Goal: Task Accomplishment & Management: Manage account settings

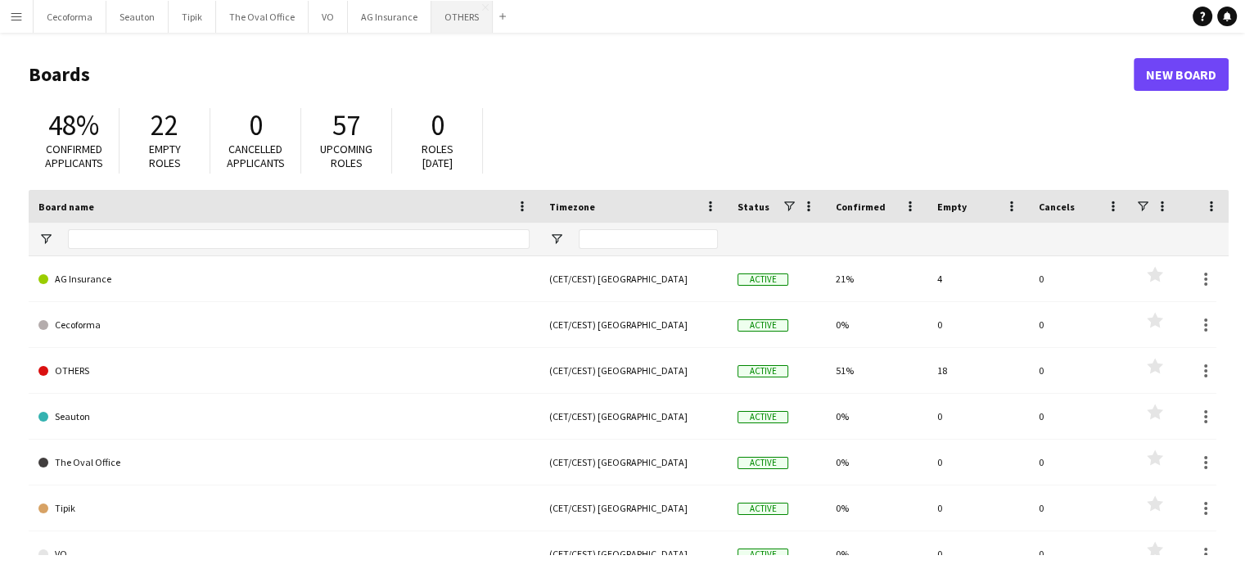
click at [452, 13] on button "OTHERS Close" at bounding box center [461, 17] width 61 height 32
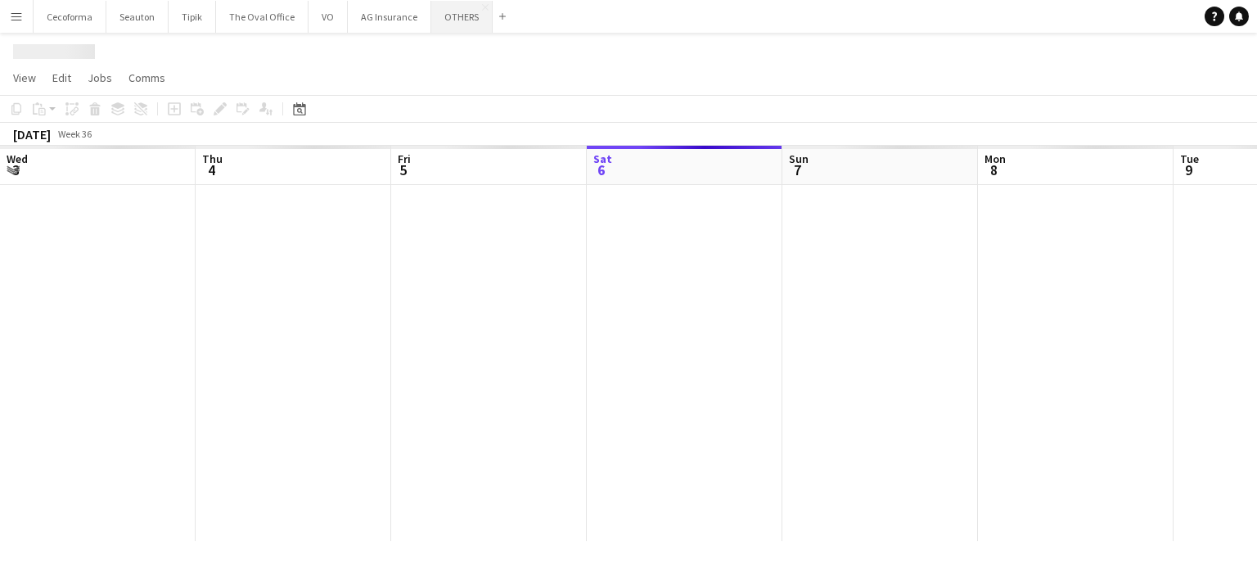
scroll to position [0, 391]
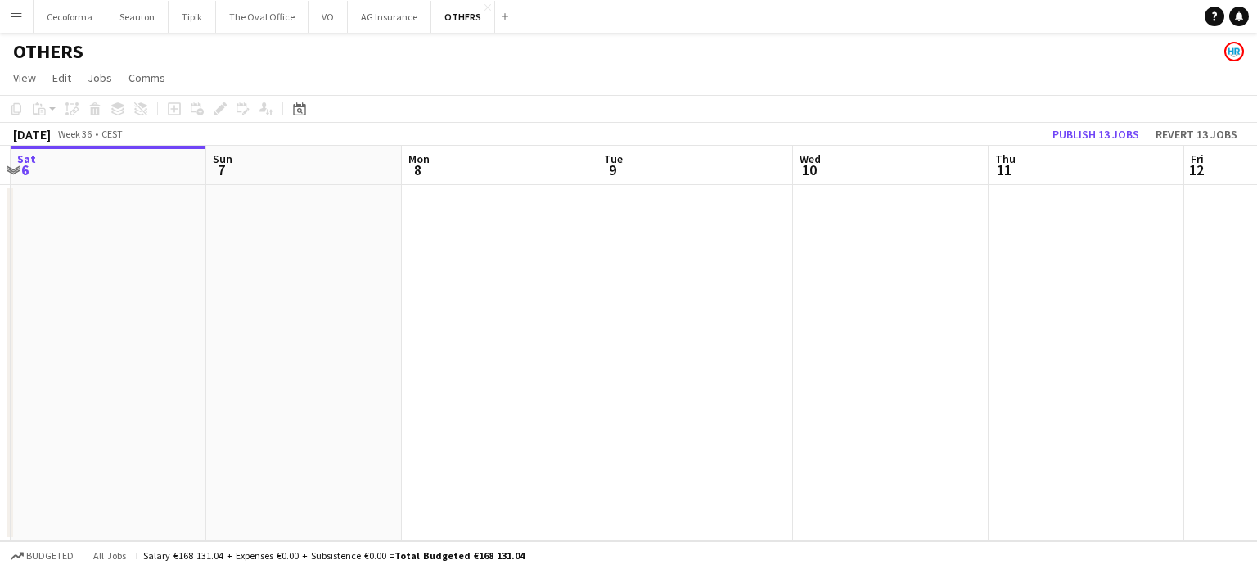
drag, startPoint x: 1064, startPoint y: 334, endPoint x: 383, endPoint y: 322, distance: 680.9
click at [393, 322] on app-calendar-viewport "Wed 3 Thu 4 Fri 5 Sat 6 Sun 7 Mon 8 Tue 9 Wed 10 Thu 11 Fri 12 Sat 13 Sun 14" at bounding box center [628, 343] width 1257 height 395
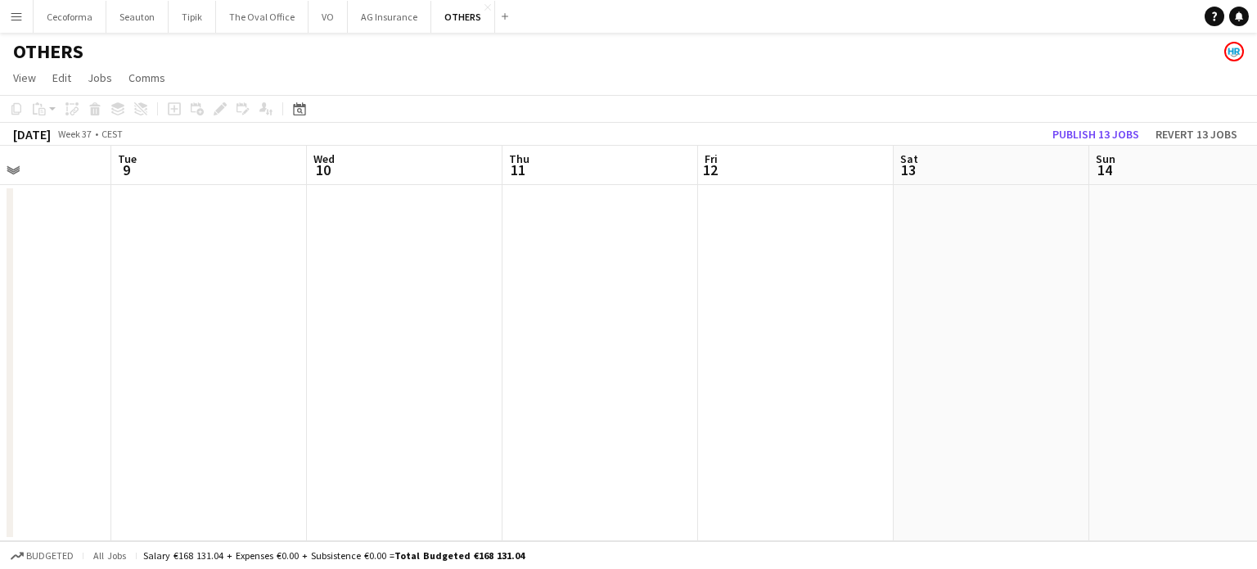
click at [72, 434] on app-calendar-viewport "Fri 5 Sat 6 Sun 7 Mon 8 Tue 9 Wed 10 Thu 11 Fri 12 Sat 13 Sun 14 Mon 15 Tue 16" at bounding box center [628, 343] width 1257 height 395
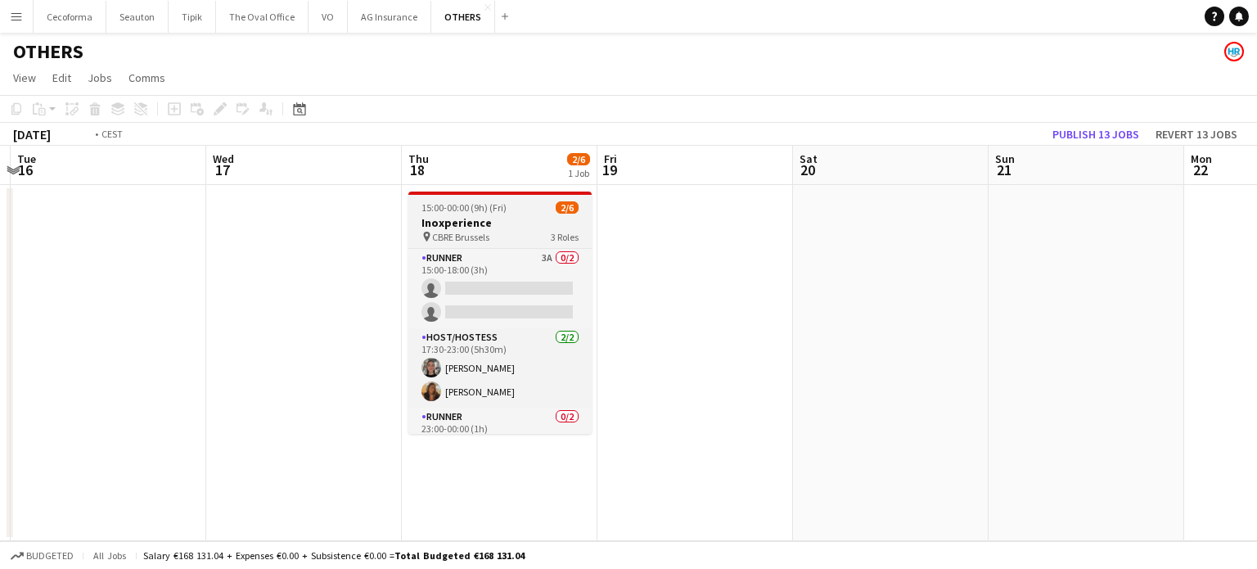
drag, startPoint x: 763, startPoint y: 455, endPoint x: 735, endPoint y: 390, distance: 70.4
click at [619, 438] on app-calendar-viewport "Fri 12 Sat 13 Sun 14 Mon 15 Tue 16 Wed 17 Thu 18 2/6 1 Job Fri 19 Sat 20 Sun 21…" at bounding box center [628, 343] width 1257 height 395
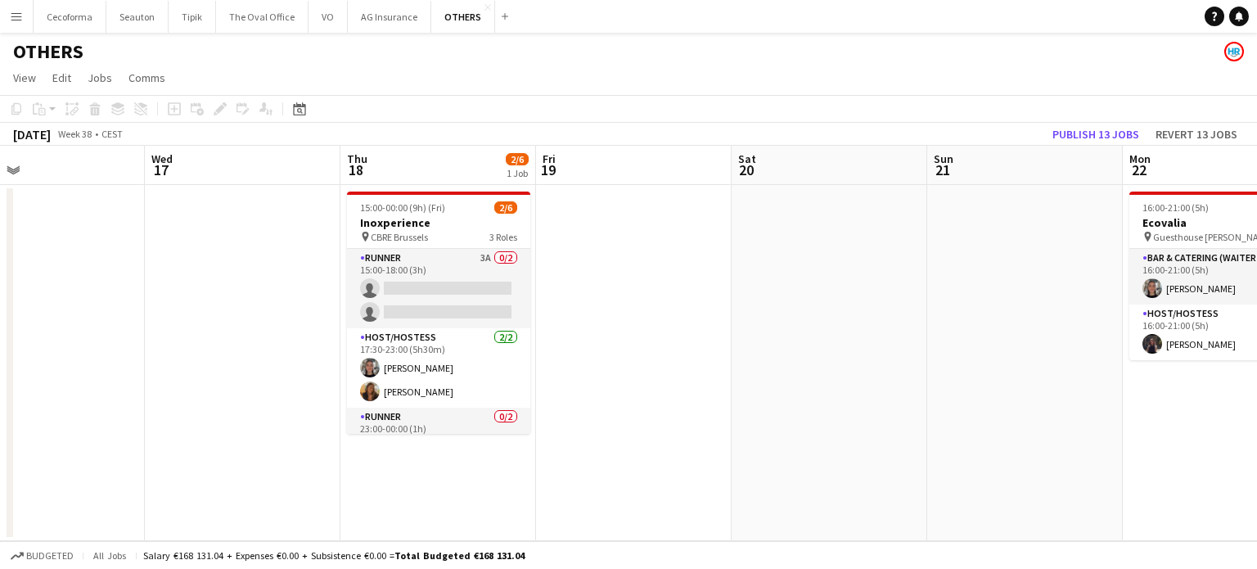
drag, startPoint x: 1008, startPoint y: 366, endPoint x: 636, endPoint y: 389, distance: 373.0
click at [298, 354] on app-calendar-viewport "Sun 14 Mon 15 Tue 16 Wed 17 Thu 18 2/6 1 Job Fri 19 Sat 20 Sun 21 Mon 22 2/2 1 …" at bounding box center [628, 343] width 1257 height 395
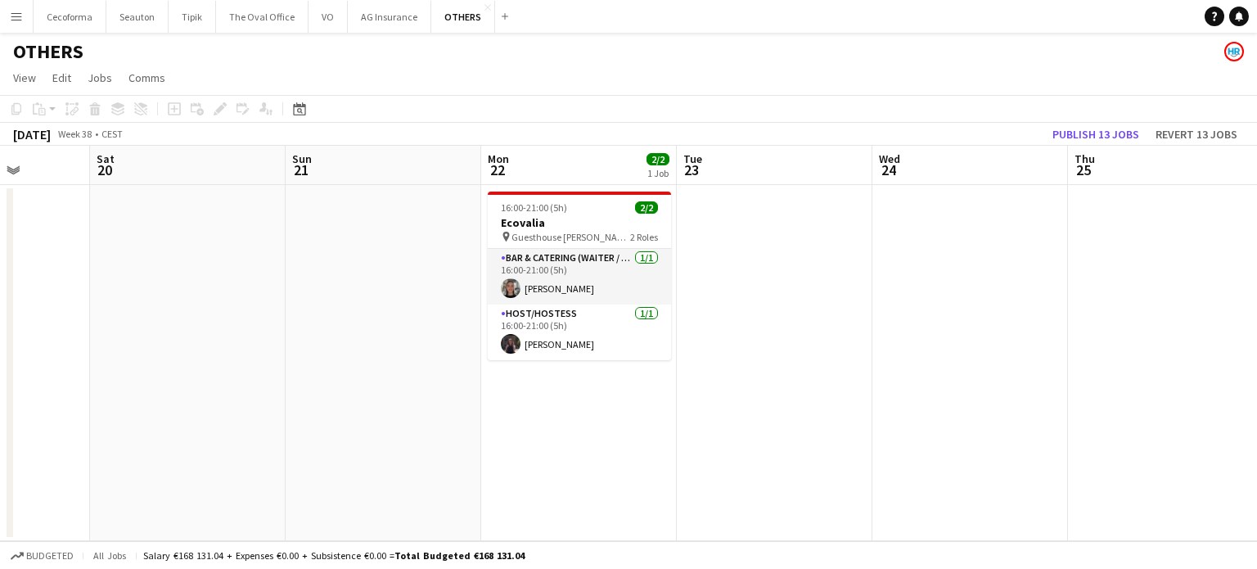
drag, startPoint x: 972, startPoint y: 374, endPoint x: 445, endPoint y: 330, distance: 528.8
click at [419, 342] on app-calendar-viewport "Tue 16 Wed 17 Thu 18 2/6 1 Job Fri 19 Sat 20 Sun 21 Mon 22 2/2 1 Job Tue 23 Wed…" at bounding box center [628, 343] width 1257 height 395
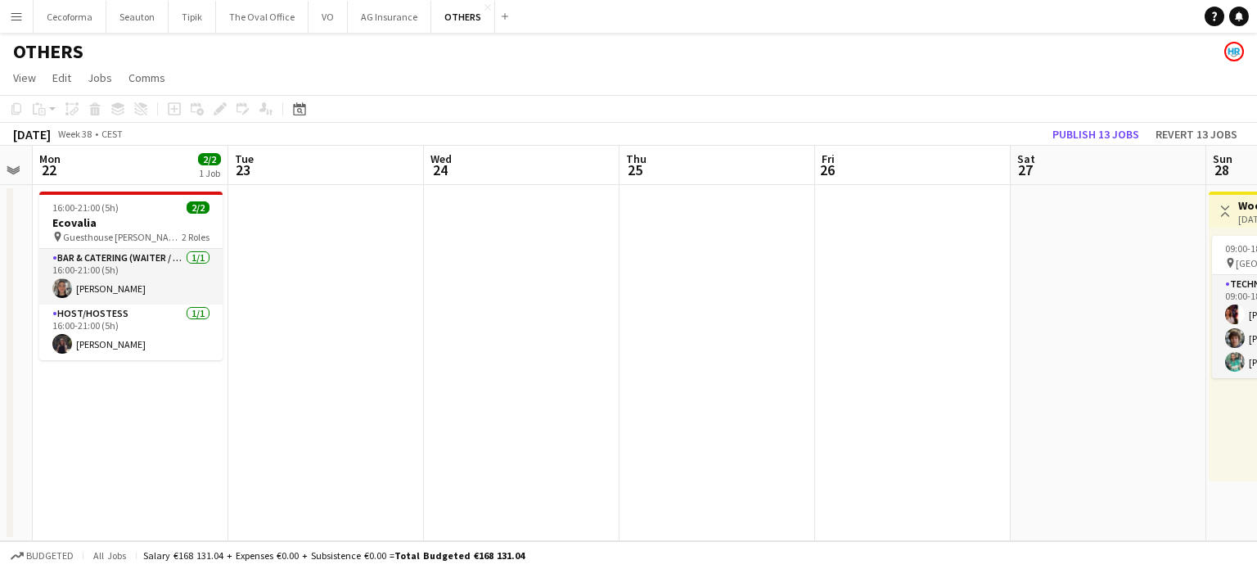
click at [472, 236] on app-date-cell at bounding box center [522, 363] width 196 height 356
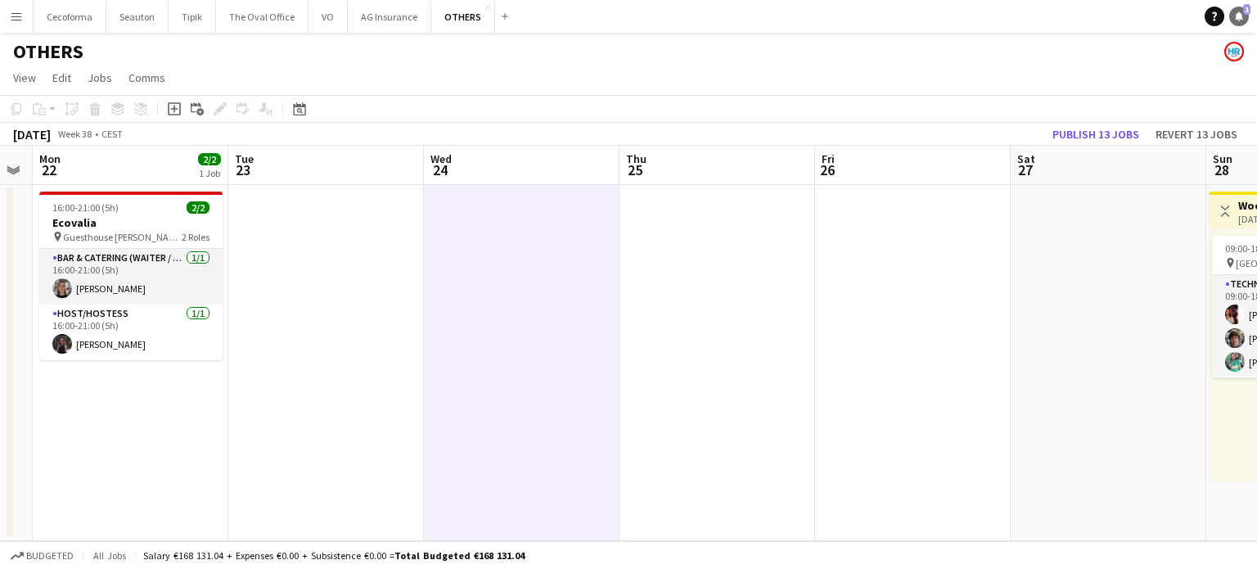
click at [1244, 16] on link "Notifications 1" at bounding box center [1239, 17] width 20 height 20
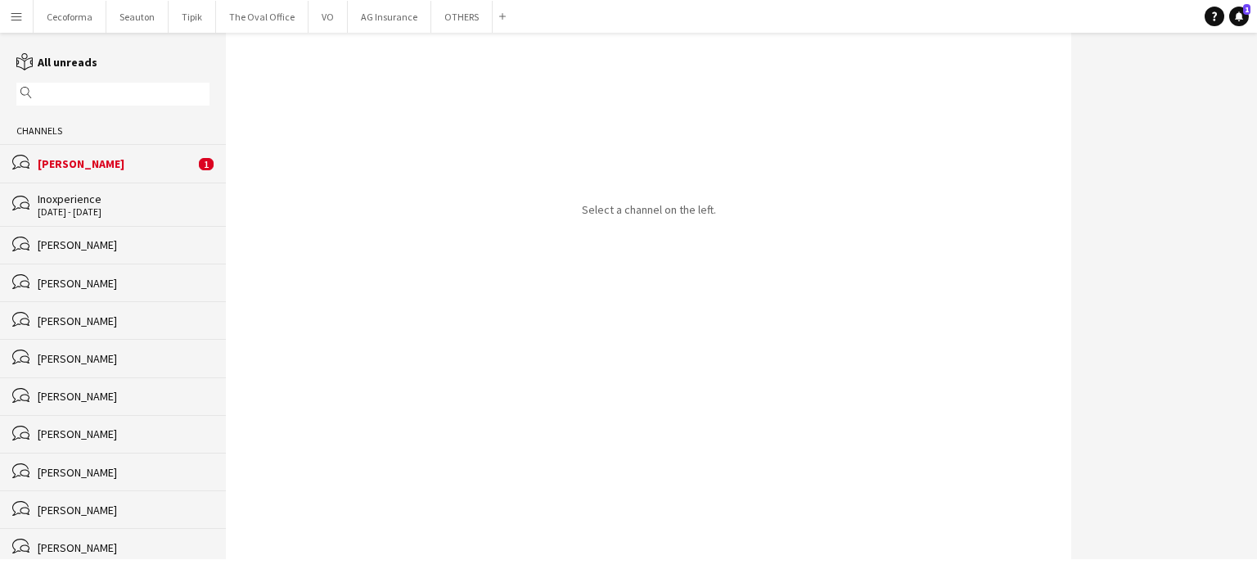
click at [56, 160] on div "[PERSON_NAME]" at bounding box center [116, 163] width 157 height 15
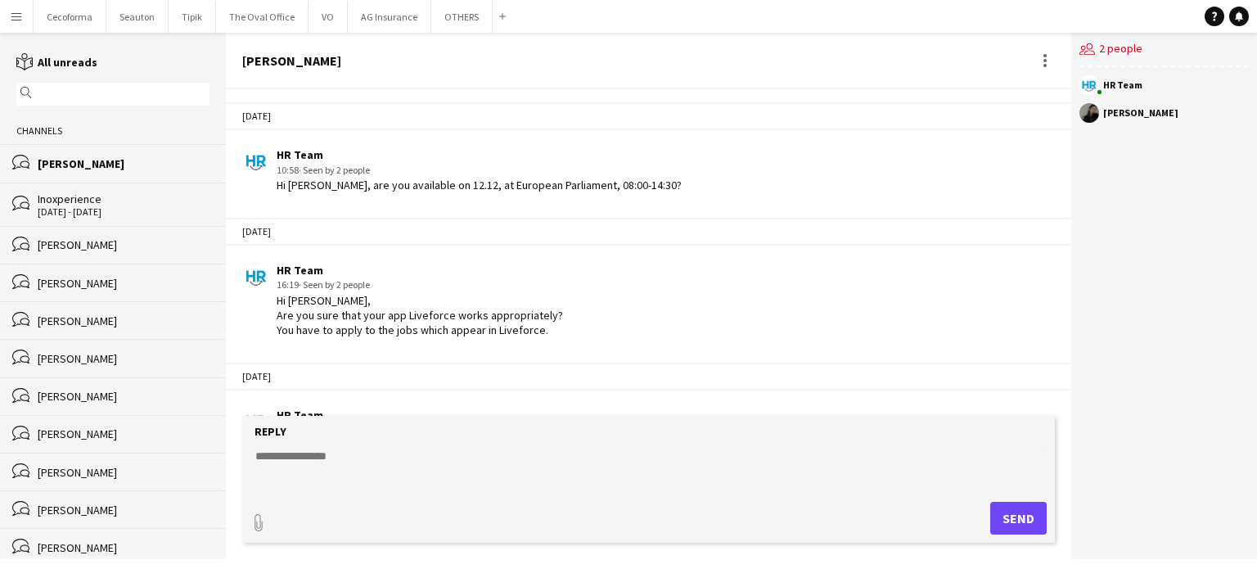
scroll to position [284, 0]
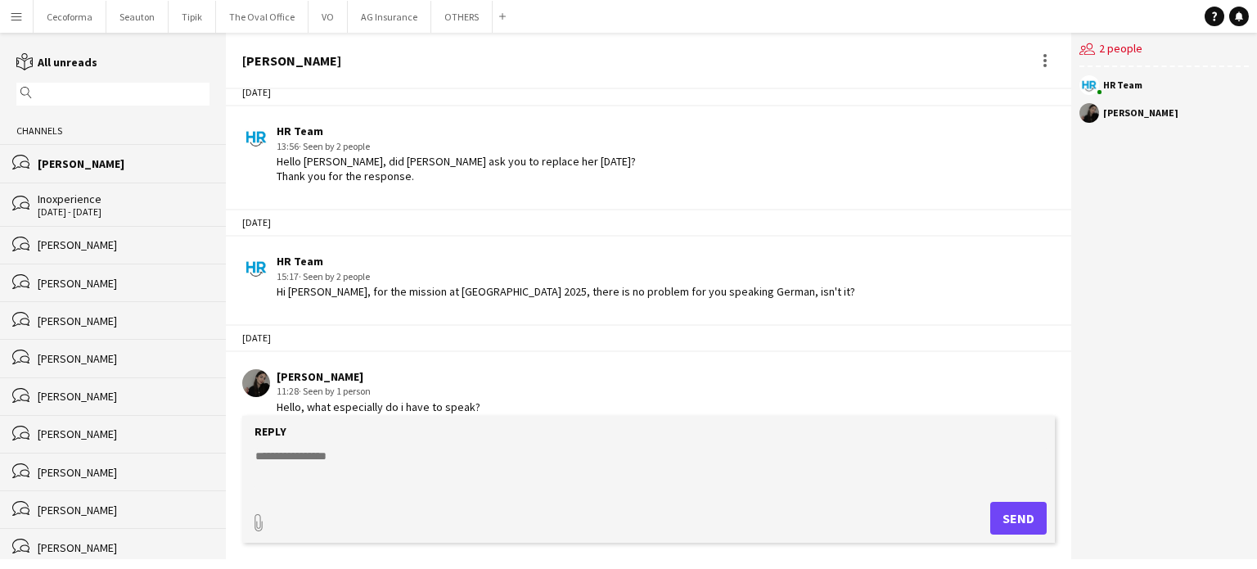
click at [300, 454] on textarea at bounding box center [652, 469] width 796 height 43
type textarea "*"
drag, startPoint x: 261, startPoint y: 470, endPoint x: 511, endPoint y: 466, distance: 250.4
click at [511, 466] on textarea "**********" at bounding box center [652, 469] width 796 height 43
click at [276, 454] on textarea "**********" at bounding box center [652, 469] width 796 height 43
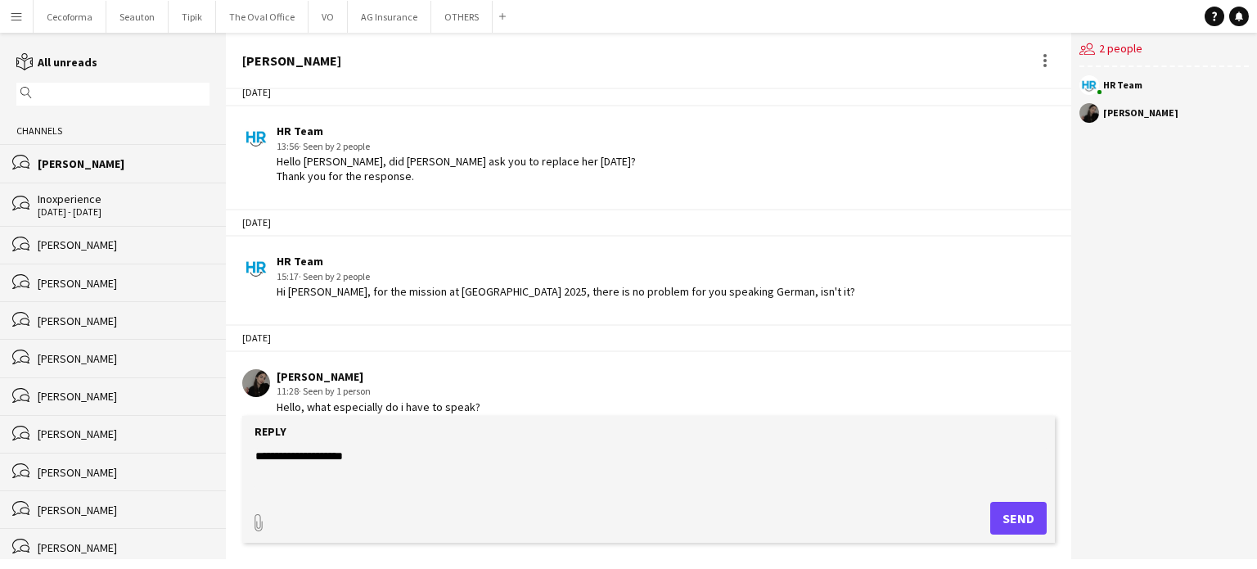
click at [281, 482] on textarea "**********" at bounding box center [652, 469] width 796 height 43
paste textarea "**********"
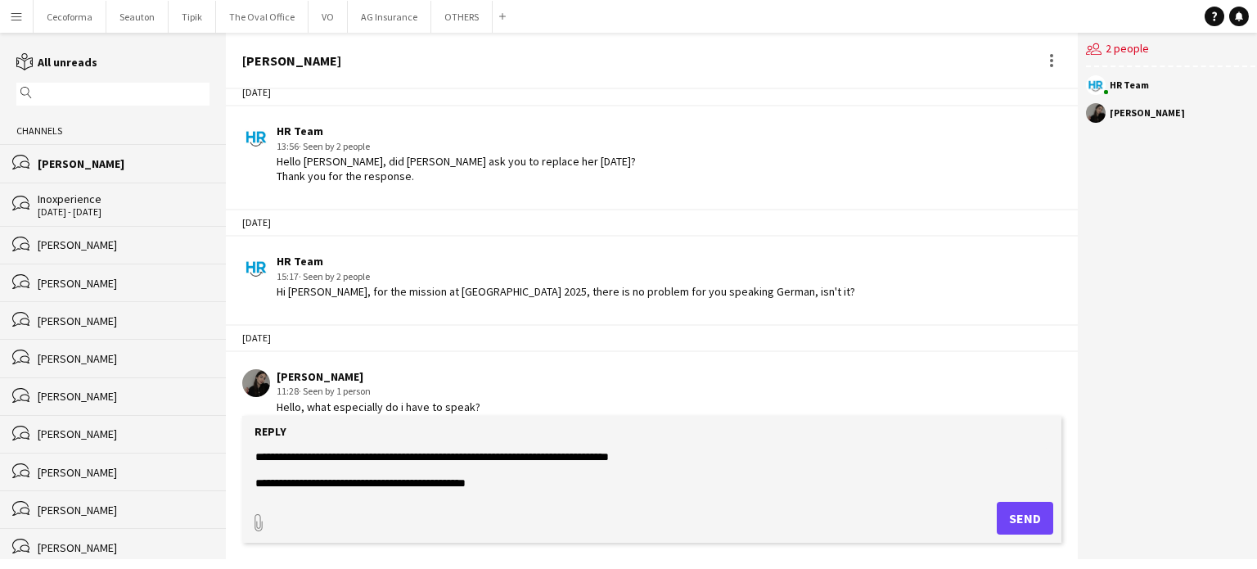
click at [268, 464] on textarea "**********" at bounding box center [652, 469] width 796 height 43
click at [716, 453] on textarea "**********" at bounding box center [652, 469] width 796 height 43
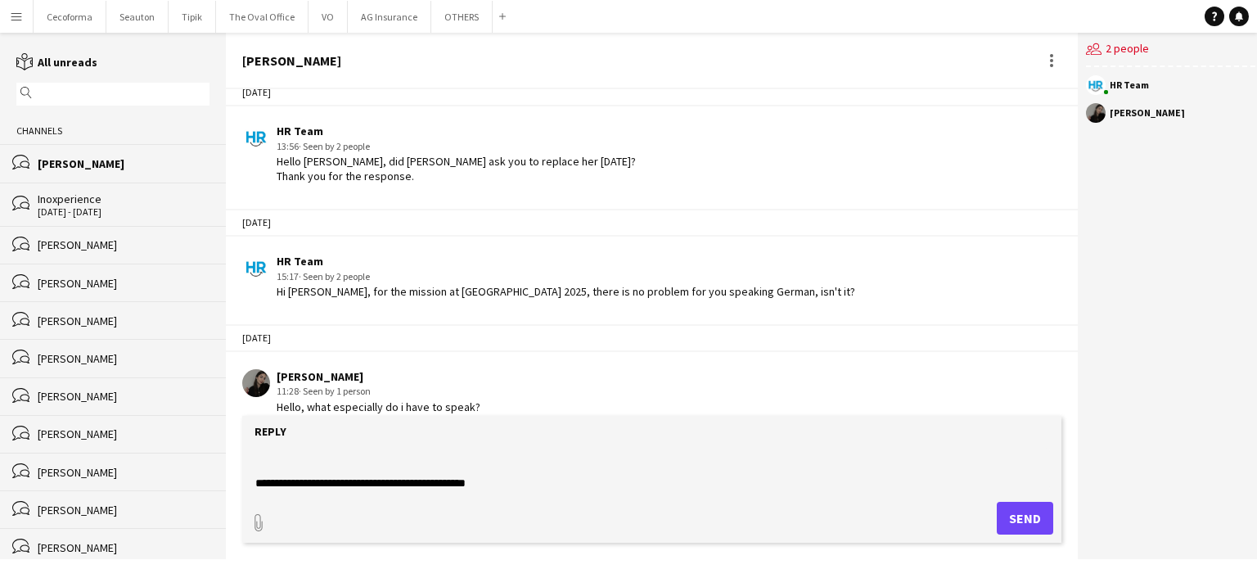
click at [278, 467] on textarea "**********" at bounding box center [652, 469] width 796 height 43
click at [286, 456] on textarea "**********" at bounding box center [652, 469] width 796 height 43
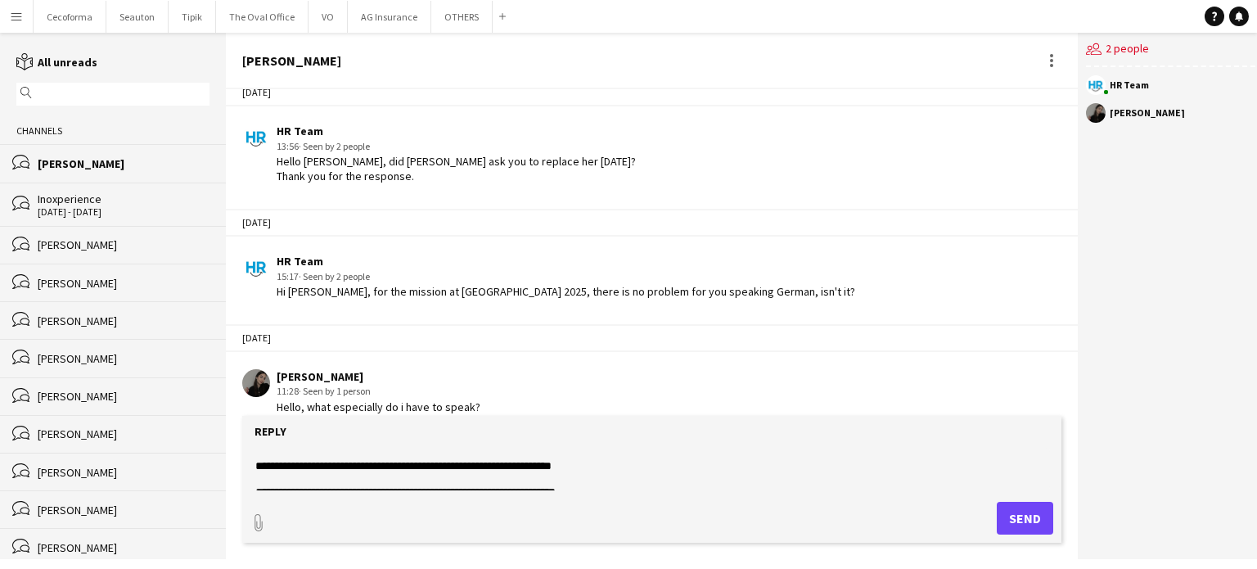
scroll to position [0, 0]
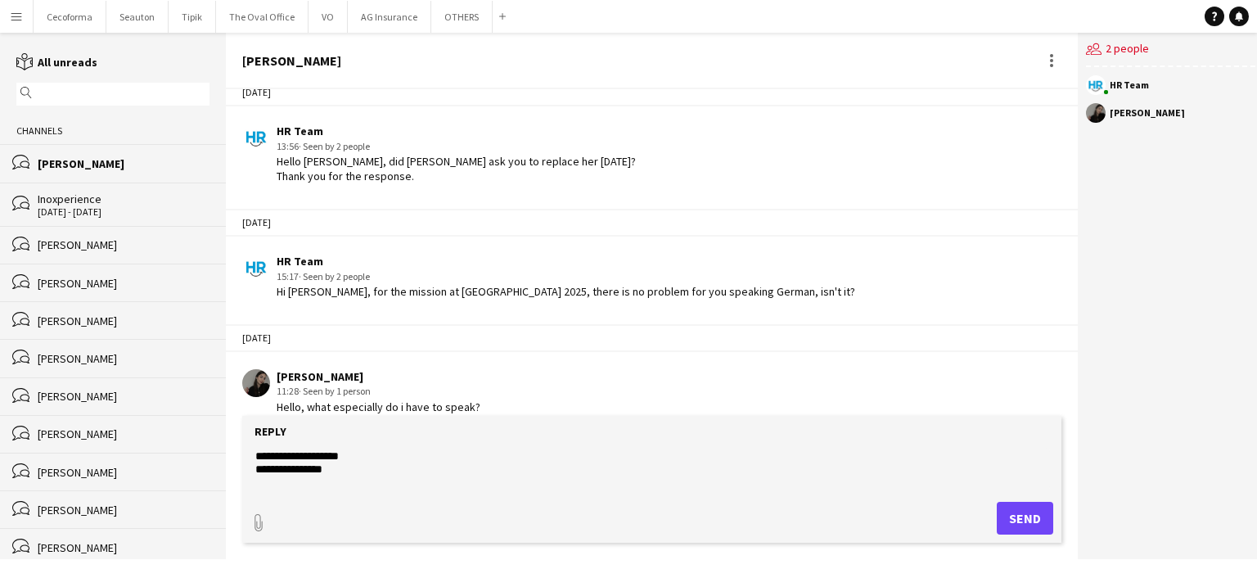
click at [304, 493] on form "**********" at bounding box center [651, 479] width 819 height 127
click at [360, 461] on textarea "**********" at bounding box center [652, 469] width 796 height 43
click at [288, 490] on form "**********" at bounding box center [651, 479] width 819 height 127
click at [255, 469] on textarea "**********" at bounding box center [652, 469] width 796 height 43
click at [268, 485] on textarea "**********" at bounding box center [652, 469] width 796 height 43
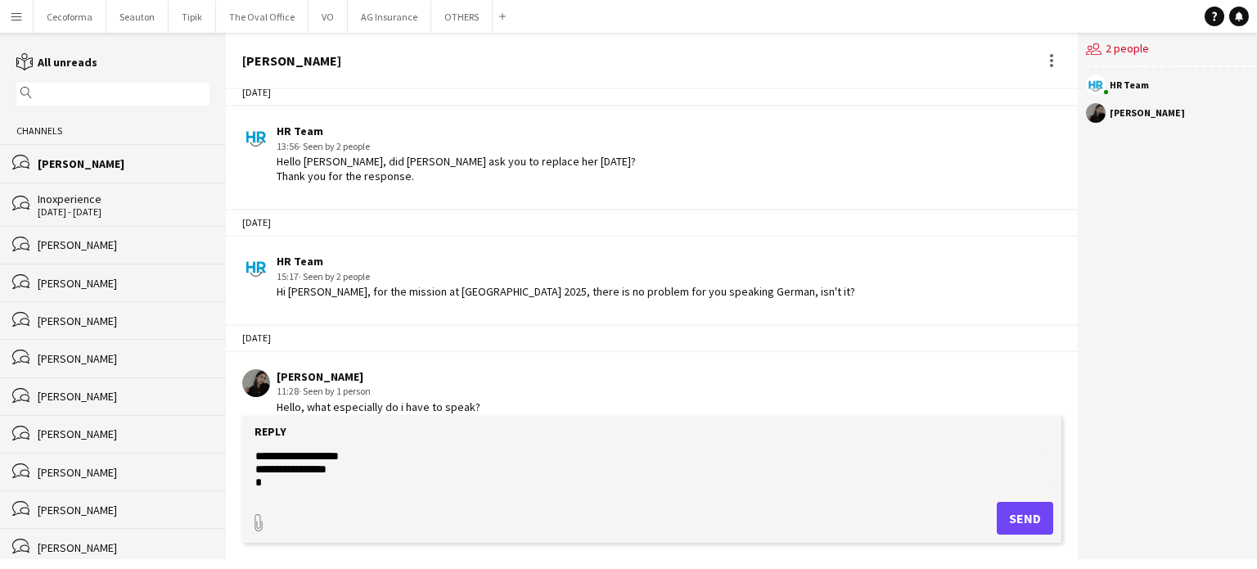
click at [277, 487] on textarea "**********" at bounding box center [652, 469] width 796 height 43
click at [277, 484] on textarea "**********" at bounding box center [652, 469] width 796 height 43
click at [280, 495] on form "**********" at bounding box center [651, 479] width 819 height 127
click at [265, 493] on form "**********" at bounding box center [651, 479] width 819 height 127
click at [713, 475] on textarea "**********" at bounding box center [652, 469] width 796 height 43
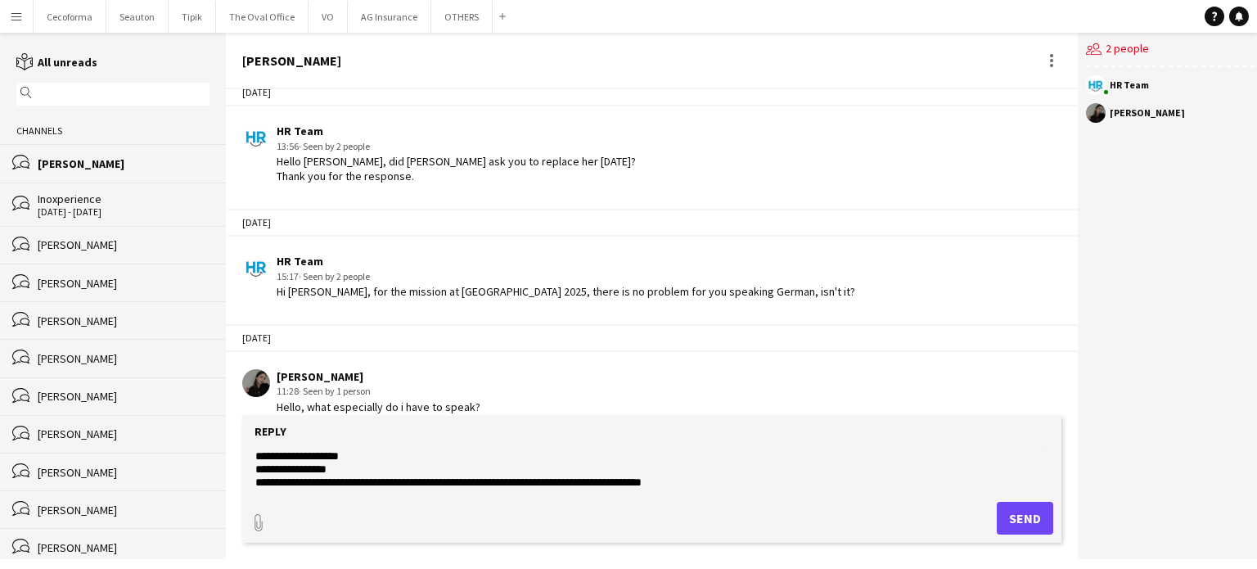
scroll to position [33, 0]
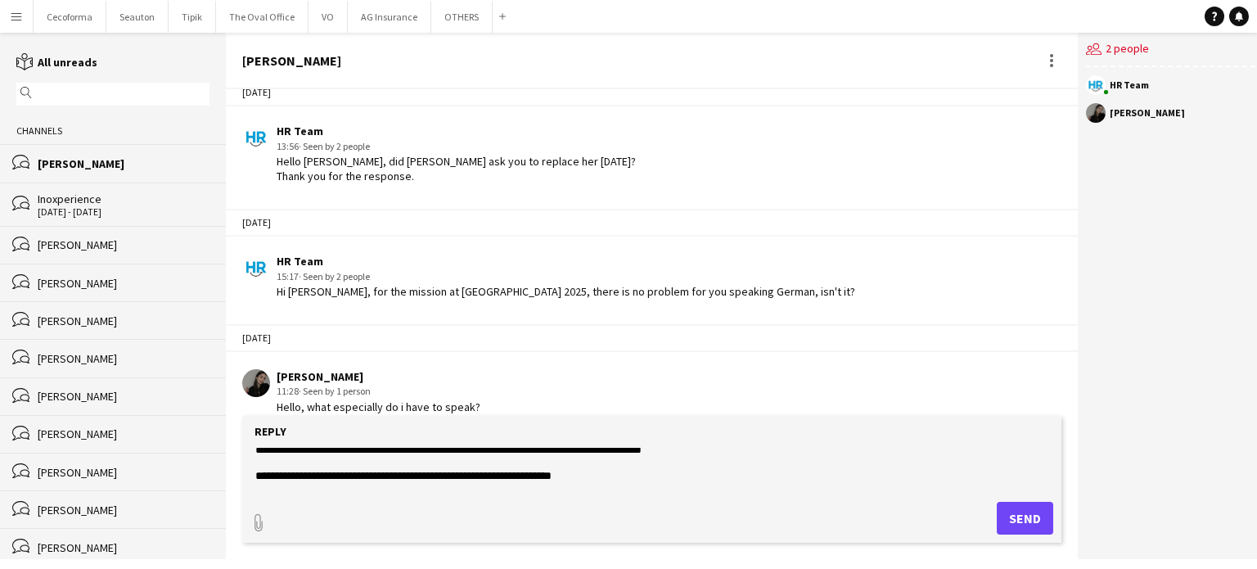
click at [263, 461] on textarea "**********" at bounding box center [652, 469] width 796 height 43
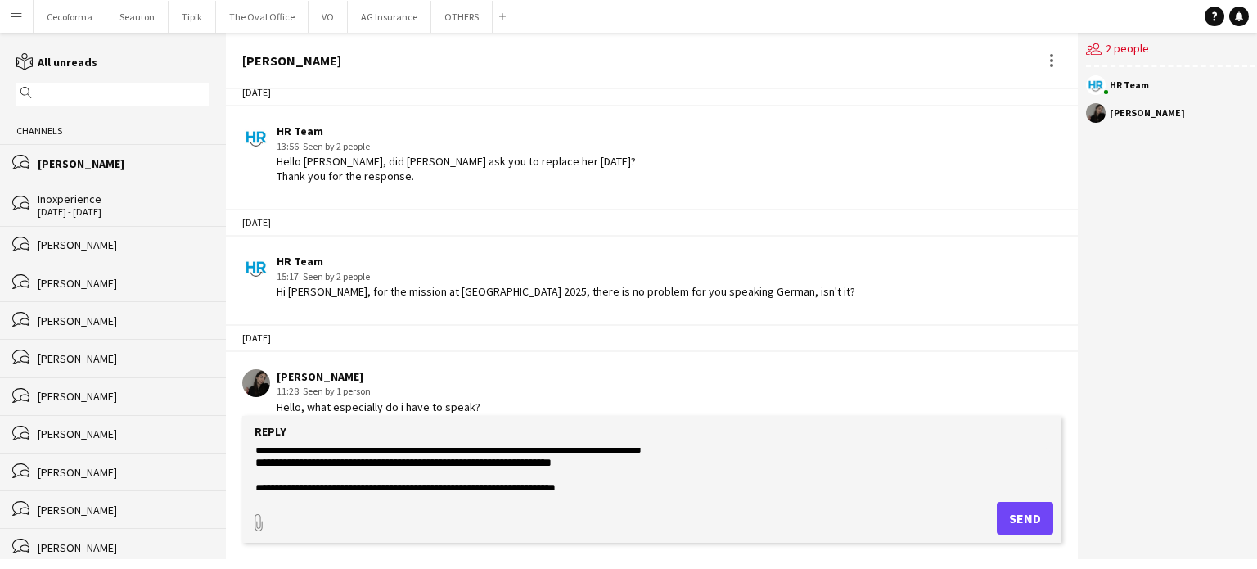
scroll to position [20, 0]
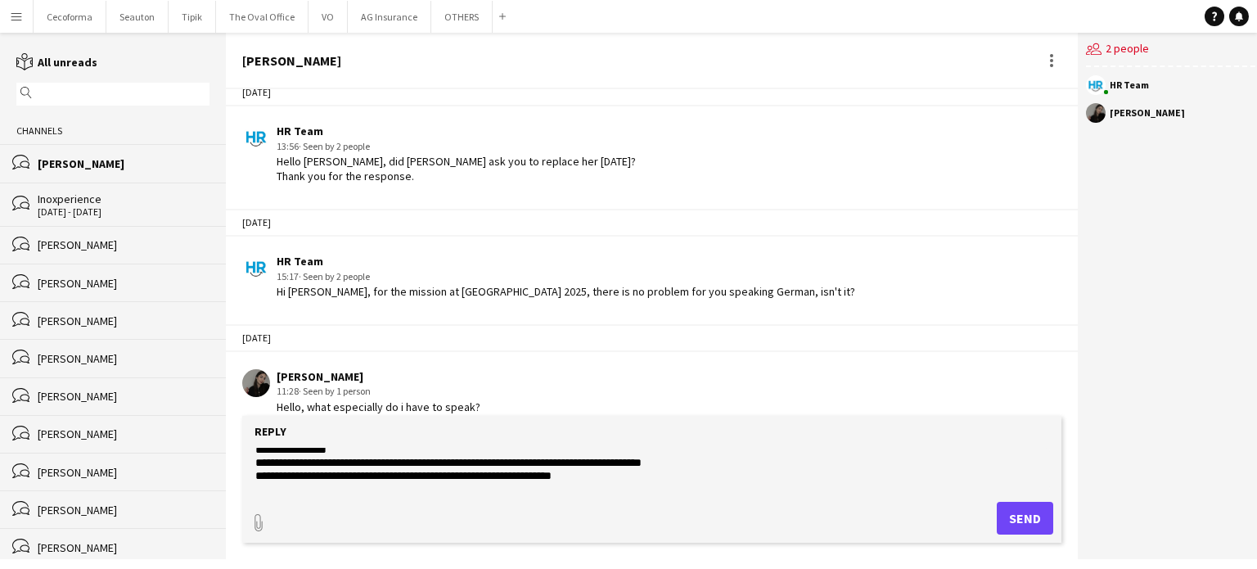
click at [263, 493] on form "**********" at bounding box center [651, 479] width 819 height 127
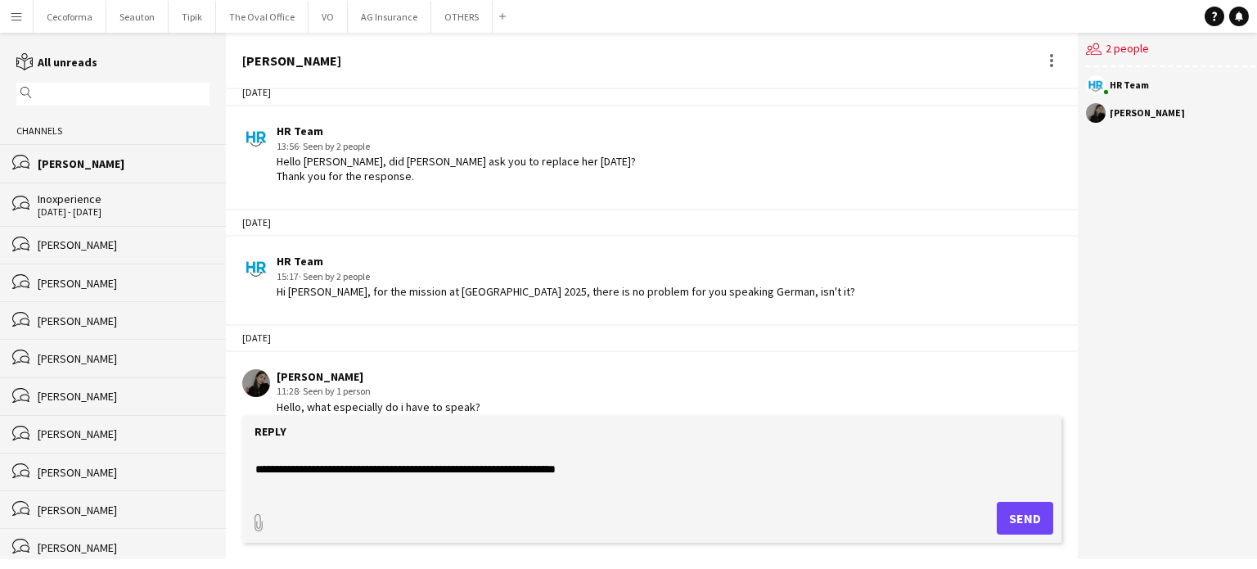
click at [278, 457] on textarea "**********" at bounding box center [652, 469] width 796 height 43
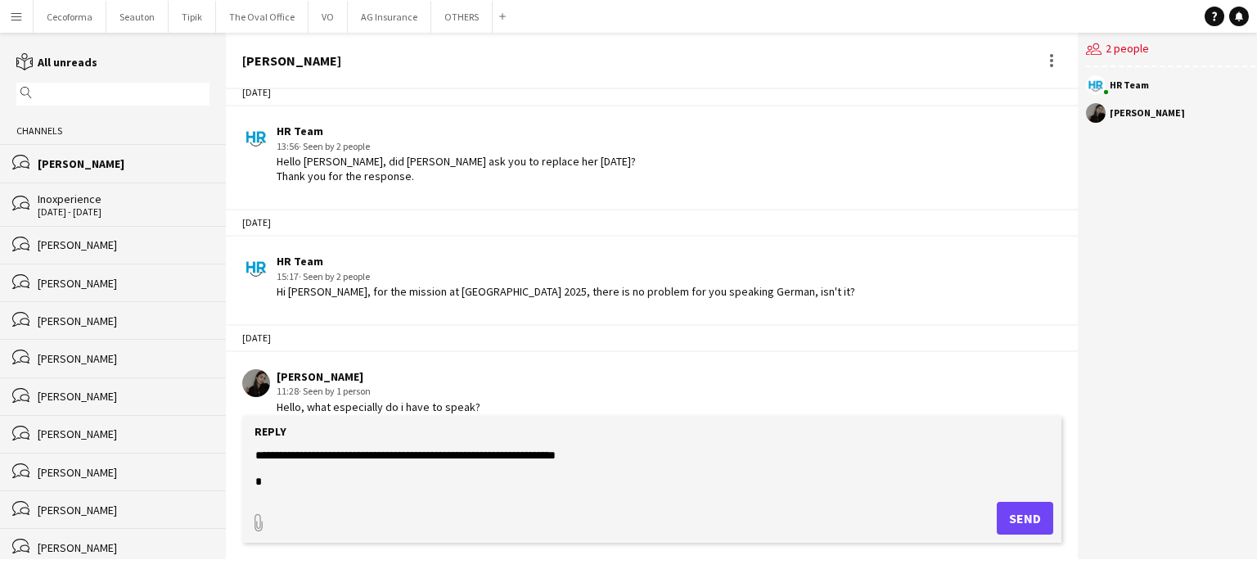
scroll to position [82, 0]
click at [268, 464] on textarea "**********" at bounding box center [652, 469] width 796 height 43
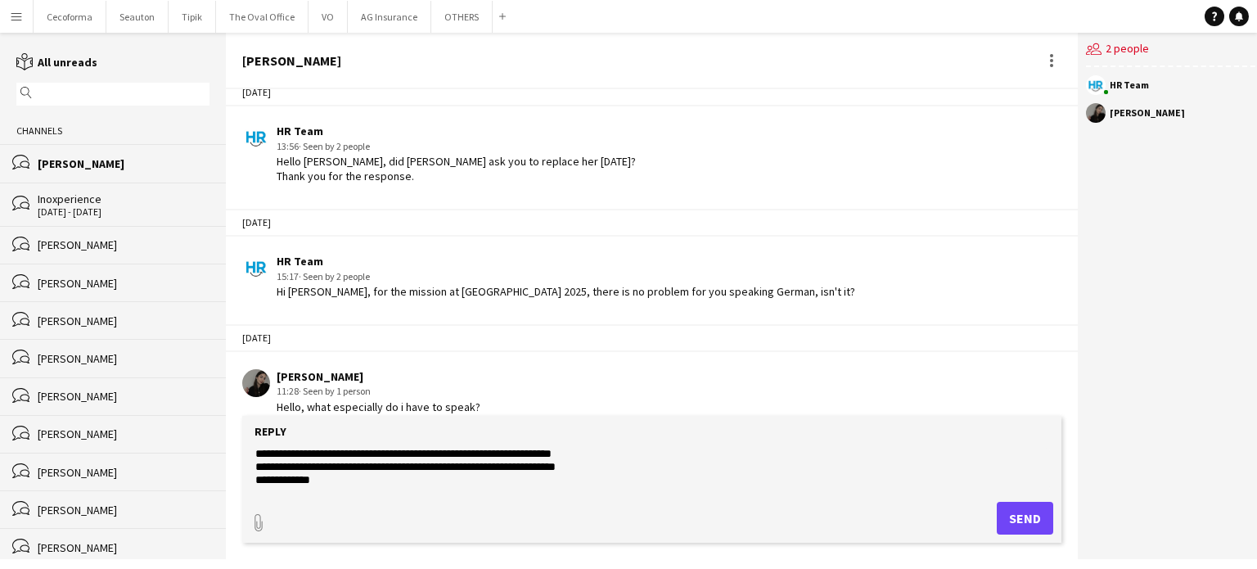
click at [284, 490] on form "**********" at bounding box center [651, 479] width 819 height 127
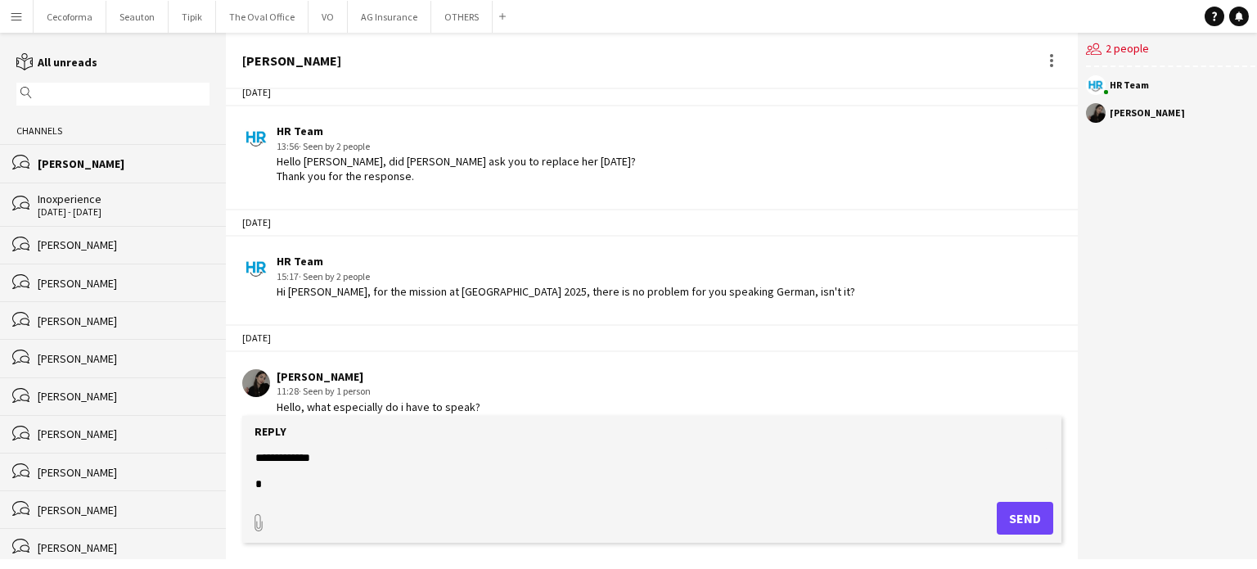
scroll to position [74, 0]
click at [281, 468] on textarea "**********" at bounding box center [652, 469] width 796 height 43
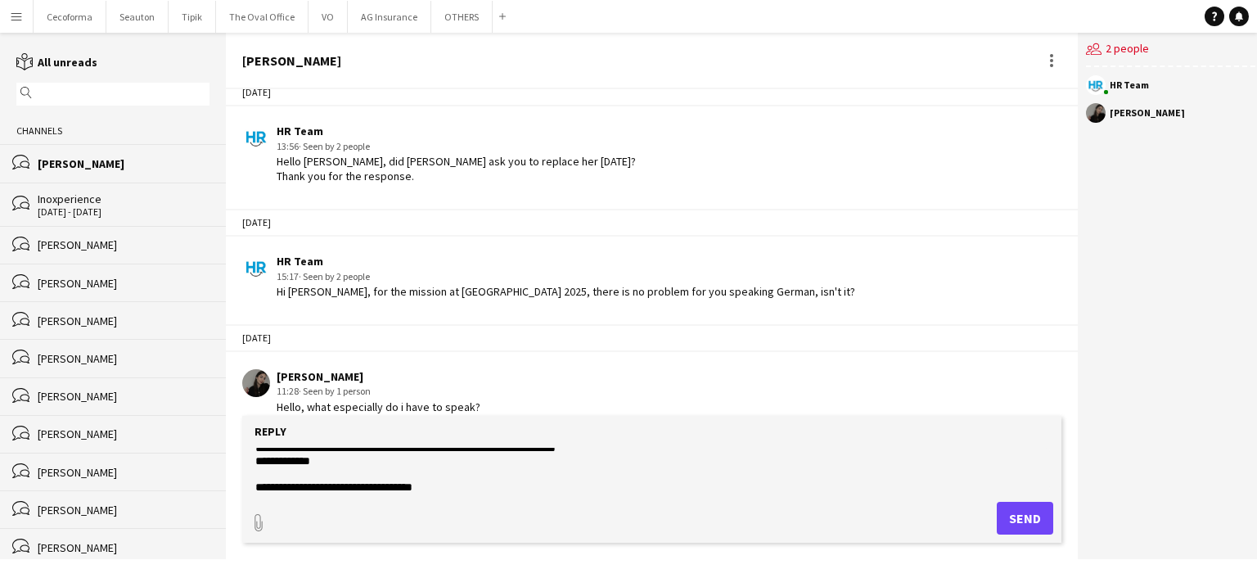
click at [263, 474] on textarea "**********" at bounding box center [652, 469] width 796 height 43
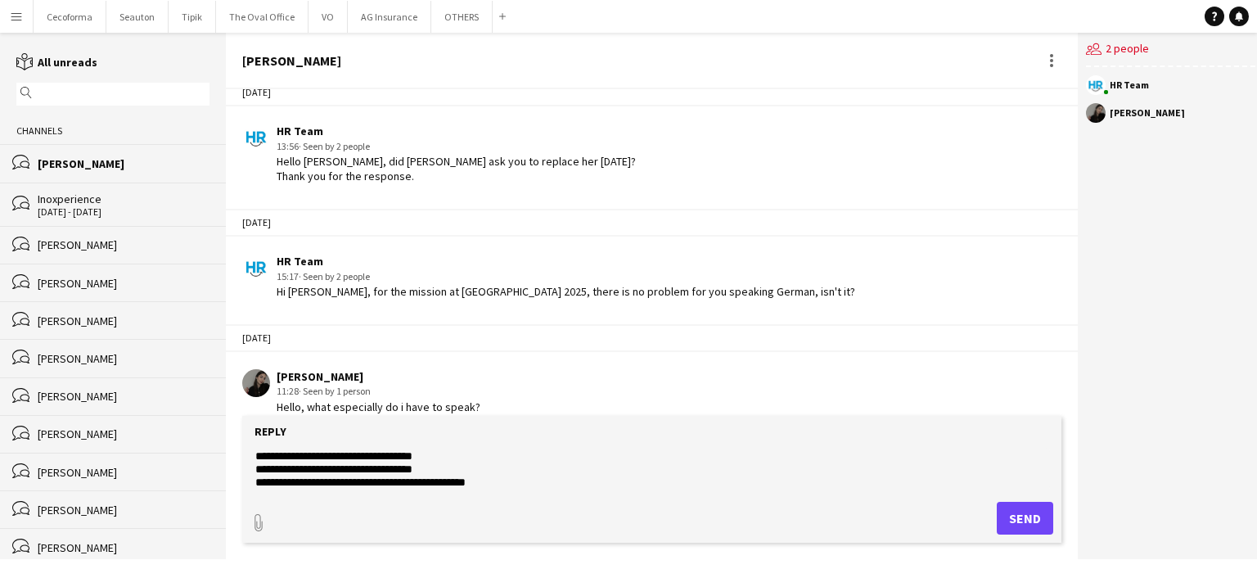
scroll to position [0, 0]
type textarea "**********"
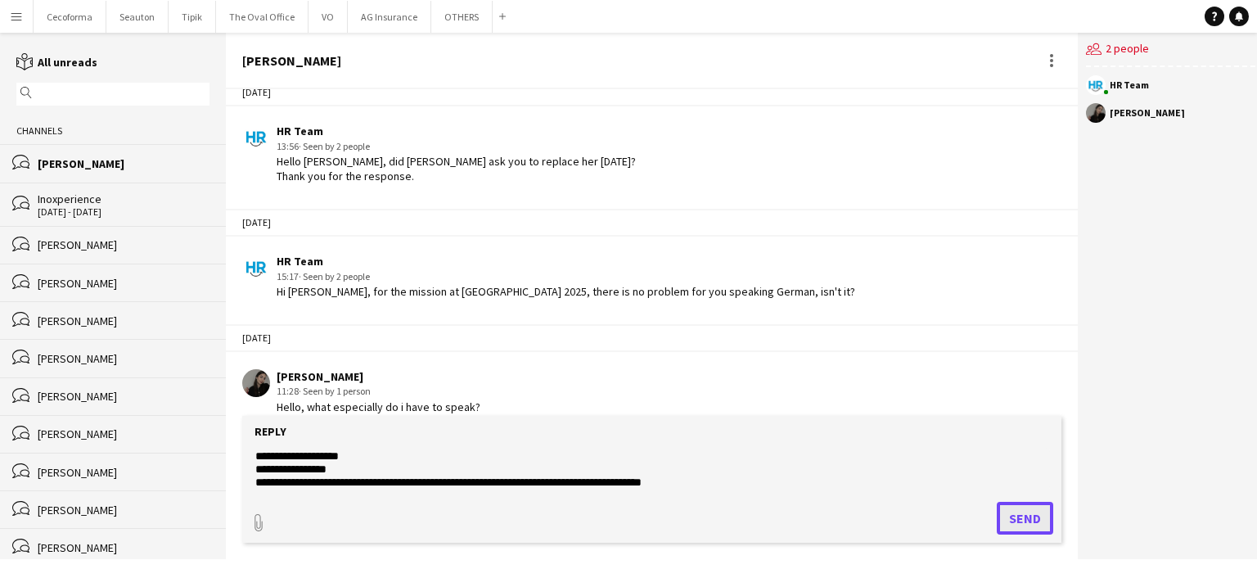
click at [1011, 516] on button "Send" at bounding box center [1025, 518] width 56 height 33
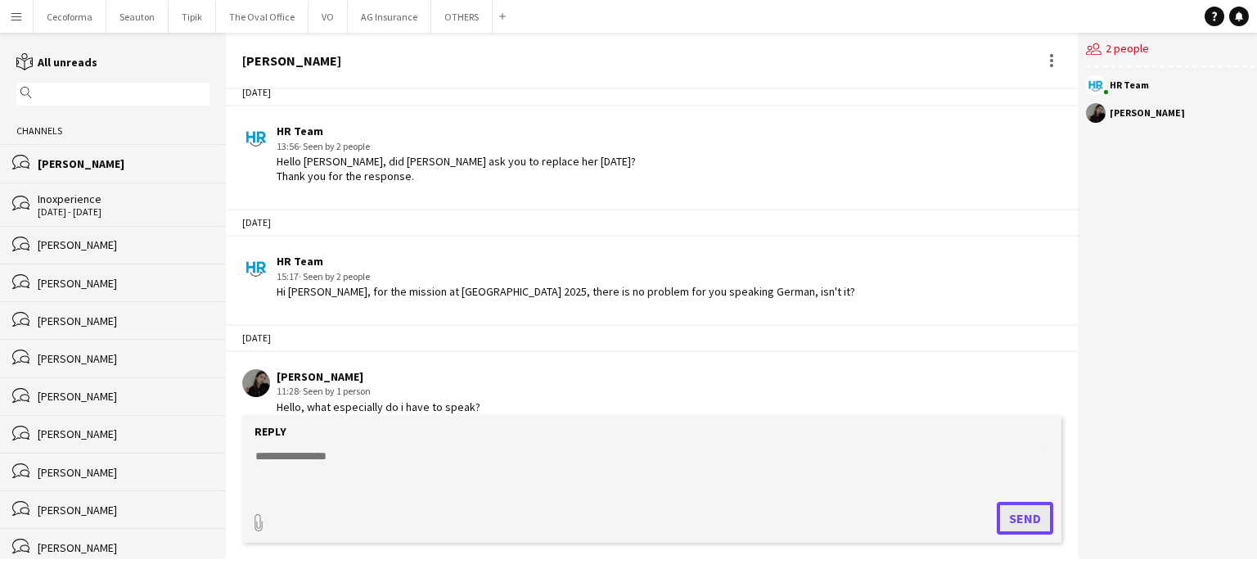
scroll to position [472, 0]
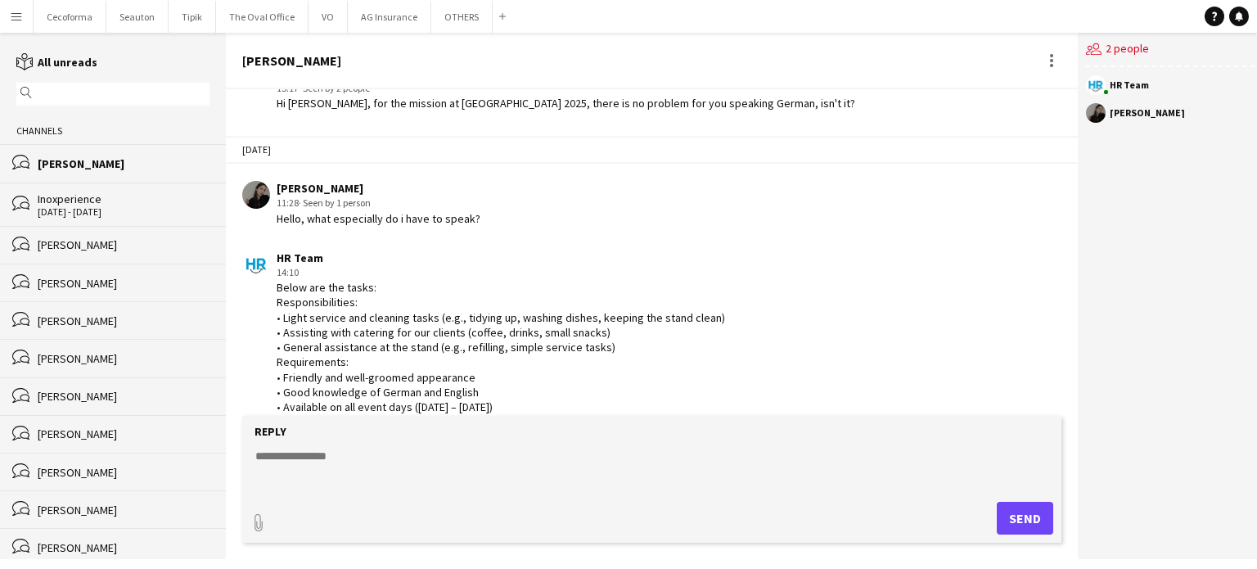
click at [263, 455] on textarea at bounding box center [652, 469] width 796 height 43
type textarea "**********"
click at [1027, 526] on button "Send" at bounding box center [1025, 518] width 56 height 33
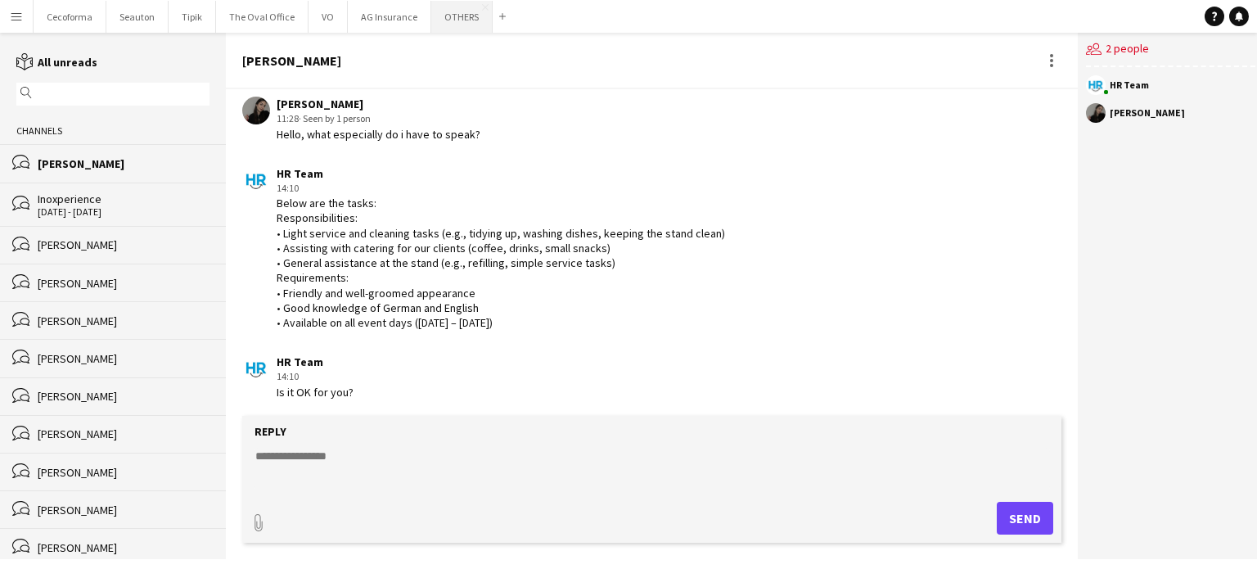
click at [445, 16] on button "OTHERS Close" at bounding box center [461, 17] width 61 height 32
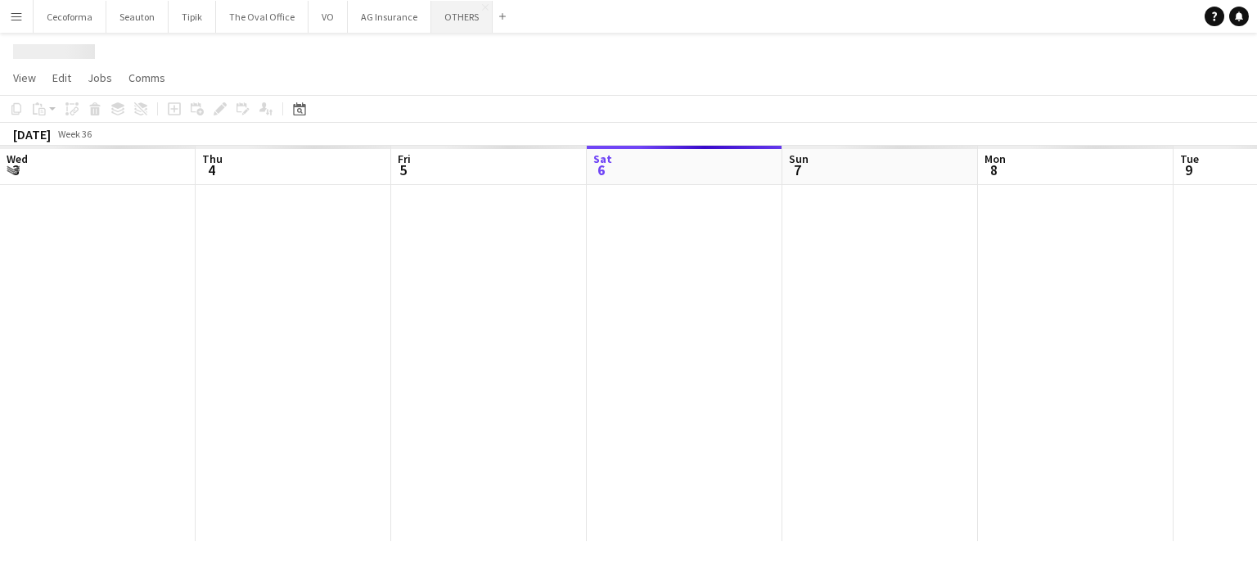
scroll to position [0, 391]
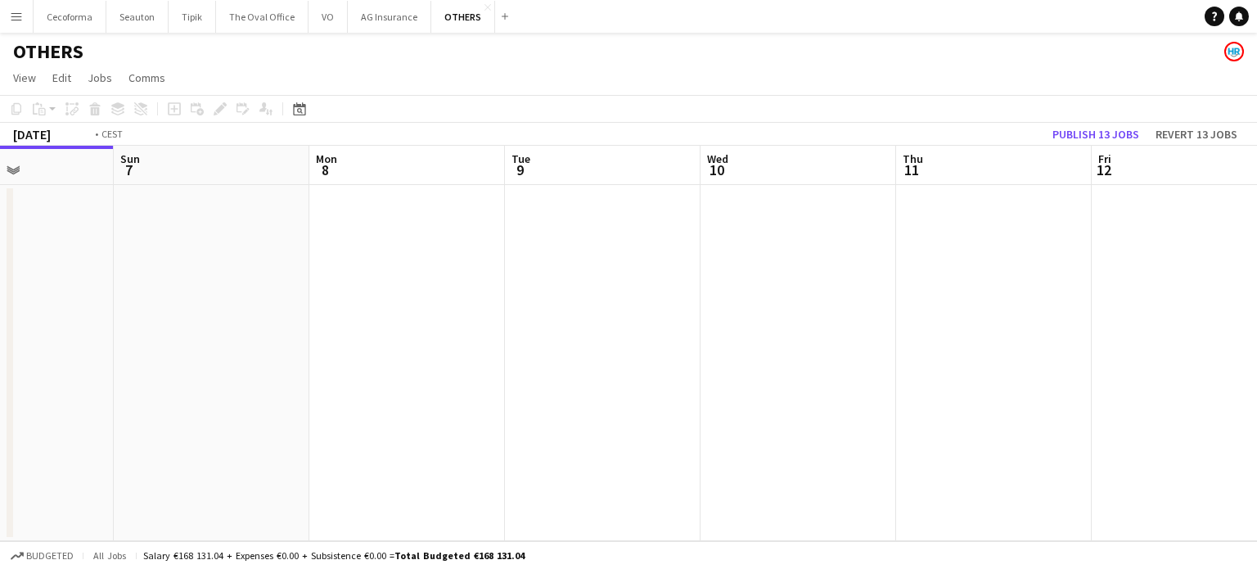
drag, startPoint x: 1116, startPoint y: 356, endPoint x: 426, endPoint y: 373, distance: 690.0
click at [227, 369] on app-calendar-viewport "Wed 3 Thu 4 Fri 5 Sat 6 Sun 7 Mon 8 Tue 9 Wed 10 Thu 11 Fri 12 Sat 13 Sun 14" at bounding box center [628, 343] width 1257 height 395
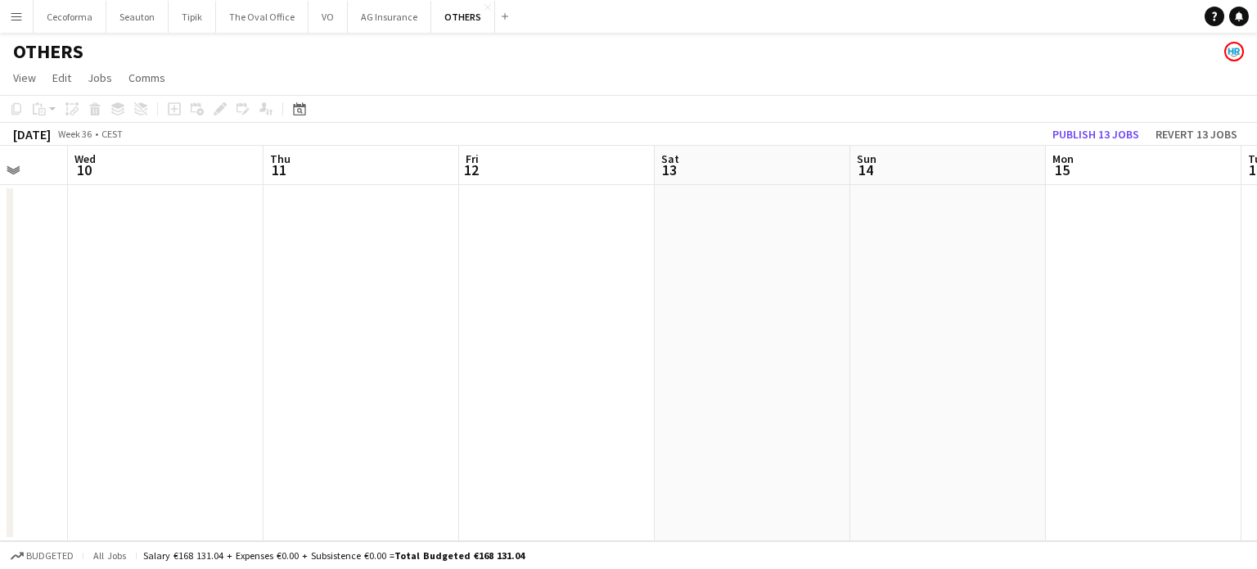
drag, startPoint x: 700, startPoint y: 427, endPoint x: 442, endPoint y: 400, distance: 259.2
click at [444, 403] on app-calendar-viewport "Sun 7 Mon 8 Tue 9 Wed 10 Thu 11 Fri 12 Sat 13 Sun 14 Mon 15 Tue 16 Wed 17 Thu 1…" at bounding box center [628, 343] width 1257 height 395
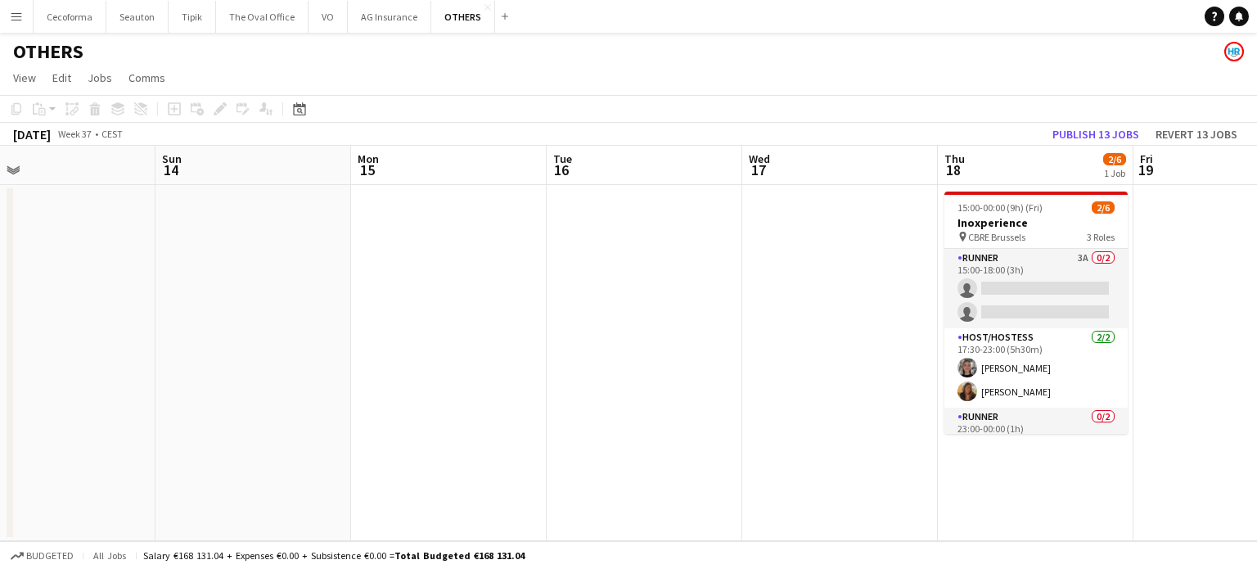
drag, startPoint x: 619, startPoint y: 474, endPoint x: 175, endPoint y: 457, distance: 444.6
click at [160, 466] on app-calendar-viewport "Thu 11 Fri 12 Sat 13 Sun 14 Mon 15 Tue 16 Wed 17 Thu 18 2/6 1 Job Fri 19 Sat 20…" at bounding box center [628, 343] width 1257 height 395
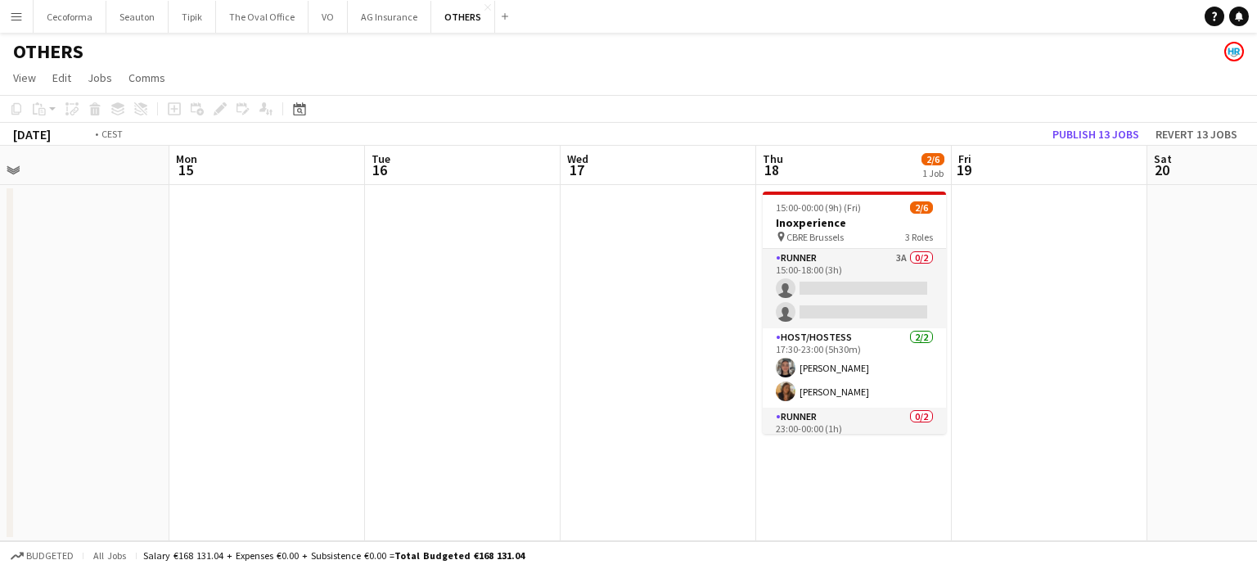
drag, startPoint x: 900, startPoint y: 455, endPoint x: 711, endPoint y: 382, distance: 202.6
click at [418, 388] on app-calendar-viewport "Thu 11 Fri 12 Sat 13 Sun 14 Mon 15 Tue 16 Wed 17 Thu 18 2/6 1 Job Fri 19 Sat 20…" at bounding box center [628, 343] width 1257 height 395
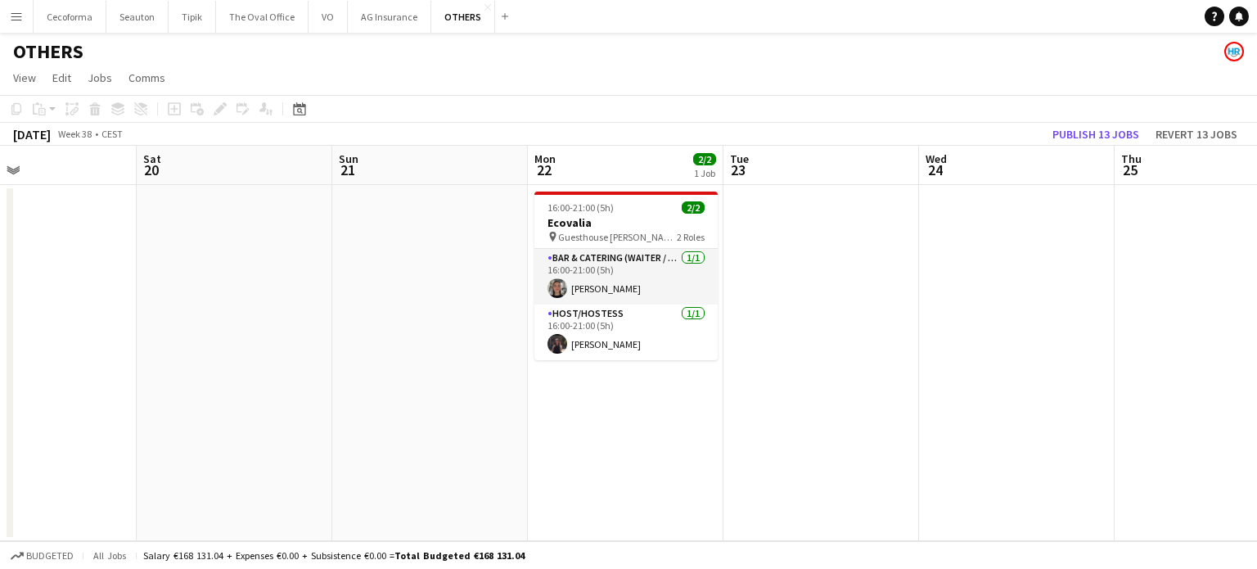
drag, startPoint x: 673, startPoint y: 376, endPoint x: 214, endPoint y: 337, distance: 459.8
click at [216, 337] on app-calendar-viewport "Wed 17 Thu 18 2/6 1 Job Fri 19 Sat 20 Sun 21 Mon 22 2/2 1 Job Tue 23 Wed 24 Thu…" at bounding box center [628, 343] width 1257 height 395
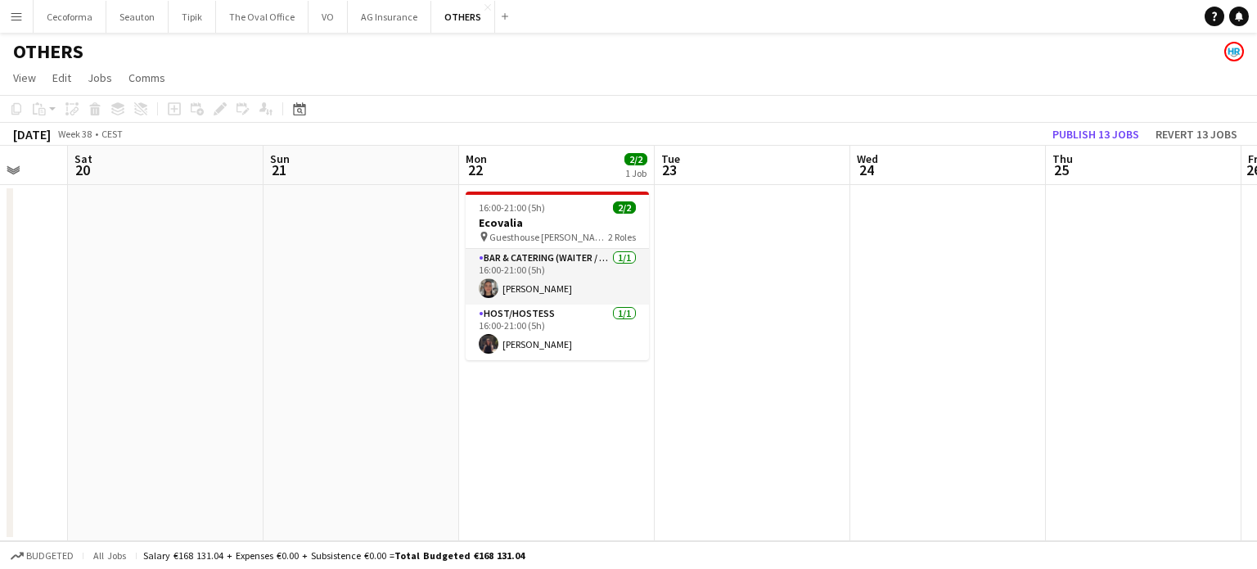
click at [912, 259] on app-date-cell at bounding box center [948, 363] width 196 height 356
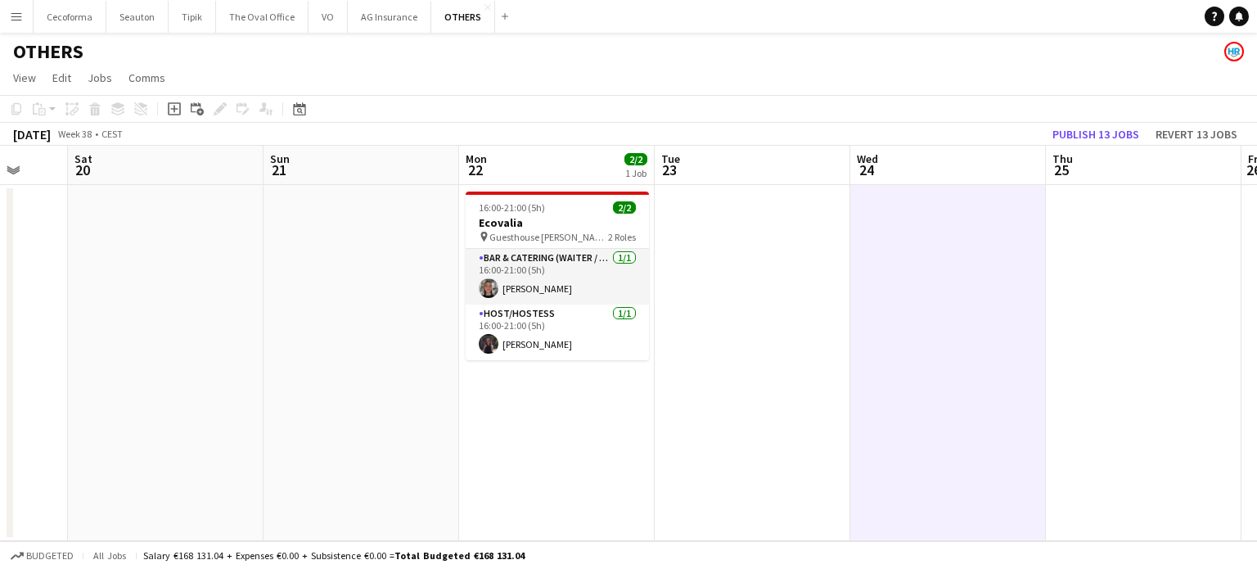
scroll to position [0, 520]
click at [173, 112] on icon "Add job" at bounding box center [174, 108] width 13 height 13
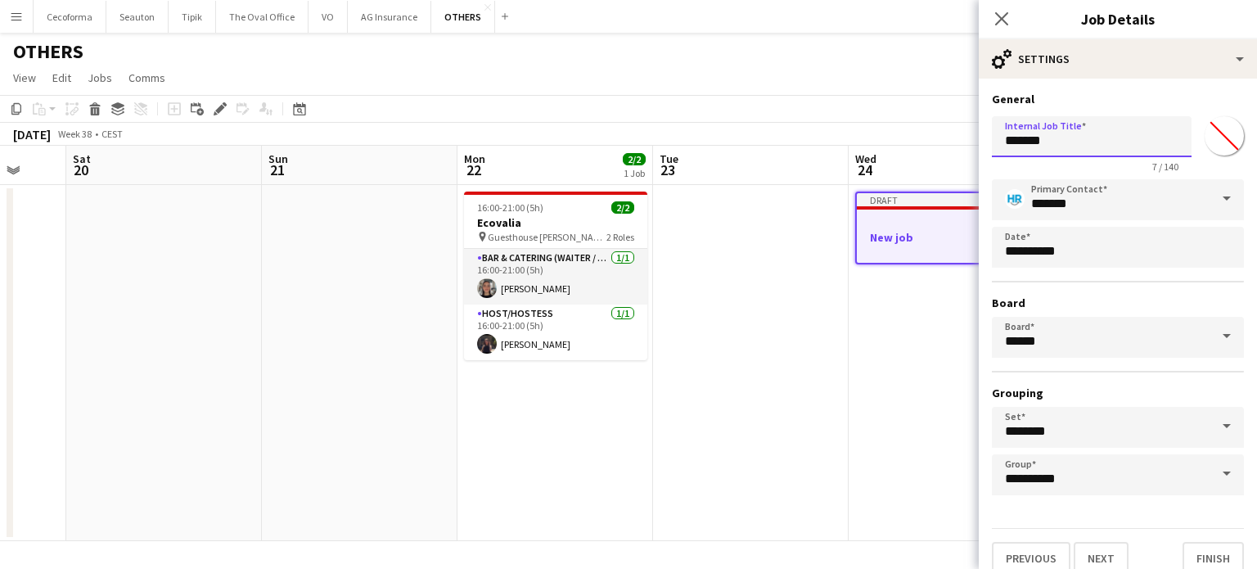
click at [1058, 146] on input "*******" at bounding box center [1092, 136] width 200 height 41
type input "*"
type input "**********"
click at [1195, 551] on button "Finish" at bounding box center [1212, 558] width 61 height 33
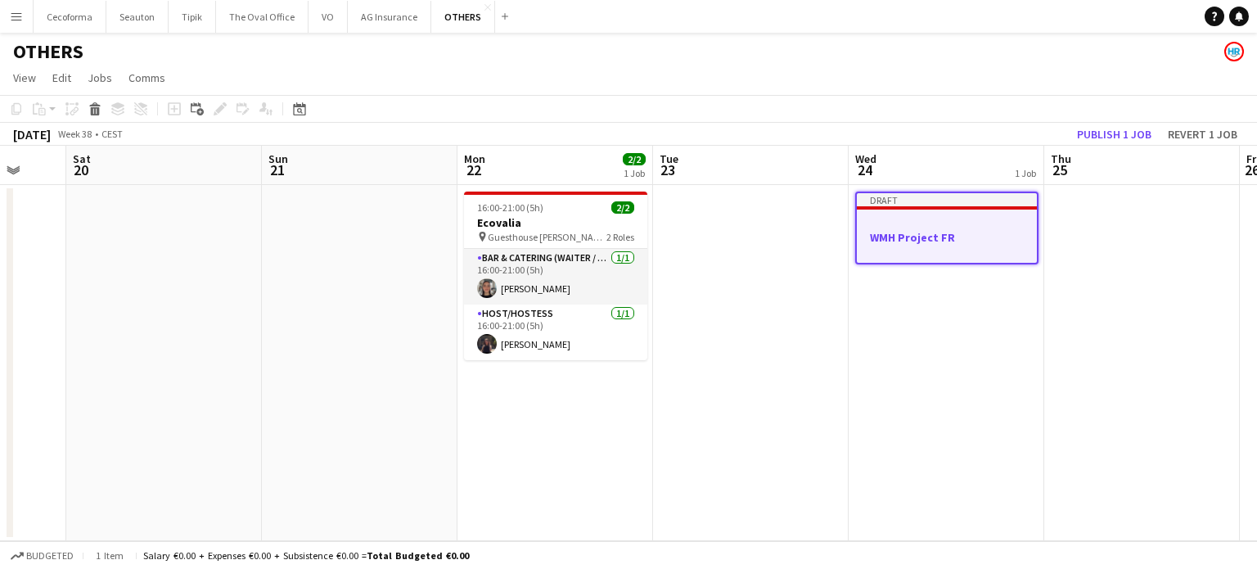
click at [889, 232] on h3 "WMH Project FR" at bounding box center [947, 237] width 180 height 15
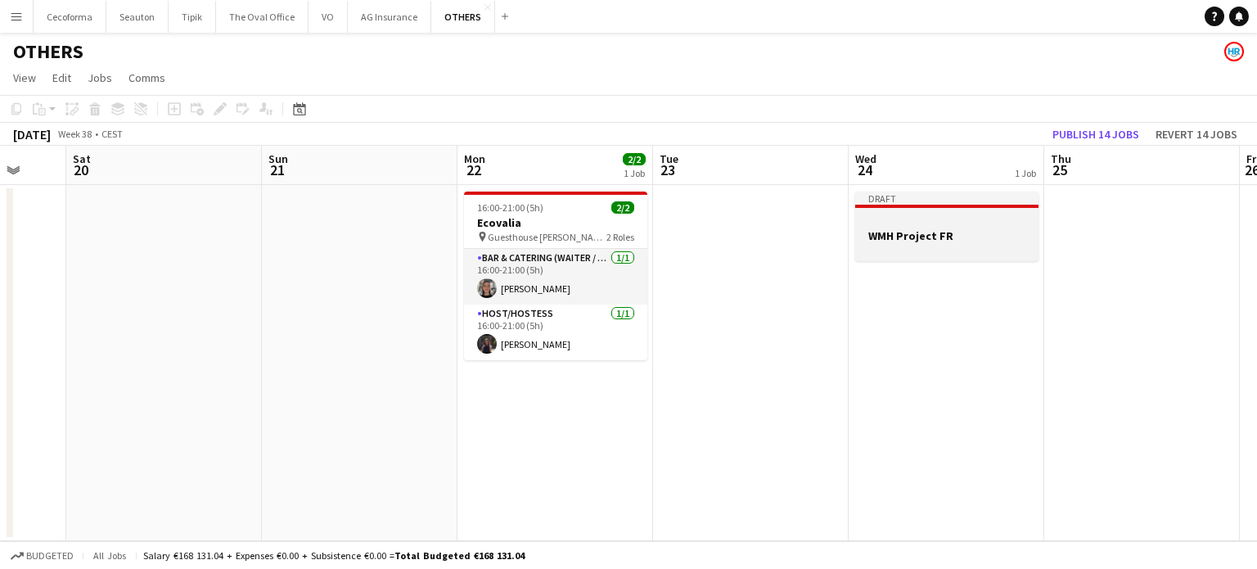
click at [893, 234] on h3 "WMH Project FR" at bounding box center [946, 235] width 183 height 15
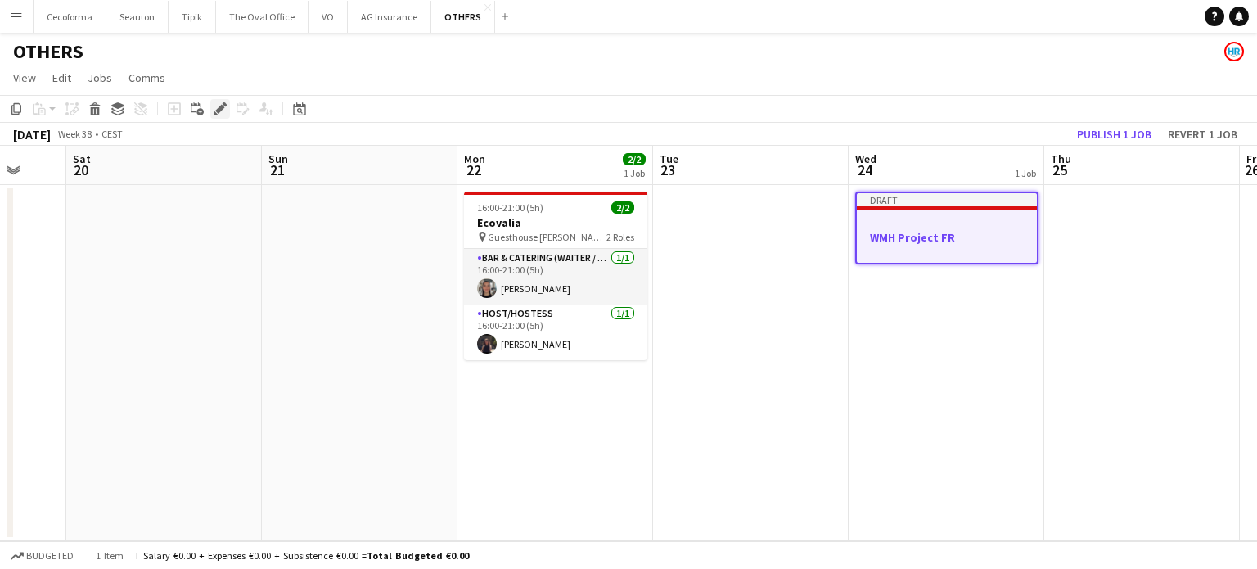
click at [222, 105] on icon at bounding box center [219, 109] width 9 height 9
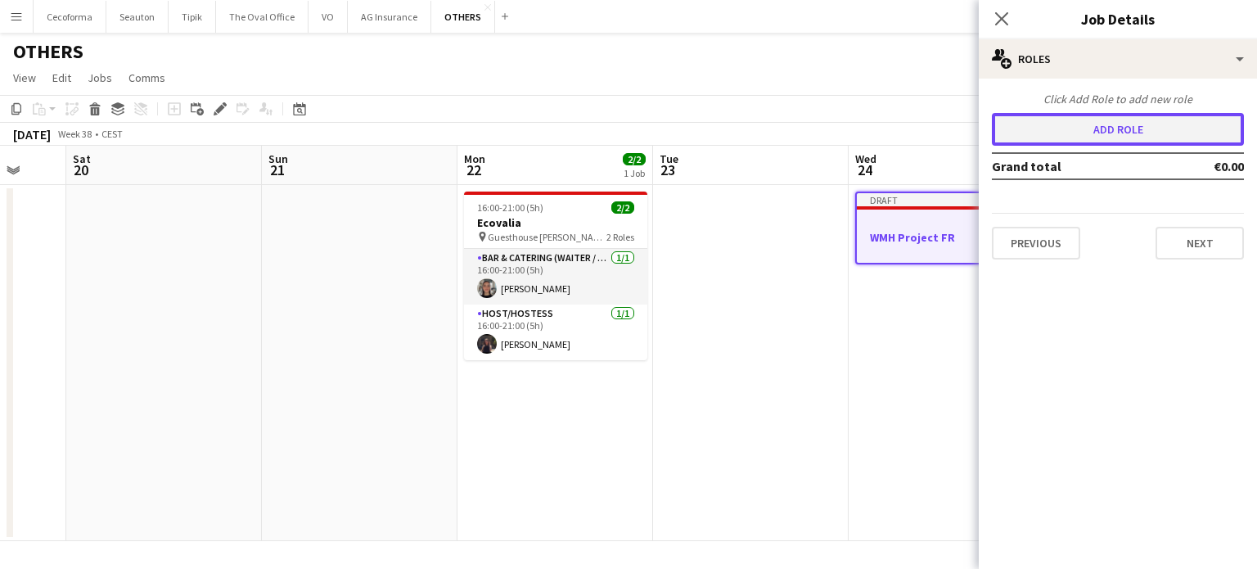
click at [1122, 130] on button "Add role" at bounding box center [1118, 129] width 252 height 33
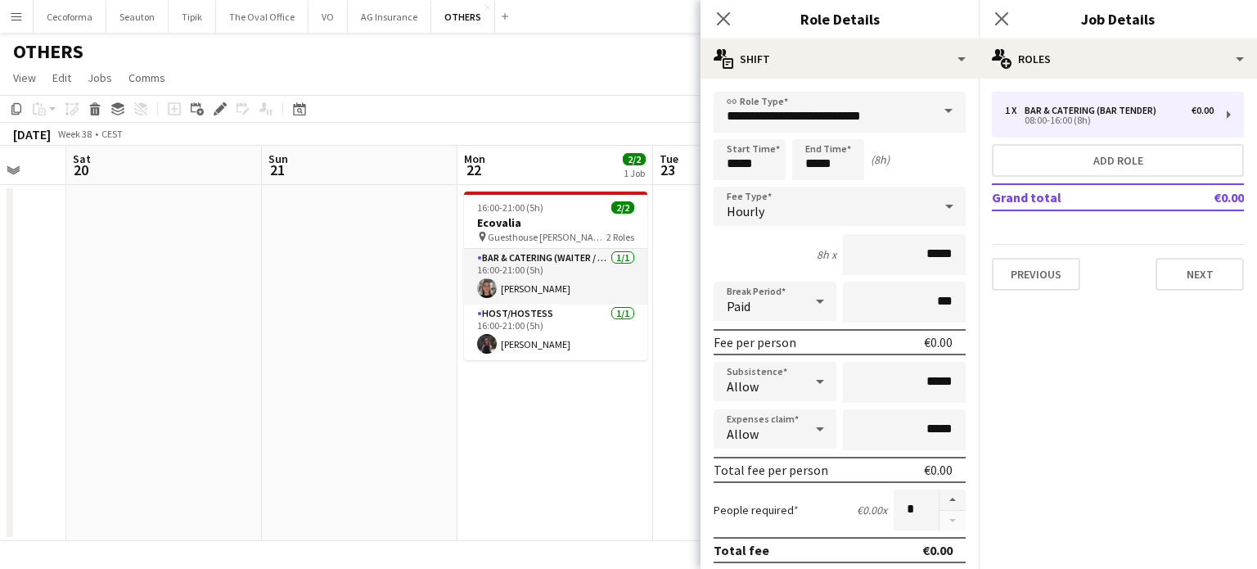
click at [931, 111] on span at bounding box center [948, 111] width 34 height 39
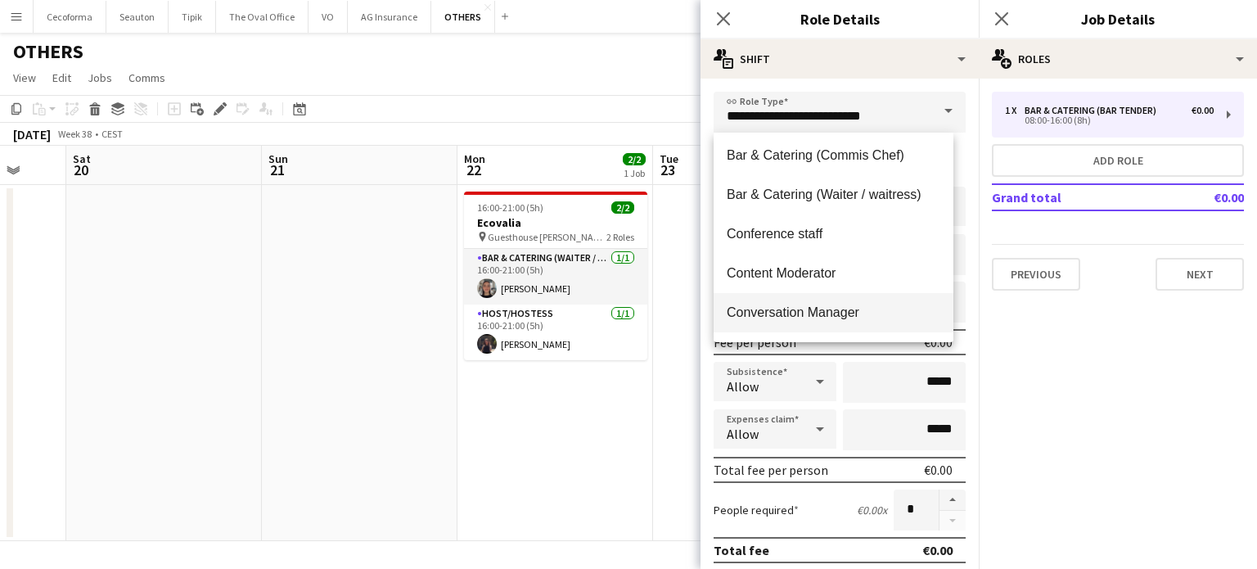
scroll to position [245, 0]
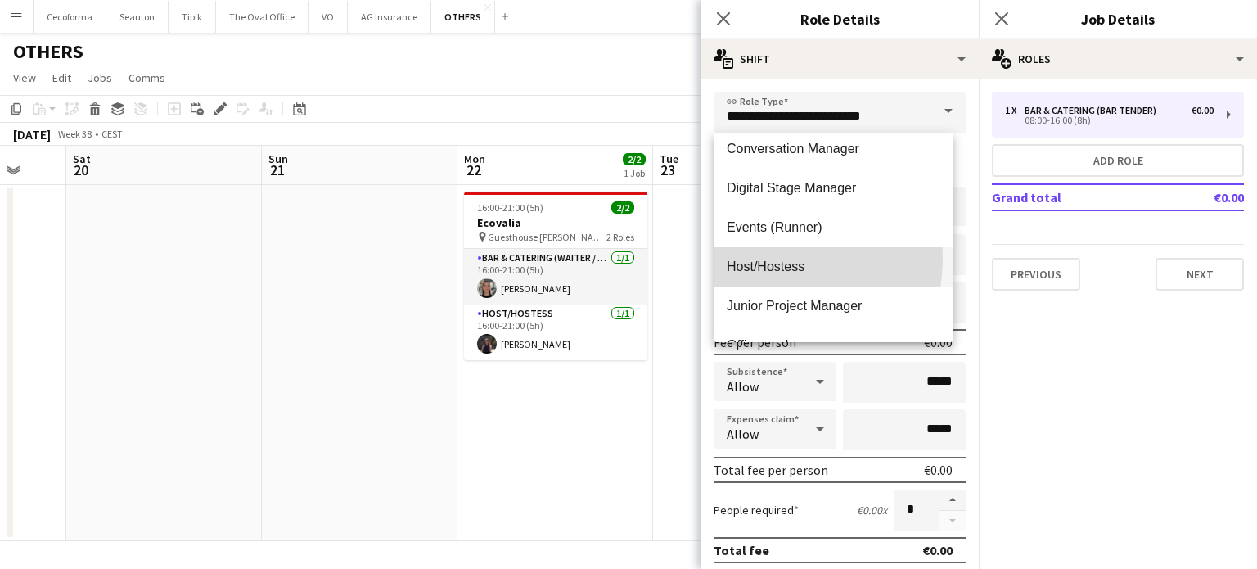
click at [769, 259] on span "Host/Hostess" at bounding box center [834, 267] width 214 height 16
type input "**********"
type input "******"
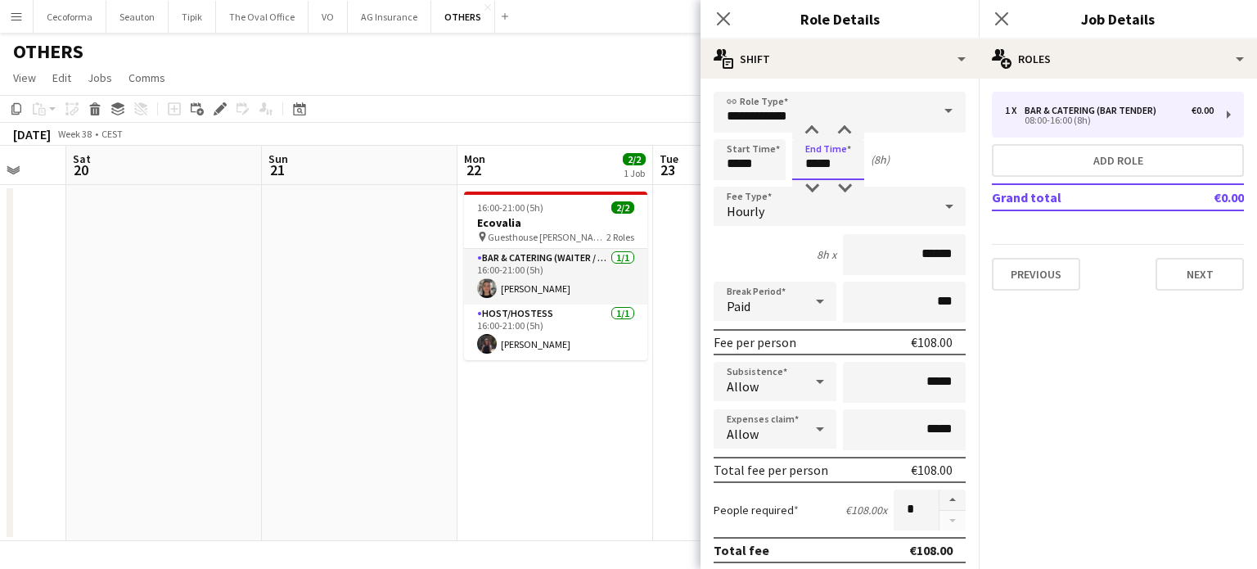
click at [816, 161] on input "*****" at bounding box center [828, 159] width 72 height 41
click at [814, 129] on div at bounding box center [811, 131] width 33 height 16
type input "*****"
click at [814, 129] on div at bounding box center [811, 131] width 33 height 16
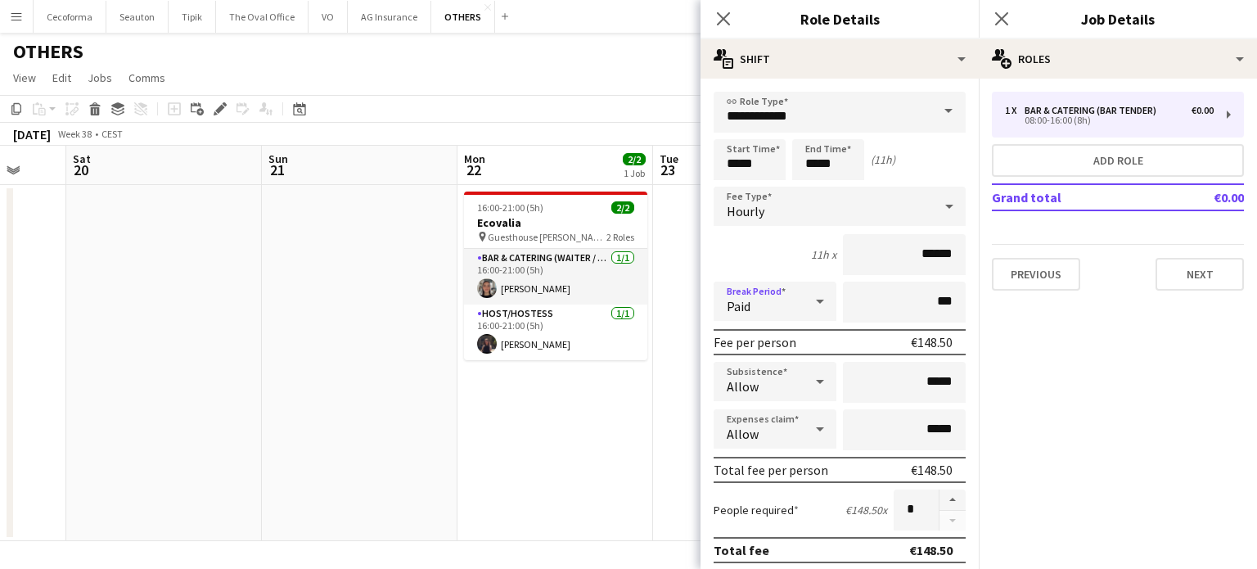
click at [816, 301] on icon at bounding box center [820, 301] width 20 height 33
click at [759, 385] on span "Unpaid" at bounding box center [772, 388] width 90 height 16
click at [931, 300] on input "***" at bounding box center [904, 301] width 123 height 41
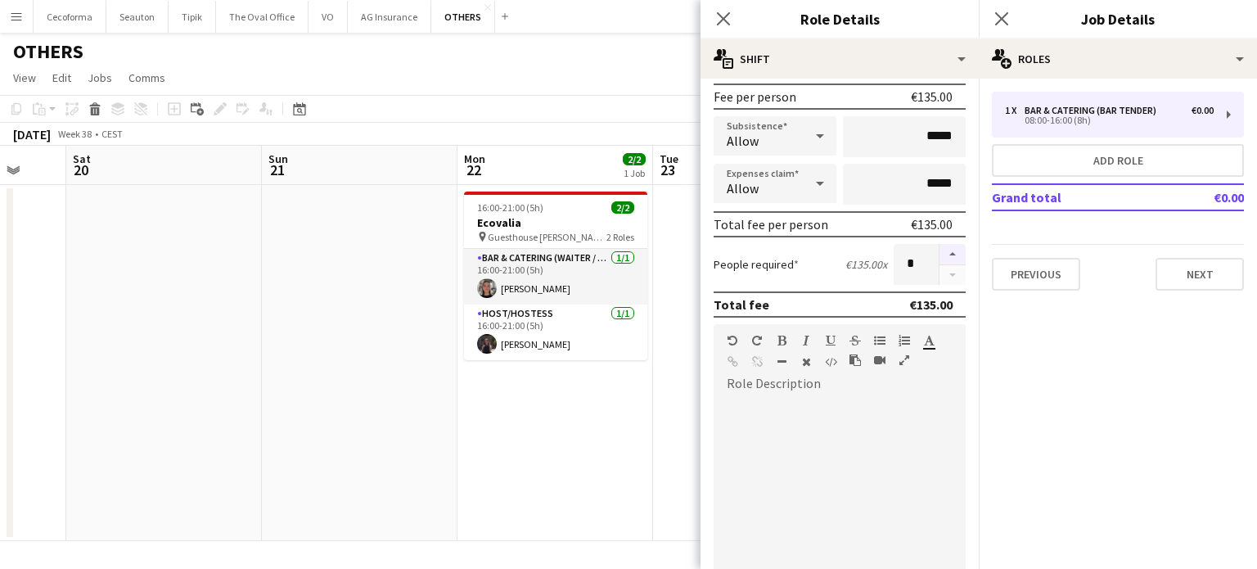
type input "****"
click at [939, 251] on button "button" at bounding box center [952, 254] width 26 height 21
type input "*"
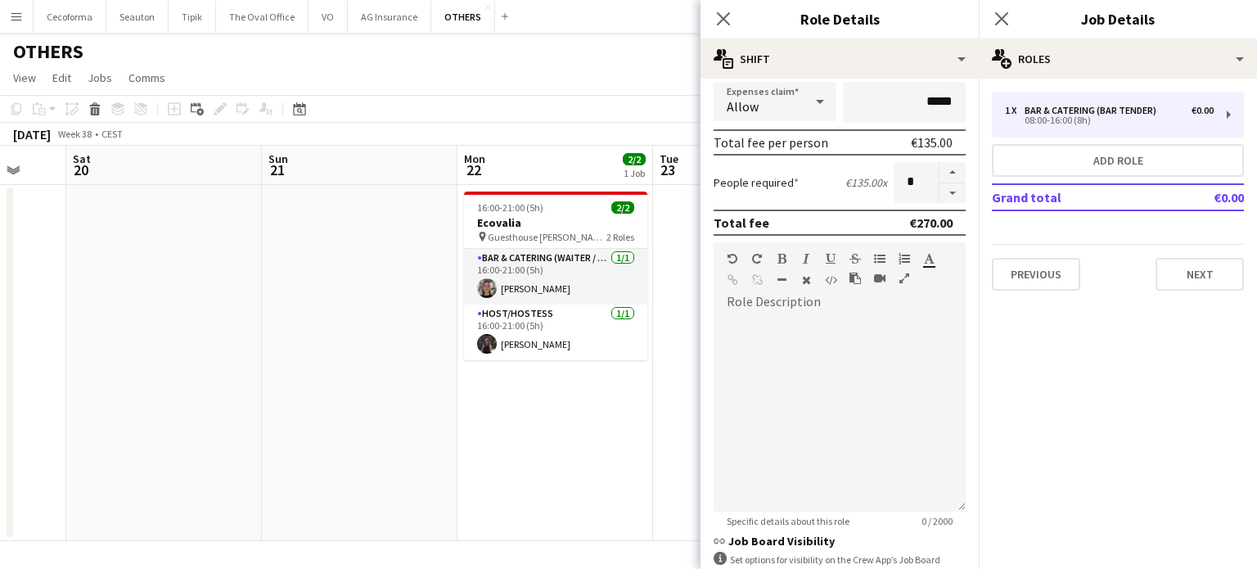
scroll to position [452, 0]
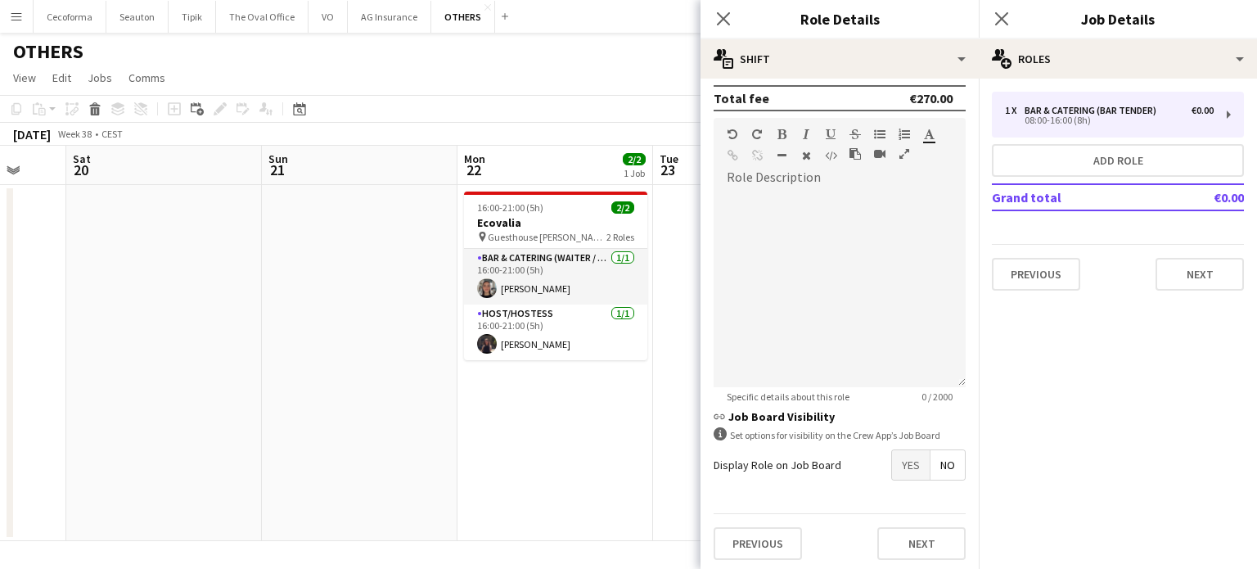
click at [894, 464] on span "Yes" at bounding box center [911, 464] width 38 height 29
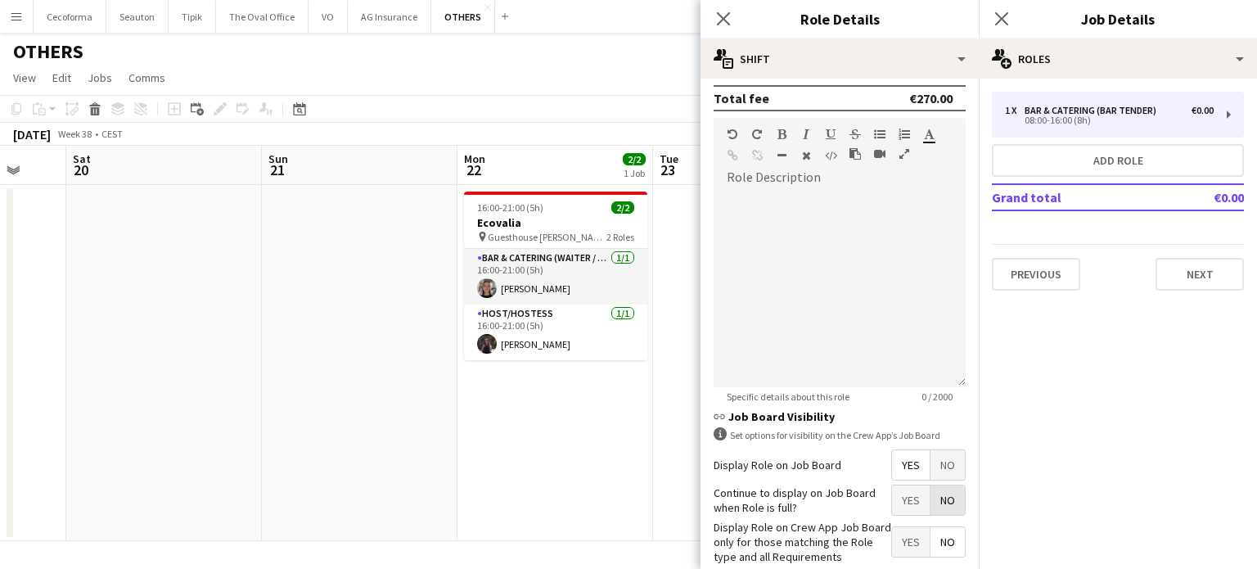
click at [942, 500] on span "No" at bounding box center [947, 499] width 34 height 29
click at [894, 533] on span "Yes" at bounding box center [911, 541] width 38 height 29
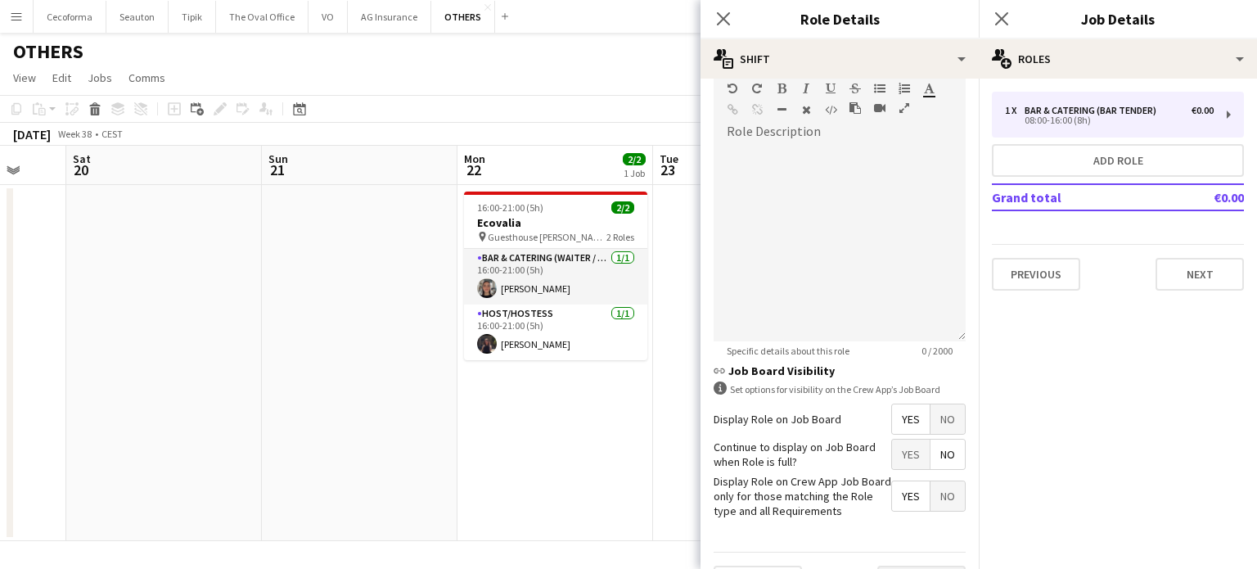
scroll to position [535, 0]
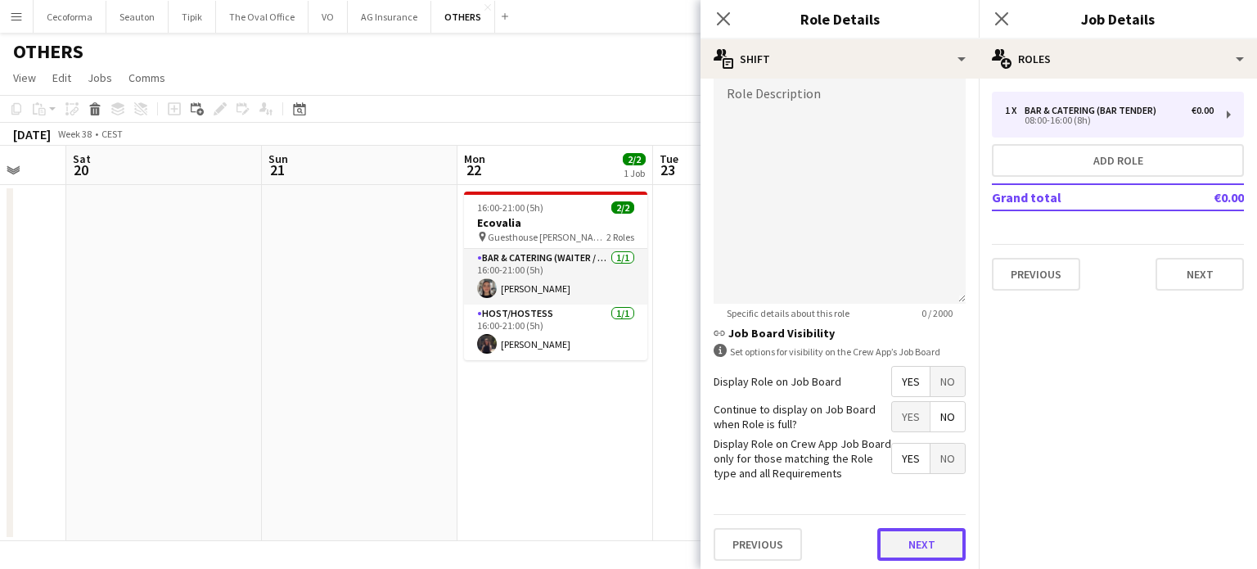
click at [893, 537] on button "Next" at bounding box center [921, 544] width 88 height 33
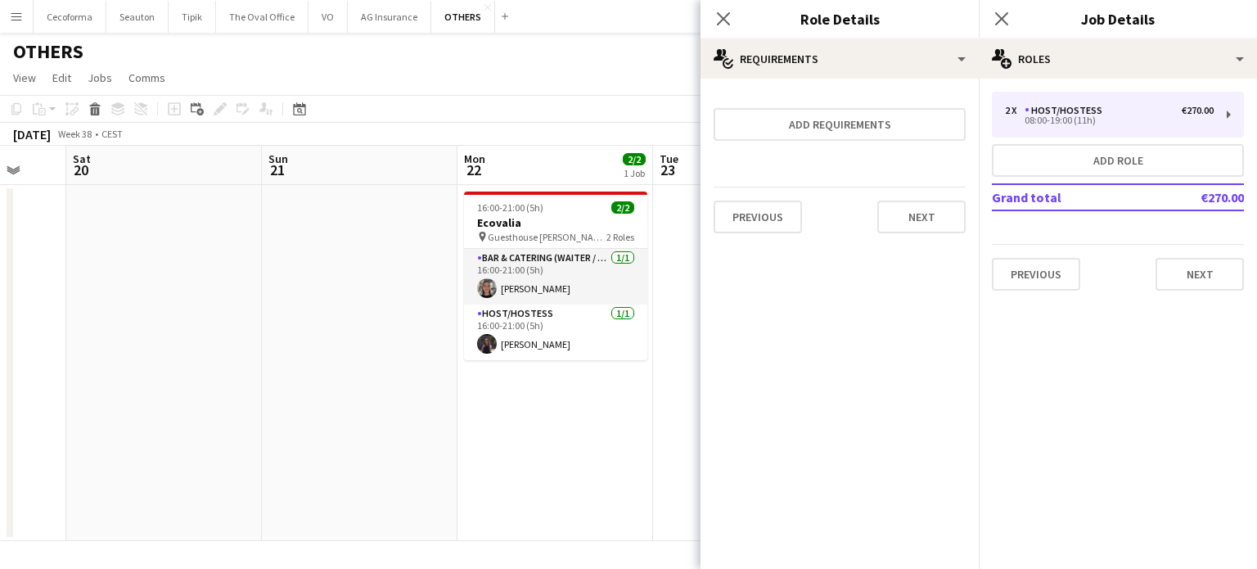
scroll to position [0, 0]
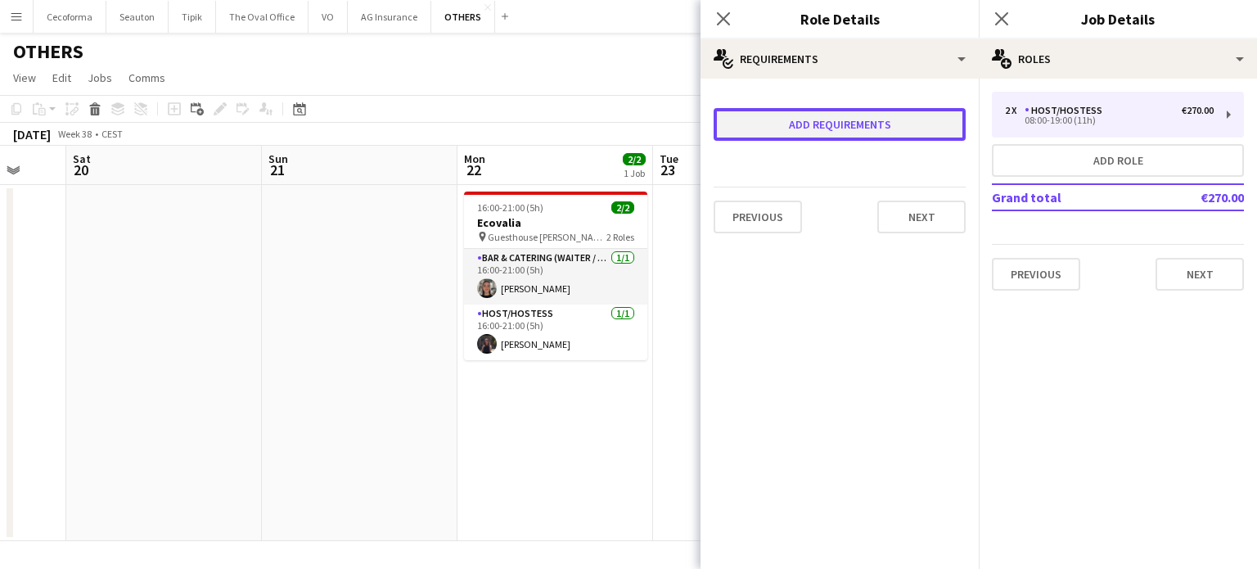
click at [818, 124] on button "Add requirements" at bounding box center [840, 124] width 252 height 33
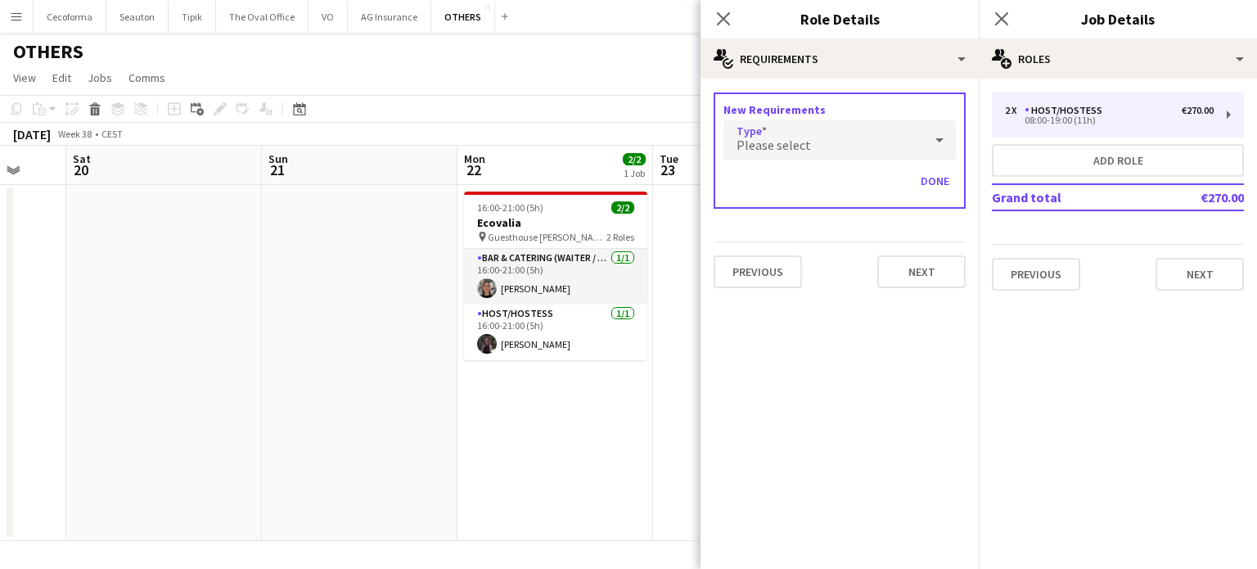
click at [782, 142] on span "Please select" at bounding box center [773, 145] width 74 height 16
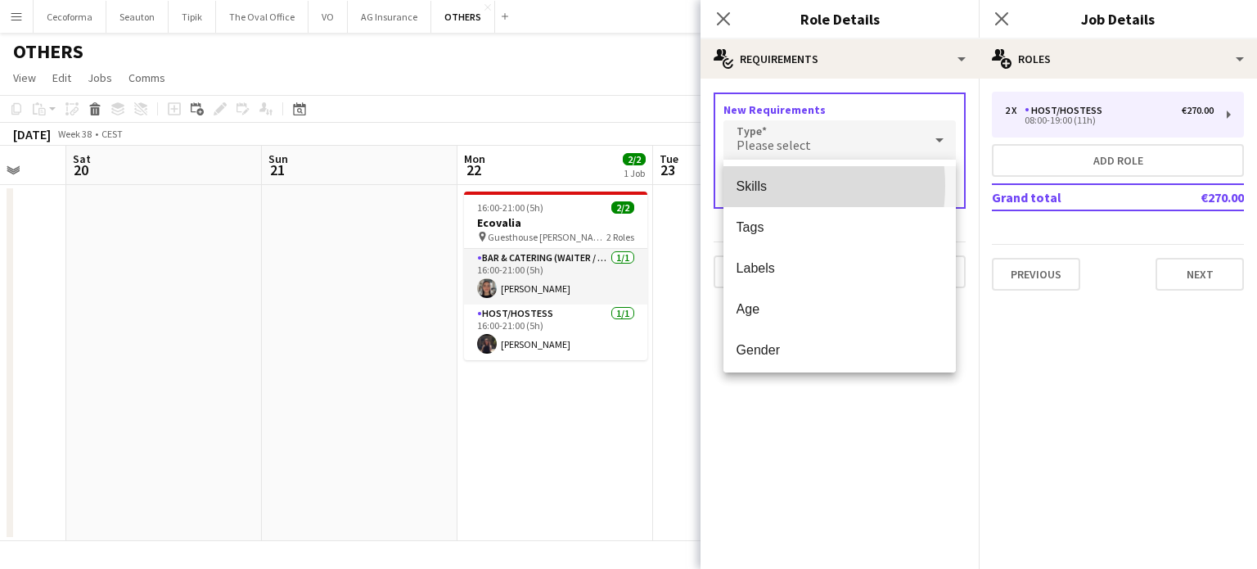
click at [759, 186] on span "Skills" at bounding box center [839, 186] width 207 height 16
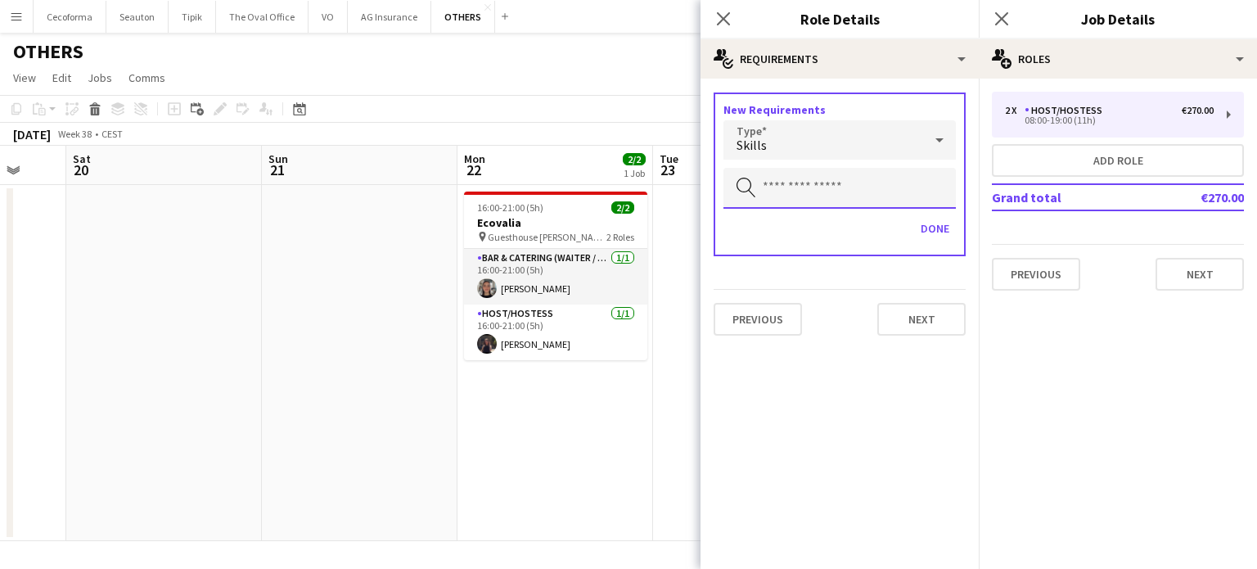
click at [759, 190] on input "text" at bounding box center [839, 188] width 232 height 41
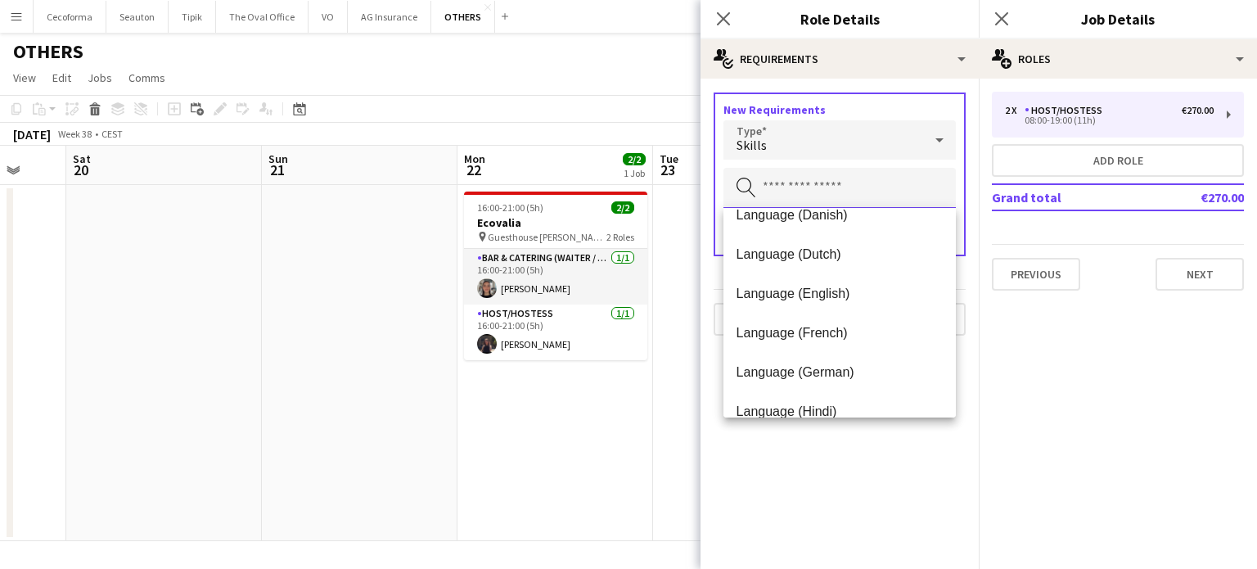
scroll to position [164, 0]
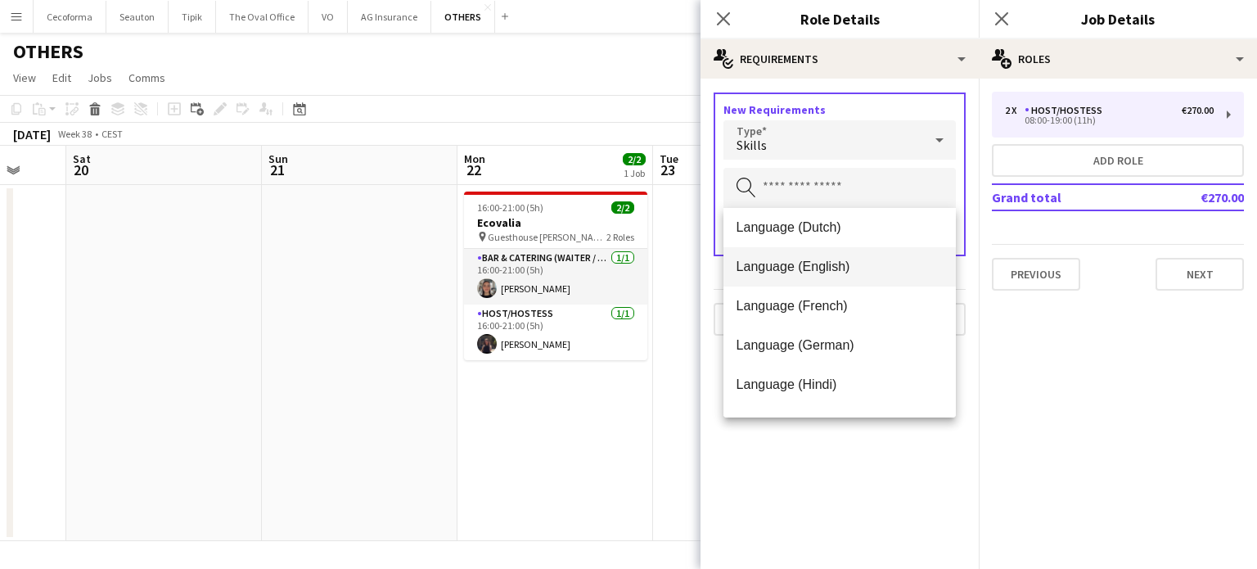
click at [763, 265] on span "Language (English)" at bounding box center [839, 267] width 207 height 16
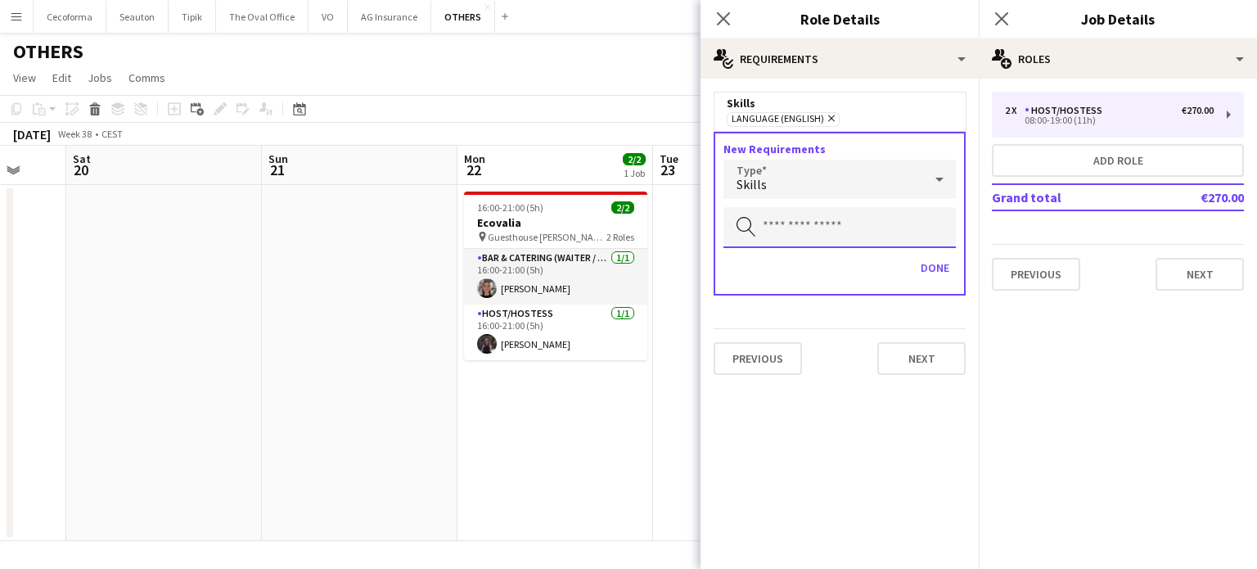
click at [769, 230] on input "text" at bounding box center [839, 227] width 232 height 41
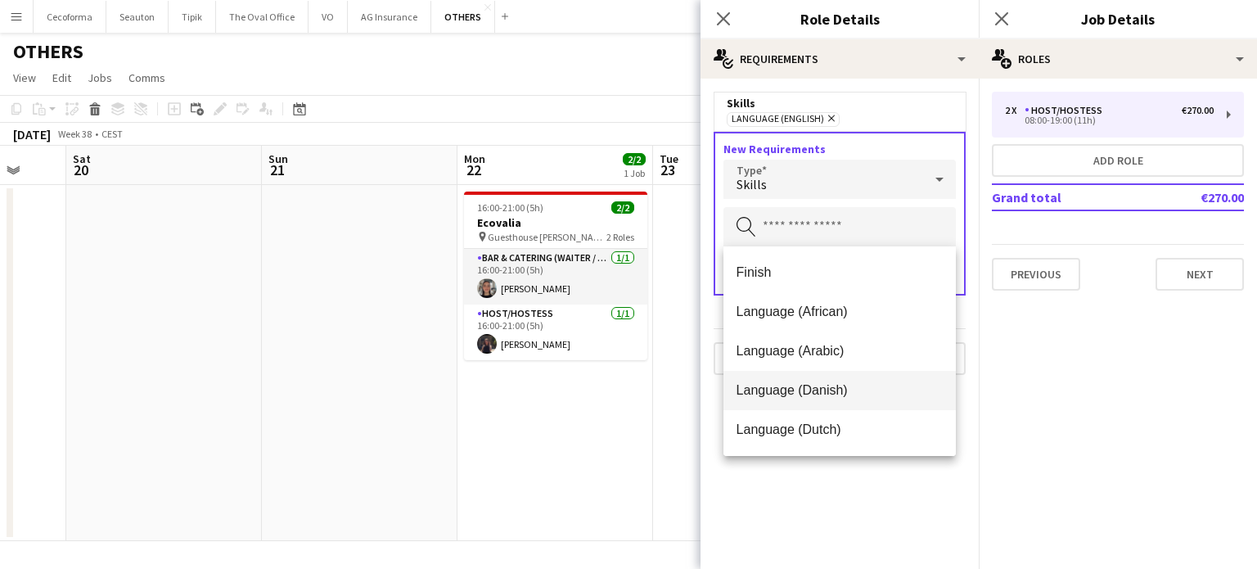
scroll to position [82, 0]
click at [777, 389] on span "Language (French)" at bounding box center [839, 387] width 207 height 16
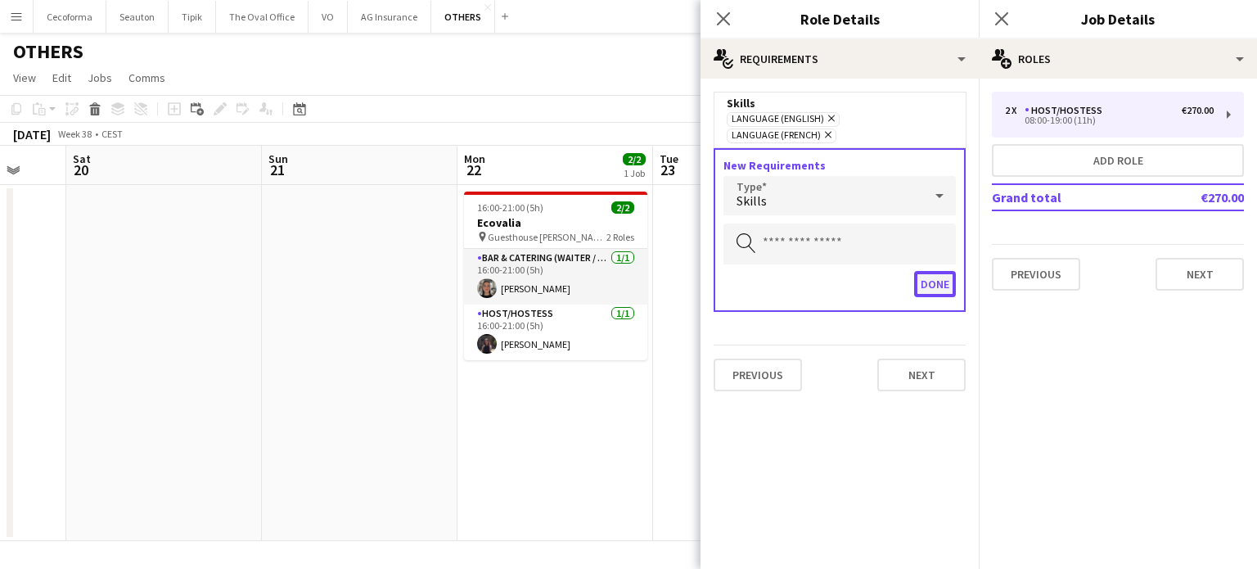
click at [939, 271] on button "Done" at bounding box center [935, 284] width 42 height 26
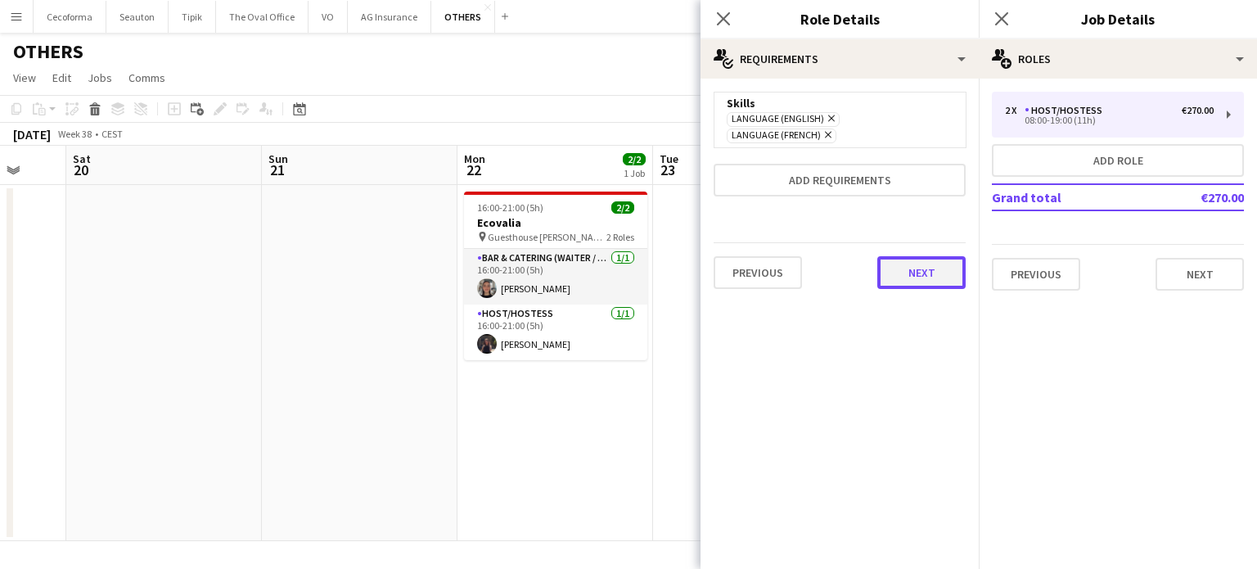
click at [933, 256] on button "Next" at bounding box center [921, 272] width 88 height 33
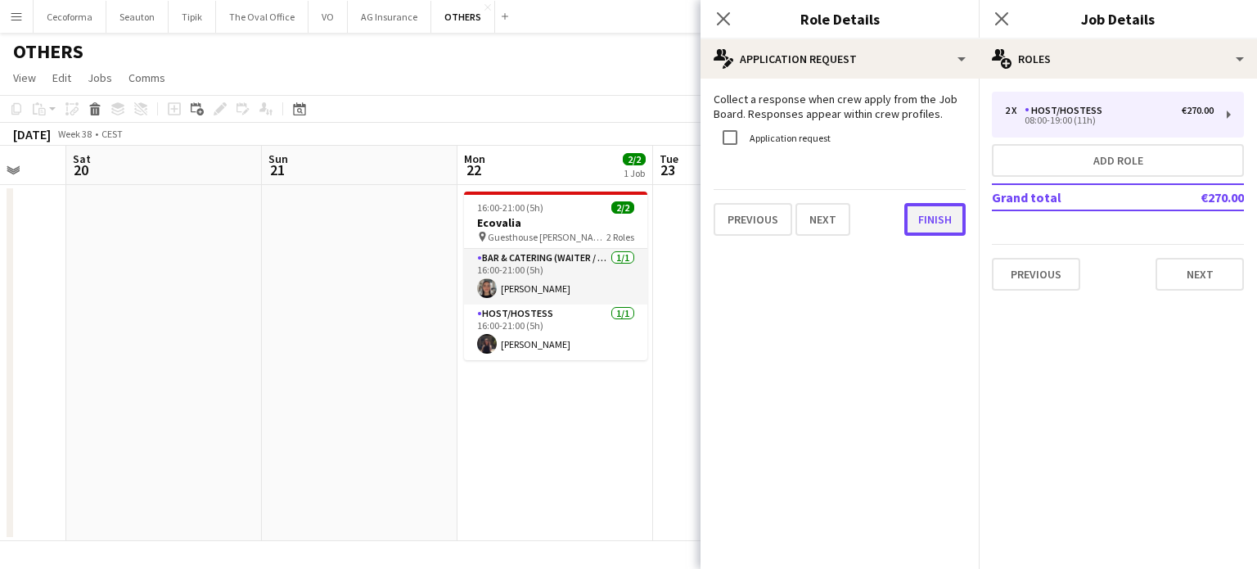
click at [946, 212] on button "Finish" at bounding box center [934, 219] width 61 height 33
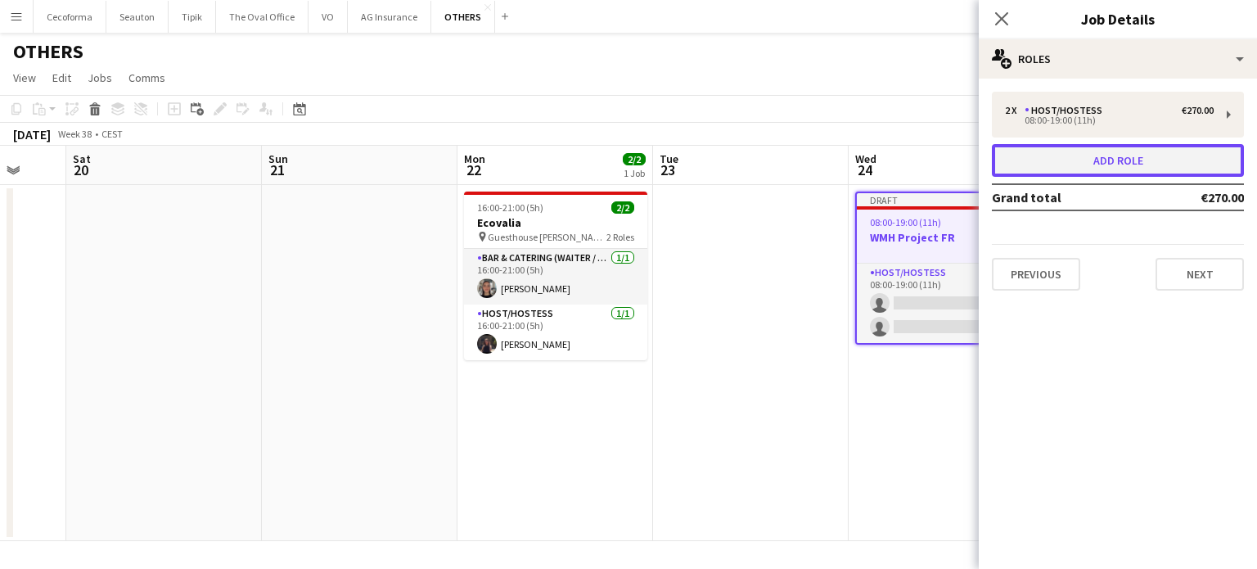
click at [1112, 160] on button "Add role" at bounding box center [1118, 160] width 252 height 33
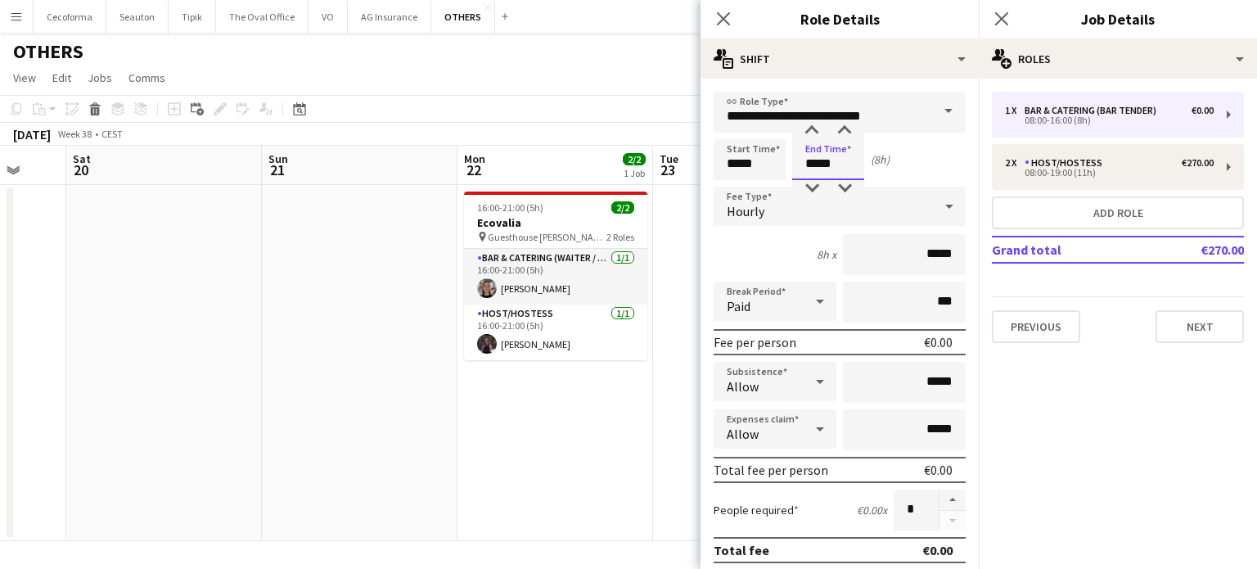
click at [817, 163] on input "*****" at bounding box center [828, 159] width 72 height 41
click at [813, 133] on div at bounding box center [811, 131] width 33 height 16
click at [847, 130] on div at bounding box center [844, 131] width 33 height 16
type input "*****"
click at [847, 130] on div at bounding box center [844, 131] width 33 height 16
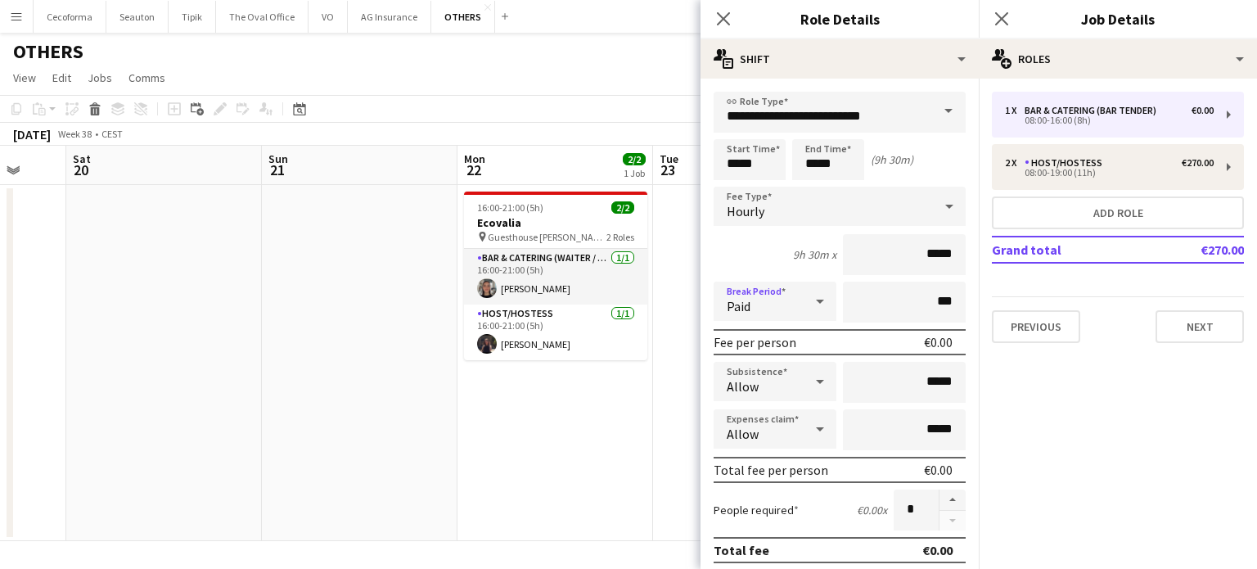
click at [816, 299] on icon at bounding box center [820, 301] width 8 height 4
click at [753, 389] on span "Unpaid" at bounding box center [772, 388] width 90 height 16
click at [930, 300] on input "***" at bounding box center [904, 301] width 123 height 41
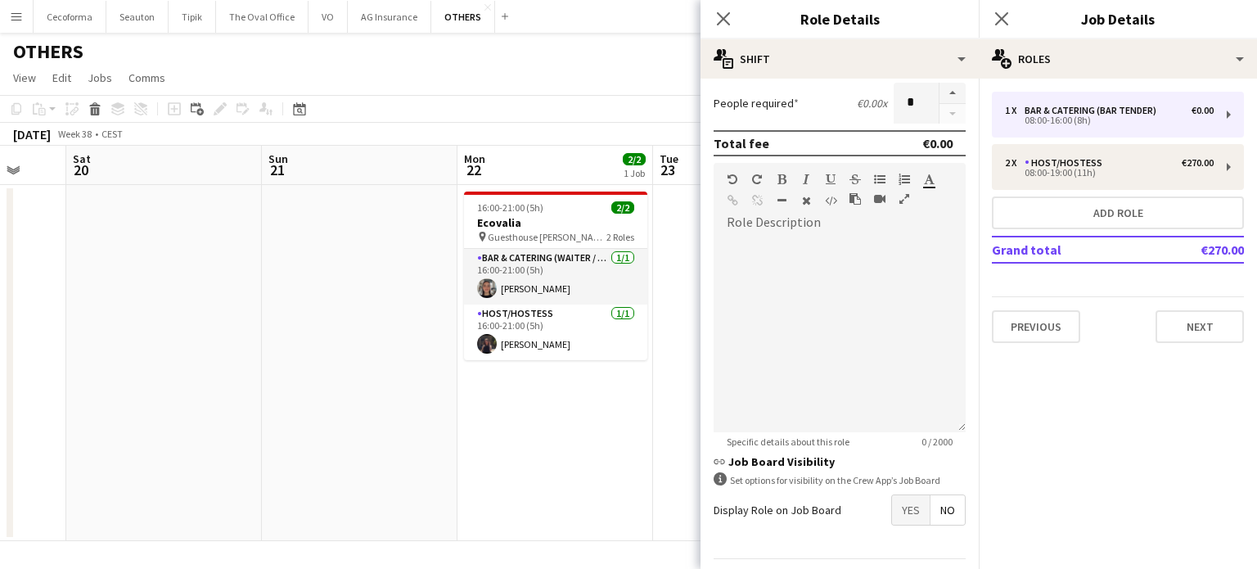
scroll to position [452, 0]
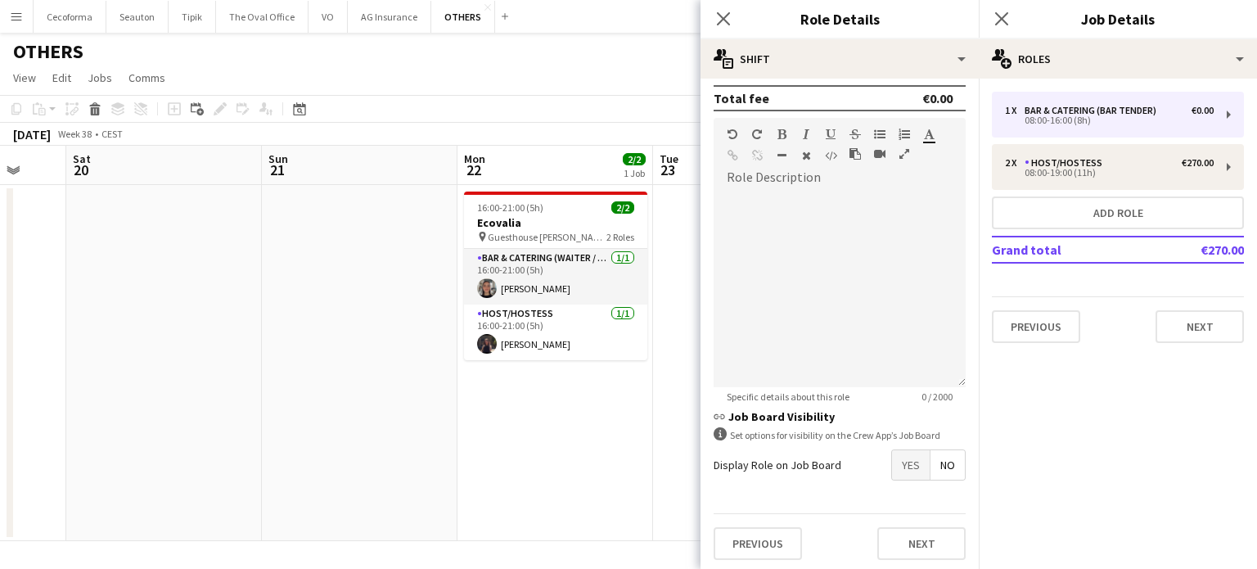
type input "****"
click at [892, 457] on span "Yes" at bounding box center [911, 464] width 38 height 29
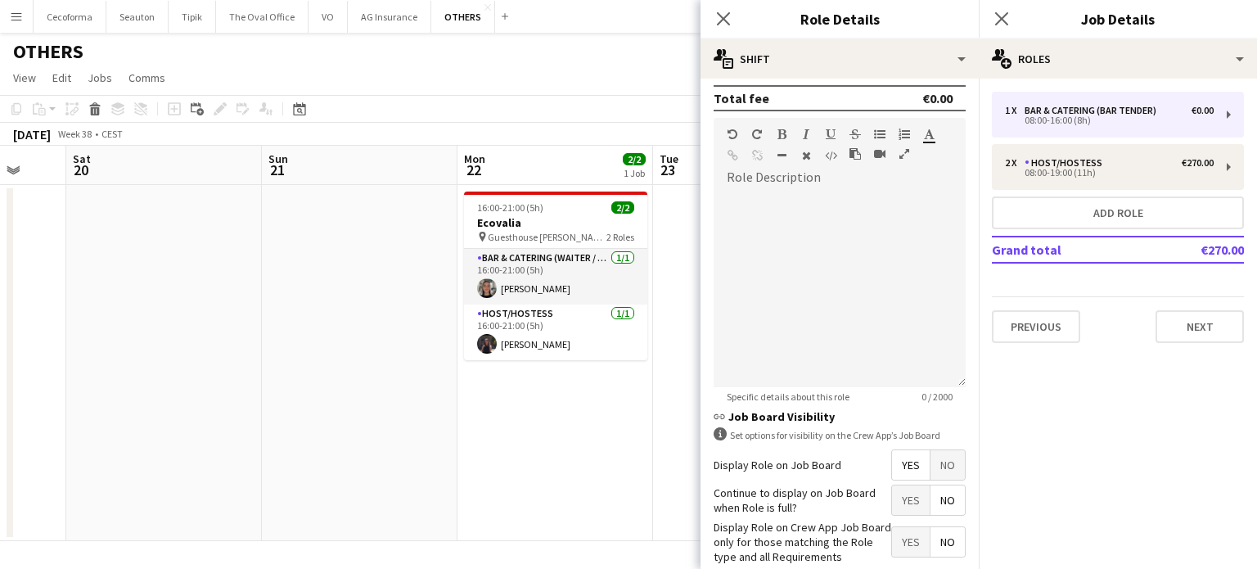
click at [934, 487] on span "No" at bounding box center [947, 499] width 34 height 29
click at [894, 539] on span "Yes" at bounding box center [911, 541] width 38 height 29
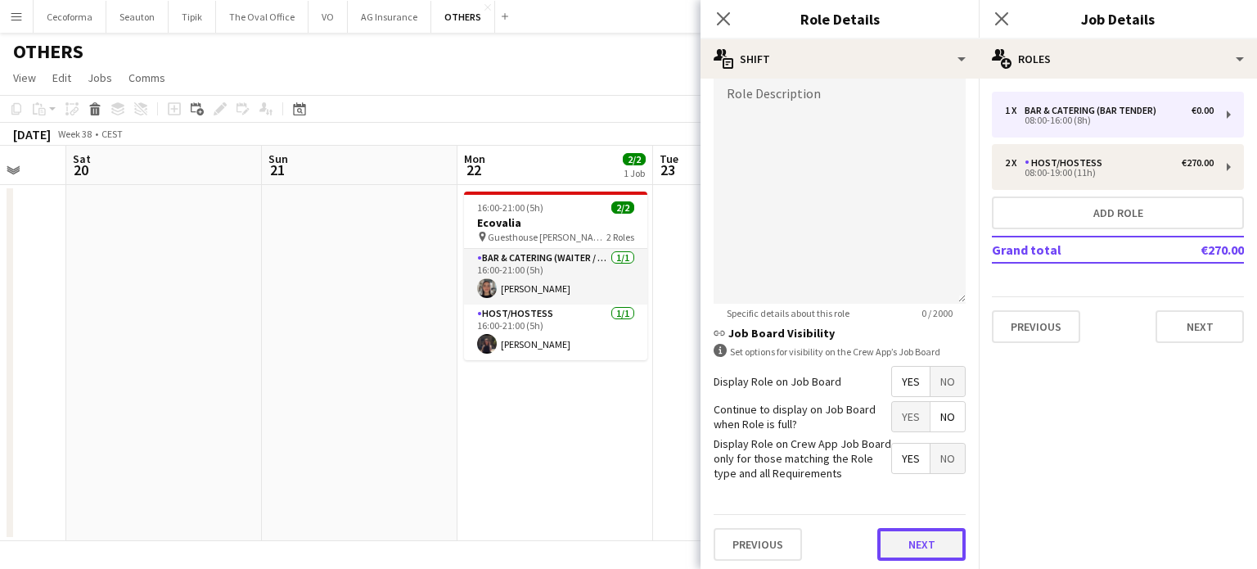
click at [907, 539] on button "Next" at bounding box center [921, 544] width 88 height 33
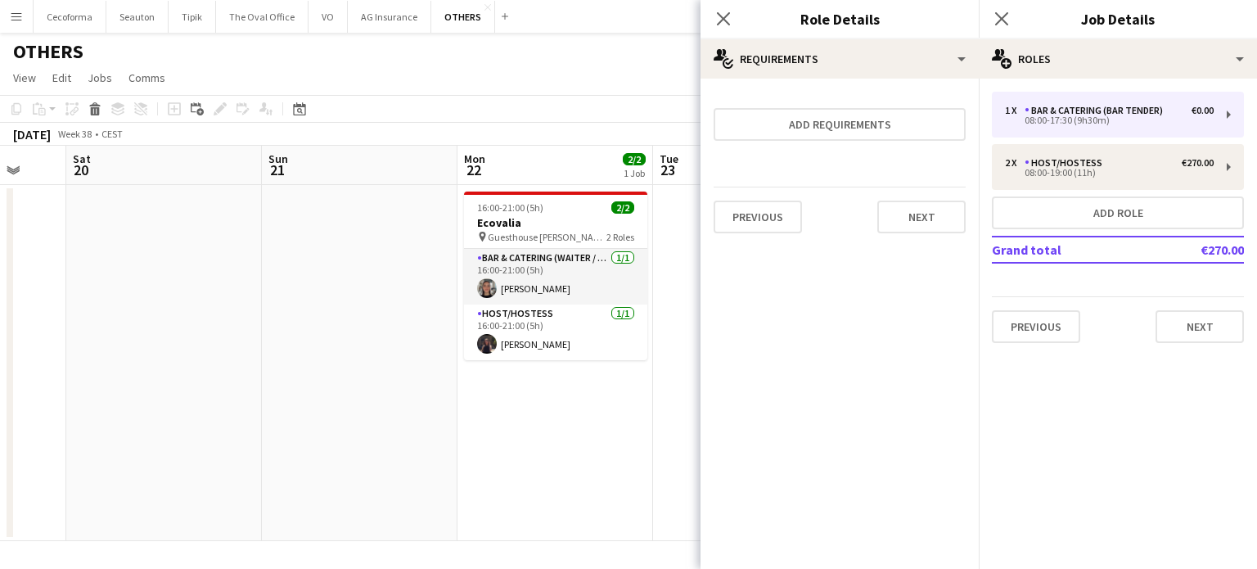
scroll to position [0, 0]
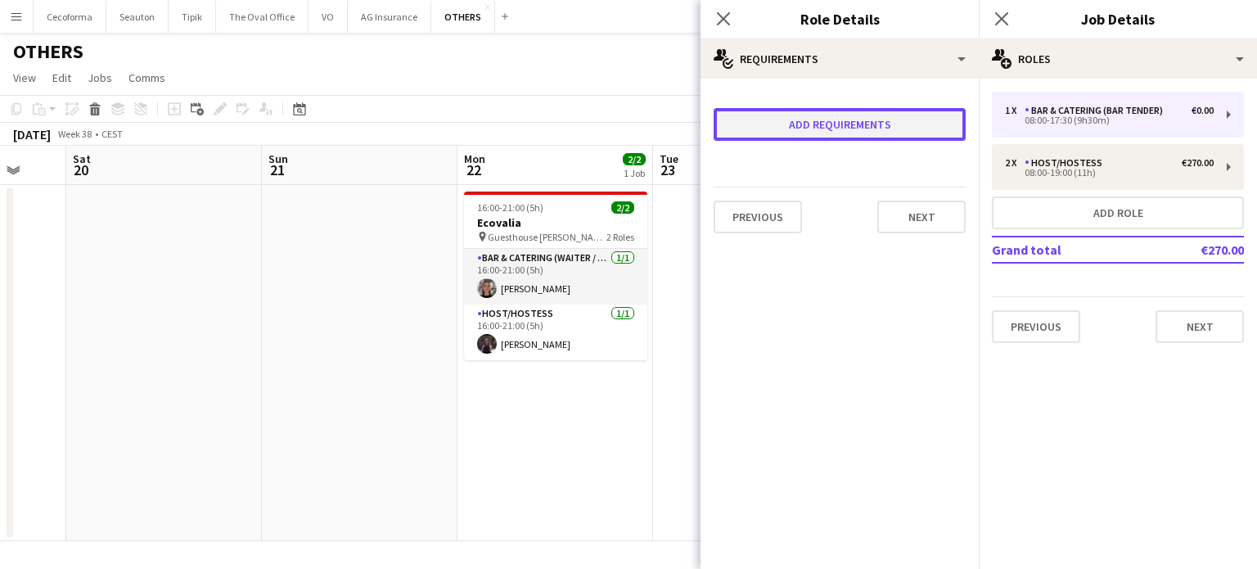
click at [806, 124] on button "Add requirements" at bounding box center [840, 124] width 252 height 33
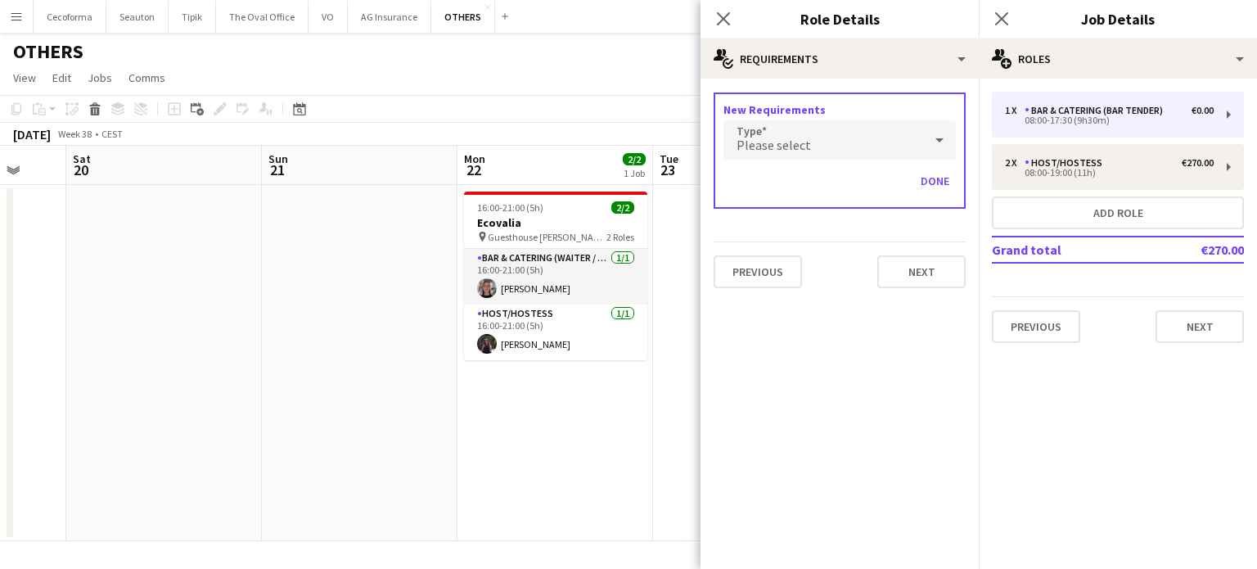
click at [777, 149] on span "Please select" at bounding box center [773, 145] width 74 height 16
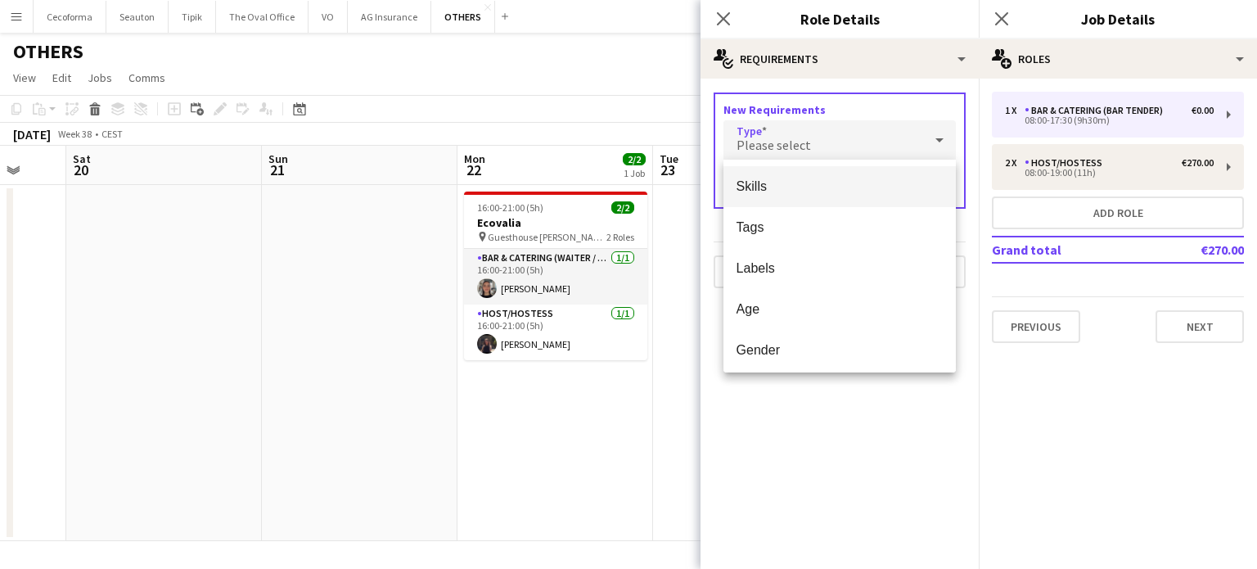
click at [754, 180] on span "Skills" at bounding box center [839, 186] width 207 height 16
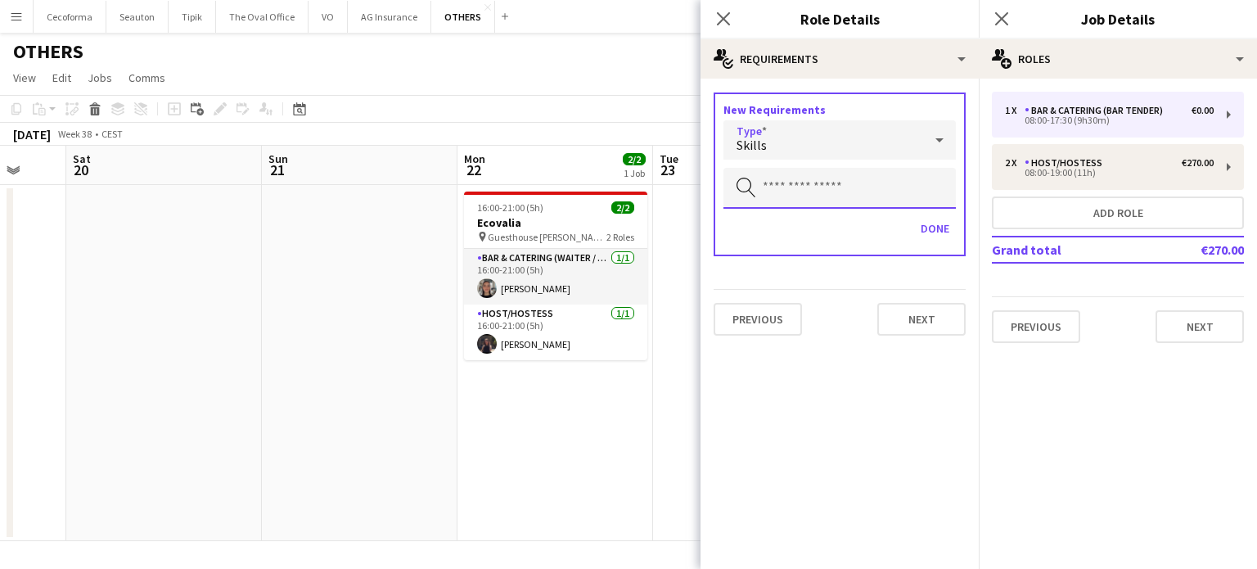
click at [759, 192] on input "text" at bounding box center [839, 188] width 232 height 41
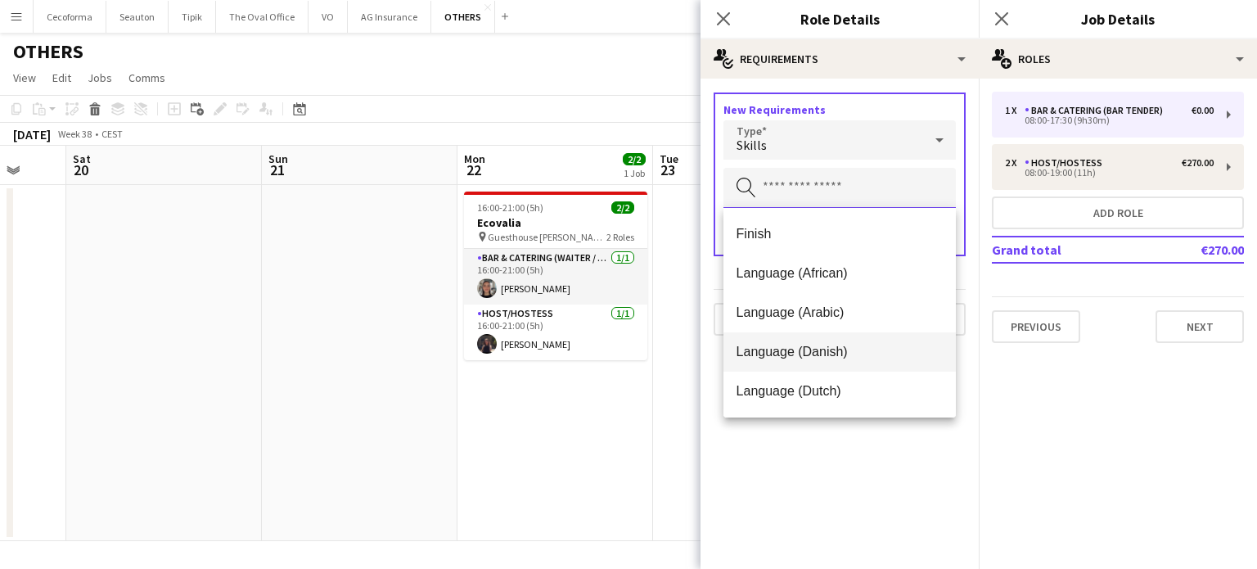
scroll to position [164, 0]
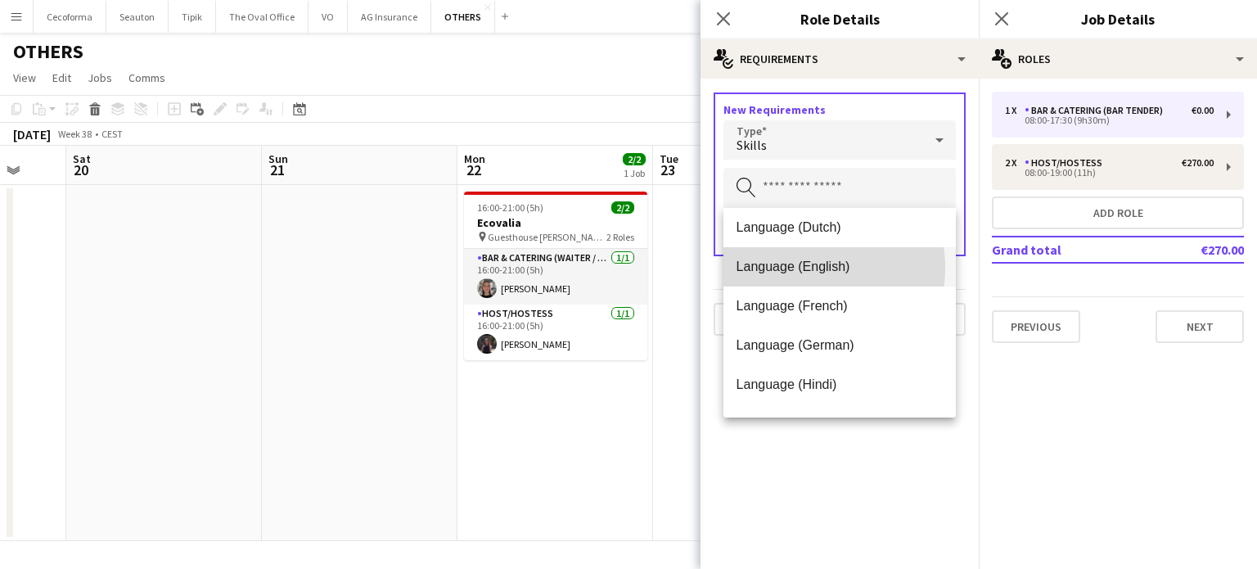
click at [789, 268] on span "Language (English)" at bounding box center [839, 267] width 207 height 16
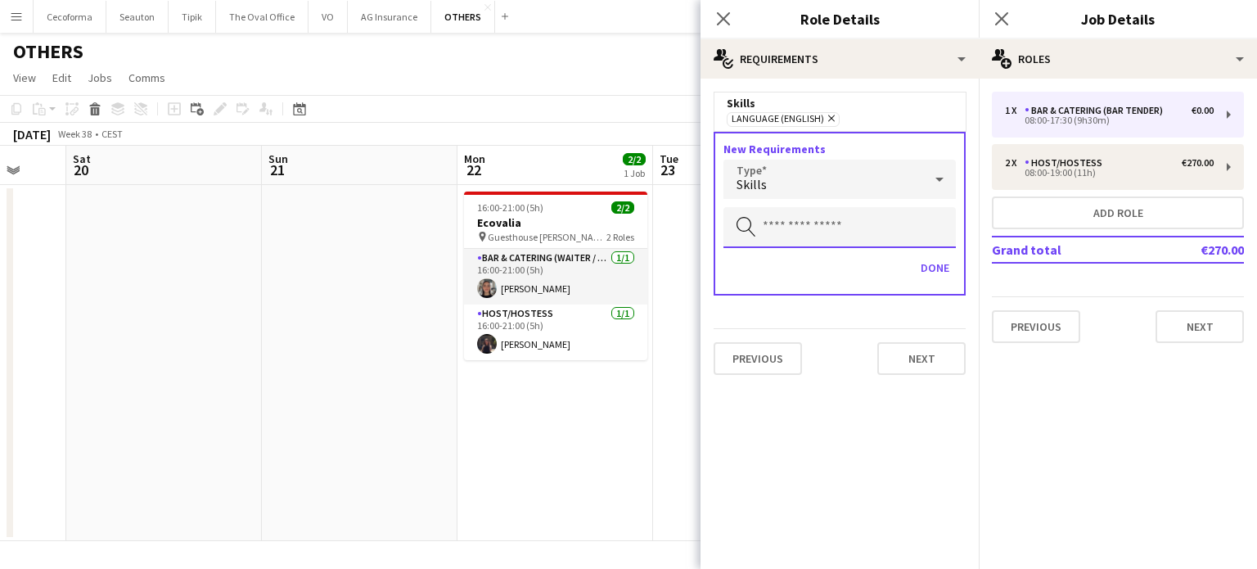
click at [785, 226] on input "text" at bounding box center [839, 227] width 232 height 41
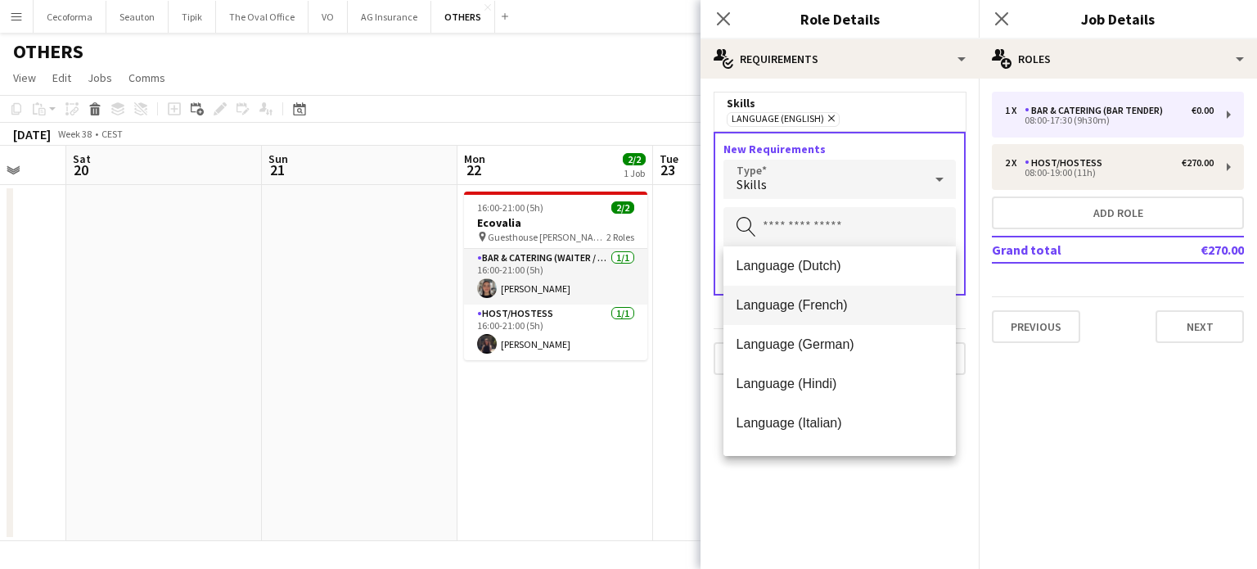
click at [778, 302] on span "Language (French)" at bounding box center [839, 305] width 207 height 16
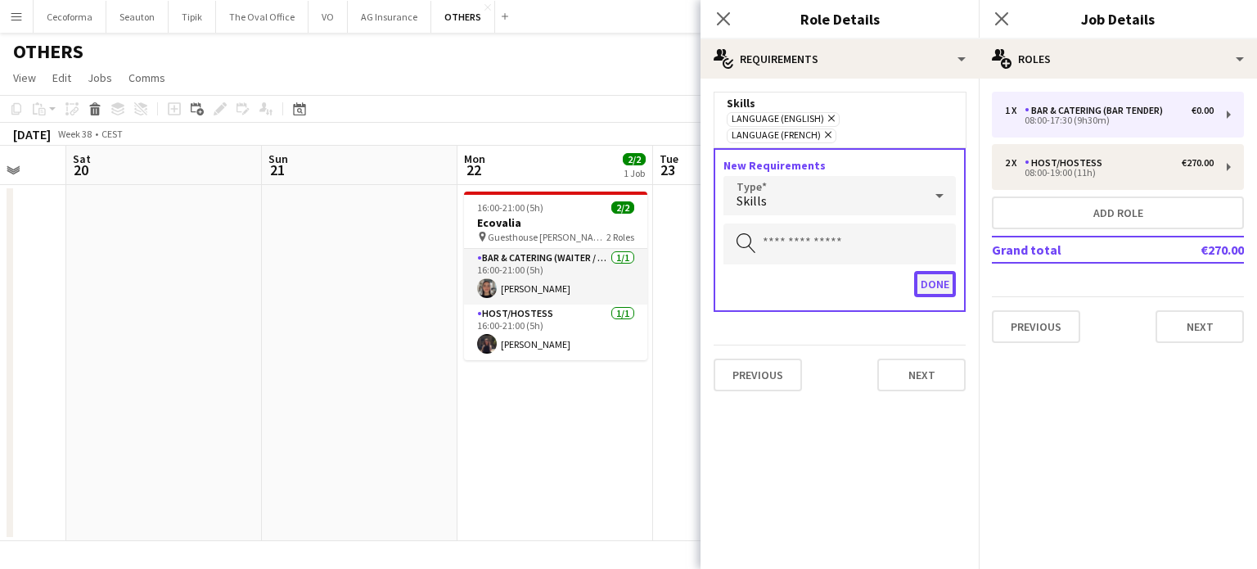
click at [930, 271] on button "Done" at bounding box center [935, 284] width 42 height 26
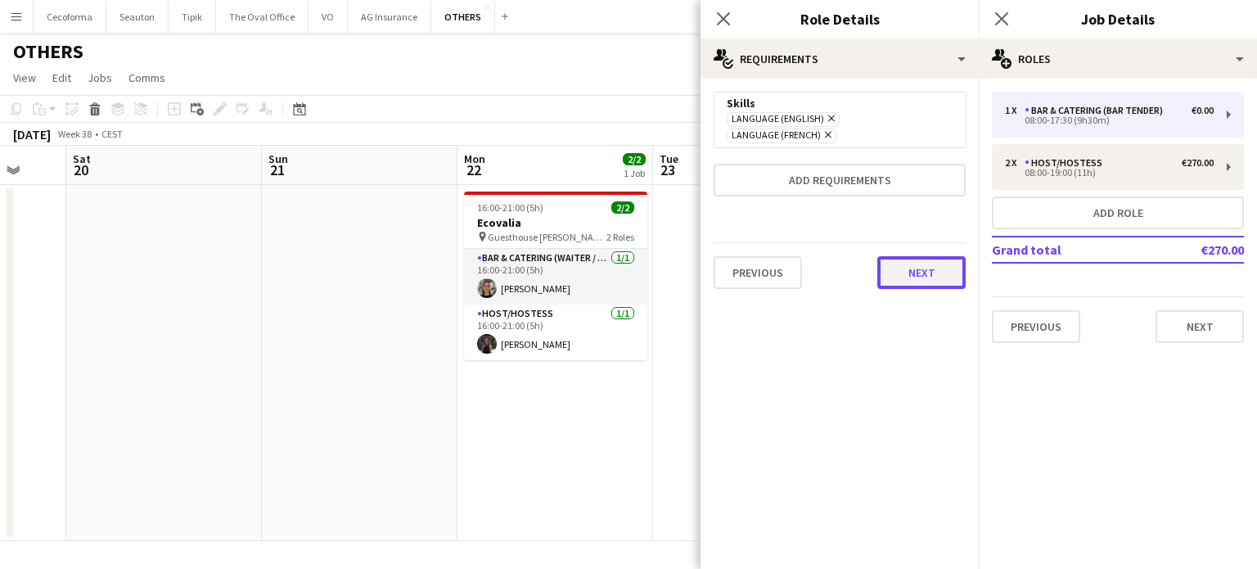
click at [926, 256] on button "Next" at bounding box center [921, 272] width 88 height 33
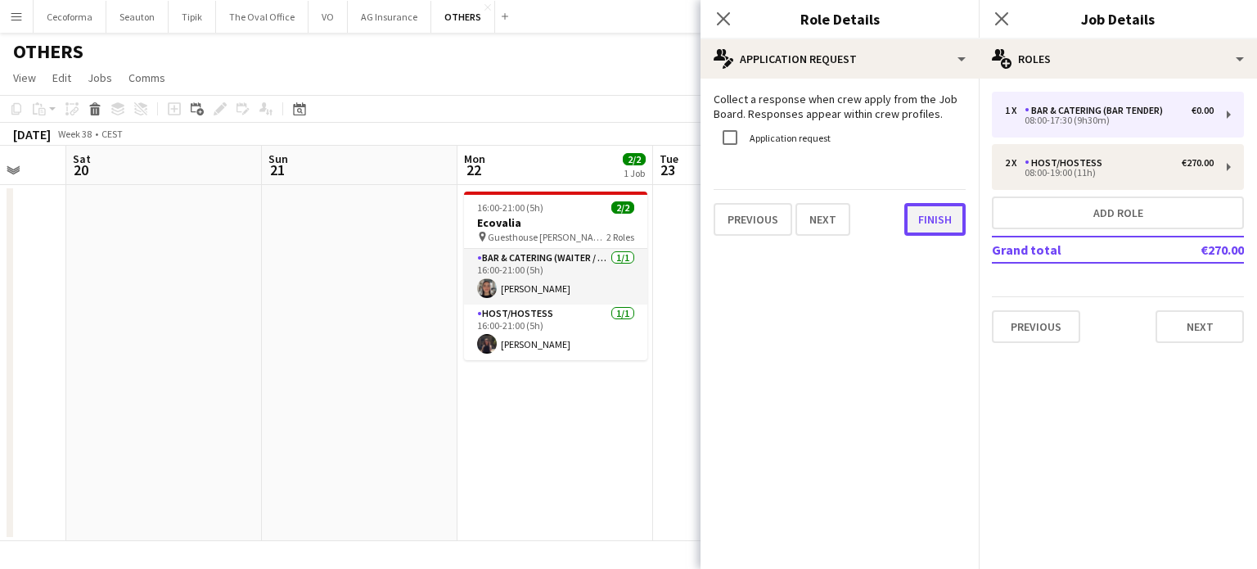
click at [945, 218] on button "Finish" at bounding box center [934, 219] width 61 height 33
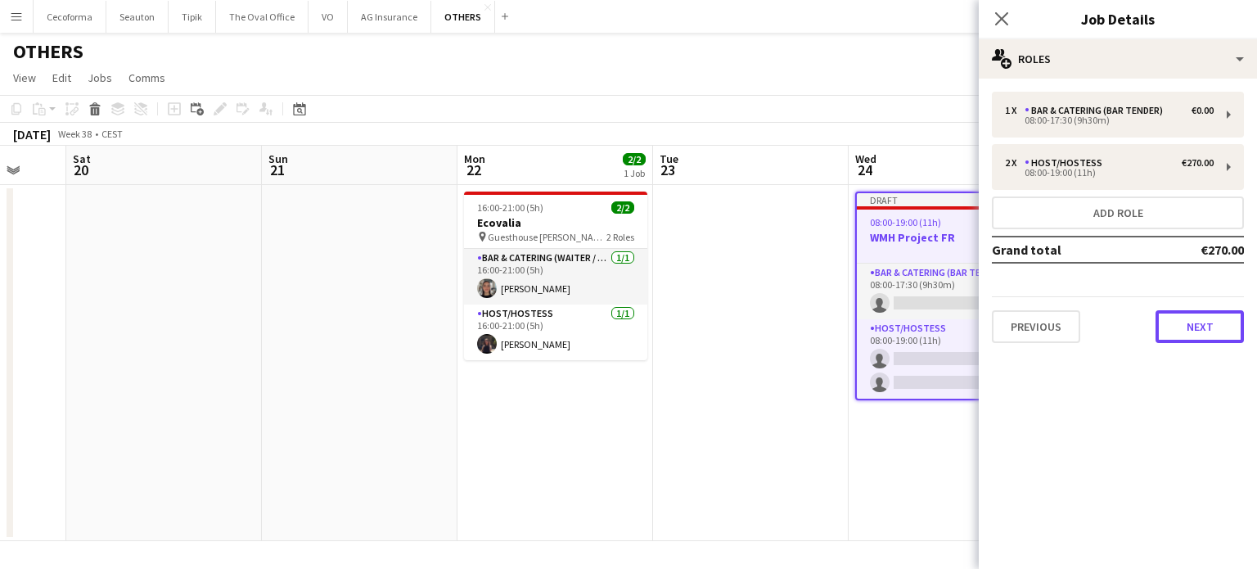
click at [1186, 320] on button "Next" at bounding box center [1199, 326] width 88 height 33
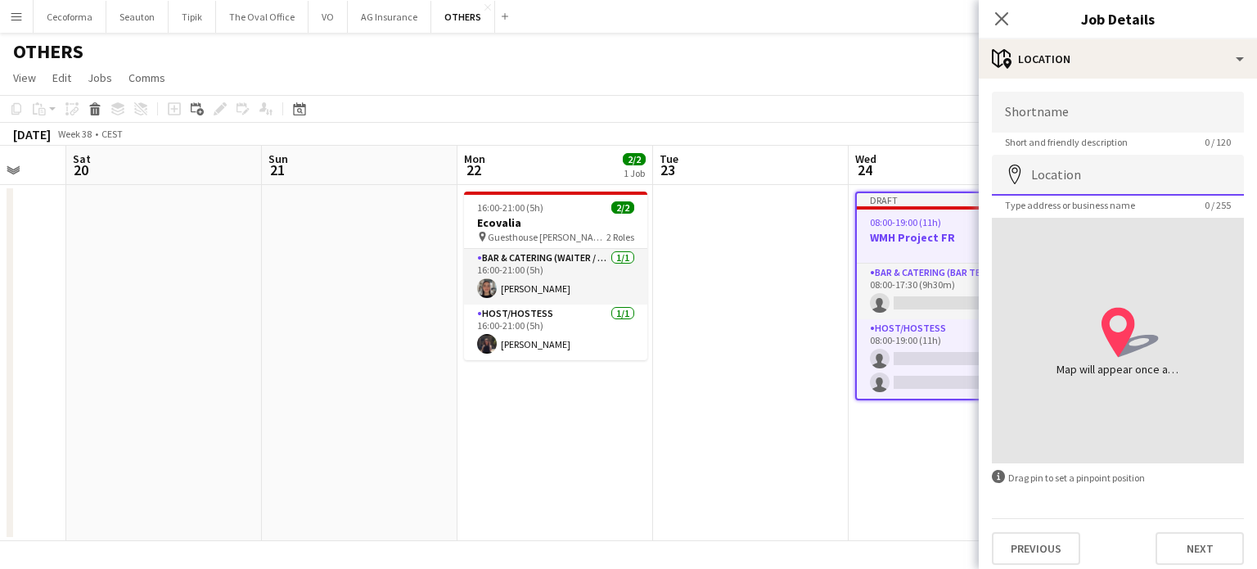
click at [1041, 187] on input "Location" at bounding box center [1118, 175] width 252 height 41
type input "**********"
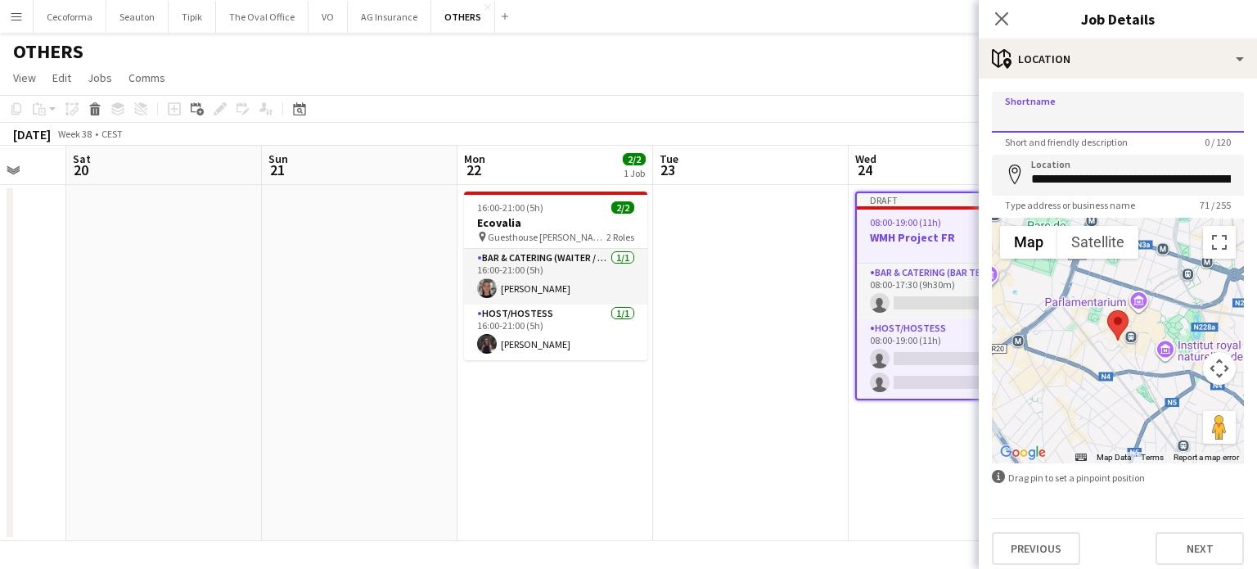
click at [1037, 118] on input "Shortname" at bounding box center [1118, 112] width 252 height 41
type input "**********"
click at [1201, 547] on button "Next" at bounding box center [1199, 548] width 88 height 33
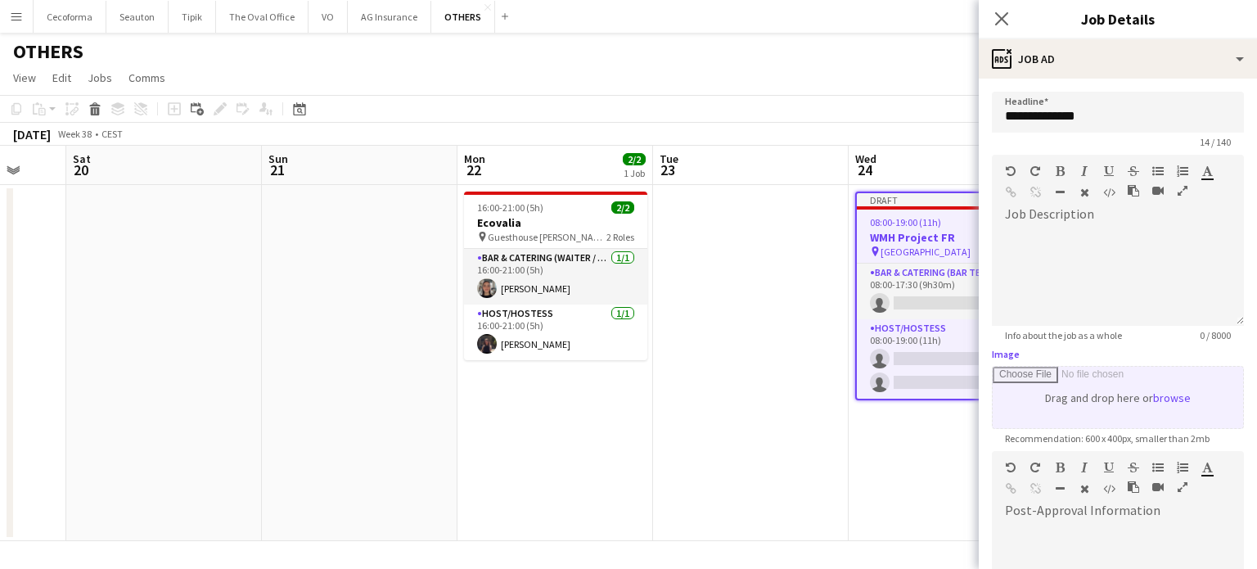
click at [1141, 407] on input "Image" at bounding box center [1118, 397] width 250 height 61
type input "**********"
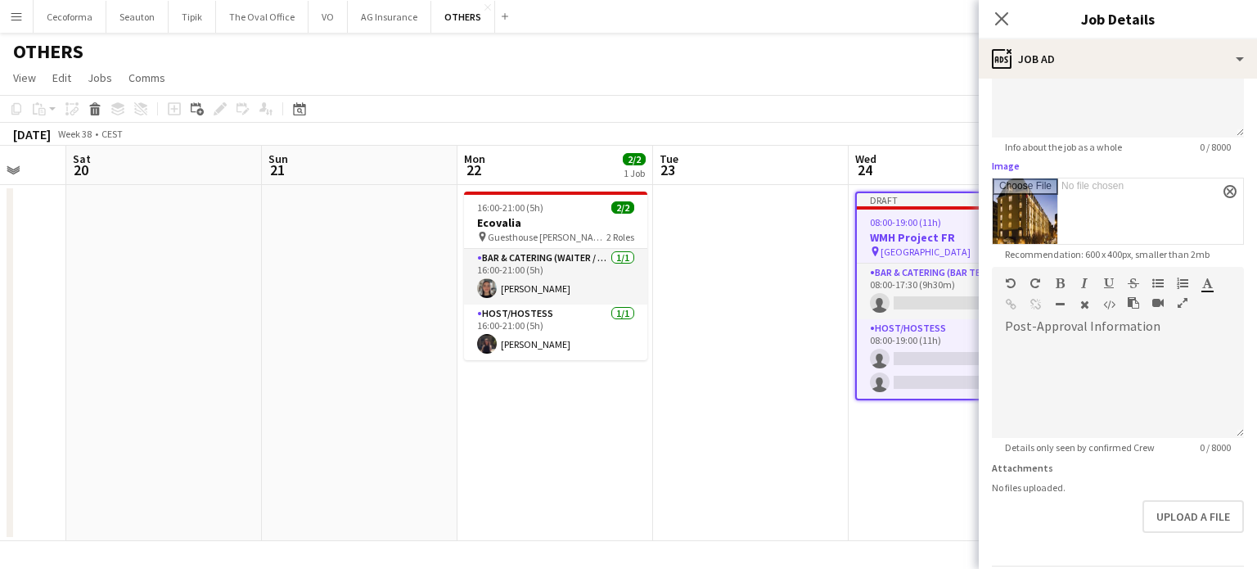
scroll to position [242, 0]
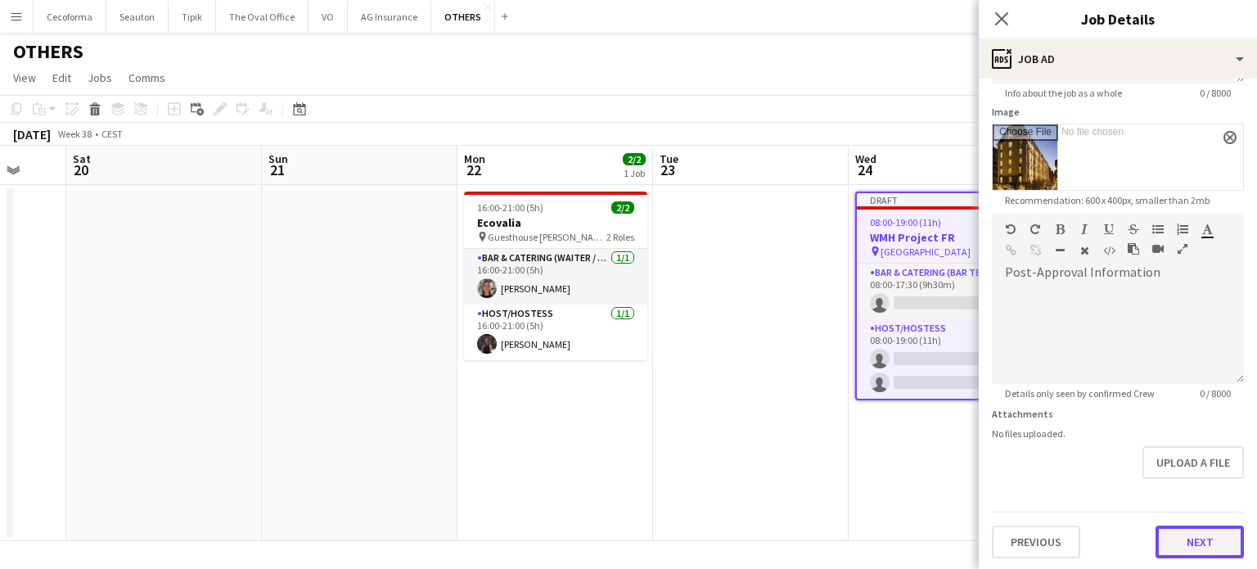
click at [1182, 533] on button "Next" at bounding box center [1199, 541] width 88 height 33
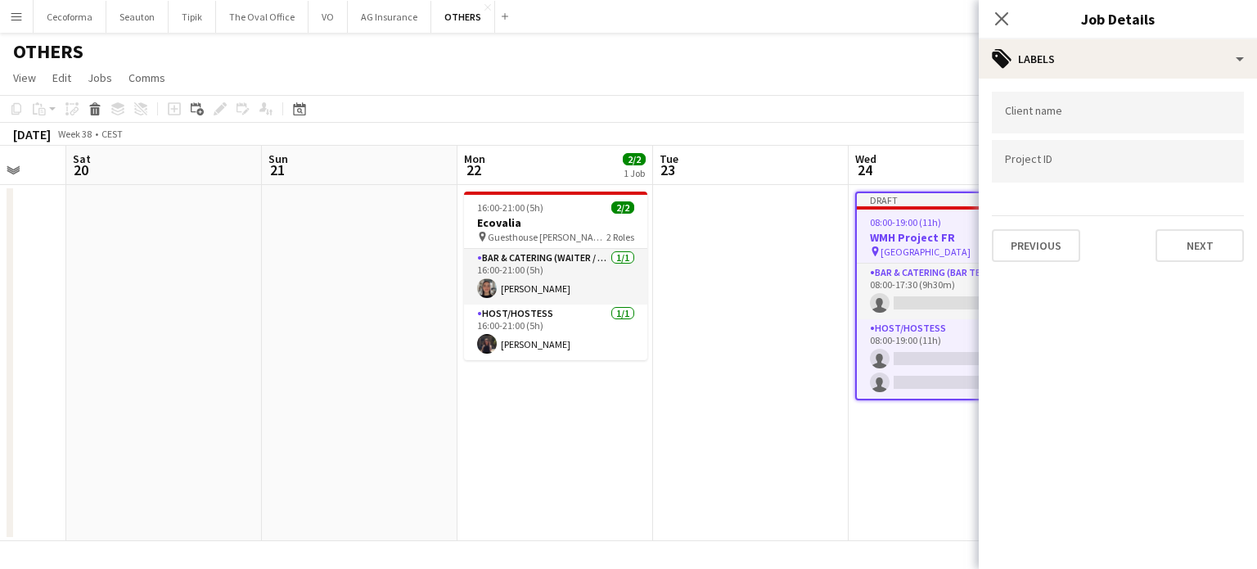
click at [1045, 166] on input "Type to search project ID labels..." at bounding box center [1118, 161] width 226 height 15
click at [1024, 167] on input "Type to search project ID labels..." at bounding box center [1118, 166] width 226 height 15
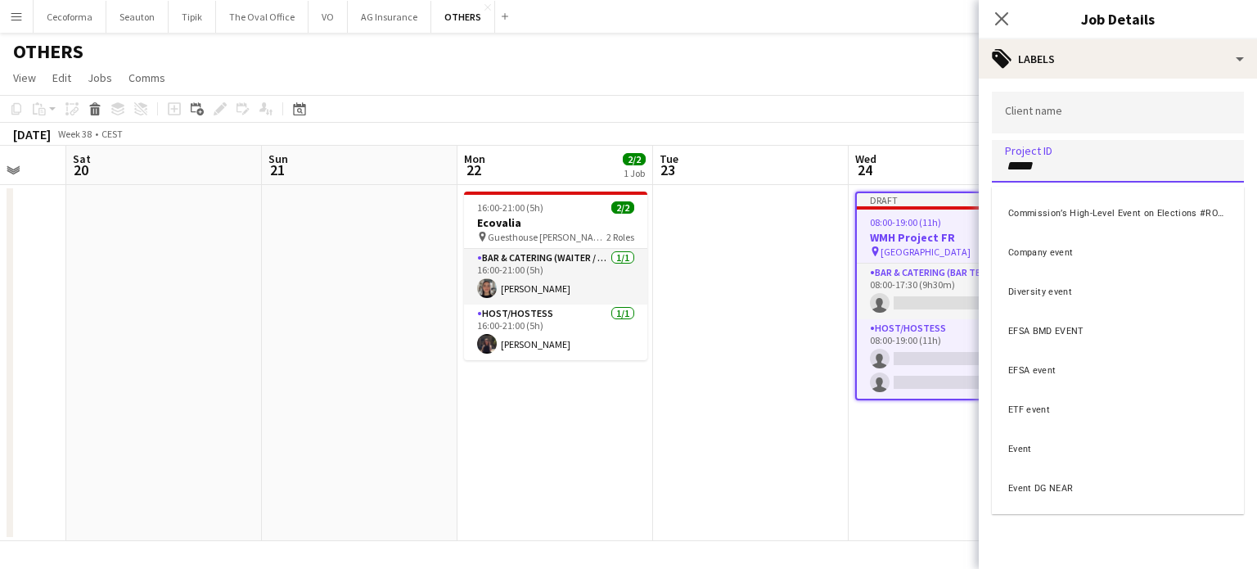
type input "*****"
click at [1019, 447] on div "Event" at bounding box center [1118, 446] width 252 height 39
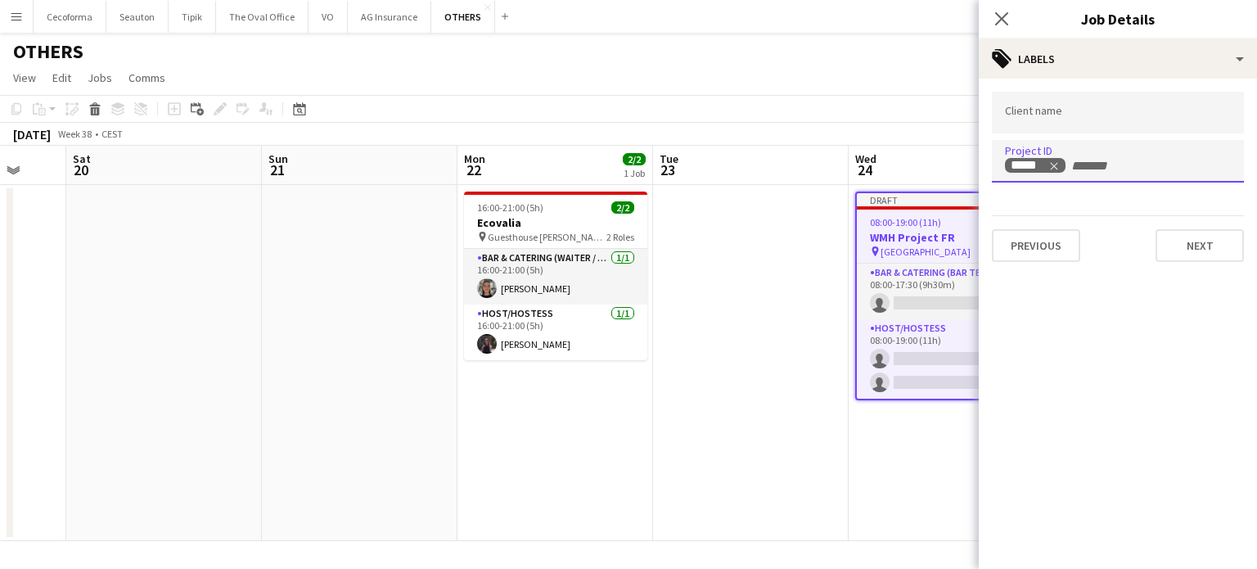
click at [1051, 118] on input "Type to search client labels..." at bounding box center [1118, 113] width 226 height 15
type input "*******"
click at [1211, 238] on button "Next" at bounding box center [1199, 245] width 88 height 33
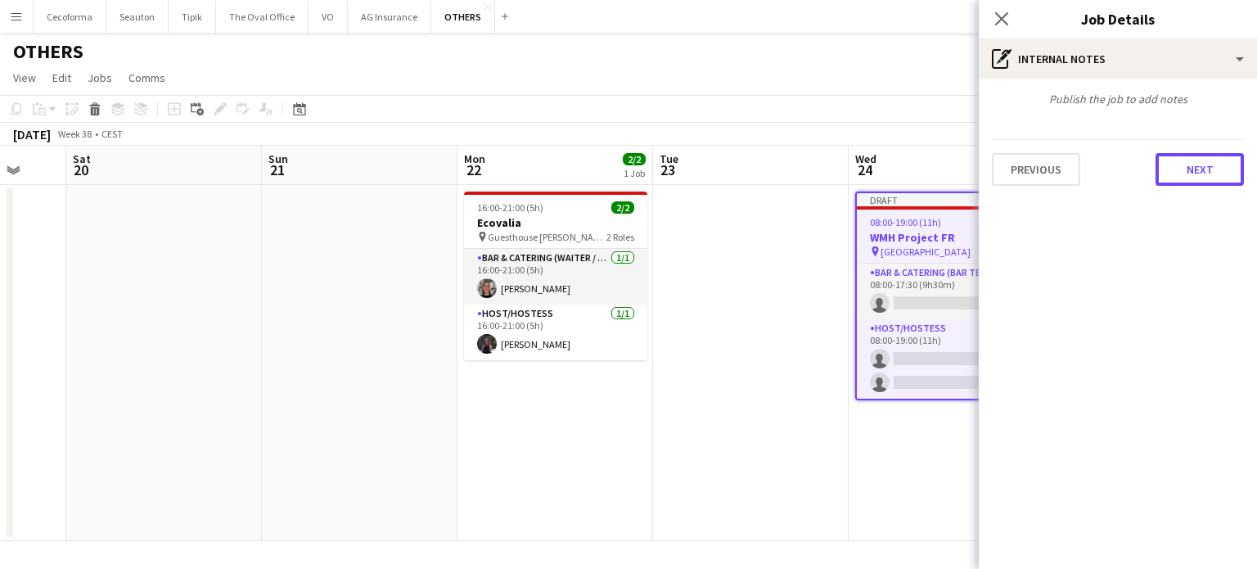
click at [1204, 169] on button "Next" at bounding box center [1199, 169] width 88 height 33
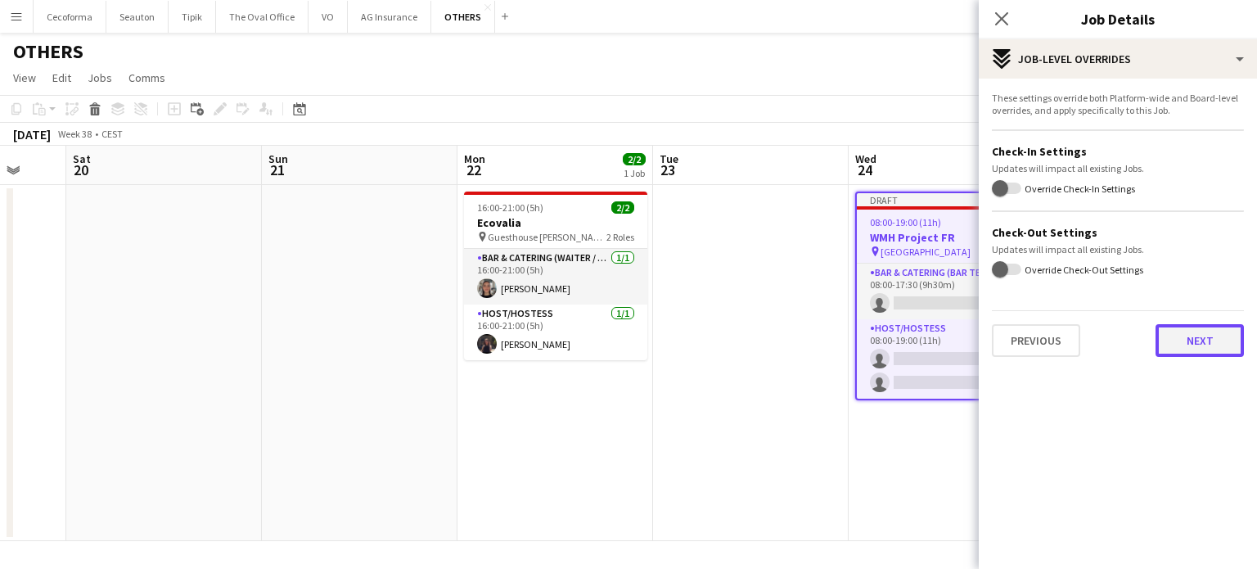
click at [1229, 342] on button "Next" at bounding box center [1199, 340] width 88 height 33
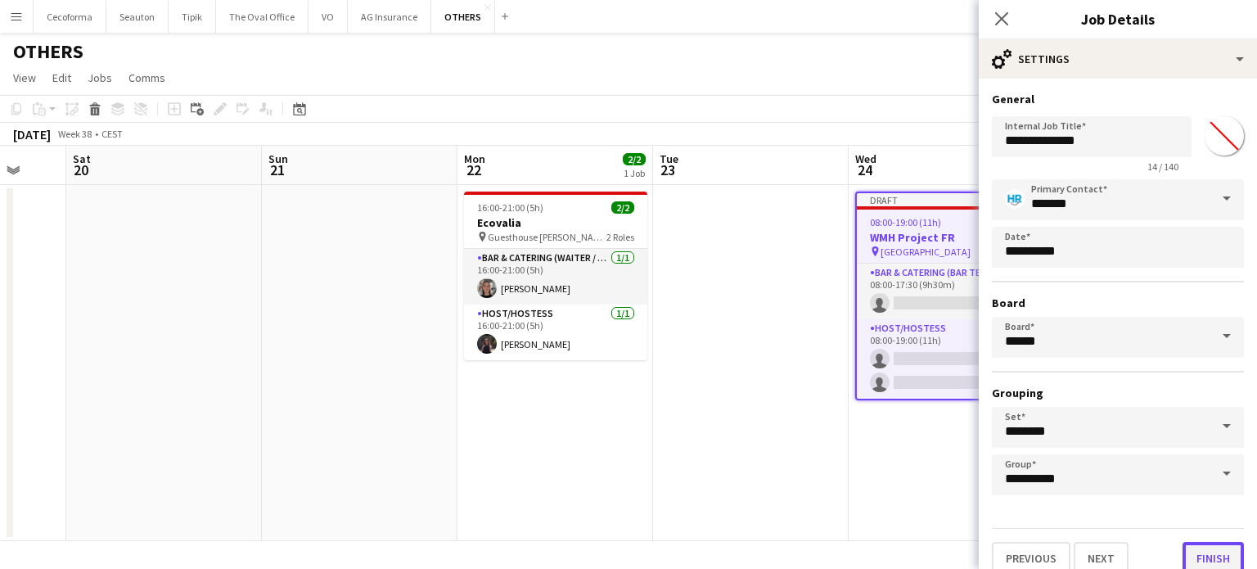
click at [1211, 549] on button "Finish" at bounding box center [1212, 558] width 61 height 33
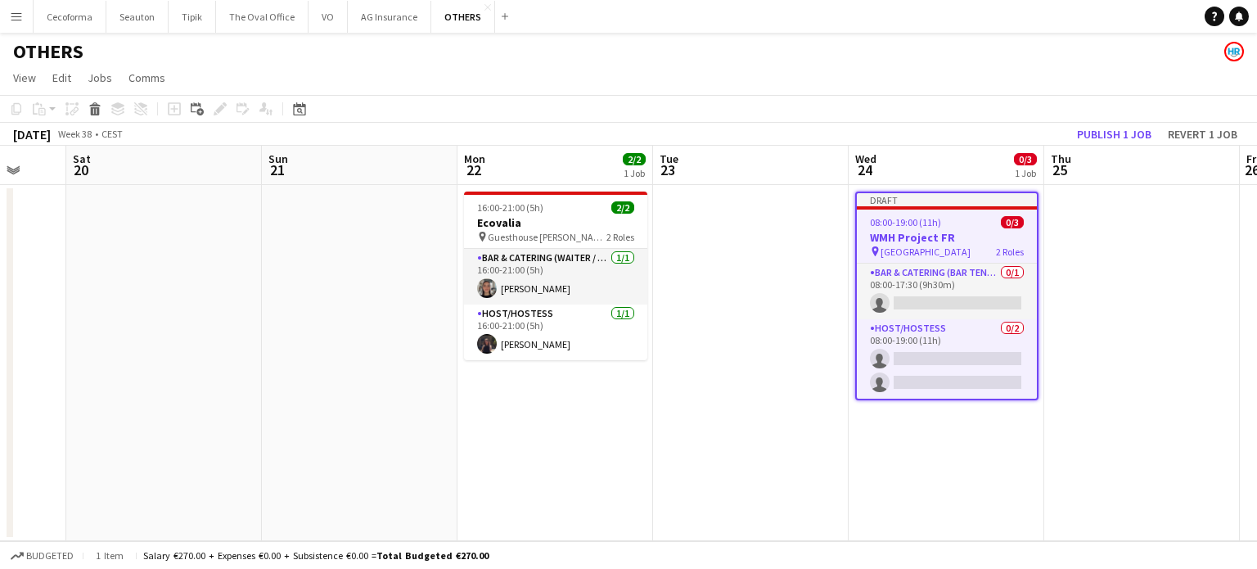
click at [966, 497] on app-date-cell "Draft 08:00-19:00 (11h) 0/3 WMH Project FR pin Renaissance Hotel 2 Roles Bar & …" at bounding box center [947, 363] width 196 height 356
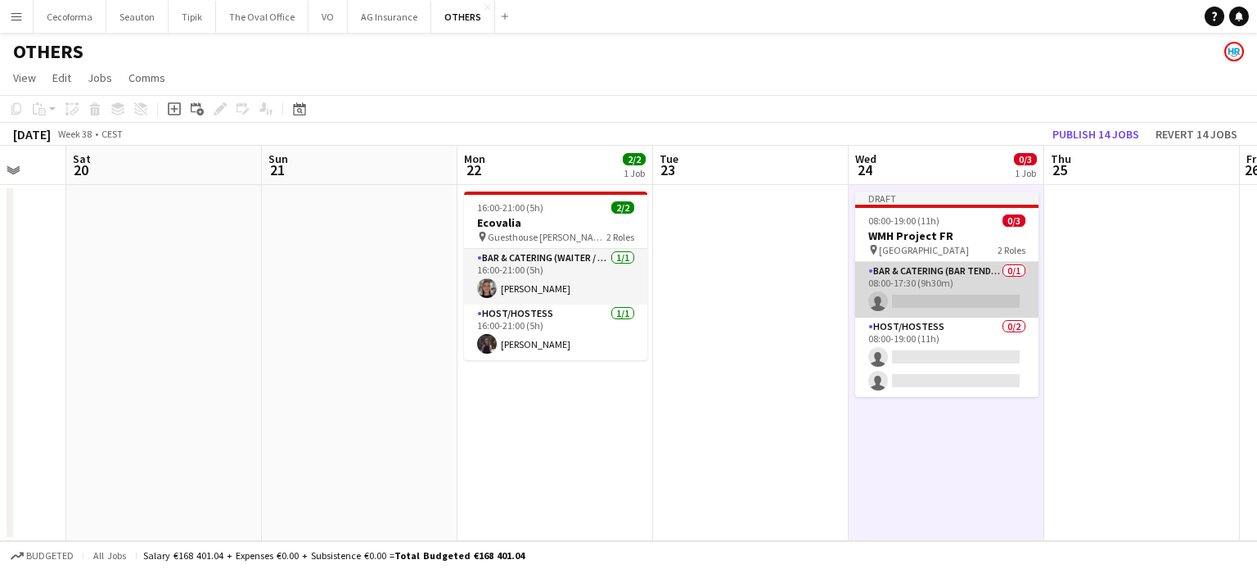
click at [923, 286] on app-card-role "Bar & Catering (Bar Tender) 0/1 08:00-17:30 (9h30m) single-neutral-actions" at bounding box center [946, 290] width 183 height 56
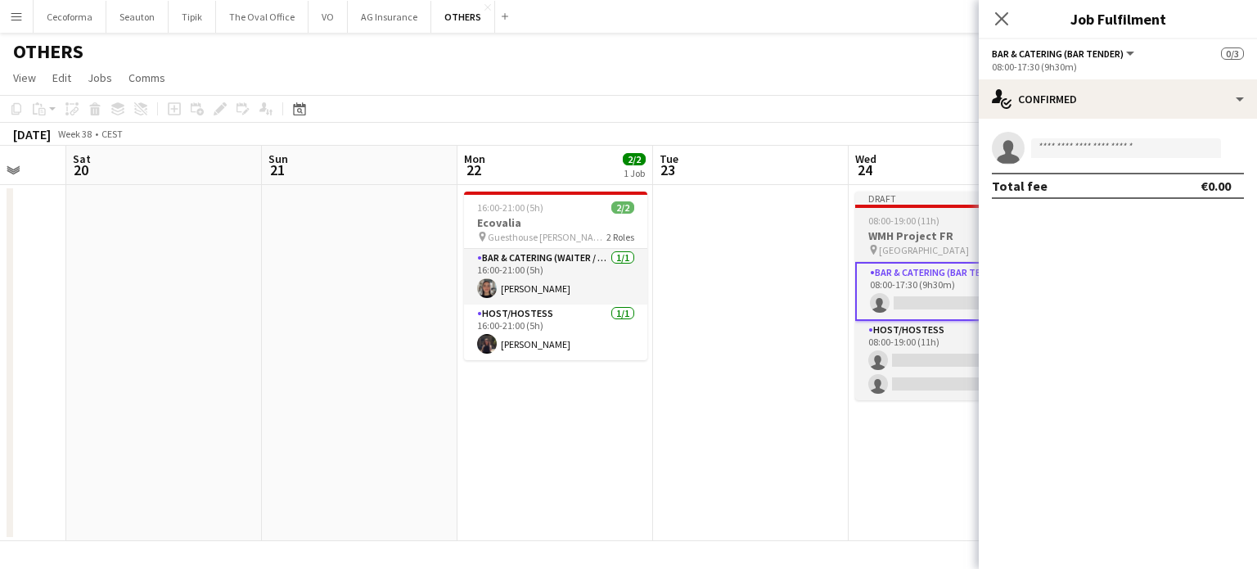
click at [909, 227] on app-job-card "Draft 08:00-19:00 (11h) 0/3 WMH Project FR pin Renaissance Hotel 2 Roles Bar & …" at bounding box center [946, 295] width 183 height 209
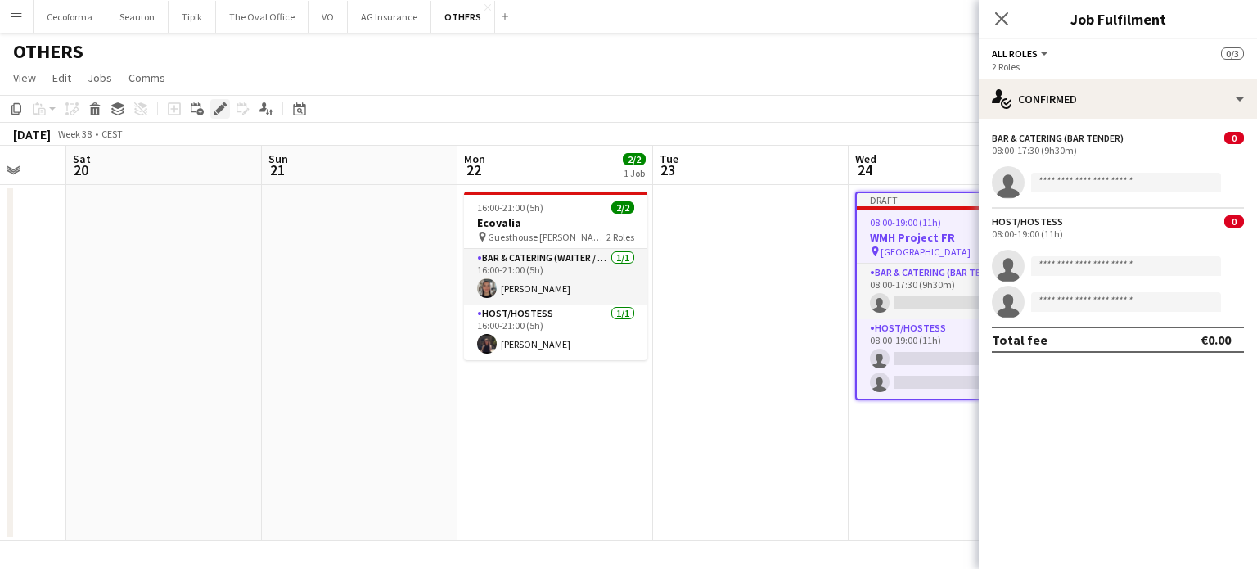
click at [222, 109] on icon at bounding box center [219, 109] width 9 height 9
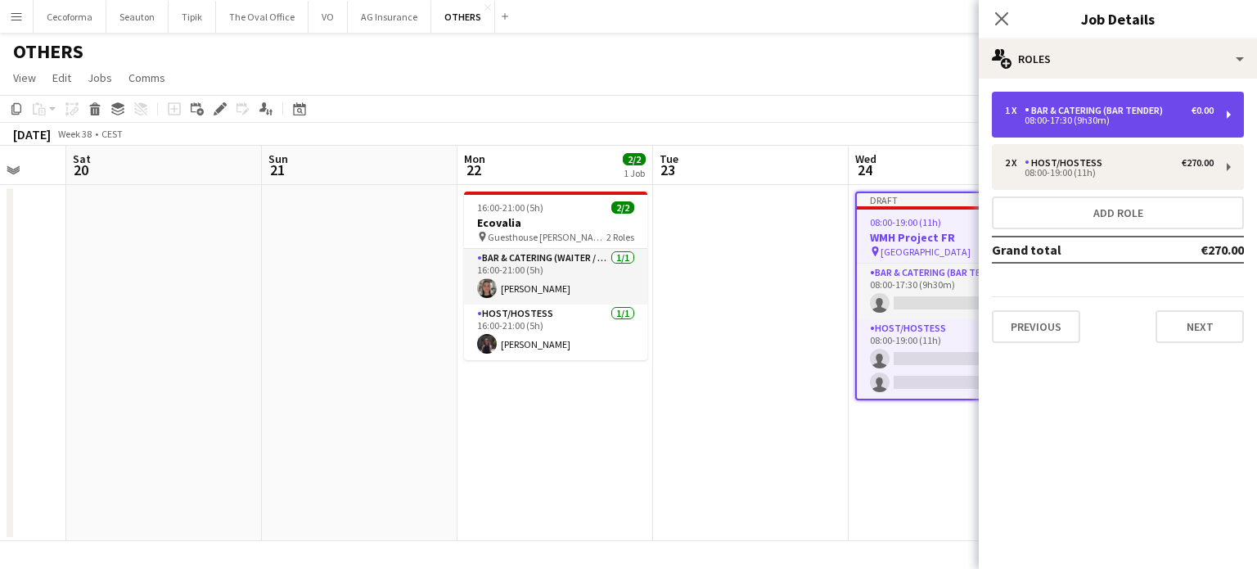
click at [1033, 112] on div "Bar & Catering (Bar Tender)" at bounding box center [1096, 110] width 145 height 11
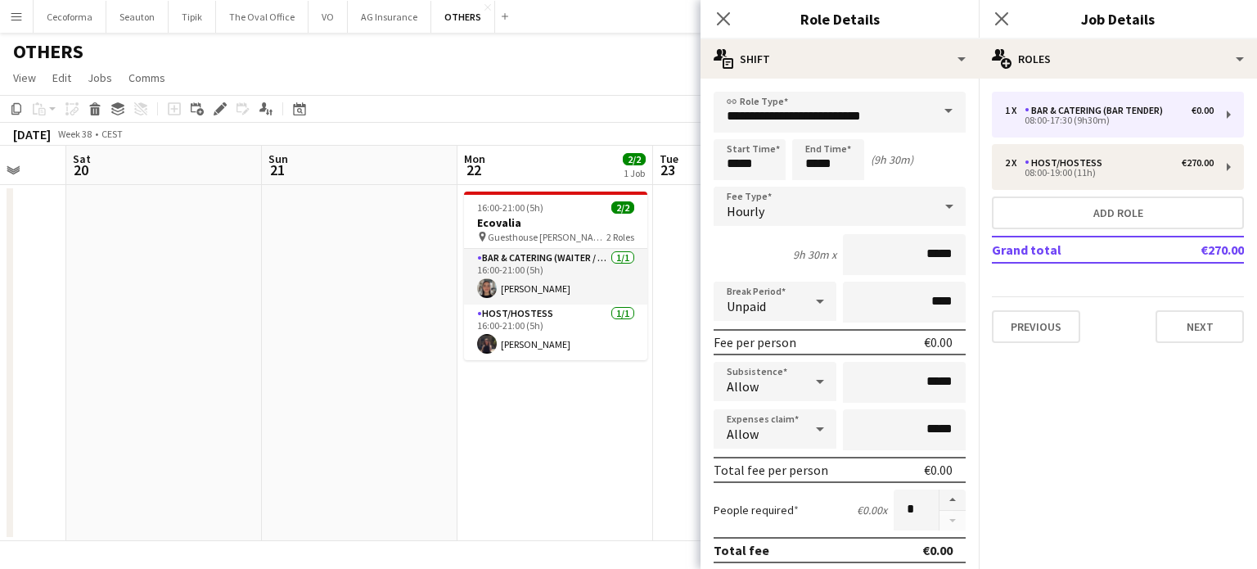
click at [939, 111] on span at bounding box center [948, 111] width 34 height 39
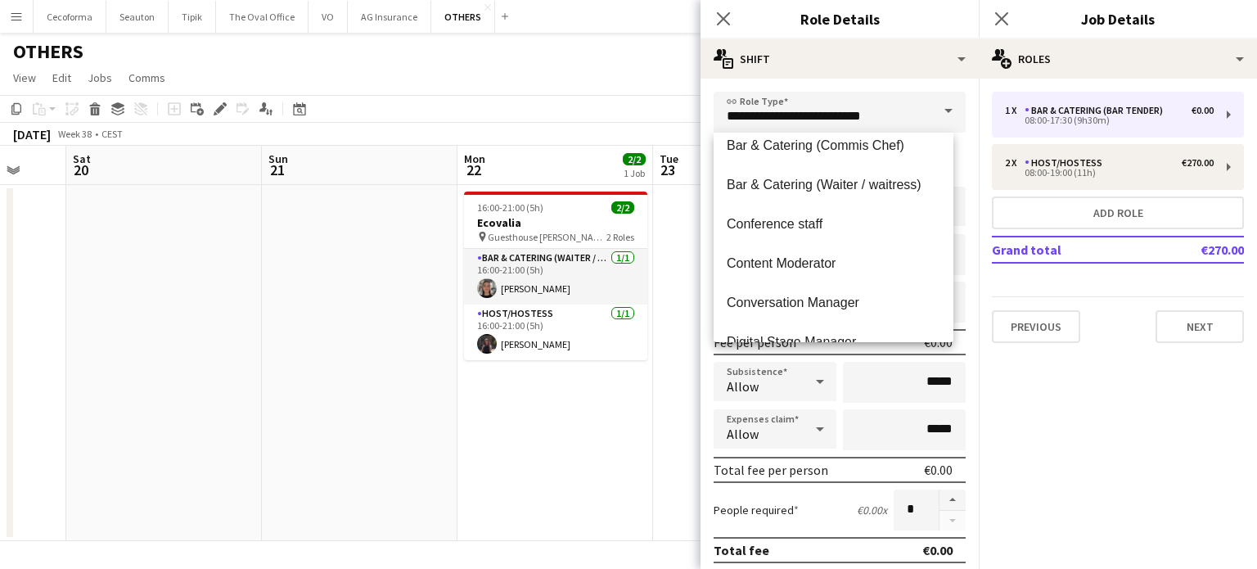
scroll to position [245, 0]
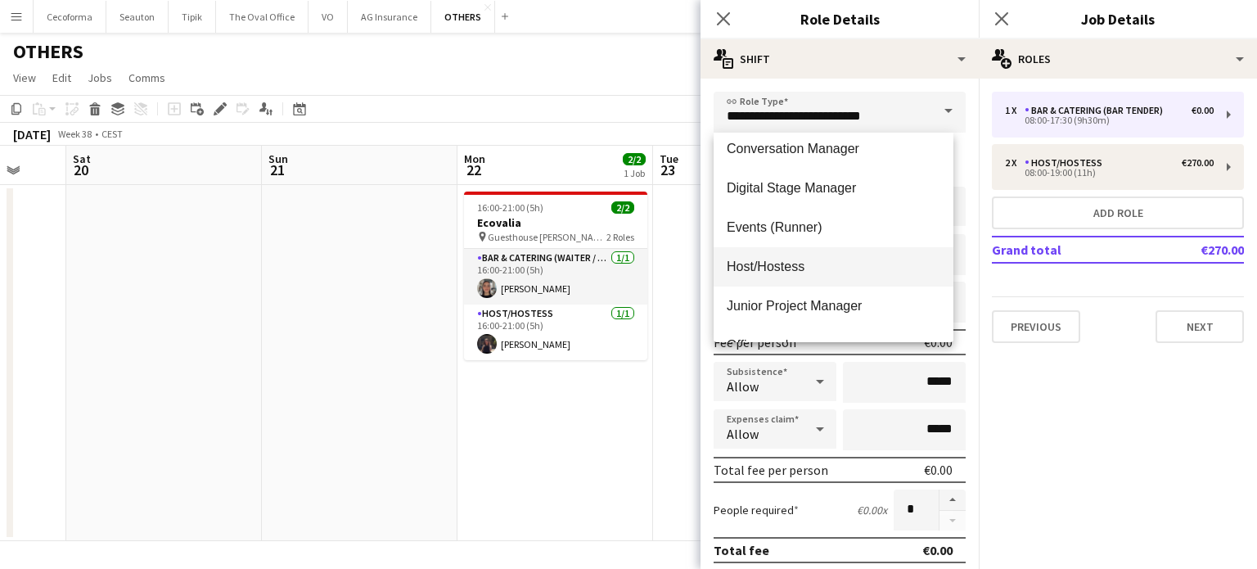
click at [759, 264] on span "Host/Hostess" at bounding box center [834, 267] width 214 height 16
type input "**********"
type input "******"
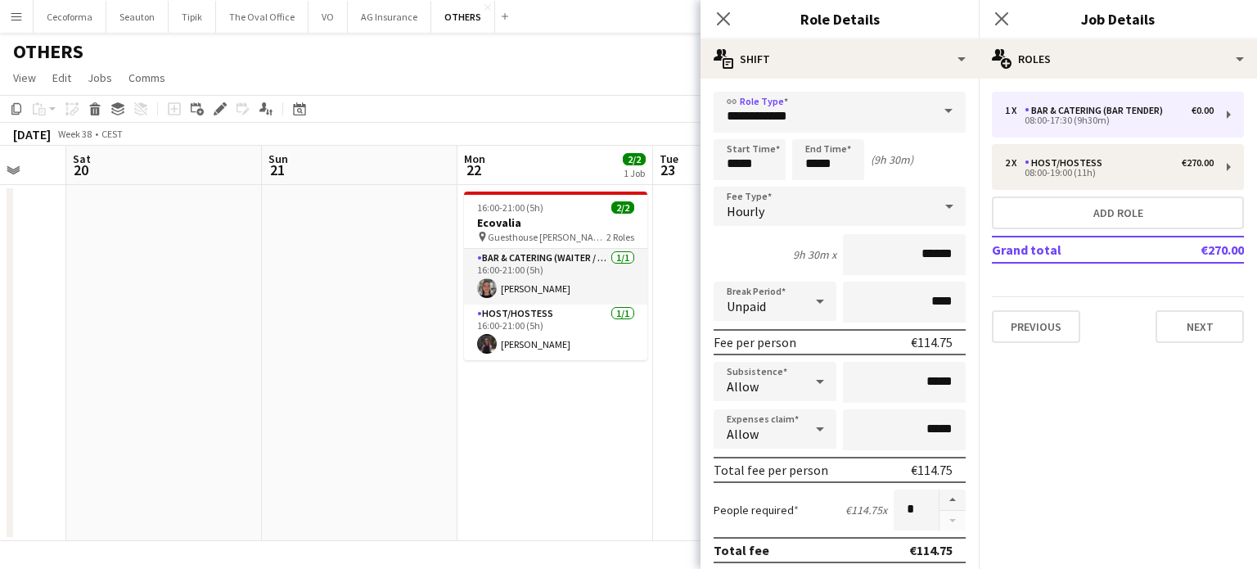
drag, startPoint x: 714, startPoint y: 9, endPoint x: 747, endPoint y: 7, distance: 32.8
click at [714, 9] on app-icon "Close pop-in" at bounding box center [724, 19] width 20 height 20
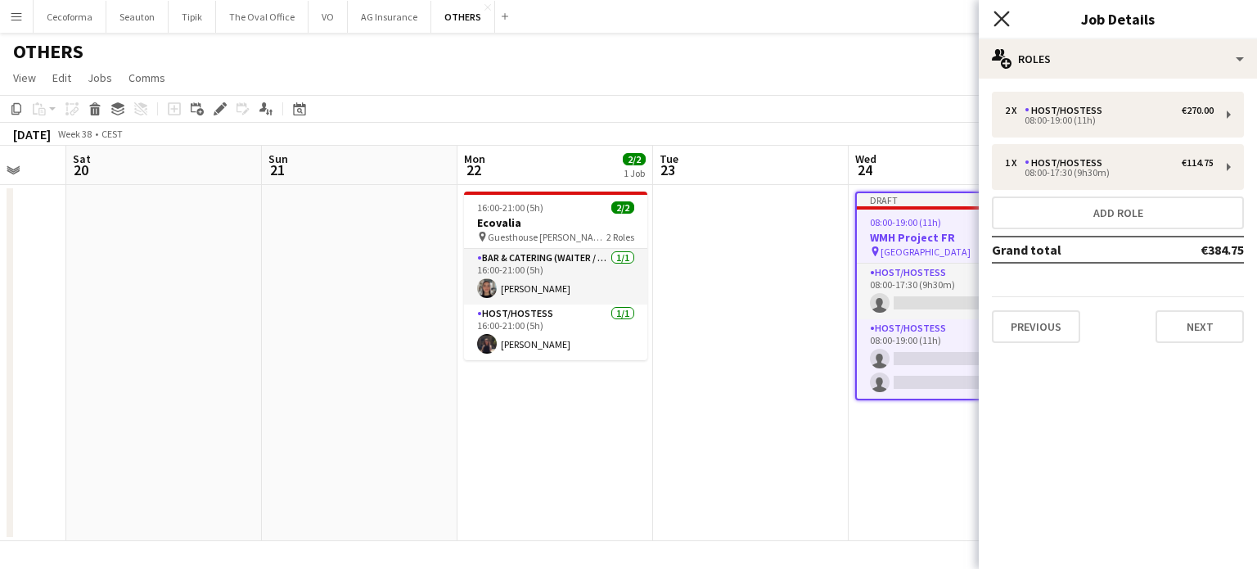
click at [997, 12] on icon "Close pop-in" at bounding box center [1001, 19] width 16 height 16
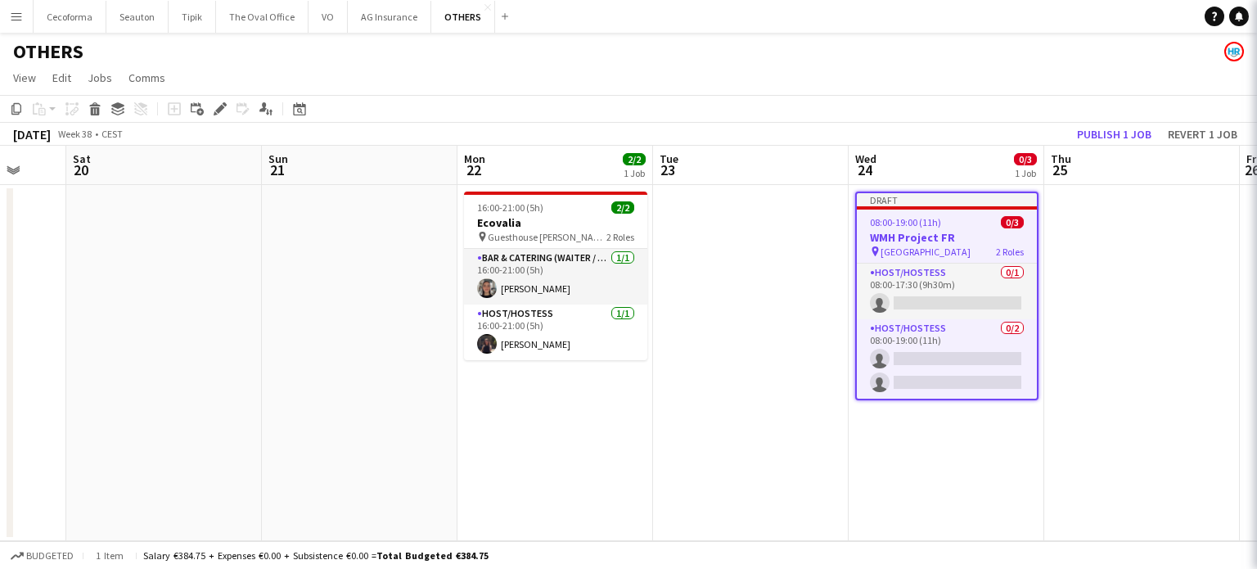
click at [764, 402] on app-date-cell at bounding box center [751, 363] width 196 height 356
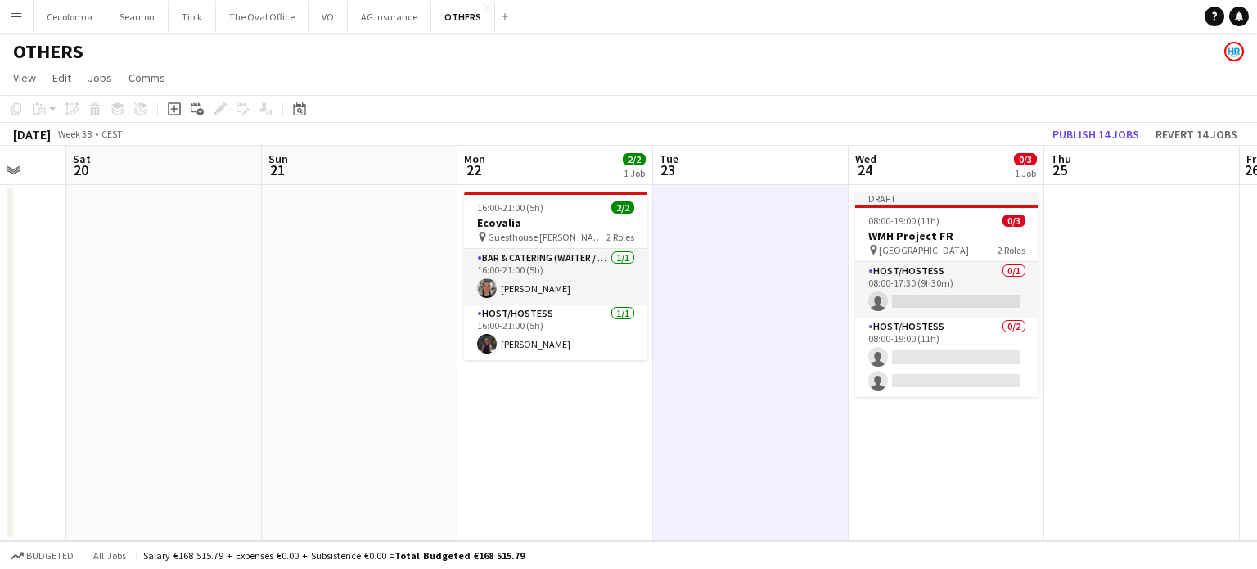
click at [1103, 222] on app-date-cell at bounding box center [1142, 363] width 196 height 356
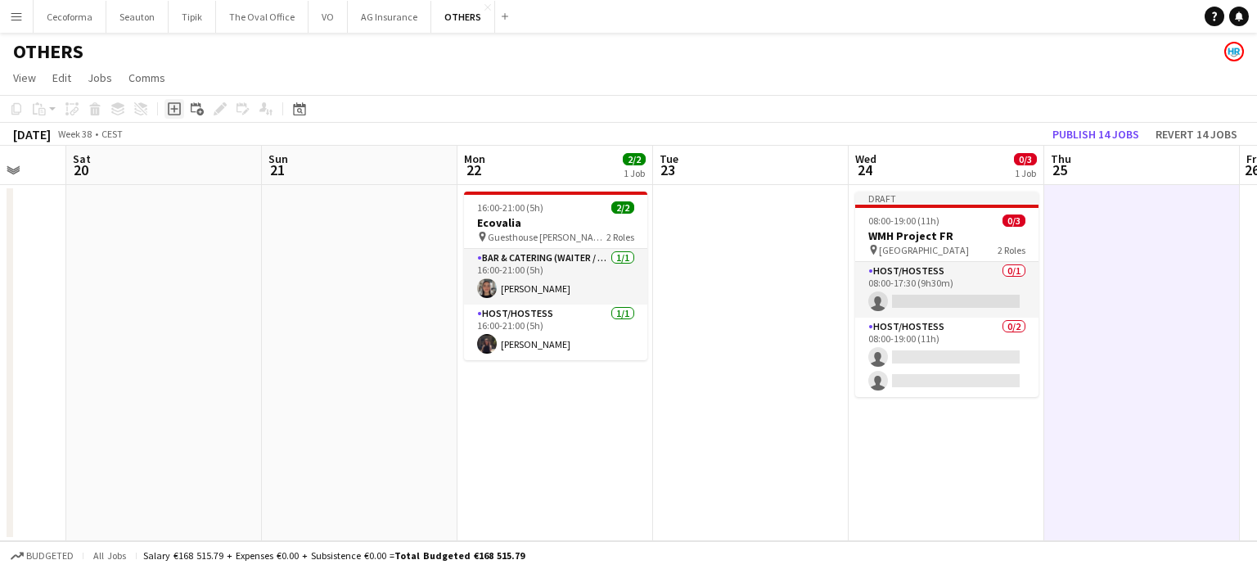
click at [170, 106] on icon "Add job" at bounding box center [174, 108] width 13 height 13
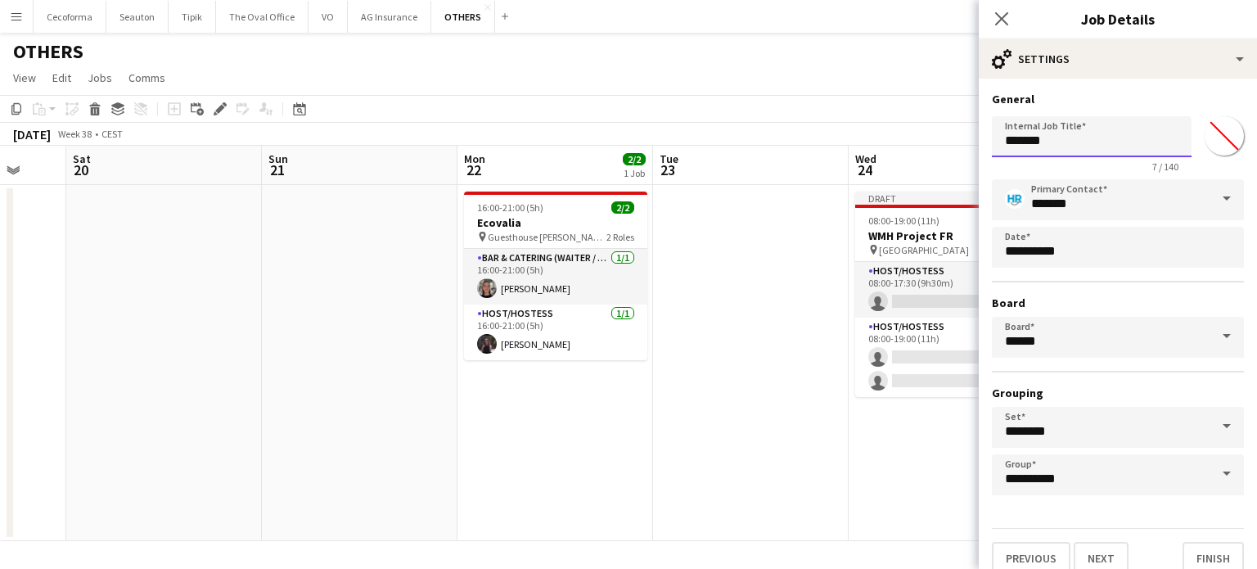
click at [1109, 140] on input "*******" at bounding box center [1092, 136] width 200 height 41
type input "*"
type input "**********"
click at [1202, 552] on button "Finish" at bounding box center [1212, 558] width 61 height 33
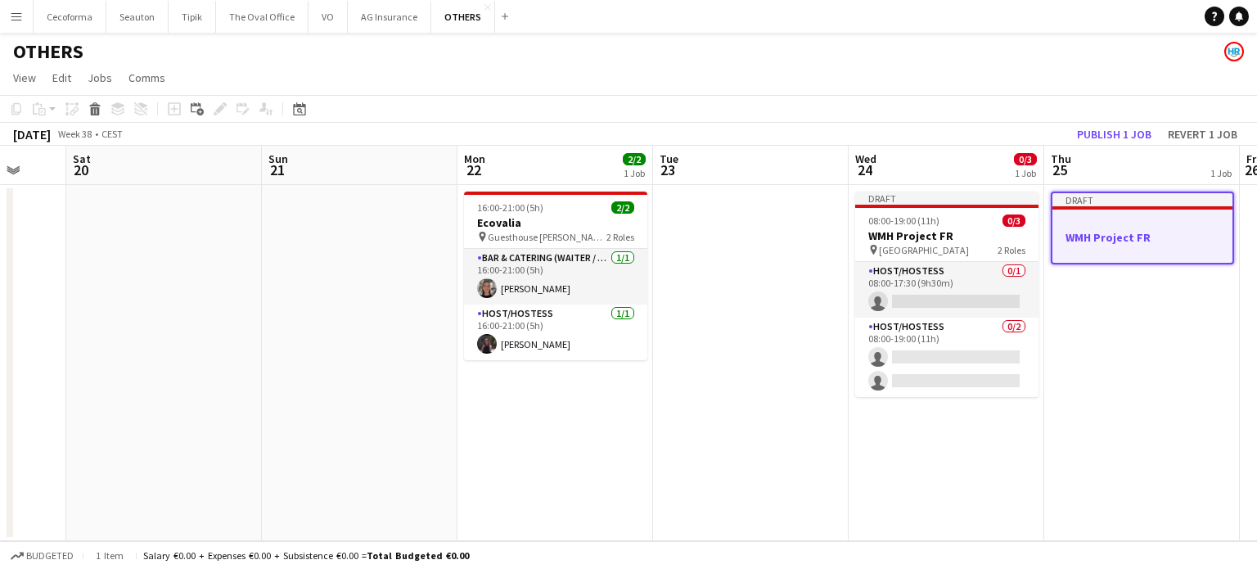
click at [1113, 238] on h3 "WMH Project FR" at bounding box center [1142, 237] width 180 height 15
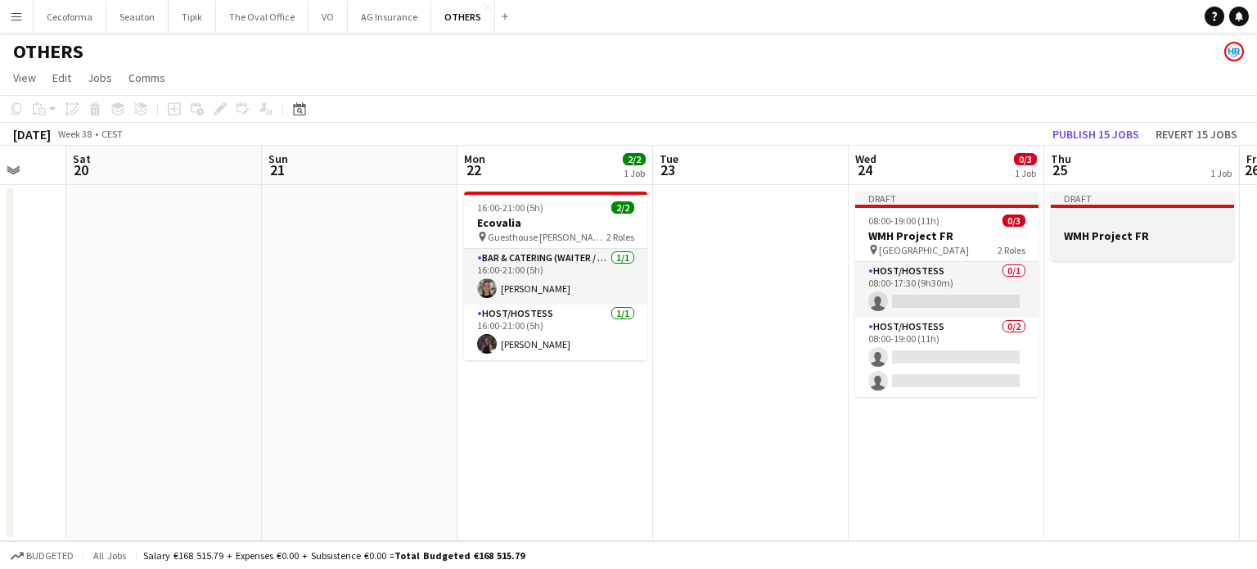
click at [1113, 238] on h3 "WMH Project FR" at bounding box center [1142, 235] width 183 height 15
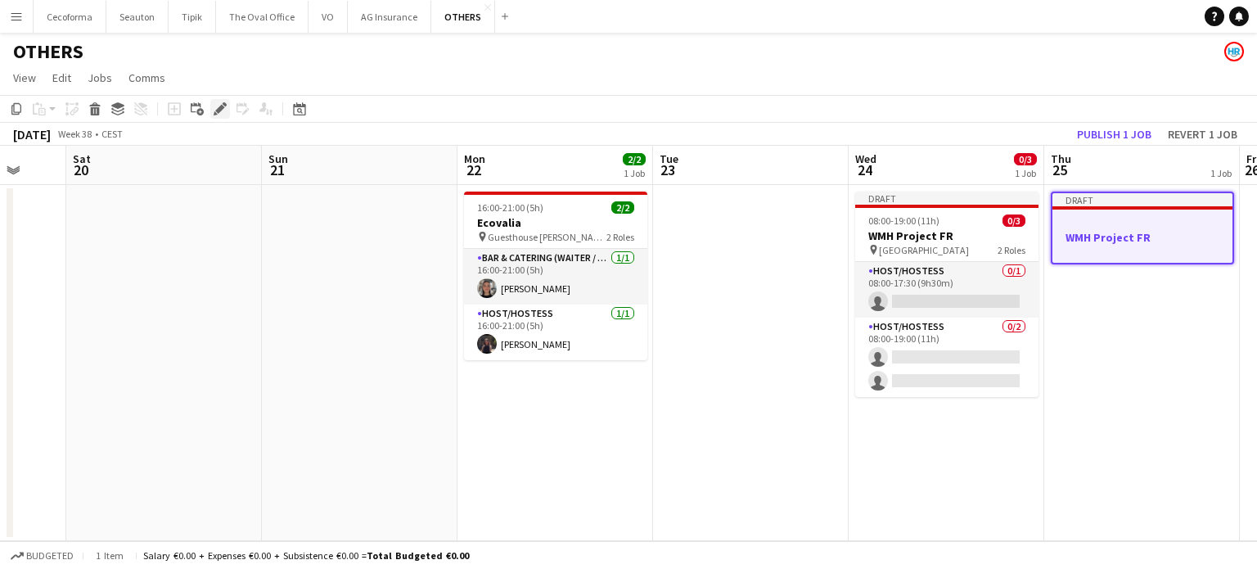
click at [217, 110] on icon at bounding box center [219, 109] width 9 height 9
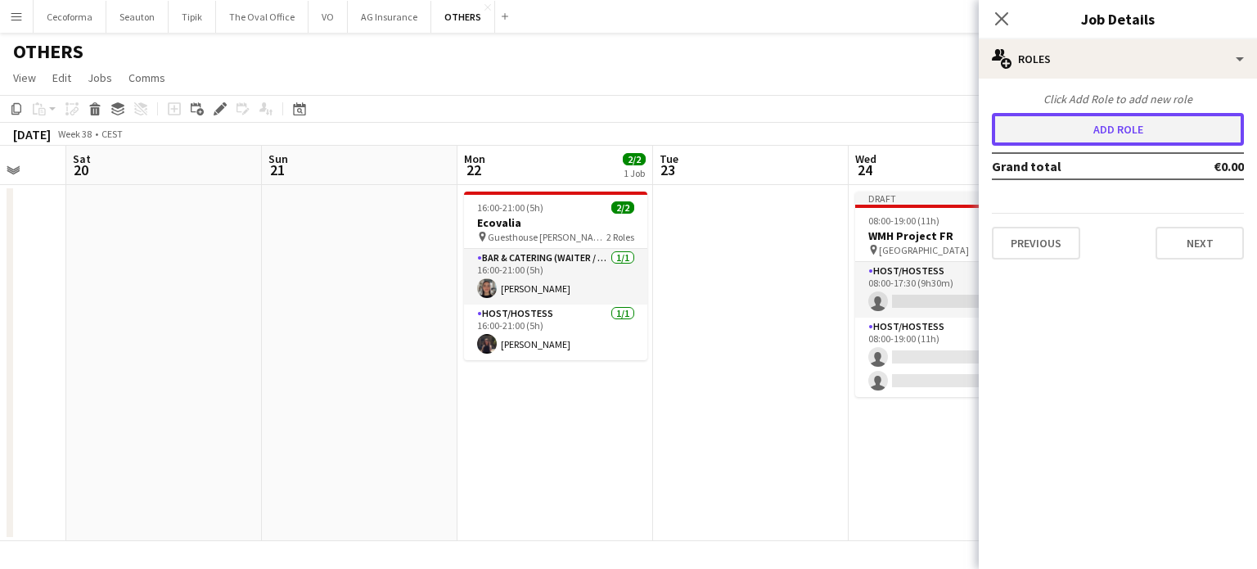
click at [1074, 126] on button "Add role" at bounding box center [1118, 129] width 252 height 33
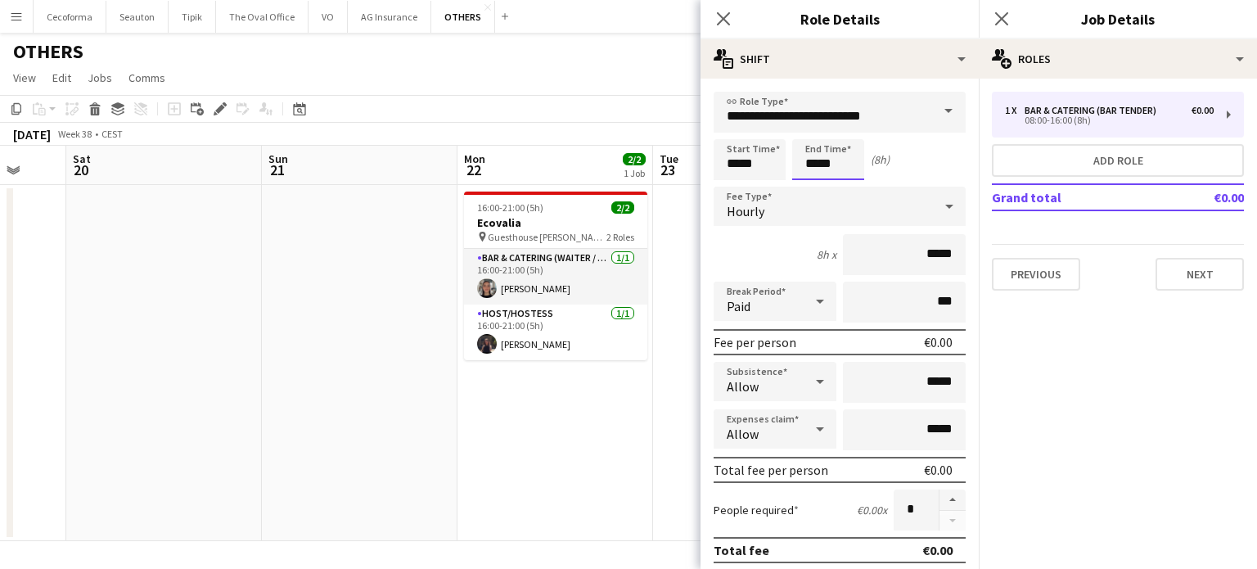
click at [818, 161] on input "*****" at bounding box center [828, 159] width 72 height 41
click at [846, 132] on div at bounding box center [844, 131] width 33 height 16
type input "*****"
click at [936, 112] on span at bounding box center [948, 111] width 34 height 39
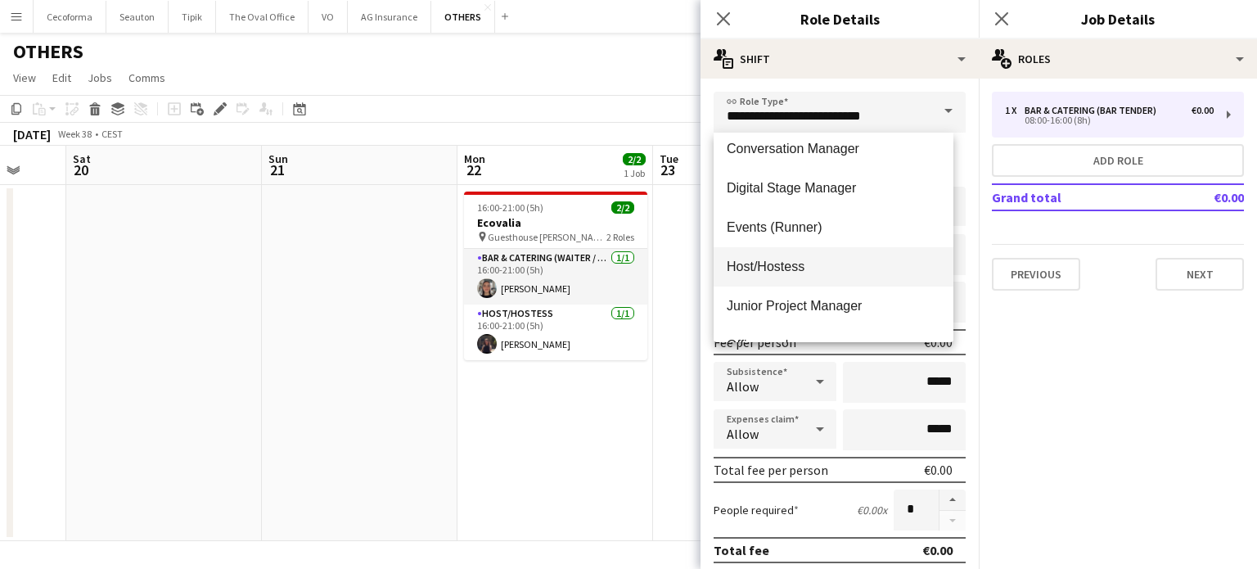
click at [767, 261] on span "Host/Hostess" at bounding box center [834, 267] width 214 height 16
type input "**********"
type input "******"
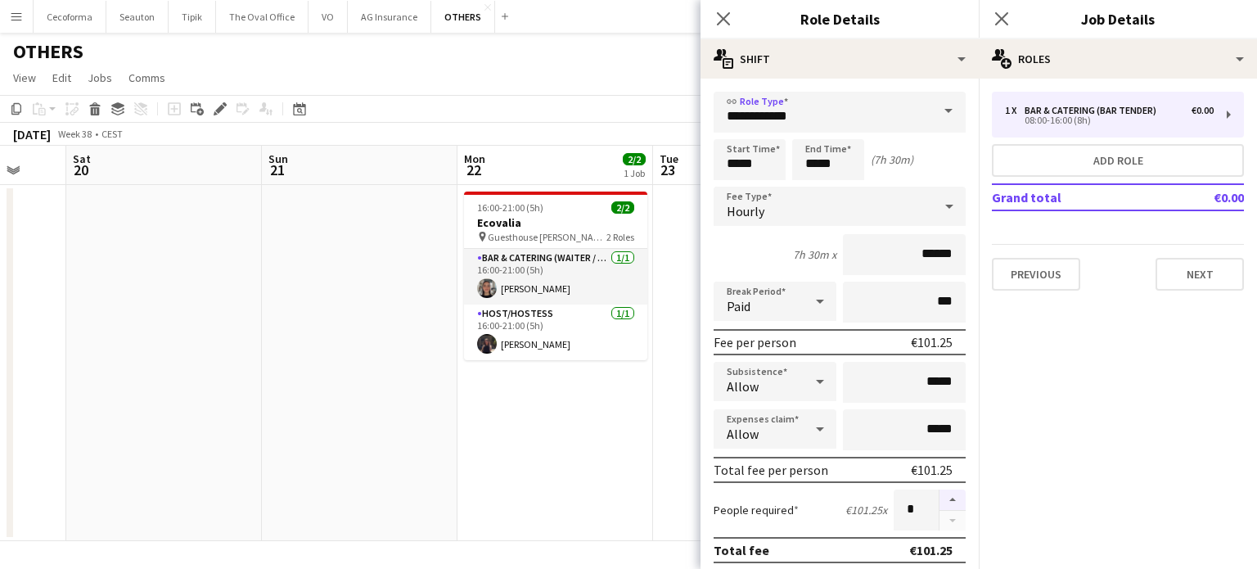
click at [940, 498] on button "button" at bounding box center [952, 499] width 26 height 21
type input "*"
click at [817, 294] on icon at bounding box center [820, 301] width 20 height 33
click at [748, 398] on mat-option "Unpaid" at bounding box center [772, 387] width 116 height 41
click at [930, 301] on input "***" at bounding box center [904, 301] width 123 height 41
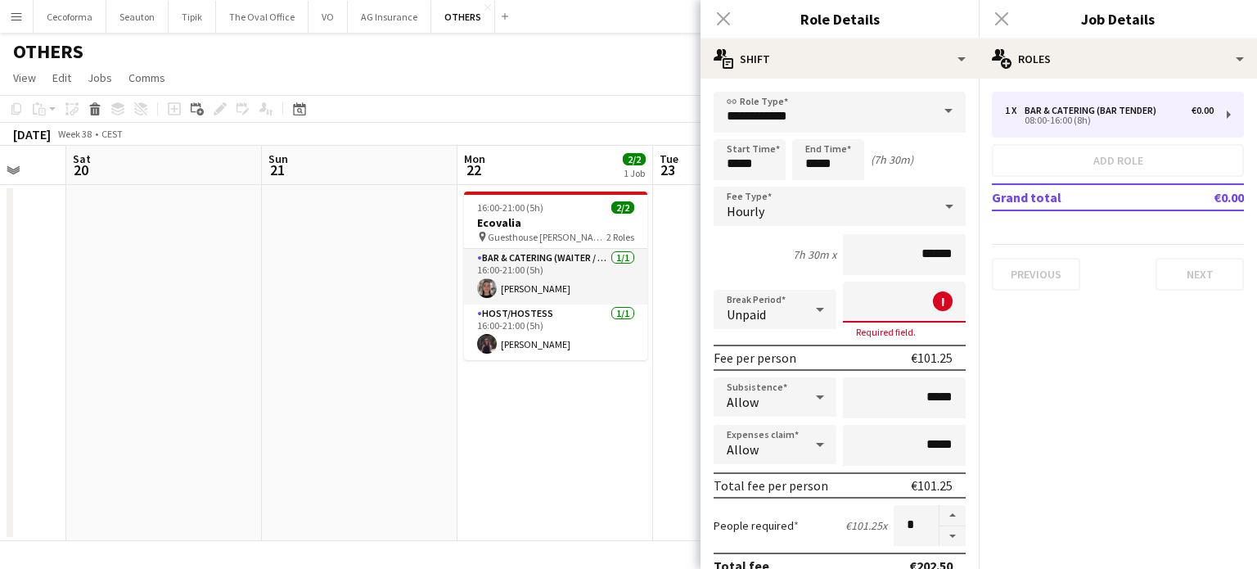
type input "***"
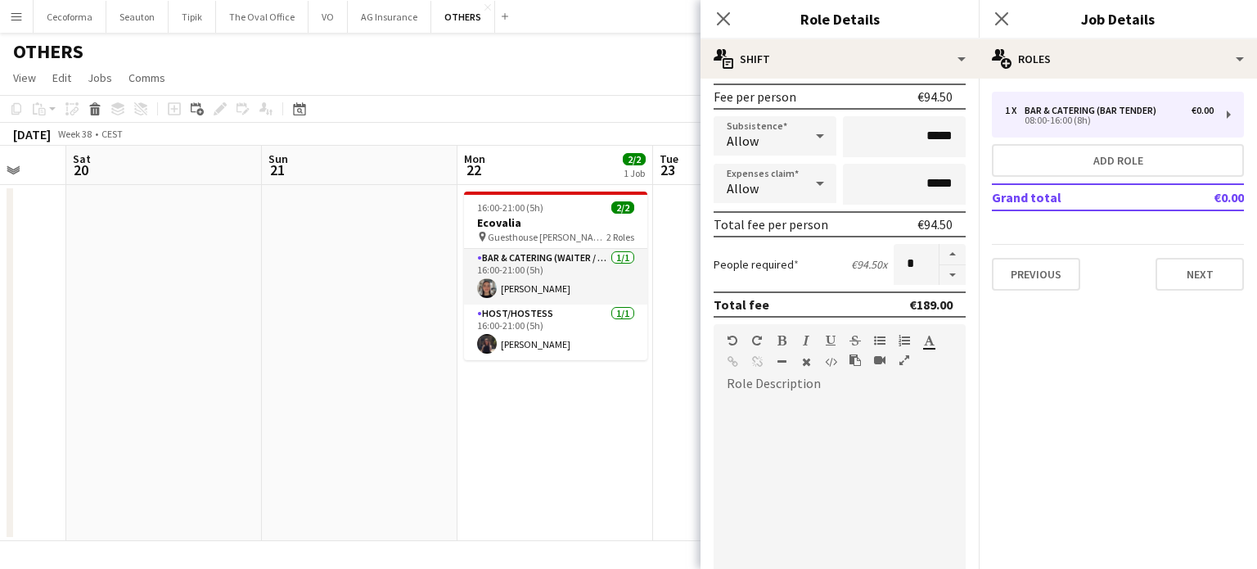
scroll to position [452, 0]
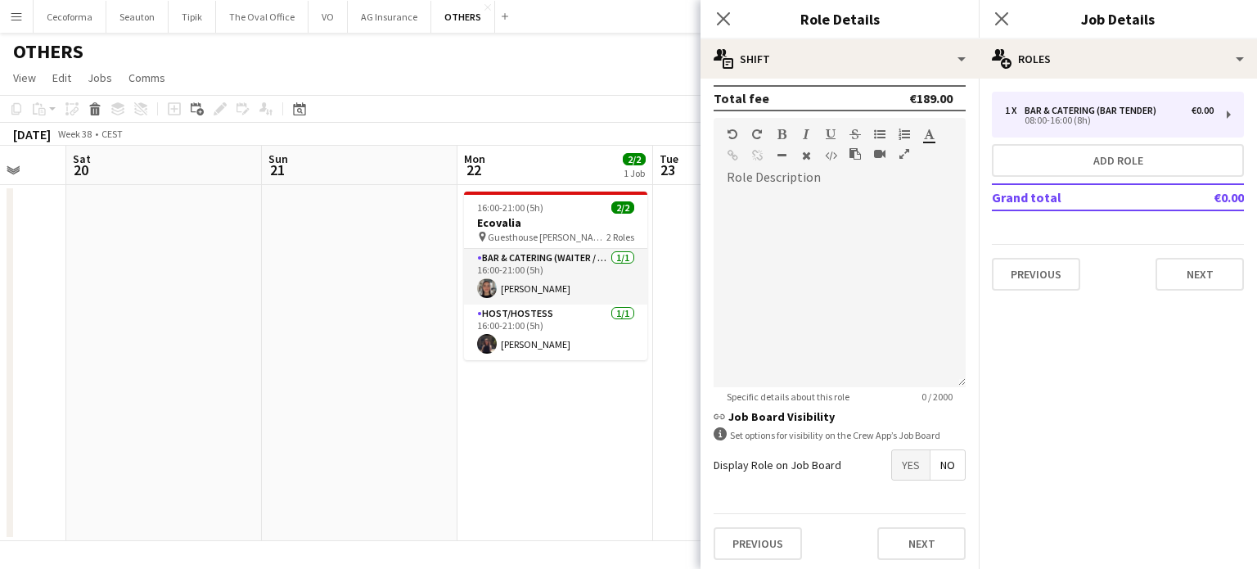
type input "****"
click at [901, 461] on span "Yes" at bounding box center [911, 464] width 38 height 29
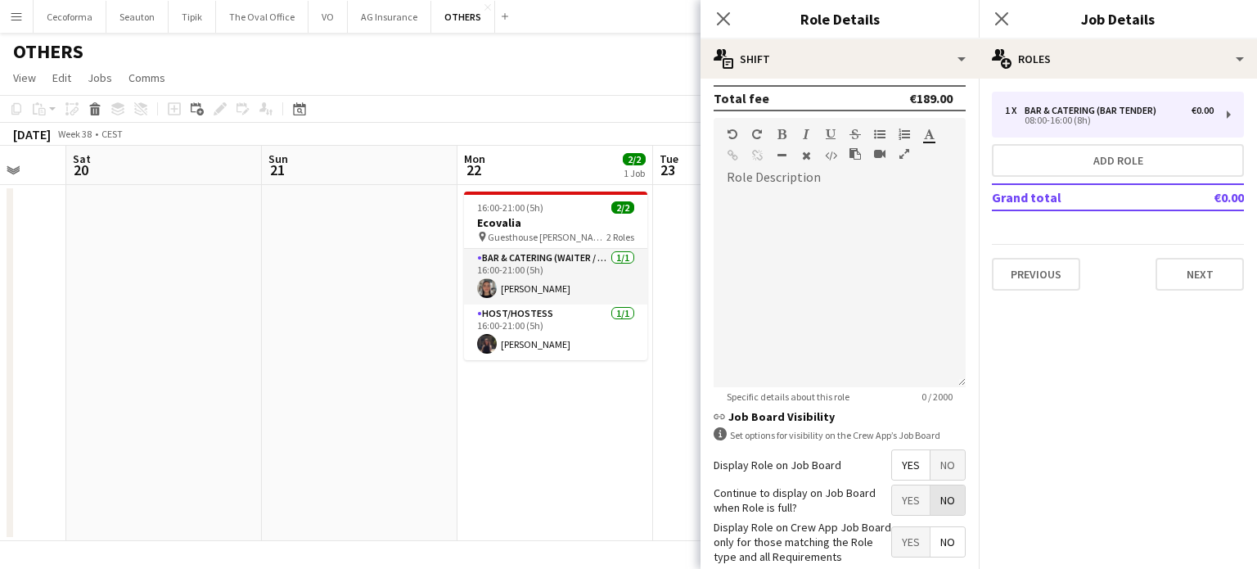
click at [935, 493] on span "No" at bounding box center [947, 499] width 34 height 29
click at [896, 539] on span "Yes" at bounding box center [911, 541] width 38 height 29
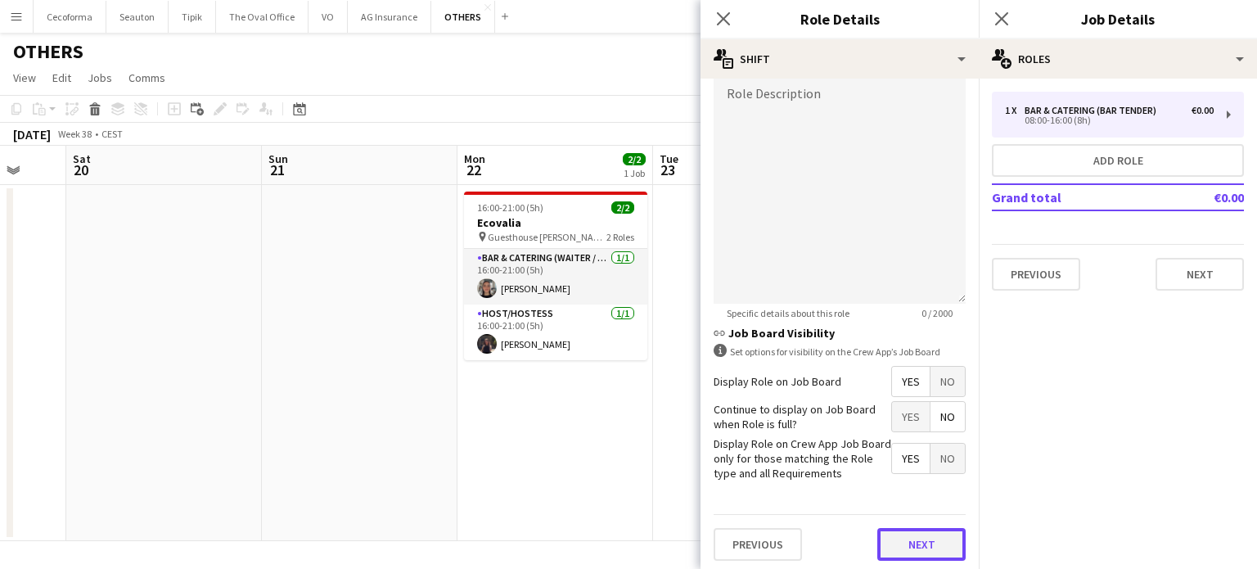
click at [914, 544] on button "Next" at bounding box center [921, 544] width 88 height 33
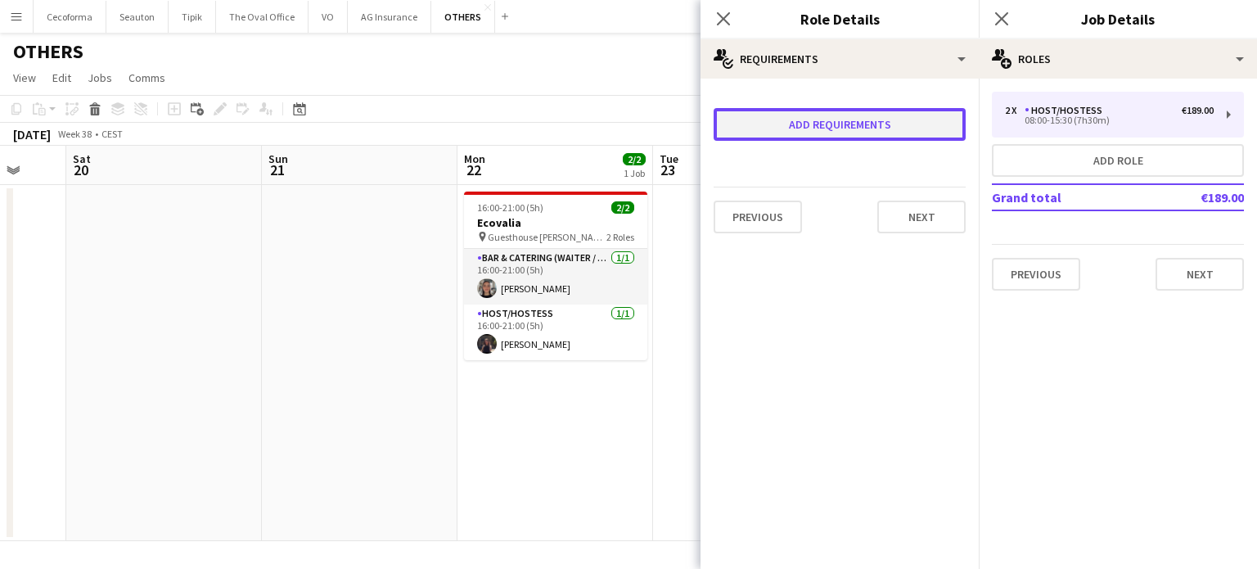
click at [826, 124] on button "Add requirements" at bounding box center [840, 124] width 252 height 33
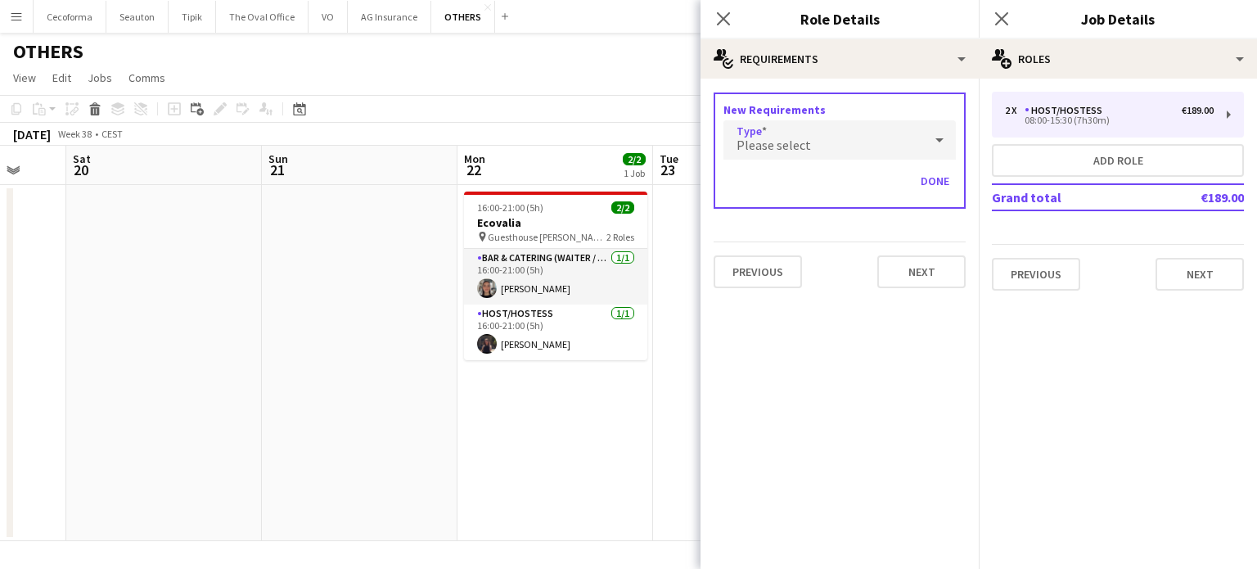
click at [787, 142] on span "Please select" at bounding box center [773, 145] width 74 height 16
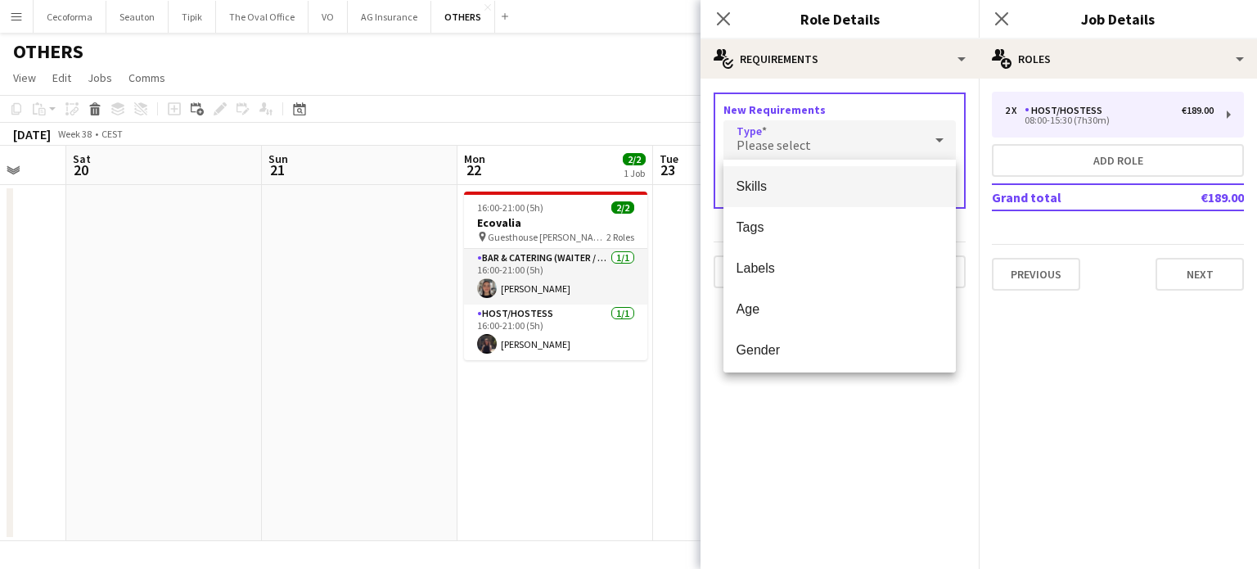
click at [762, 182] on span "Skills" at bounding box center [839, 186] width 207 height 16
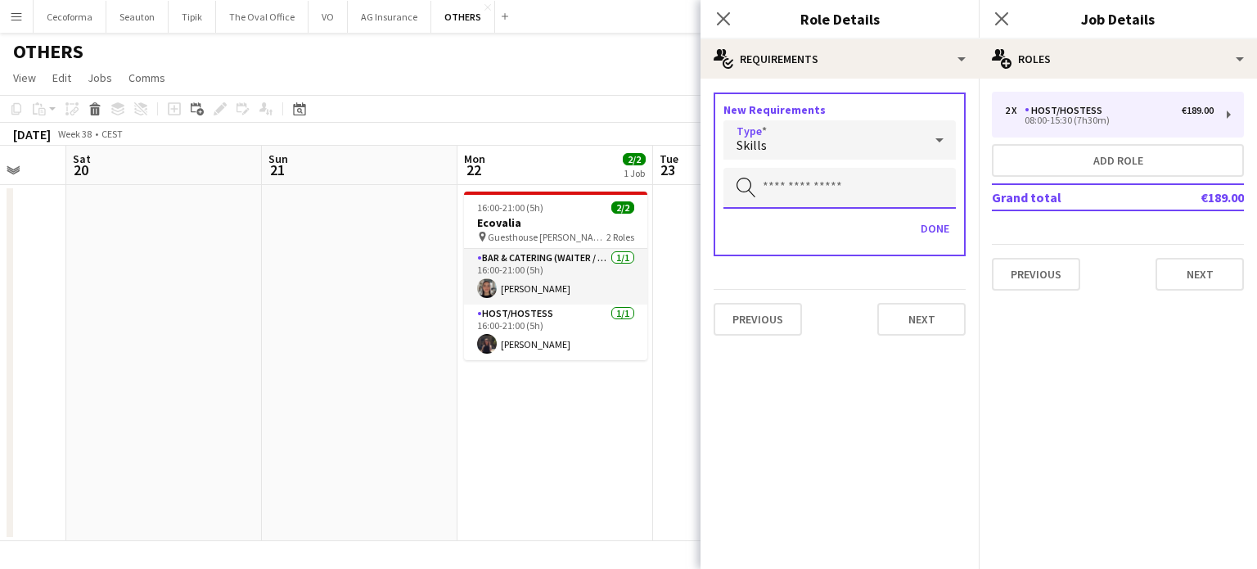
click at [764, 177] on input "text" at bounding box center [839, 188] width 232 height 41
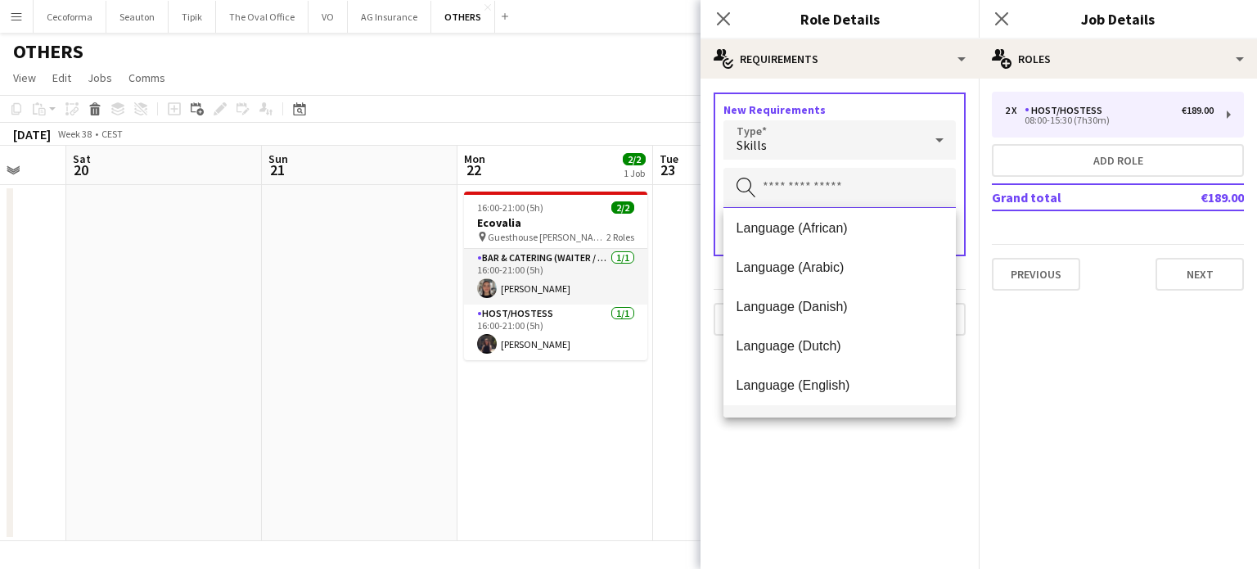
scroll to position [82, 0]
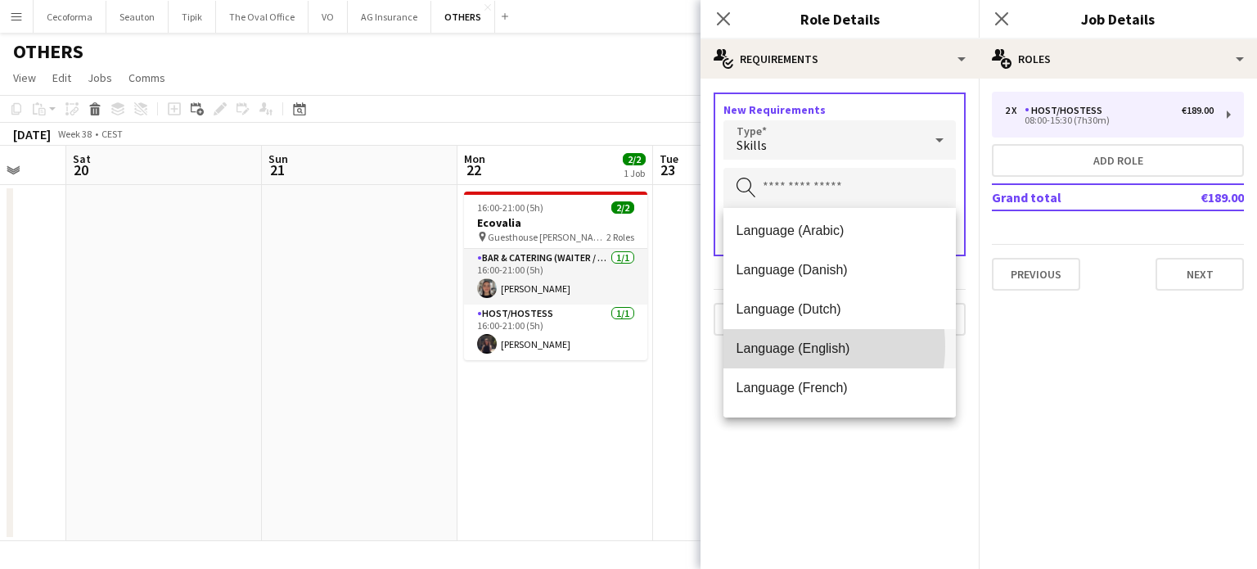
click at [782, 346] on span "Language (English)" at bounding box center [839, 348] width 207 height 16
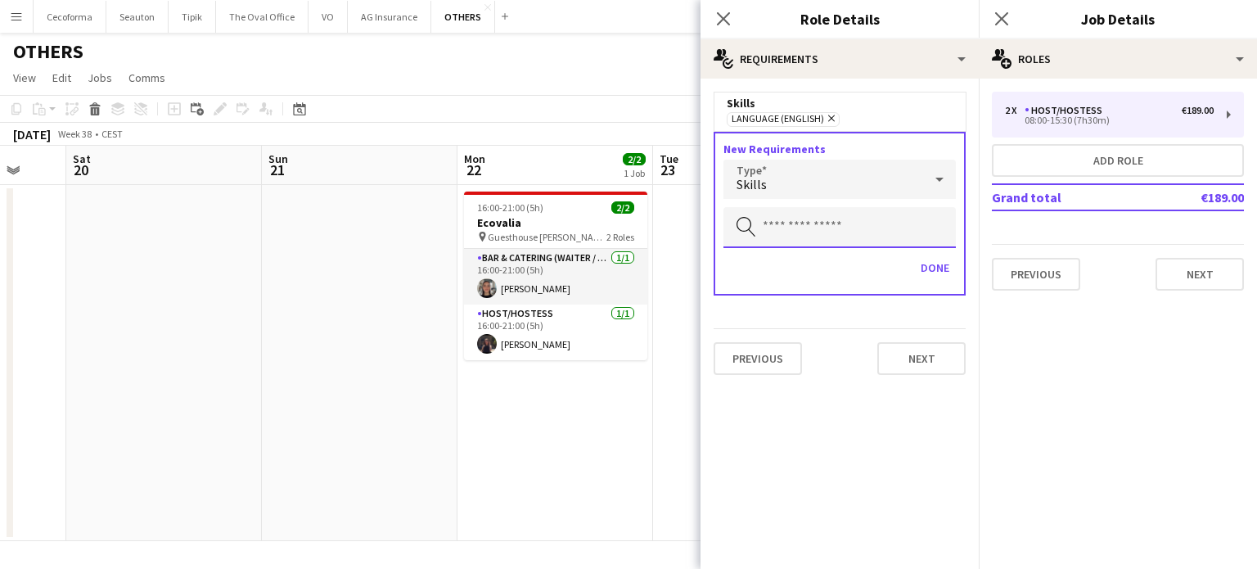
click at [772, 225] on input "text" at bounding box center [839, 227] width 232 height 41
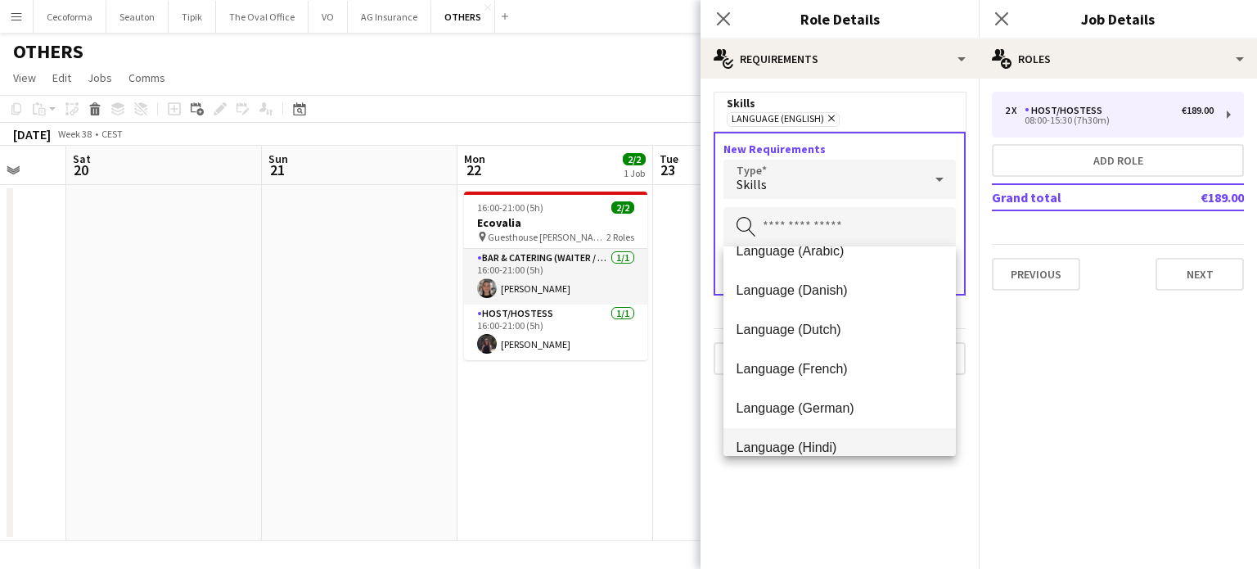
scroll to position [164, 0]
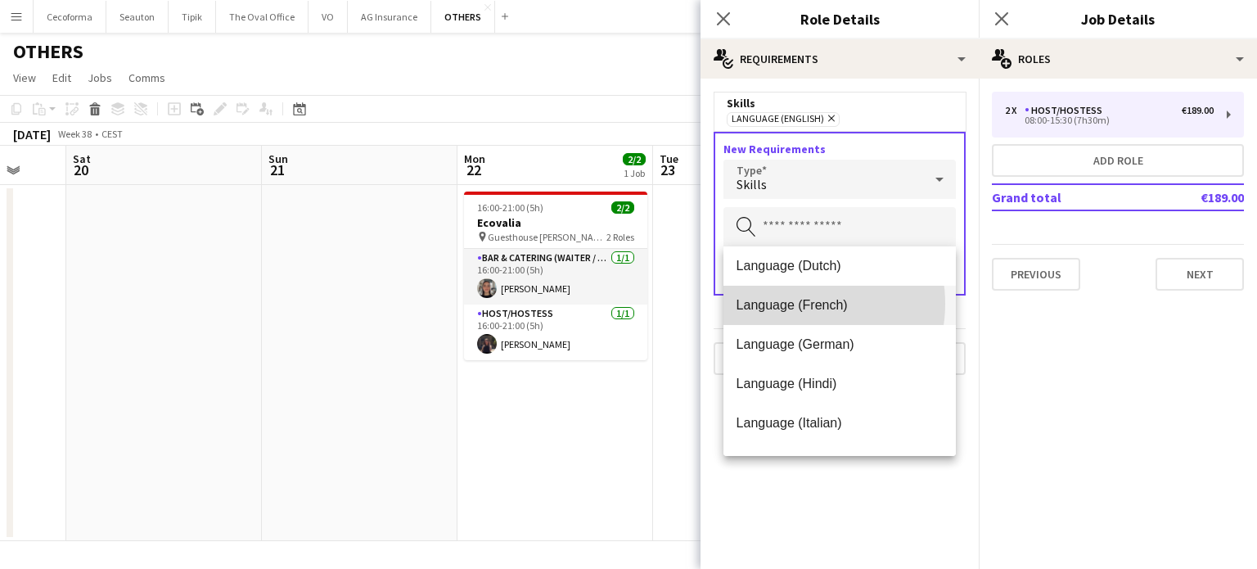
click at [791, 304] on span "Language (French)" at bounding box center [839, 305] width 207 height 16
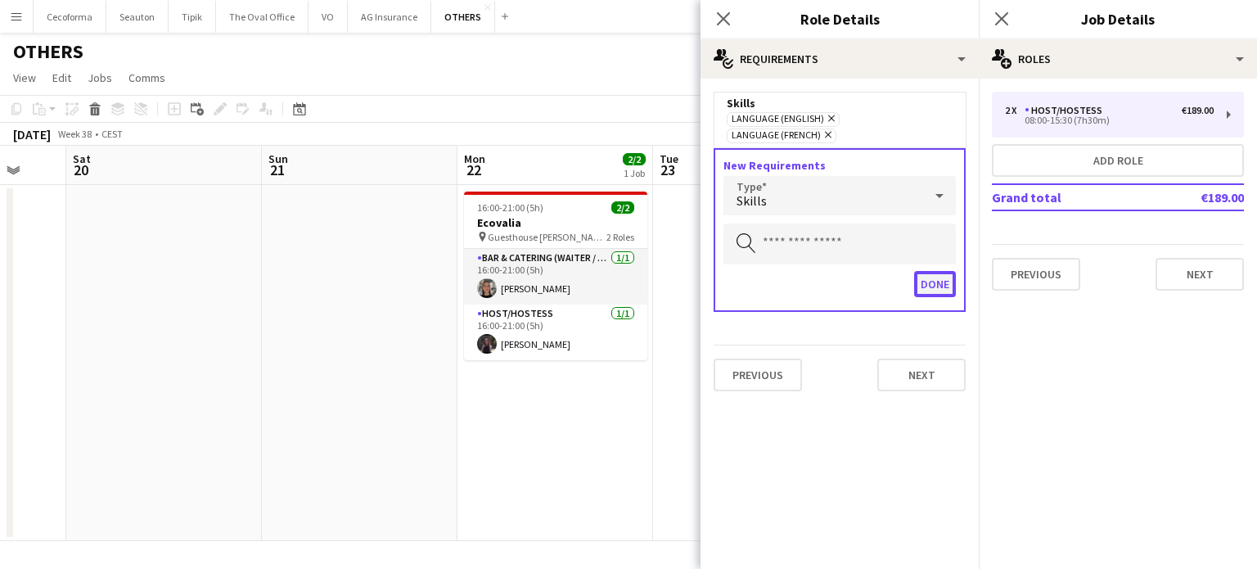
click at [945, 271] on button "Done" at bounding box center [935, 284] width 42 height 26
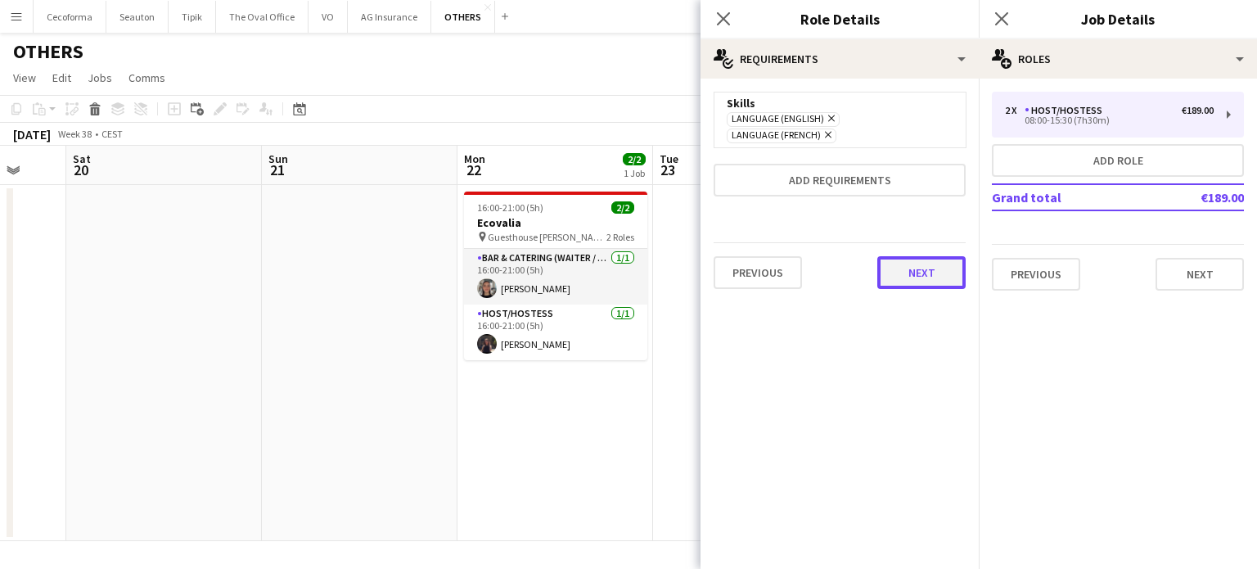
click at [933, 256] on button "Next" at bounding box center [921, 272] width 88 height 33
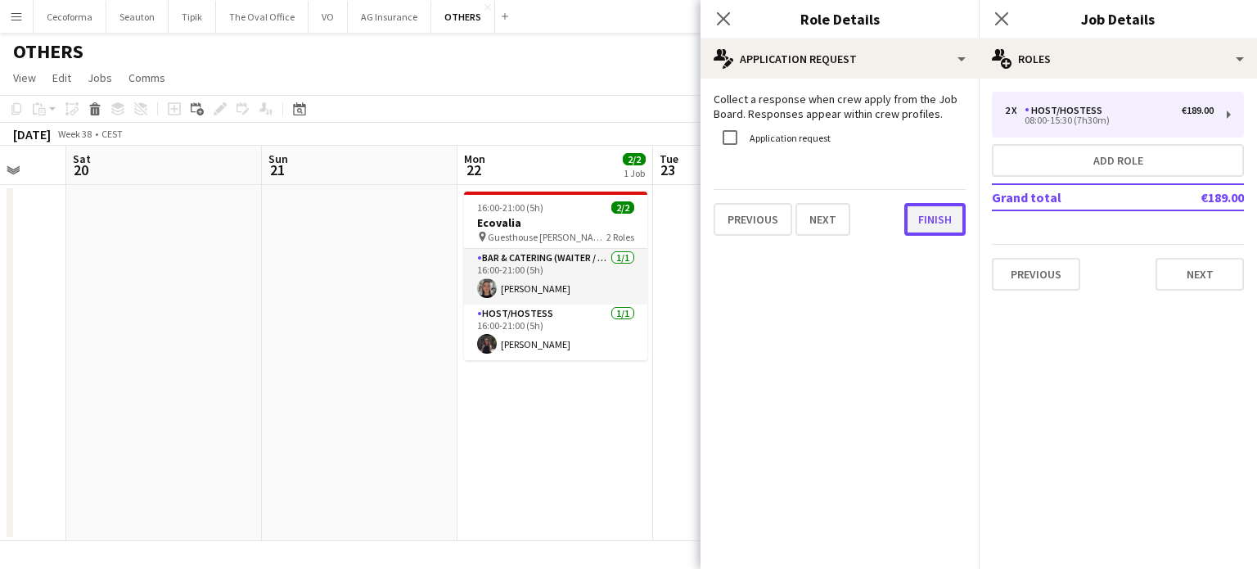
click at [954, 226] on button "Finish" at bounding box center [934, 219] width 61 height 33
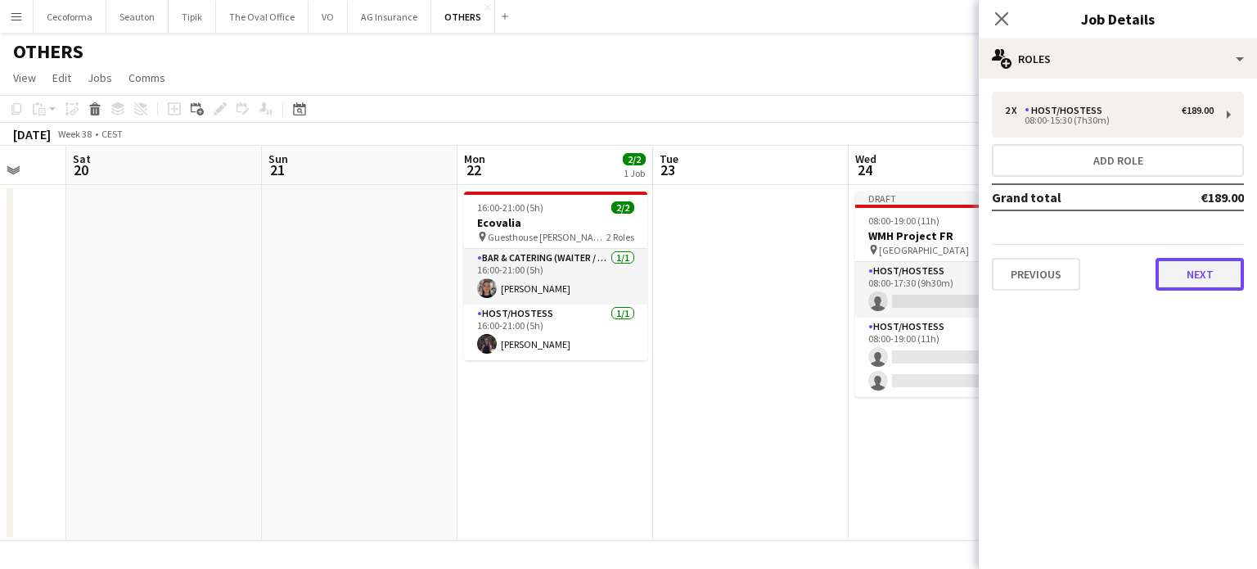
click at [1207, 273] on button "Next" at bounding box center [1199, 274] width 88 height 33
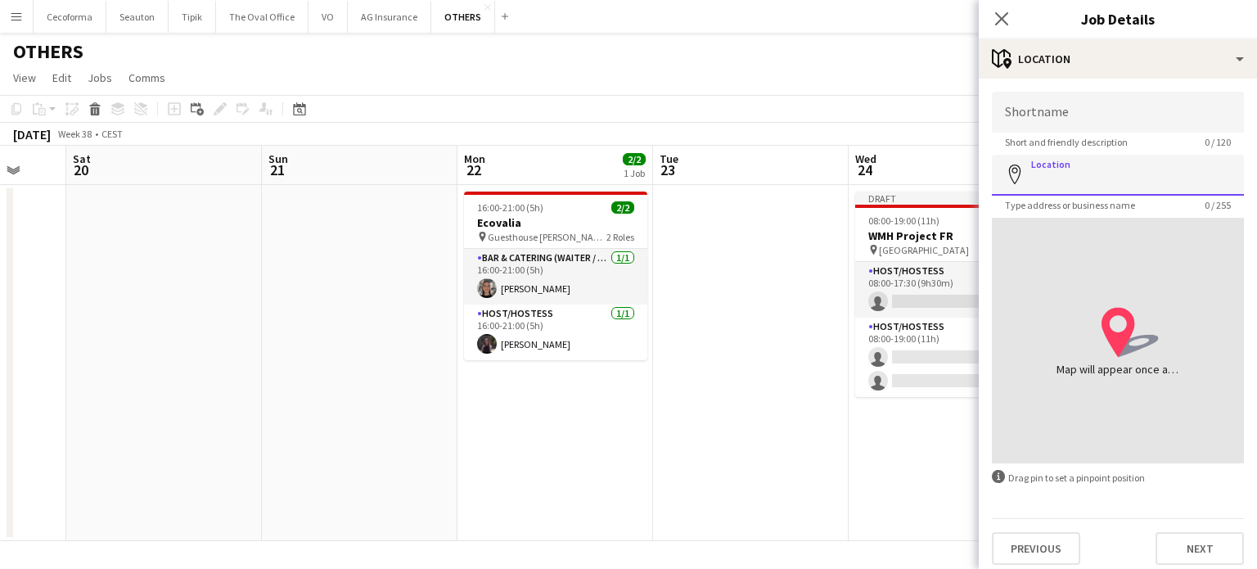
click at [1070, 186] on input "Location" at bounding box center [1118, 175] width 252 height 41
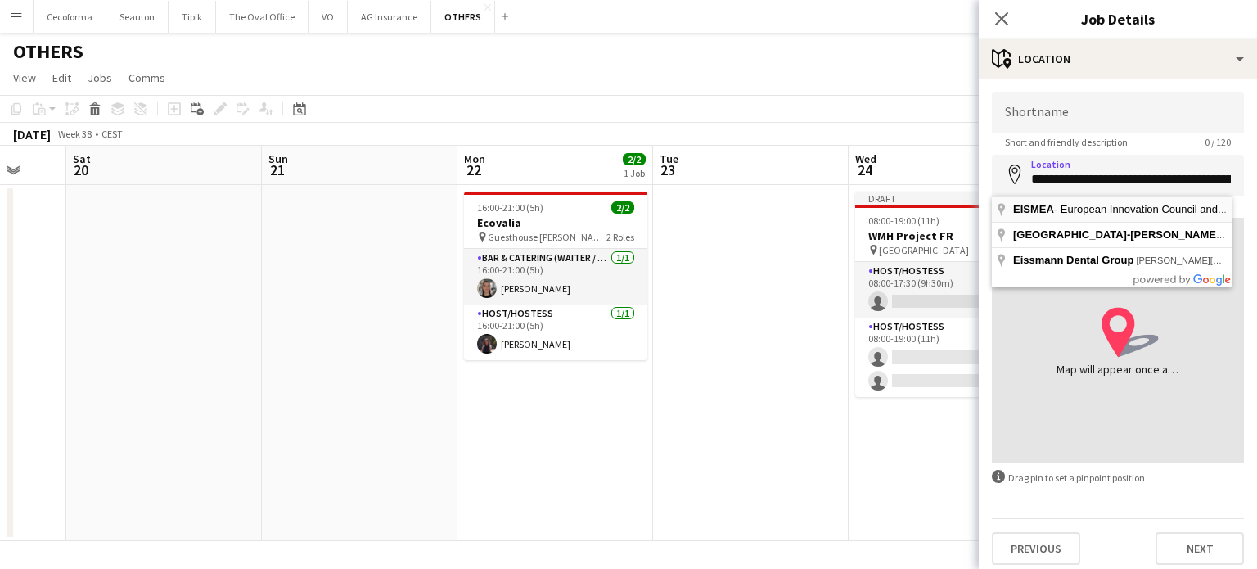
type input "**********"
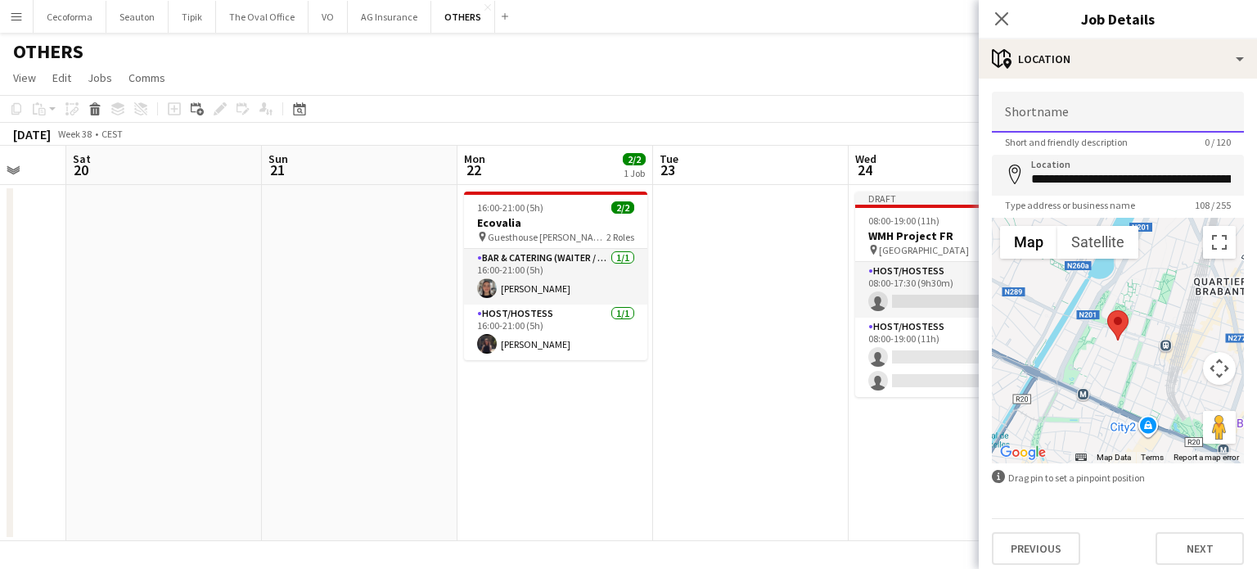
click at [1041, 126] on input "Shortname" at bounding box center [1118, 112] width 252 height 41
click at [1052, 187] on input "**********" at bounding box center [1118, 175] width 252 height 41
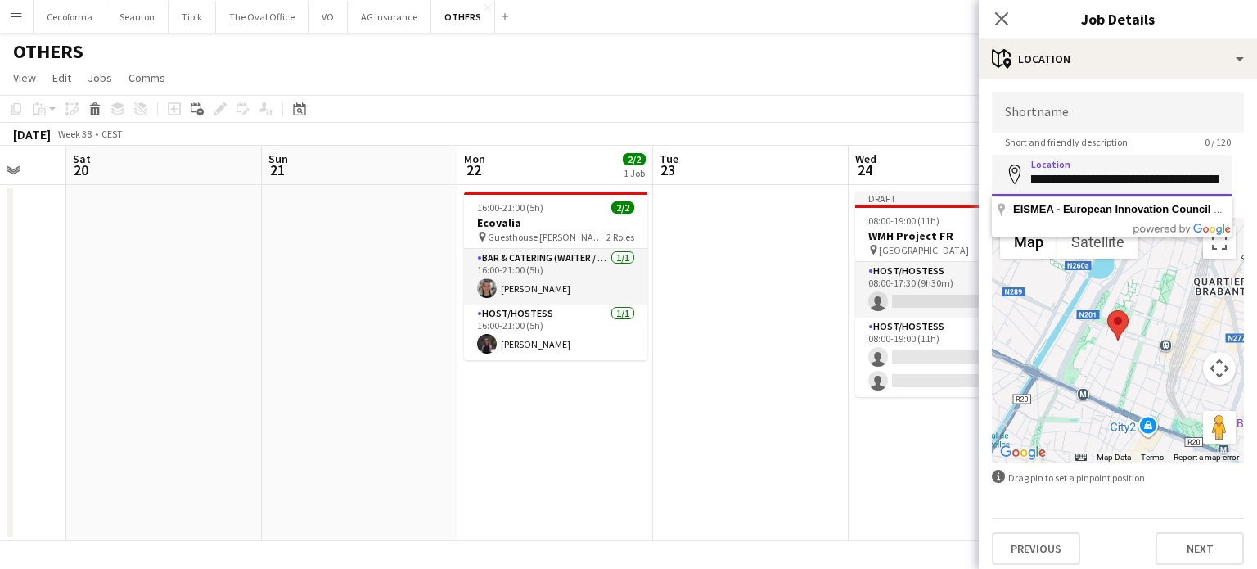
scroll to position [0, 281]
drag, startPoint x: 1083, startPoint y: 181, endPoint x: 1095, endPoint y: 180, distance: 11.5
click at [1110, 179] on input "**********" at bounding box center [1112, 175] width 240 height 41
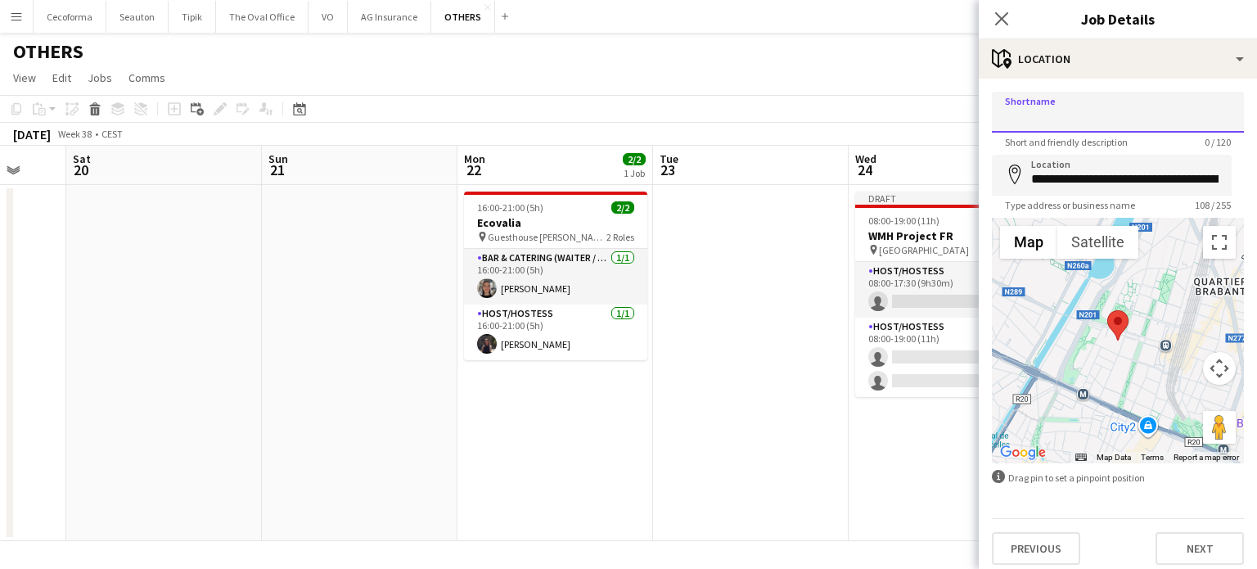
click at [995, 115] on input "Shortname" at bounding box center [1118, 112] width 252 height 41
paste input "**********"
type input "**********"
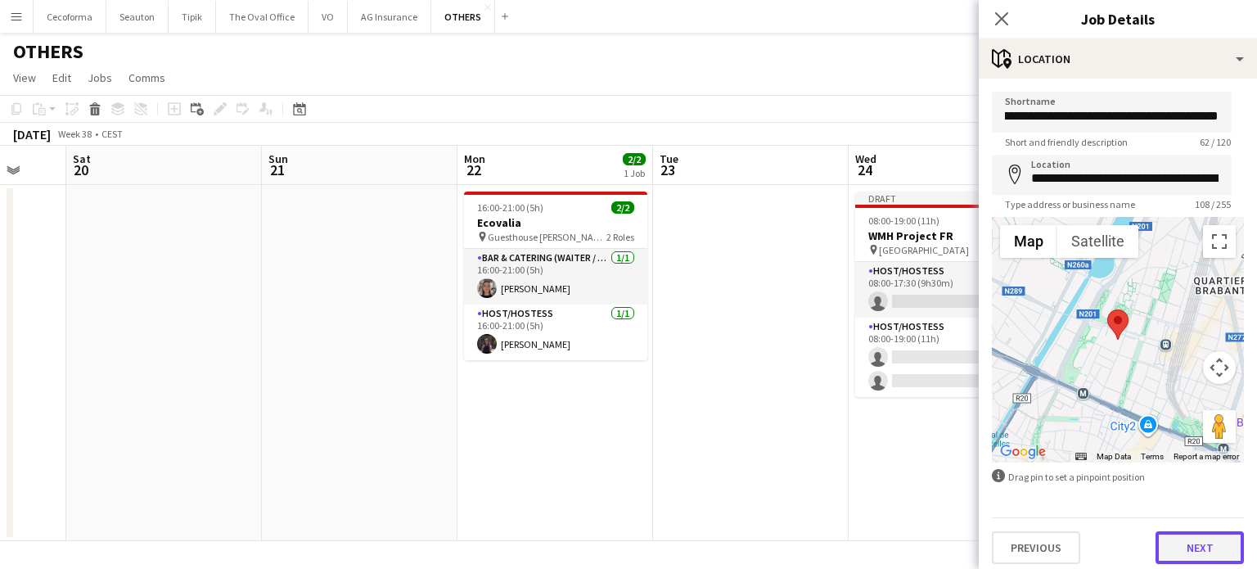
click at [1195, 547] on button "Next" at bounding box center [1199, 547] width 88 height 33
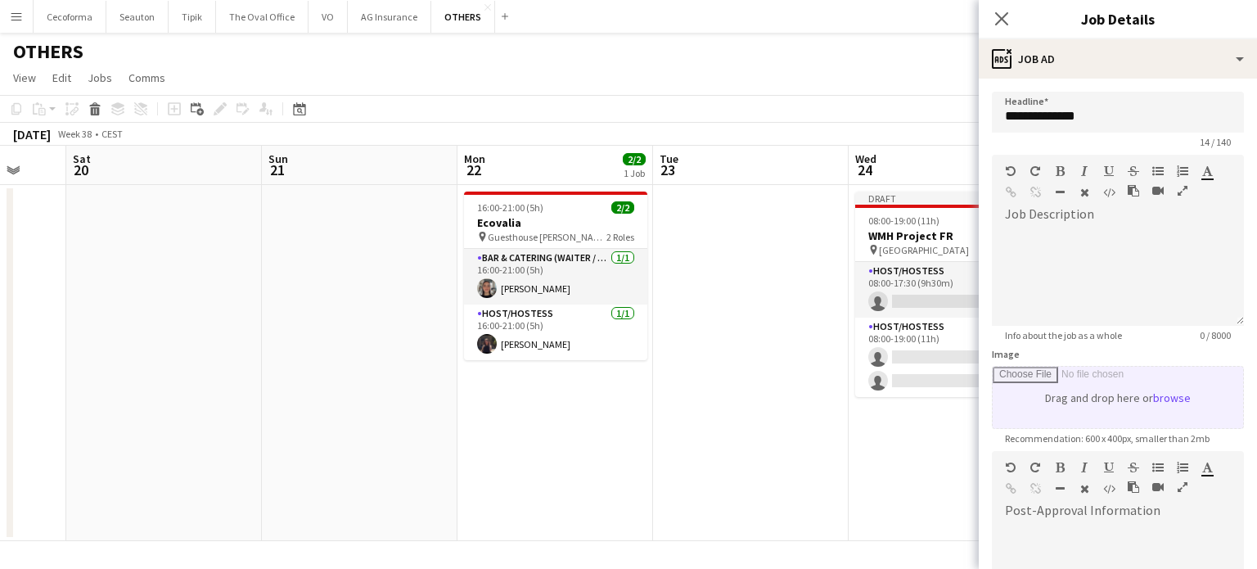
click at [1060, 387] on input "Image" at bounding box center [1118, 397] width 250 height 61
click at [1074, 403] on input "Image" at bounding box center [1118, 397] width 250 height 61
type input "**********"
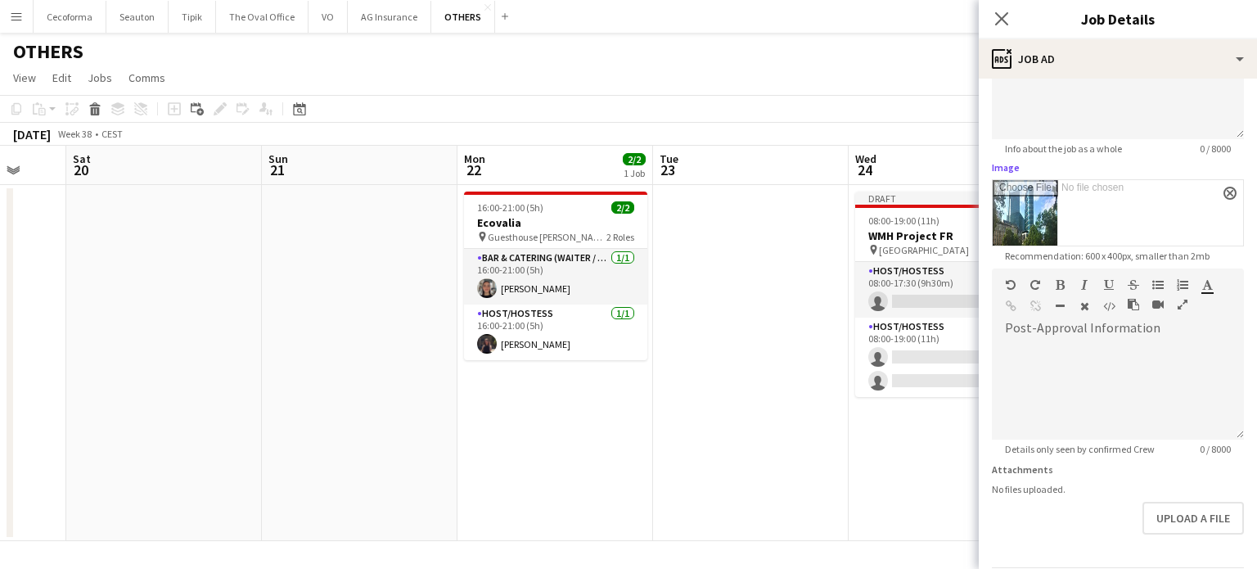
scroll to position [242, 0]
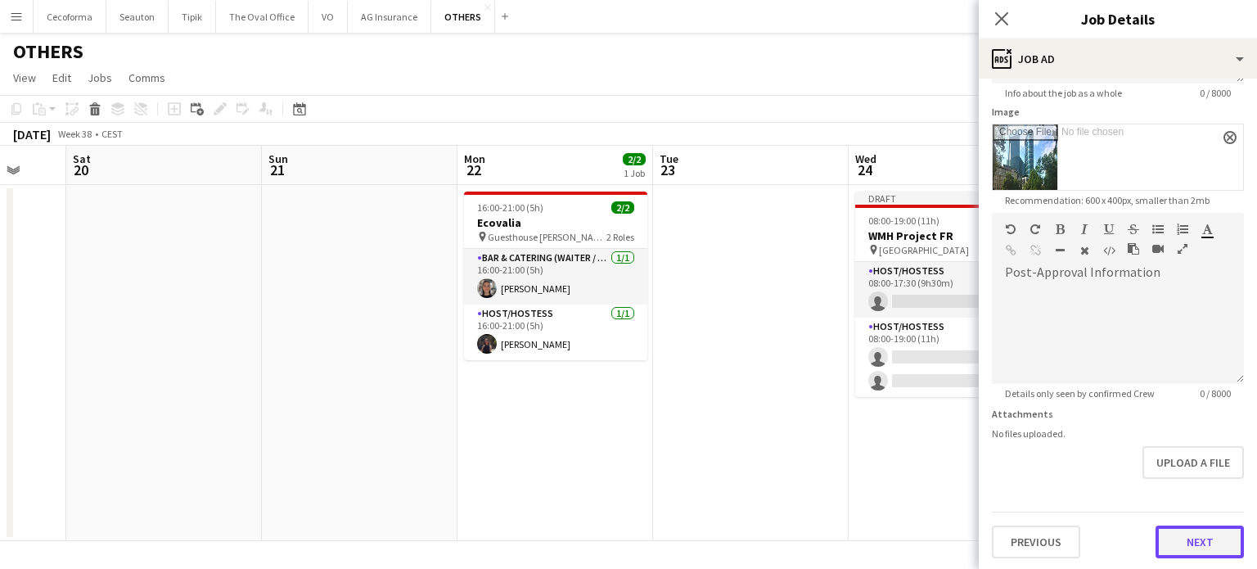
click at [1208, 533] on button "Next" at bounding box center [1199, 541] width 88 height 33
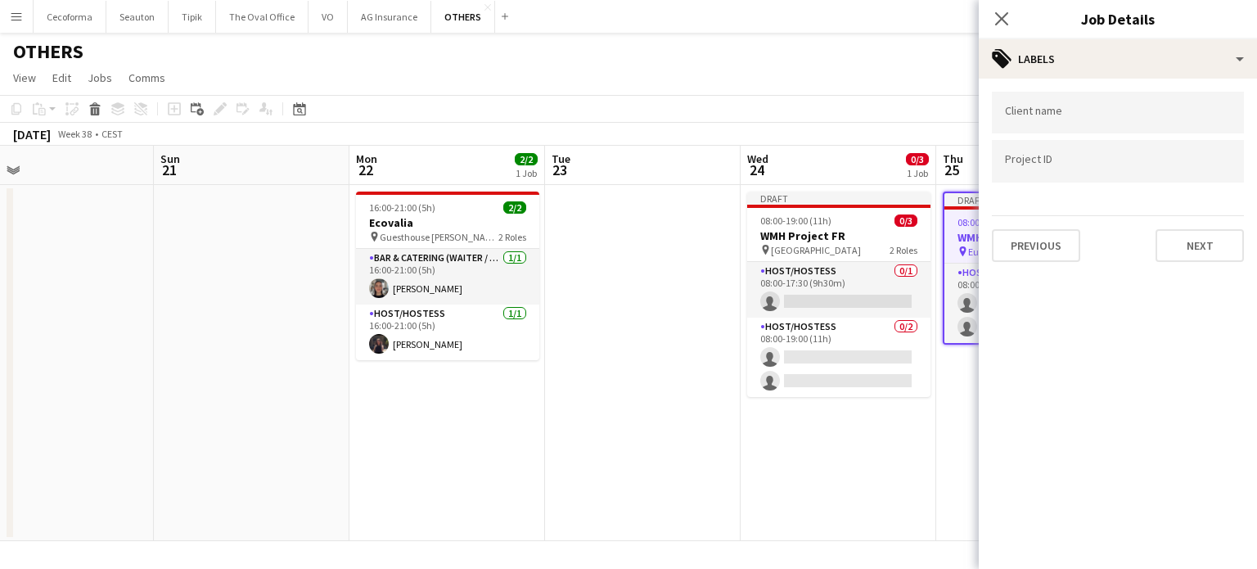
drag, startPoint x: 877, startPoint y: 459, endPoint x: 745, endPoint y: 453, distance: 131.9
click at [745, 453] on app-calendar-viewport "Wed 17 Thu 18 2/6 1 Job Fri 19 Sat 20 Sun 21 Mon 22 2/2 1 Job Tue 23 Wed 24 0/3…" at bounding box center [628, 343] width 1257 height 395
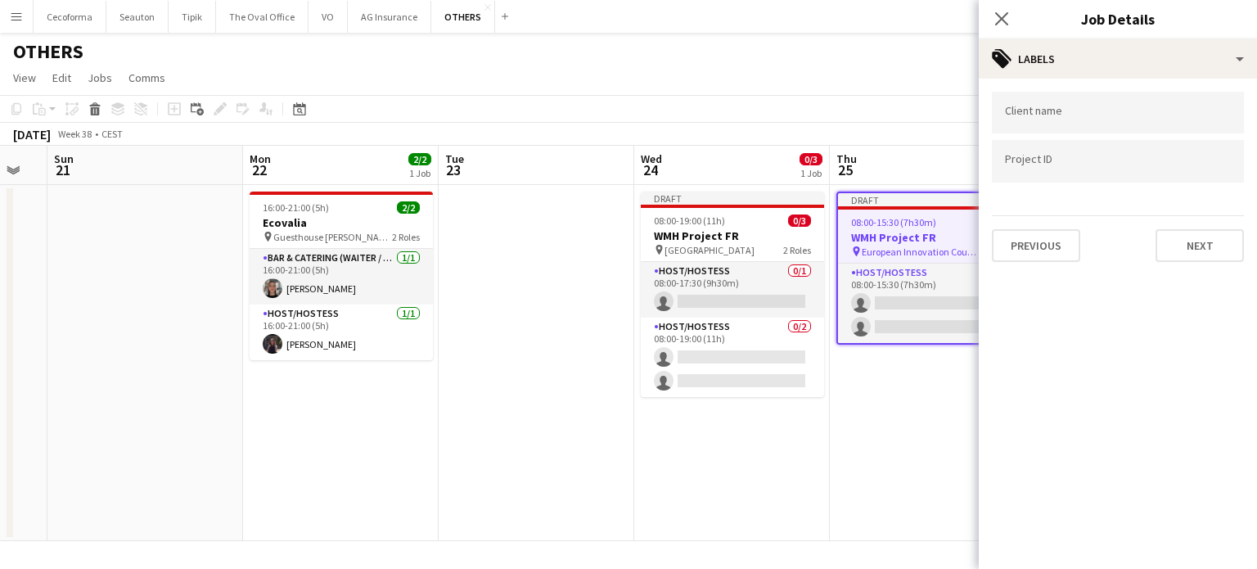
drag, startPoint x: 817, startPoint y: 468, endPoint x: 767, endPoint y: 464, distance: 50.9
click at [767, 465] on app-calendar-viewport "Wed 17 Thu 18 2/6 1 Job Fri 19 Sat 20 Sun 21 Mon 22 2/2 1 Job Tue 23 Wed 24 0/3…" at bounding box center [628, 343] width 1257 height 395
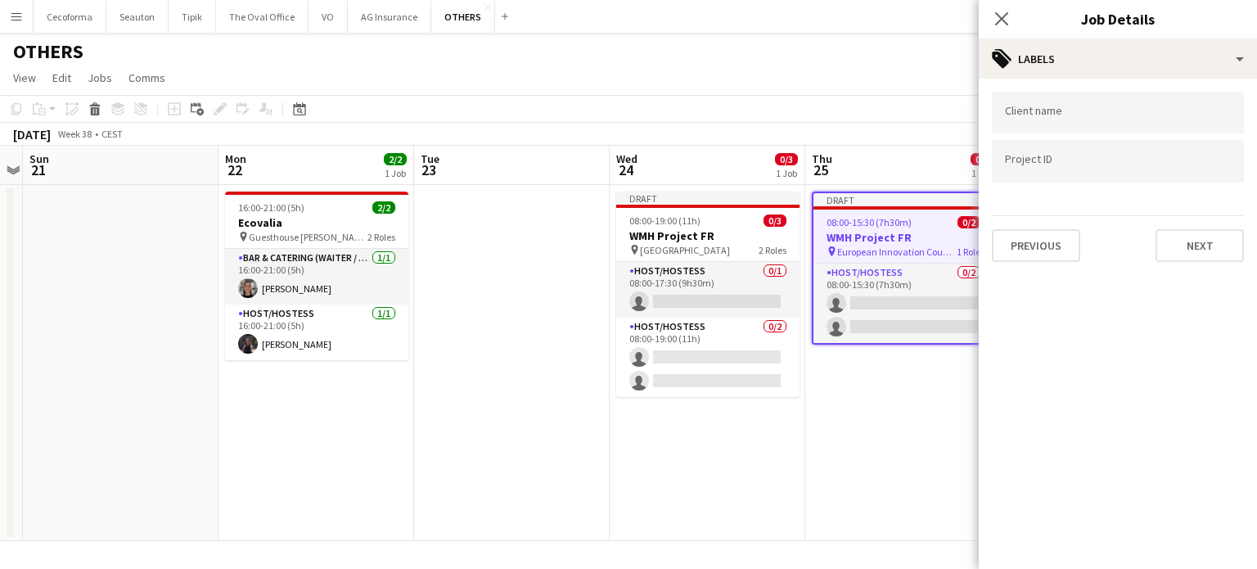
drag, startPoint x: 842, startPoint y: 449, endPoint x: 771, endPoint y: 451, distance: 71.2
click at [801, 453] on app-calendar-viewport "Wed 17 Thu 18 2/6 1 Job Fri 19 Sat 20 Sun 21 Mon 22 2/2 1 Job Tue 23 Wed 24 0/3…" at bounding box center [628, 343] width 1257 height 395
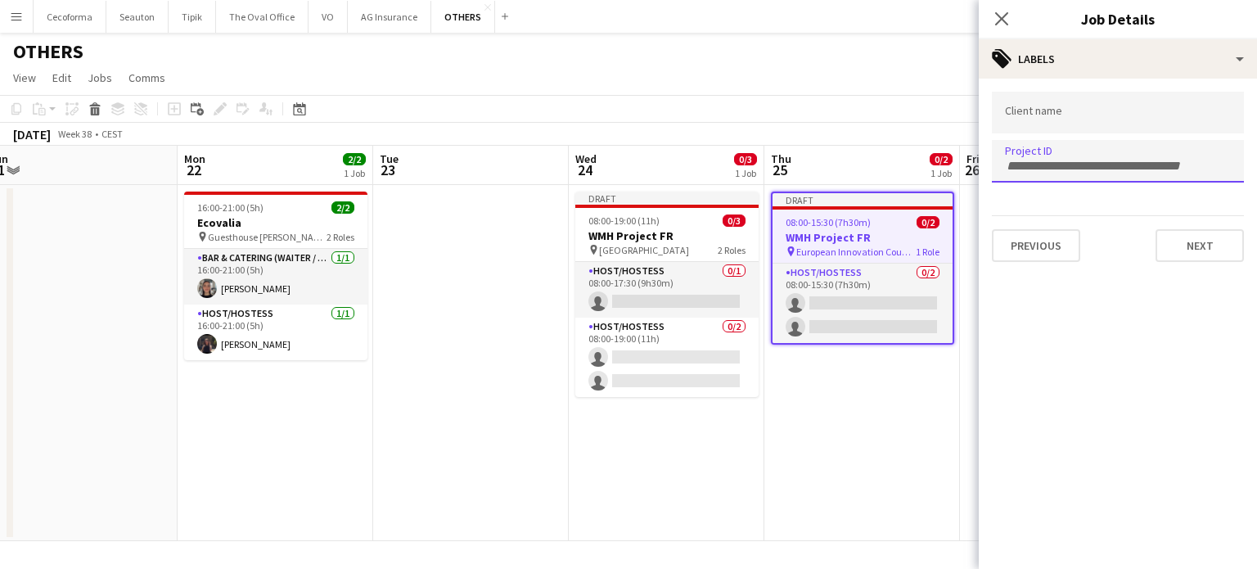
click at [1029, 159] on input "Type to search project ID labels..." at bounding box center [1118, 166] width 226 height 15
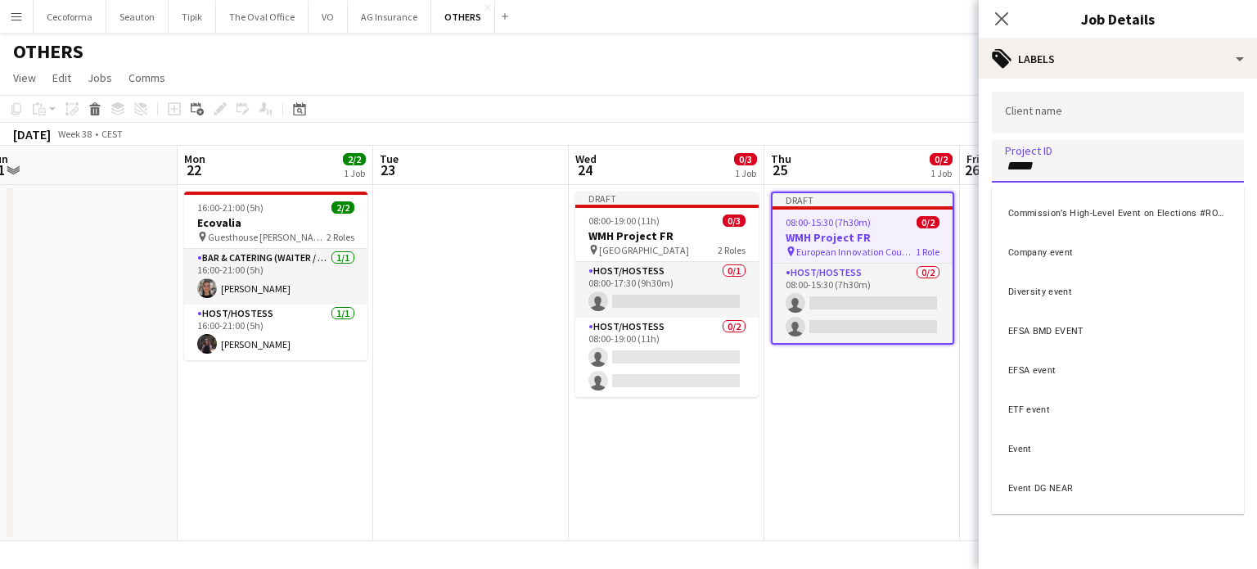
type input "*****"
click at [1031, 443] on div "Event" at bounding box center [1118, 446] width 252 height 39
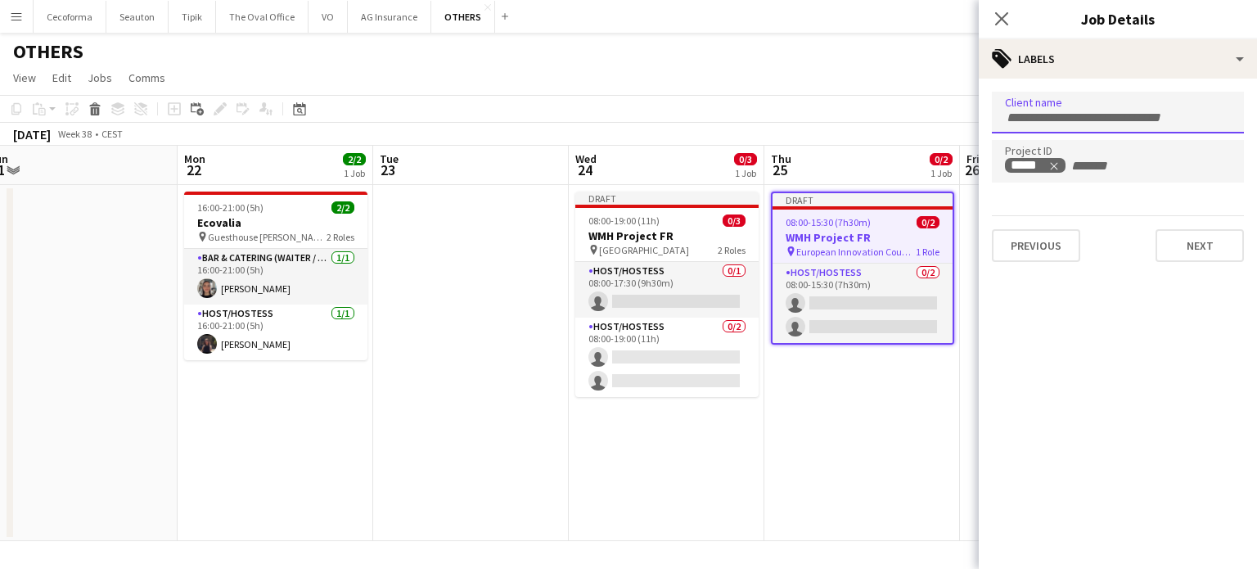
click at [1030, 122] on div at bounding box center [1118, 113] width 252 height 42
type input "*******"
click at [1055, 326] on mat-expansion-panel "tags Labels Client name ******* Project ID ***** Previous Next" at bounding box center [1118, 324] width 278 height 490
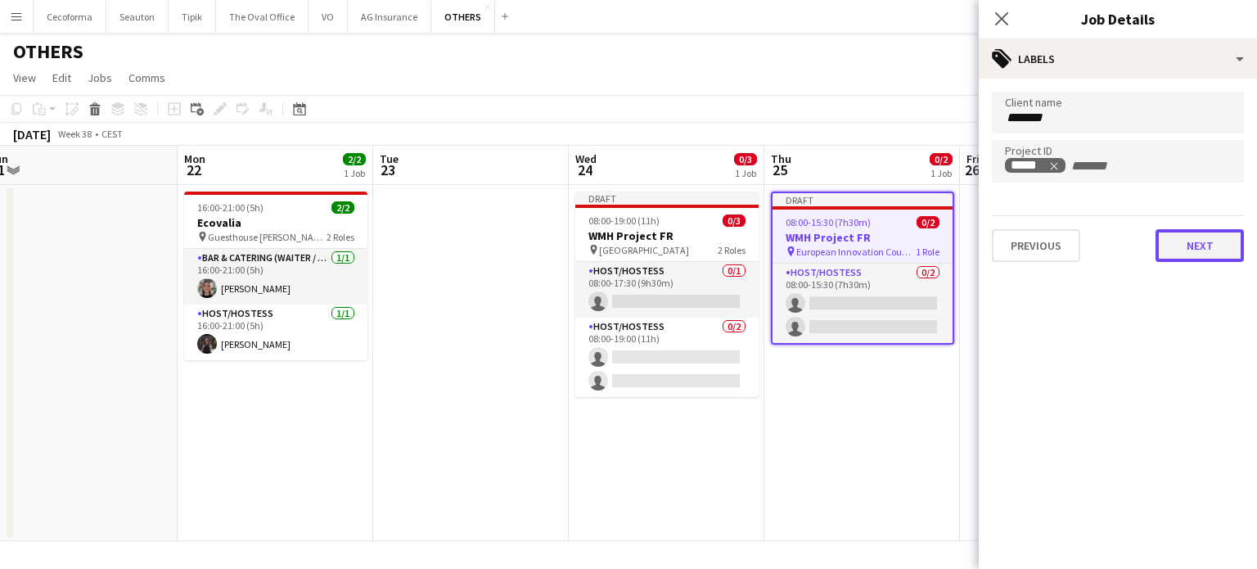
click at [1200, 245] on button "Next" at bounding box center [1199, 245] width 88 height 33
type input "*******"
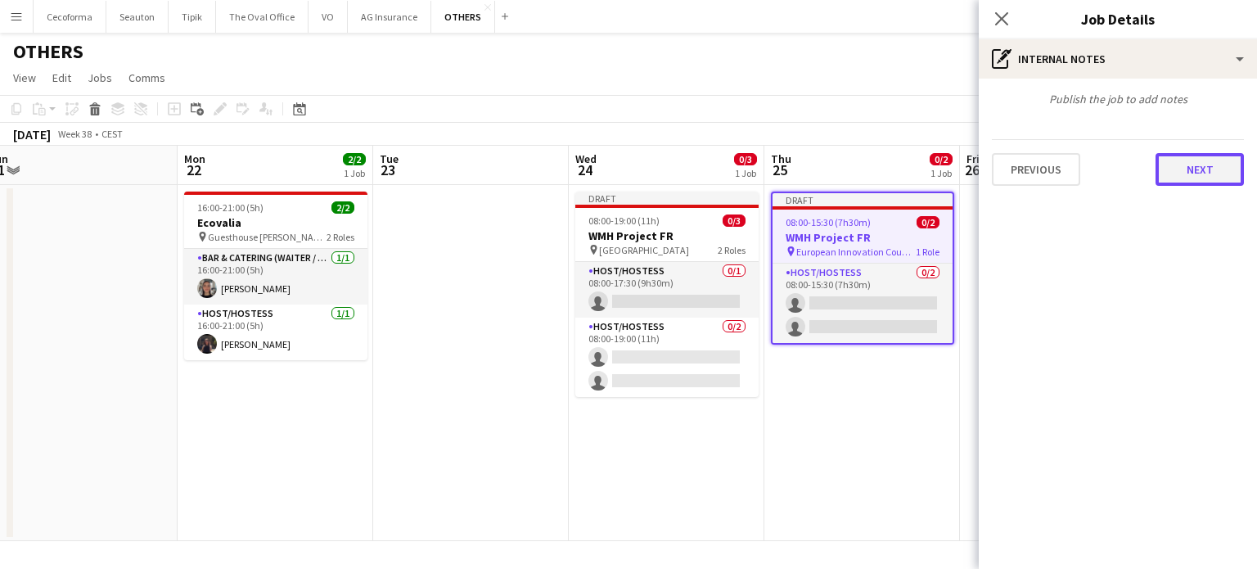
click at [1195, 171] on button "Next" at bounding box center [1199, 169] width 88 height 33
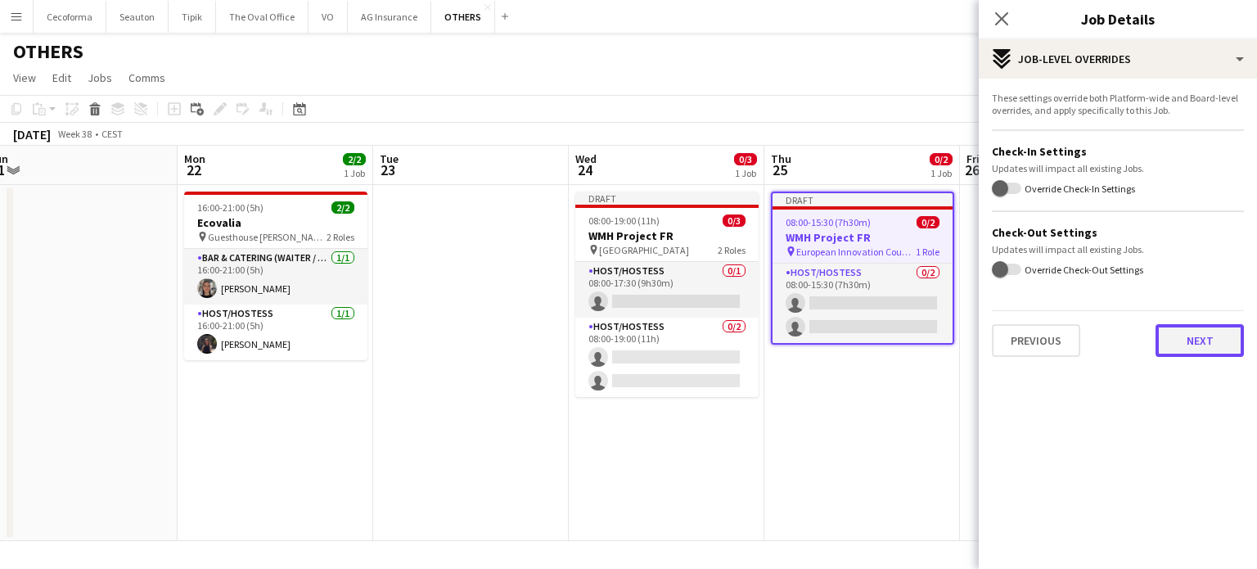
click at [1195, 337] on button "Next" at bounding box center [1199, 340] width 88 height 33
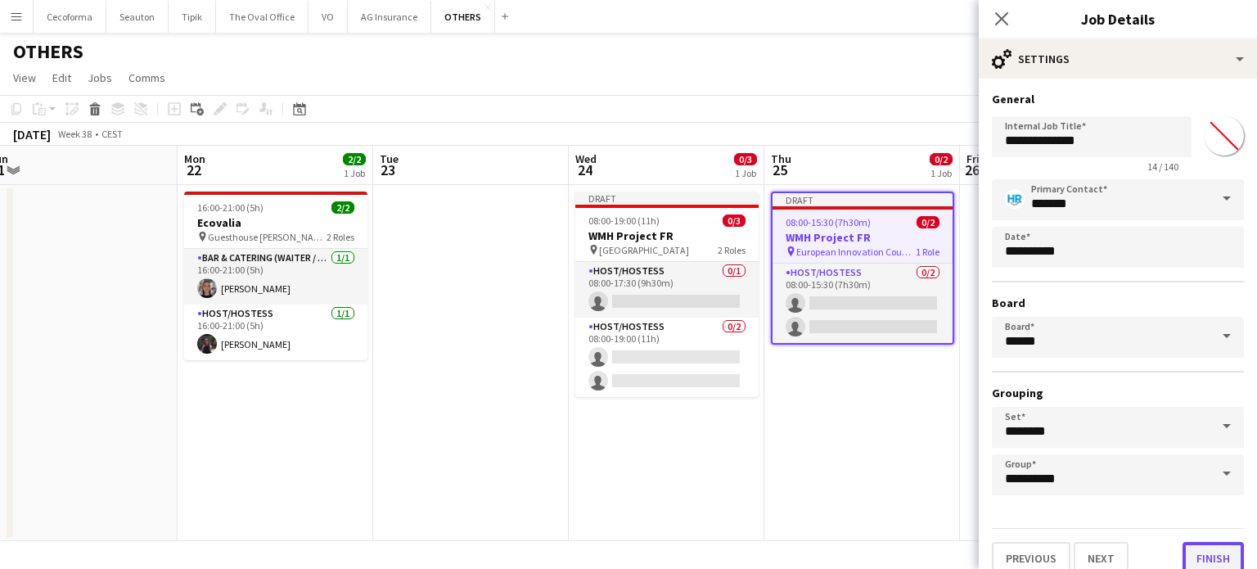
click at [1218, 553] on button "Finish" at bounding box center [1212, 558] width 61 height 33
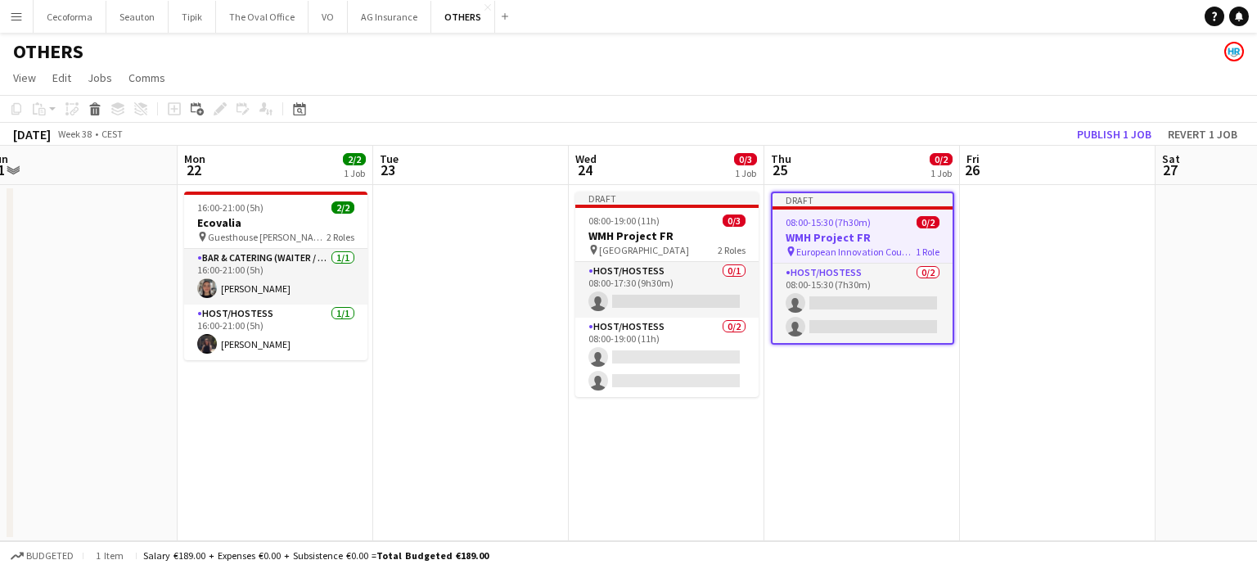
click at [841, 435] on app-date-cell "Draft 08:00-15:30 (7h30m) 0/2 WMH Project FR pin European Innovation Council an…" at bounding box center [862, 363] width 196 height 356
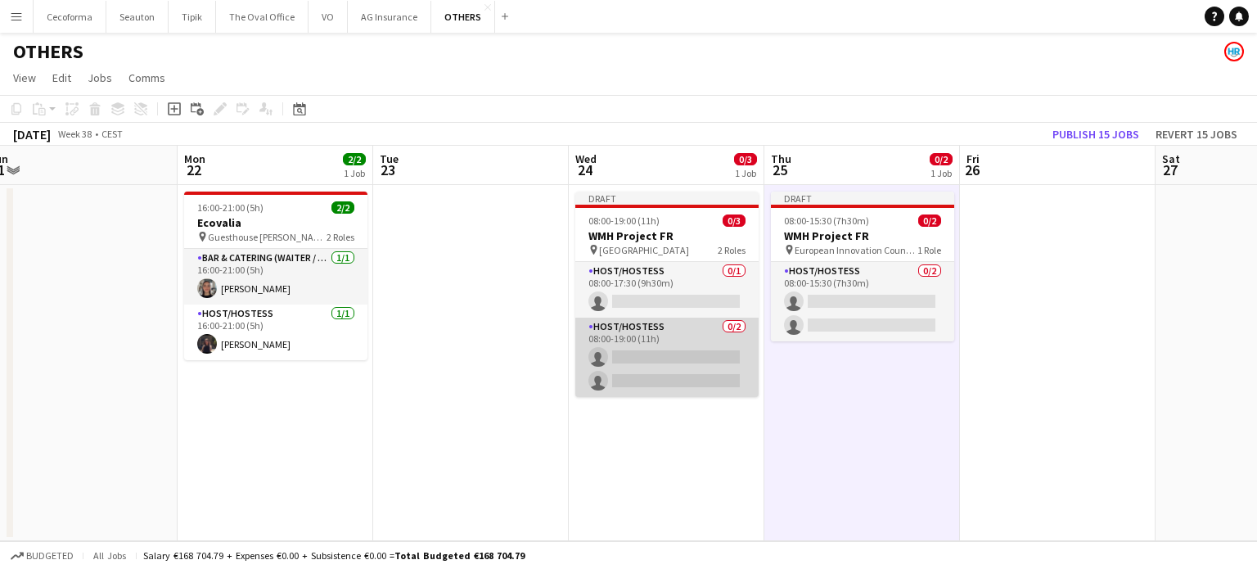
click at [678, 364] on app-card-role "Host/Hostess 0/2 08:00-19:00 (11h) single-neutral-actions single-neutral-actions" at bounding box center [666, 356] width 183 height 79
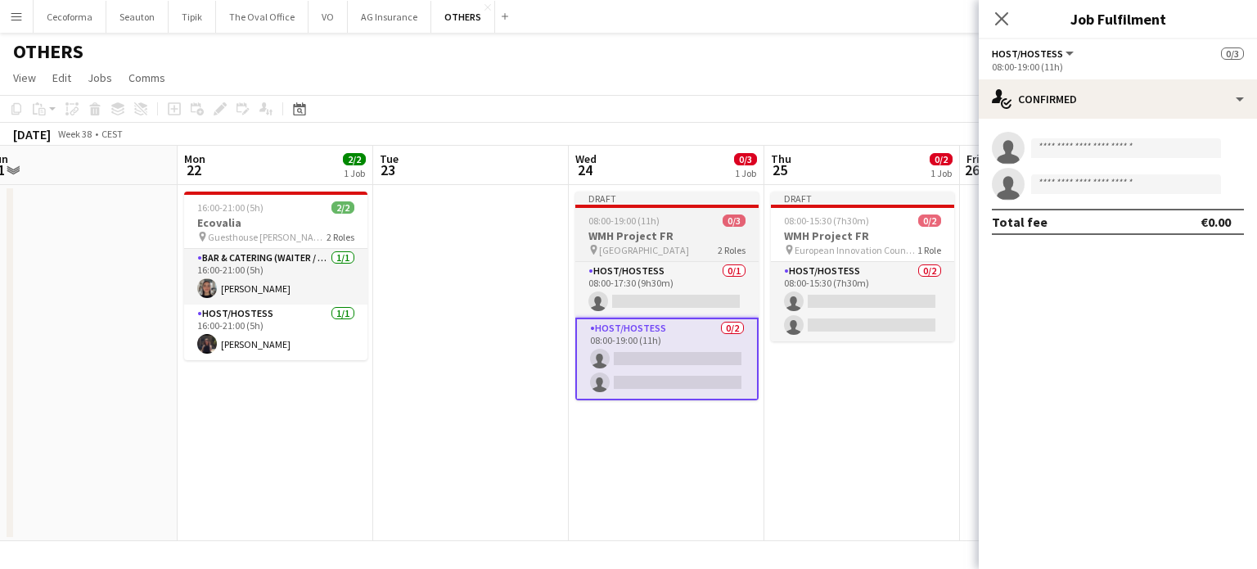
click at [638, 245] on span "[GEOGRAPHIC_DATA]" at bounding box center [644, 250] width 90 height 12
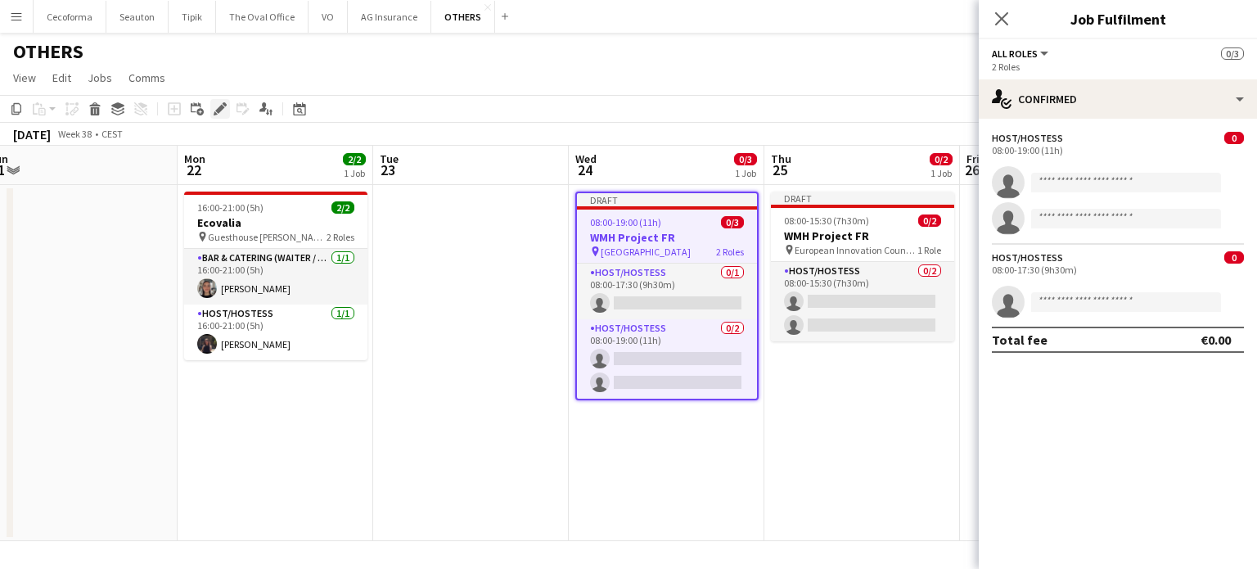
click at [216, 107] on icon "Edit" at bounding box center [220, 108] width 13 height 13
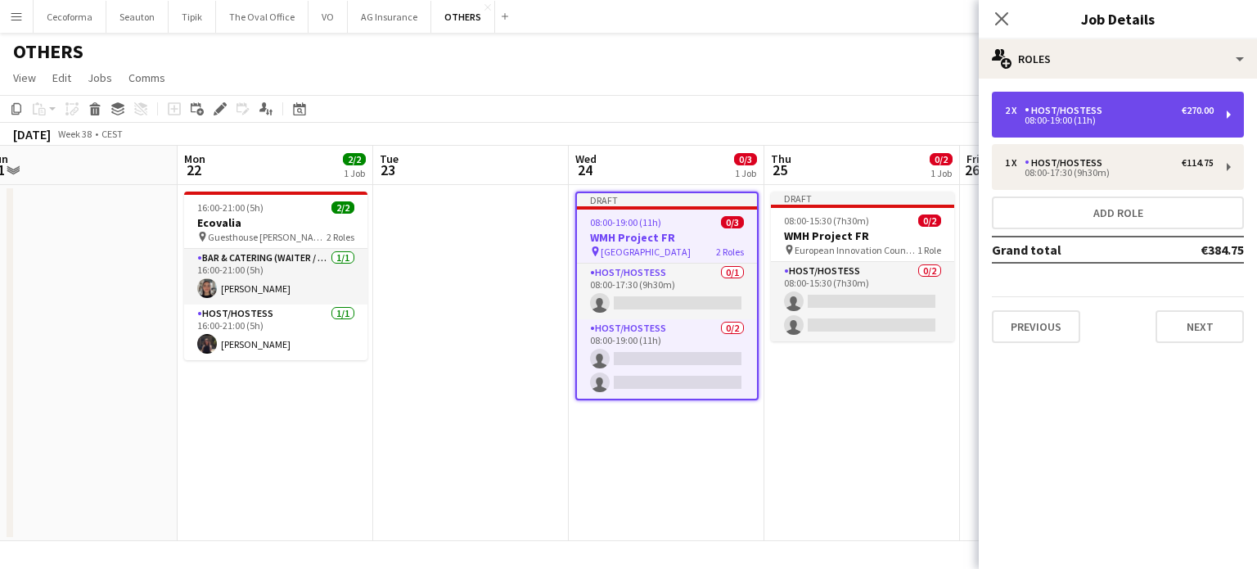
click at [1087, 118] on div "08:00-19:00 (11h)" at bounding box center [1109, 120] width 209 height 8
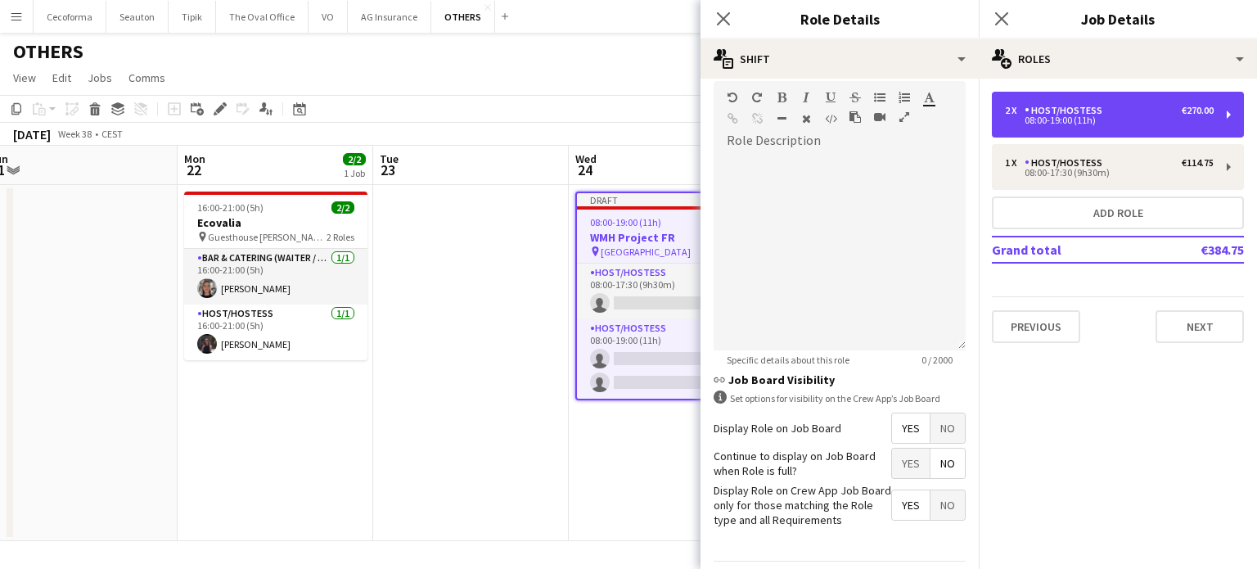
scroll to position [491, 0]
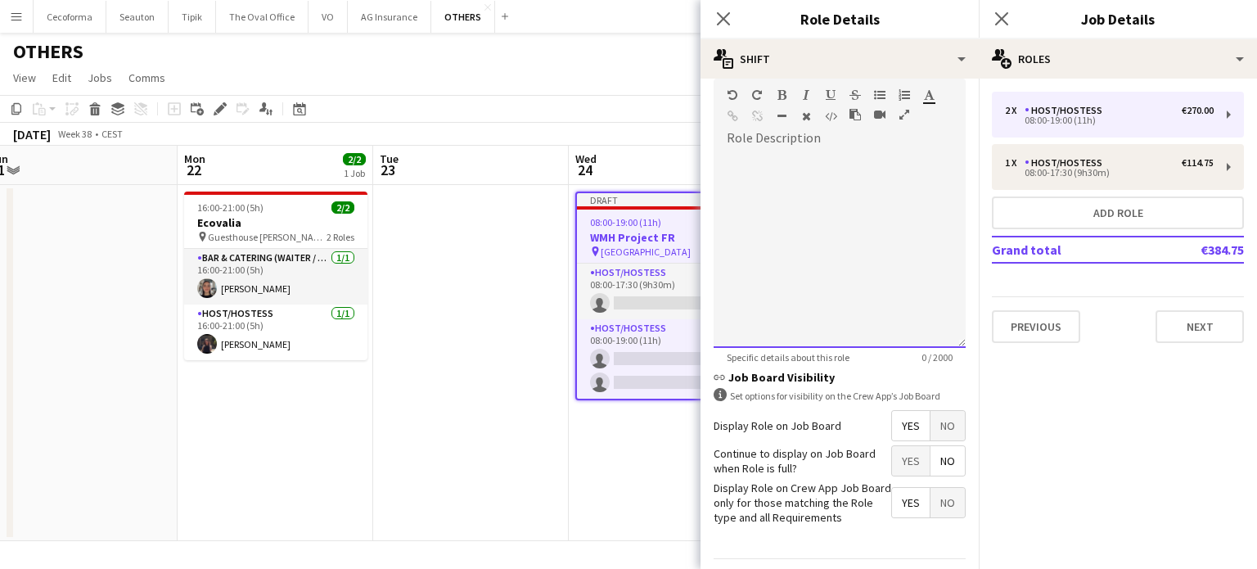
click at [754, 169] on div at bounding box center [840, 249] width 252 height 196
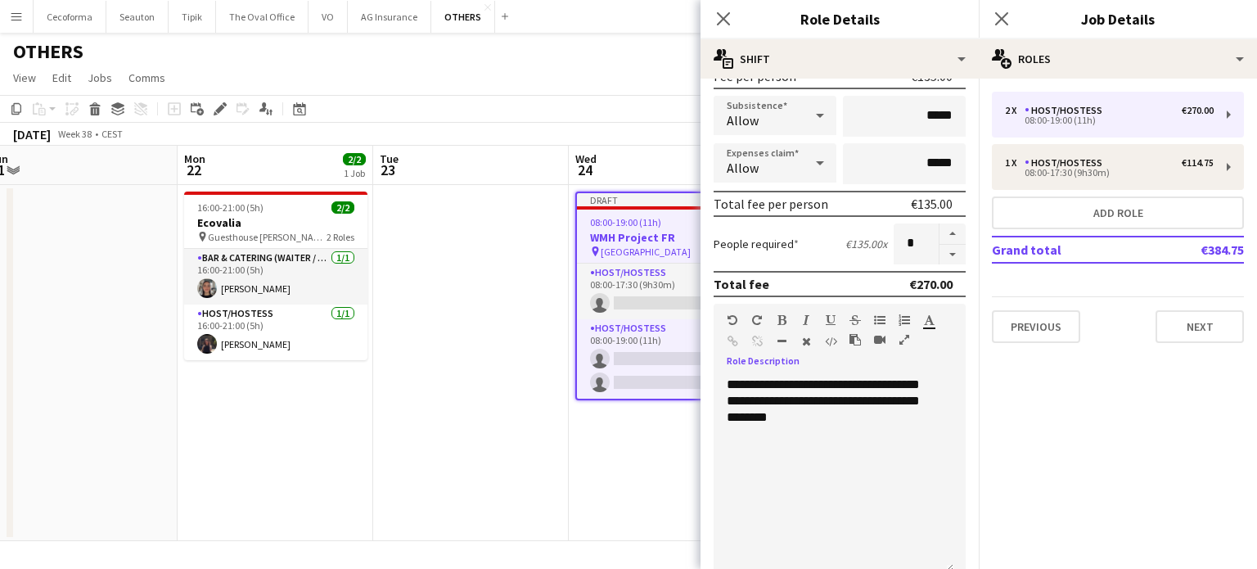
scroll to position [44, 0]
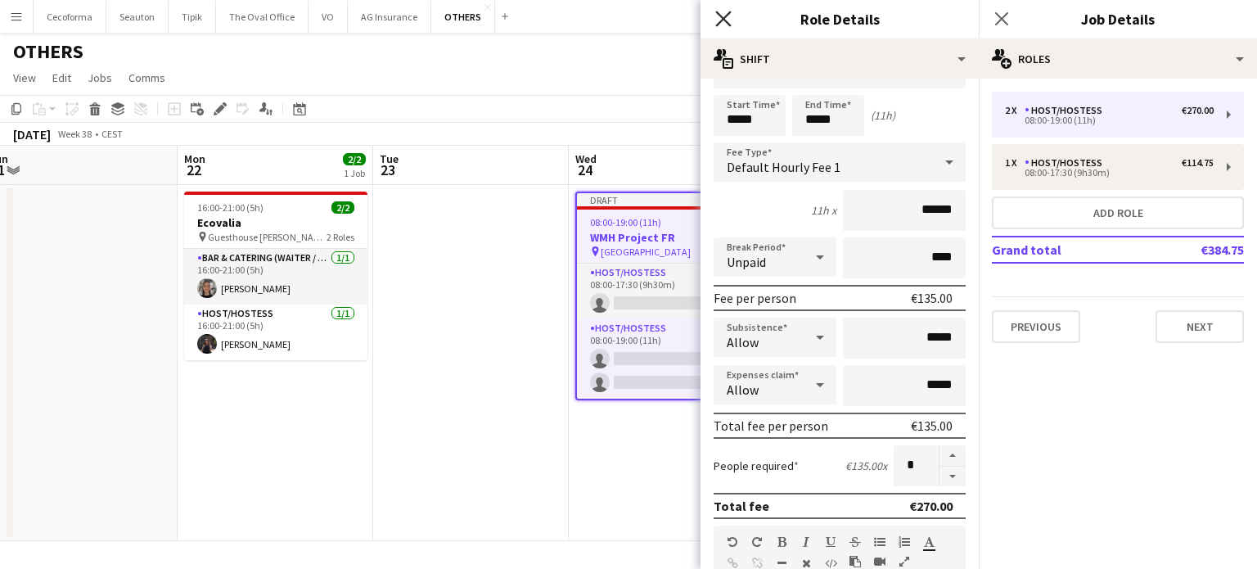
click at [723, 20] on icon at bounding box center [723, 19] width 16 height 16
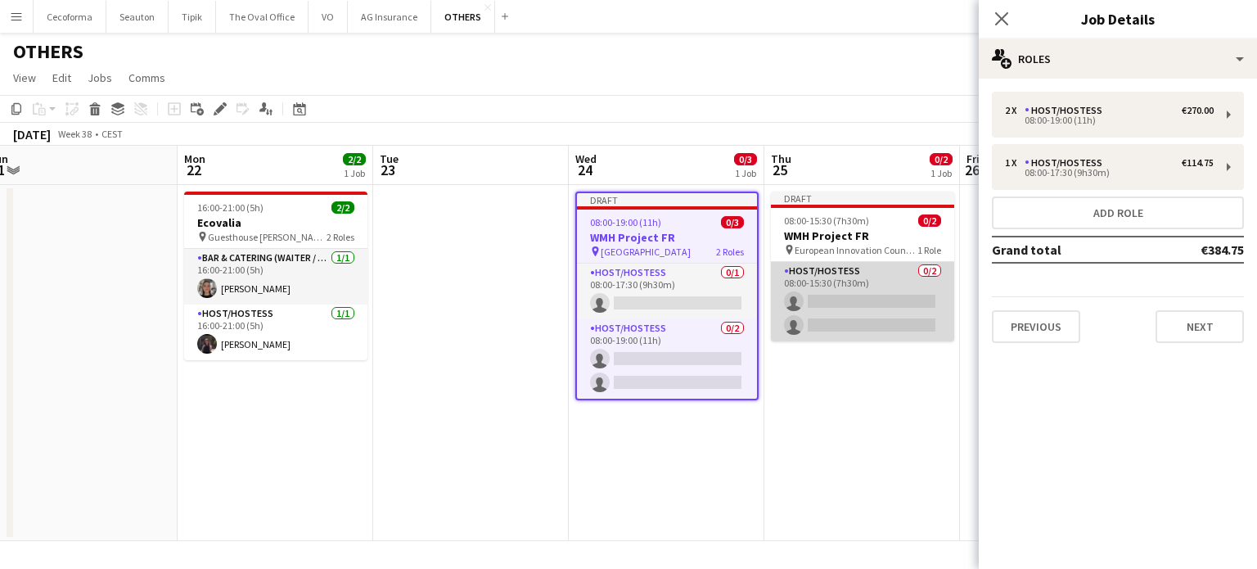
click at [883, 317] on app-card-role "Host/Hostess 0/2 08:00-15:30 (7h30m) single-neutral-actions single-neutral-acti…" at bounding box center [862, 301] width 183 height 79
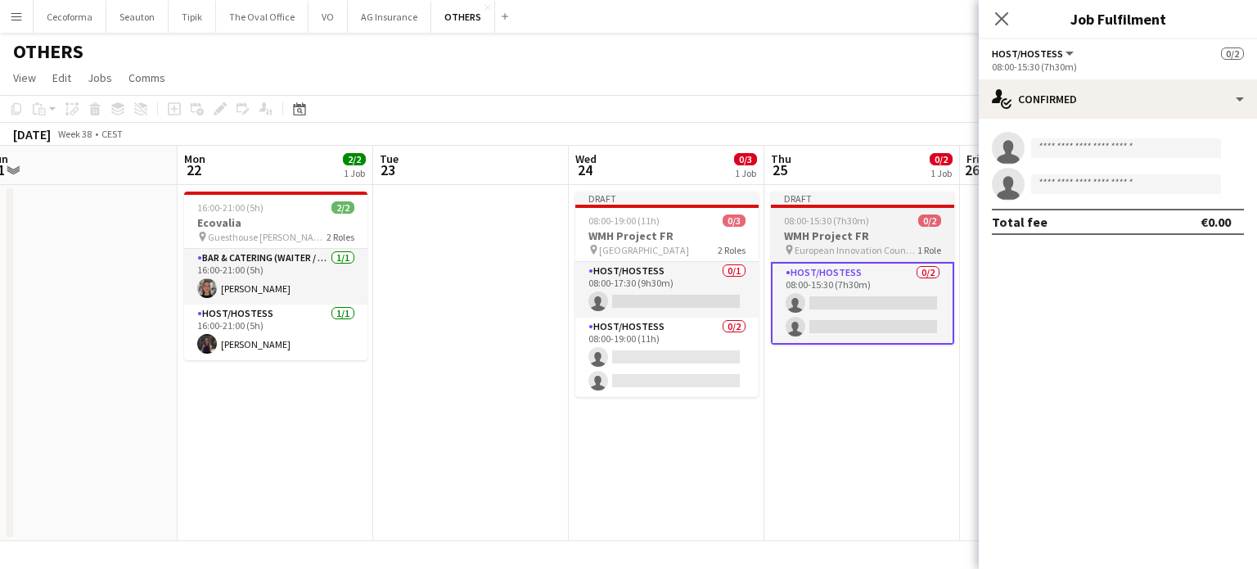
click at [828, 235] on h3 "WMH Project FR" at bounding box center [862, 235] width 183 height 15
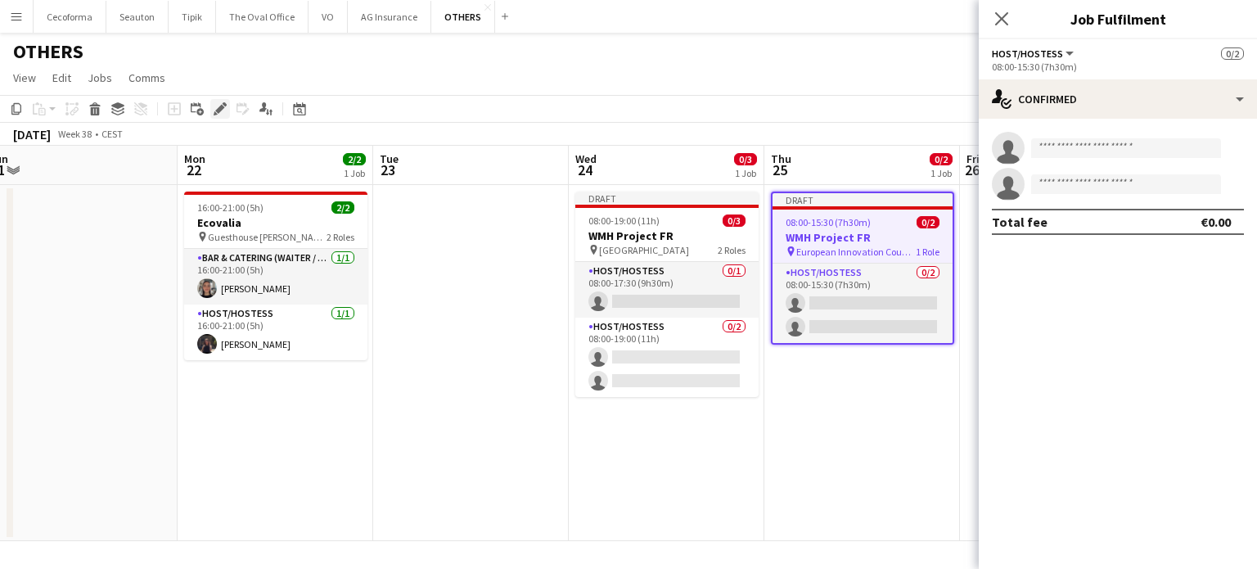
click at [219, 109] on icon at bounding box center [219, 109] width 9 height 9
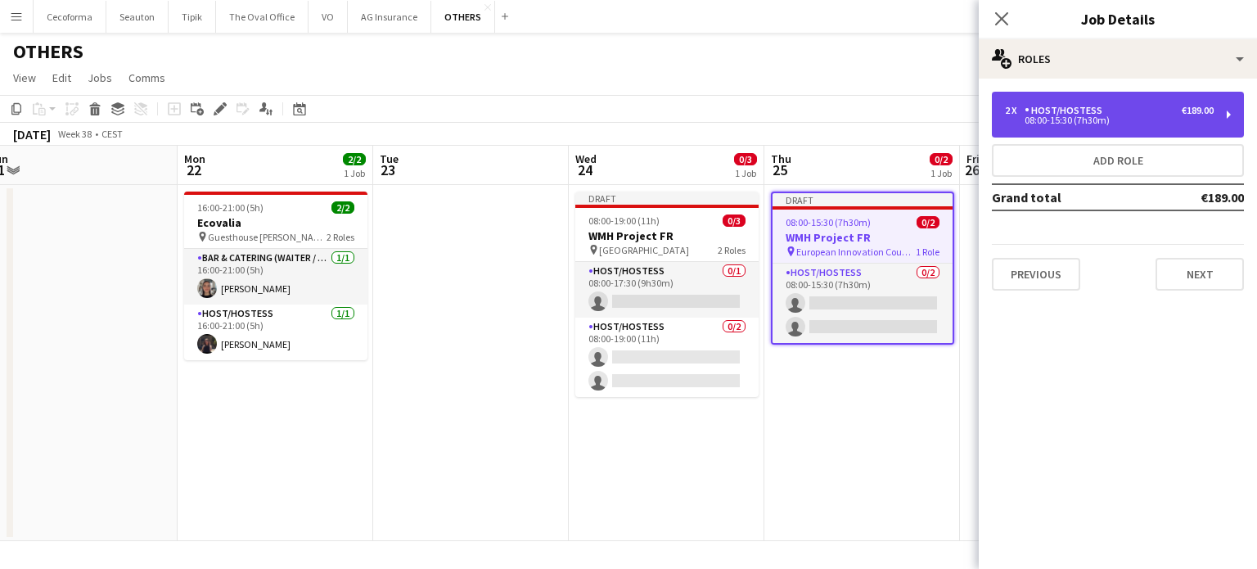
click at [1070, 120] on div "08:00-15:30 (7h30m)" at bounding box center [1109, 120] width 209 height 8
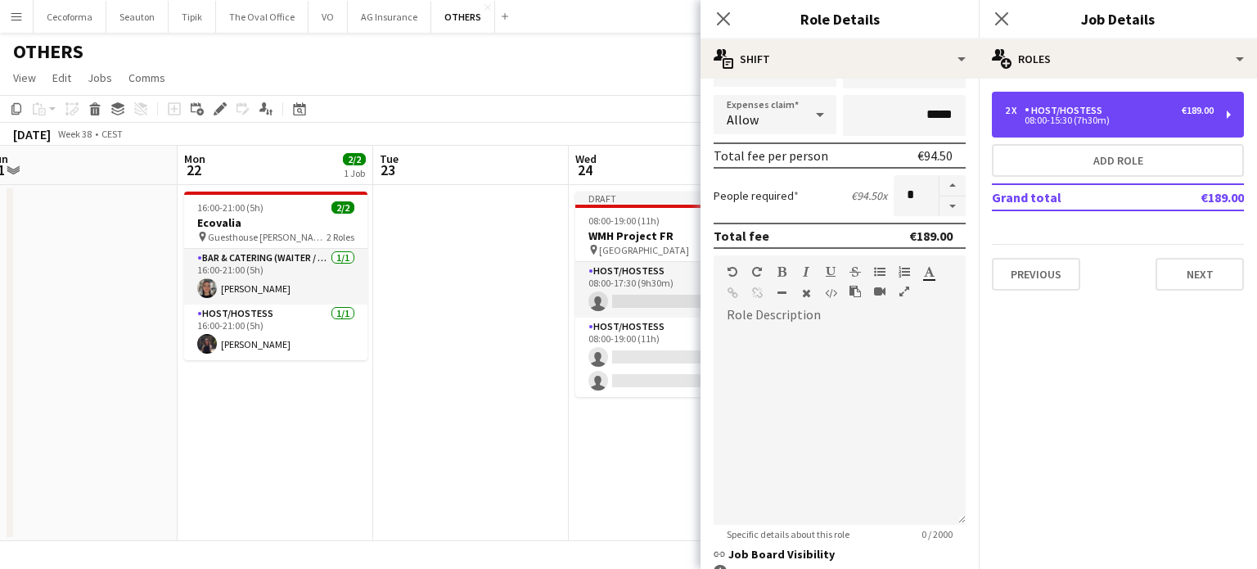
scroll to position [327, 0]
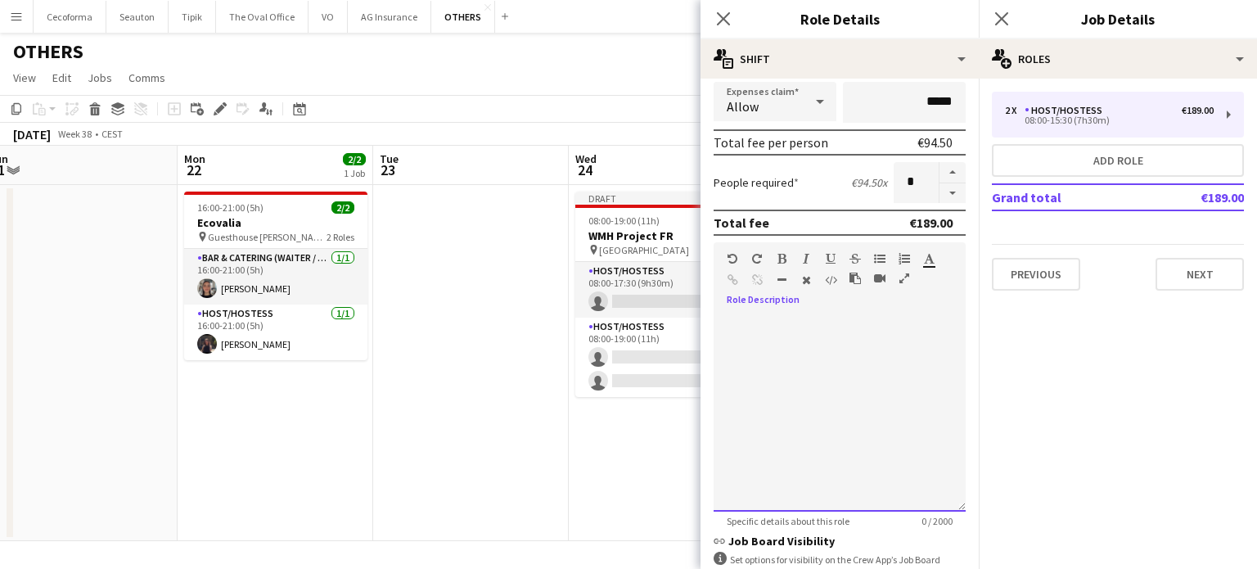
click at [730, 297] on div "default Heading 1 Heading 2 Heading 3 Heading 4 Heading 5 Heading 6 Heading 7 P…" at bounding box center [840, 272] width 252 height 61
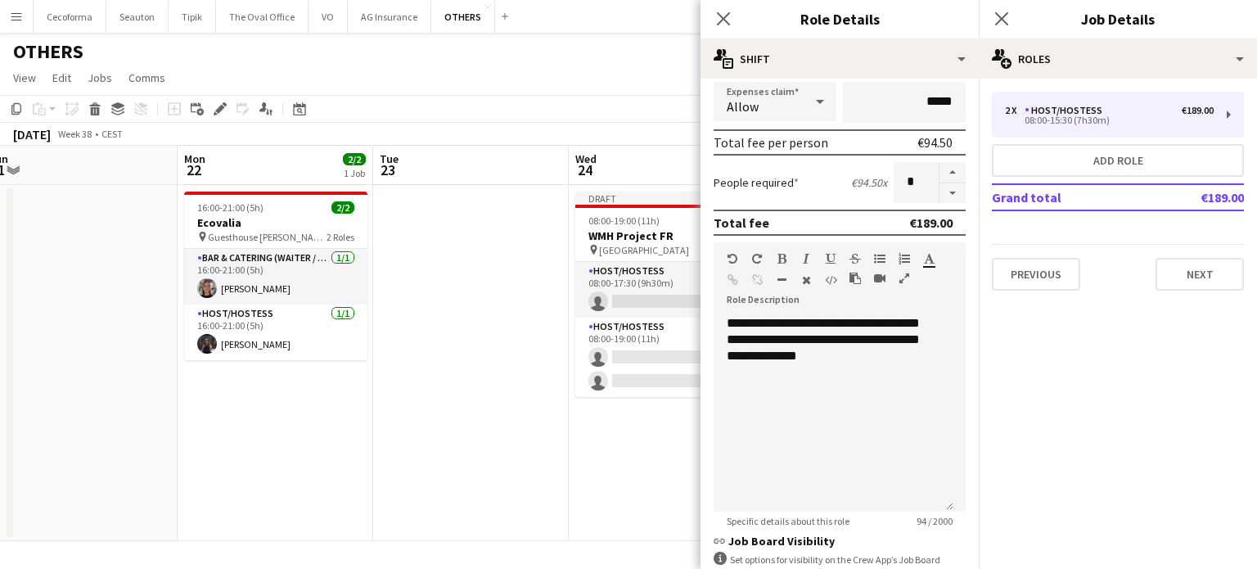
drag, startPoint x: 724, startPoint y: 11, endPoint x: 869, endPoint y: 29, distance: 145.8
click at [725, 12] on icon "Close pop-in" at bounding box center [723, 18] width 13 height 13
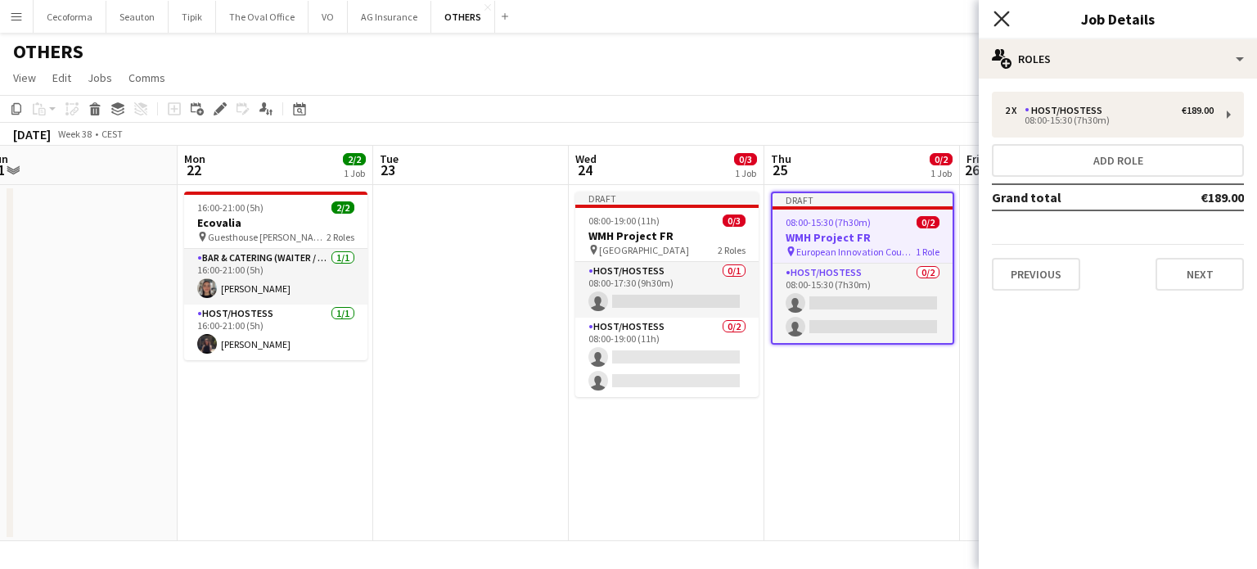
click at [998, 16] on icon at bounding box center [1001, 19] width 16 height 16
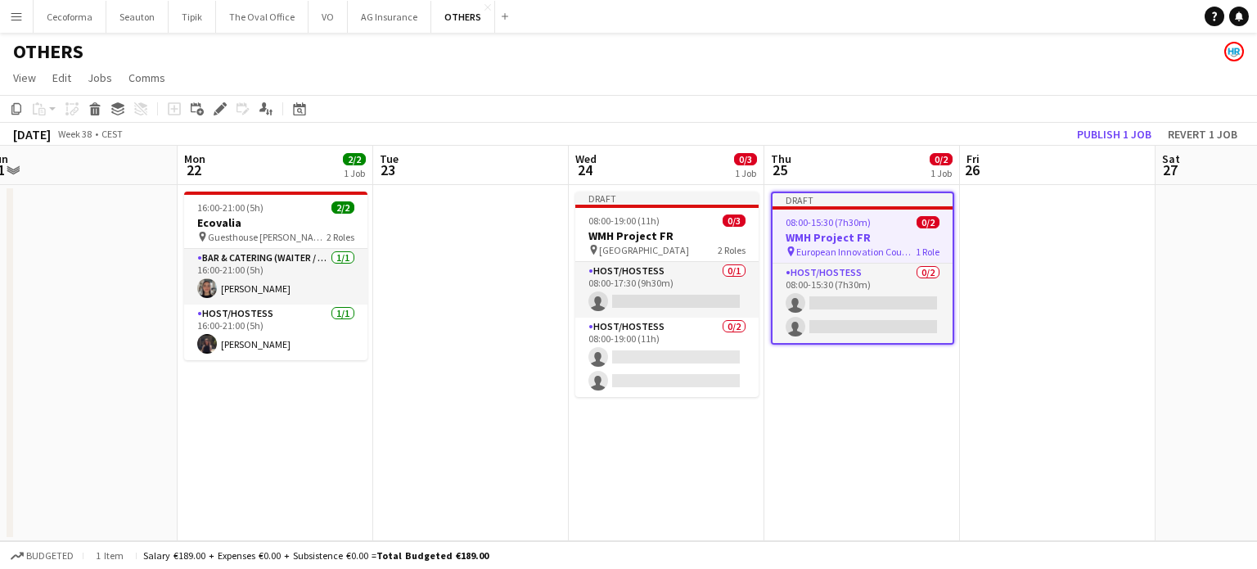
click at [865, 461] on app-date-cell "Draft 08:00-15:30 (7h30m) 0/2 WMH Project FR pin European Innovation Council an…" at bounding box center [862, 363] width 196 height 356
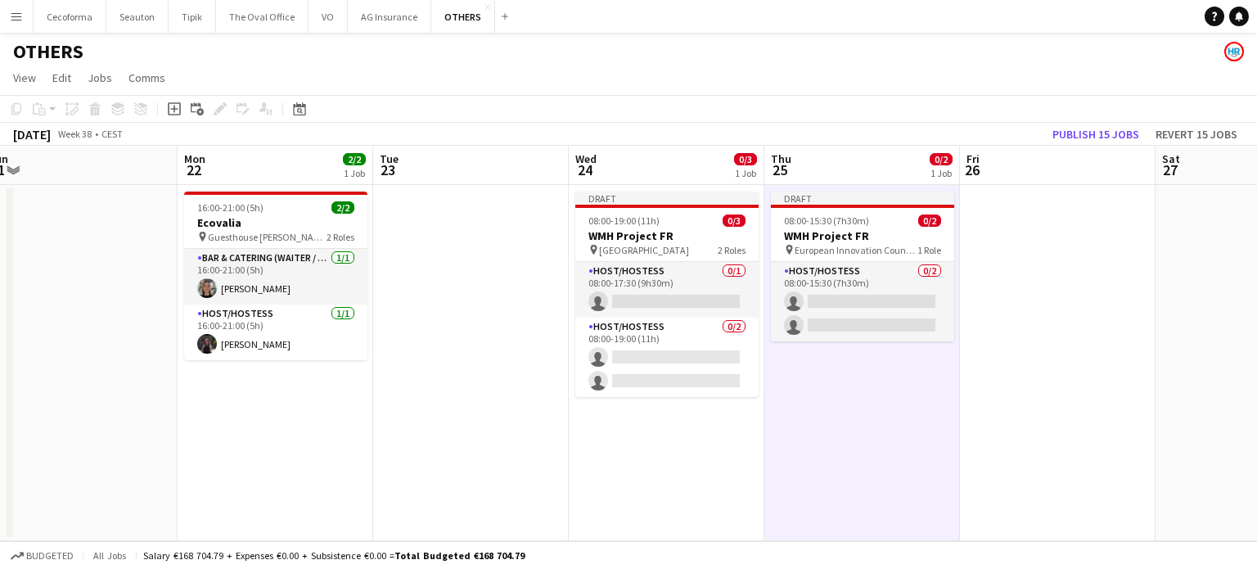
drag, startPoint x: 1110, startPoint y: 402, endPoint x: 537, endPoint y: 425, distance: 574.1
click at [730, 428] on app-calendar-viewport "Fri 19 Sat 20 Sun 21 Mon 22 2/2 1 Job Tue 23 Wed 24 0/3 1 Job Thu 25 0/2 1 Job …" at bounding box center [628, 343] width 1257 height 395
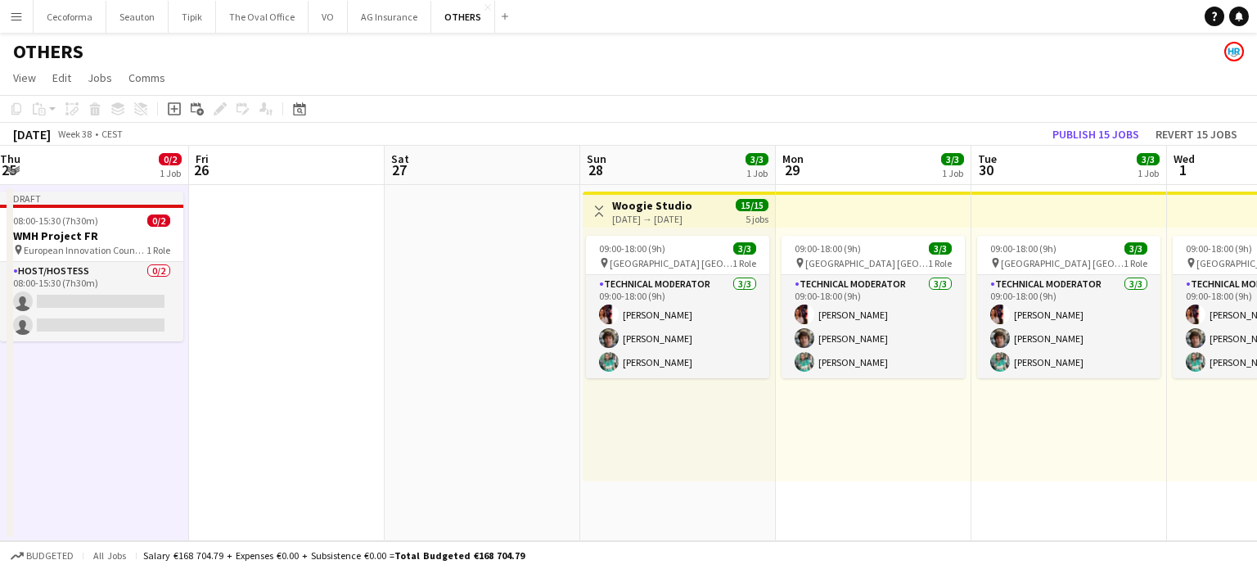
scroll to position [0, 398]
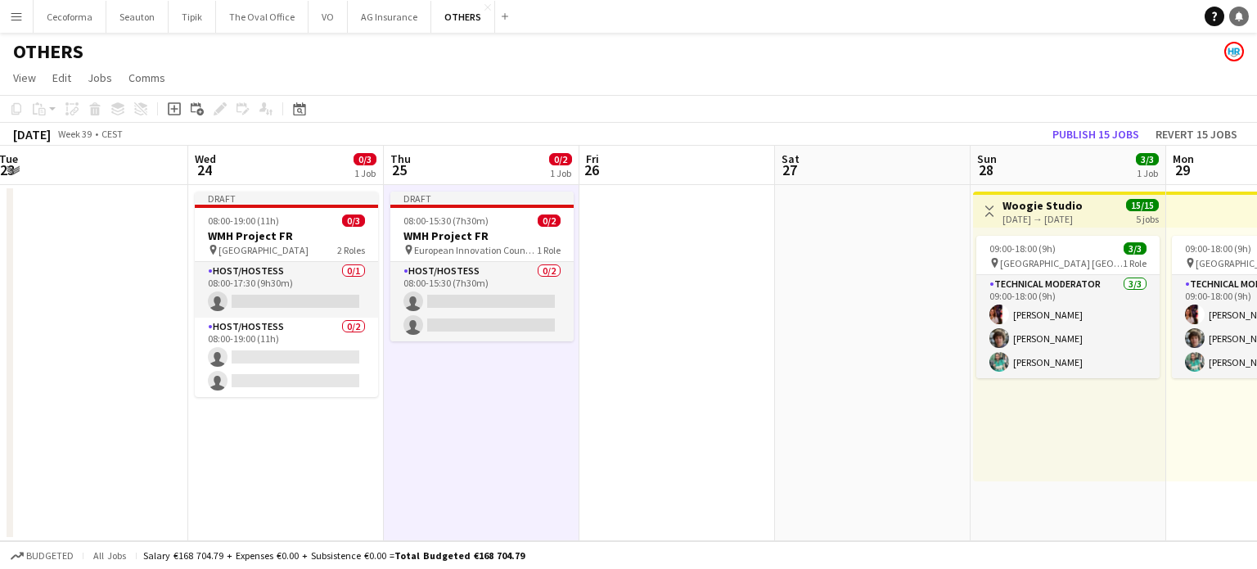
click at [1240, 15] on icon at bounding box center [1239, 15] width 8 height 8
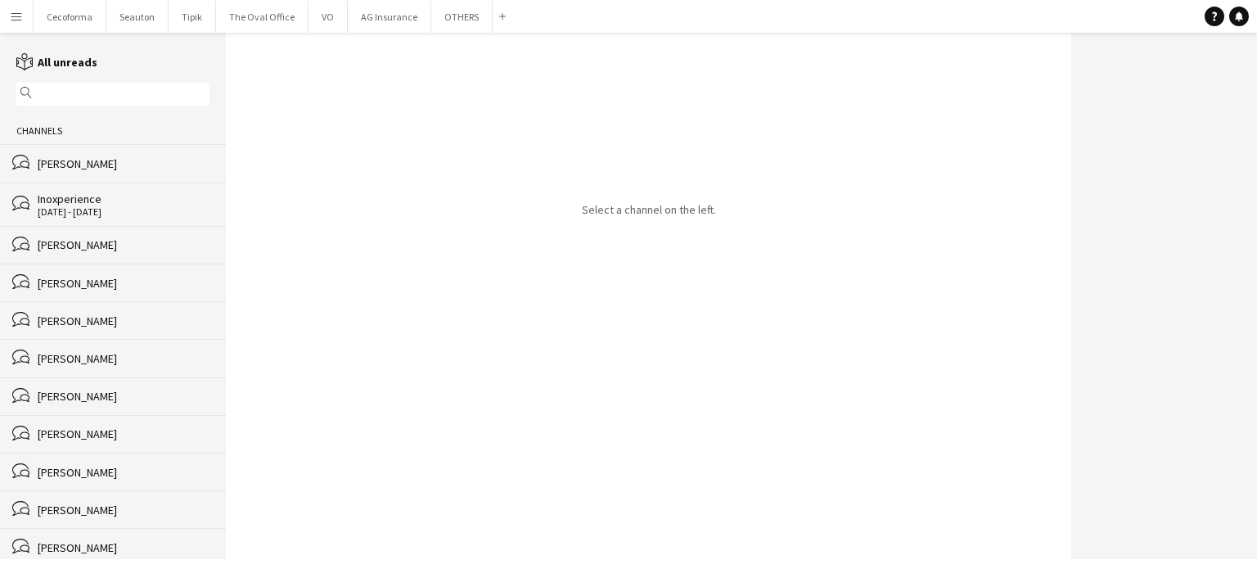
click at [72, 162] on div "[PERSON_NAME]" at bounding box center [124, 163] width 172 height 15
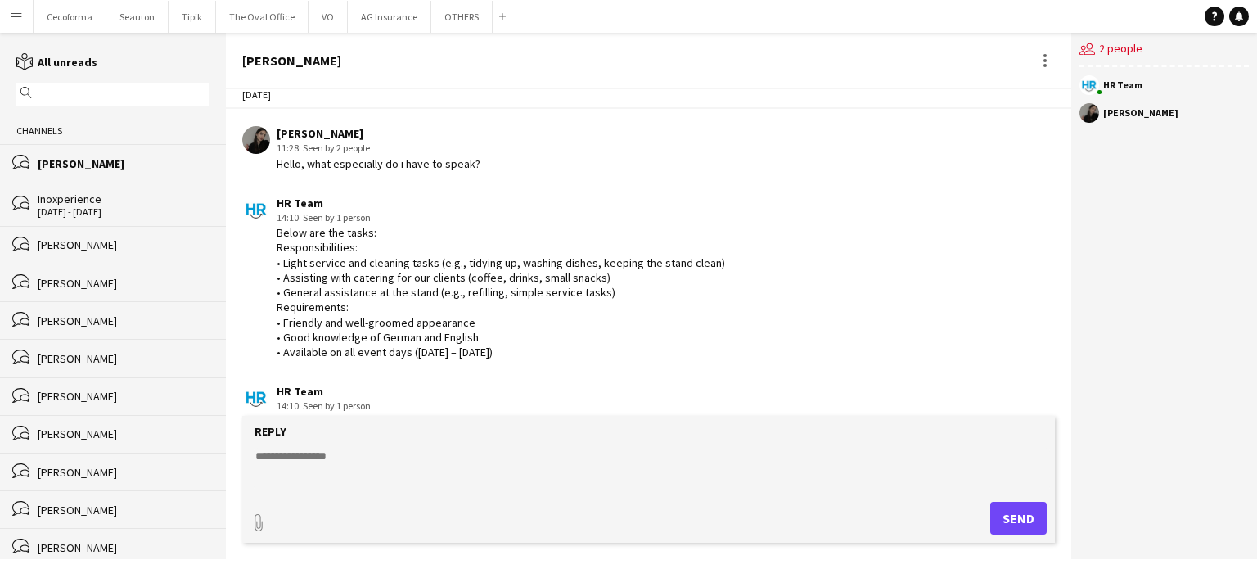
scroll to position [556, 0]
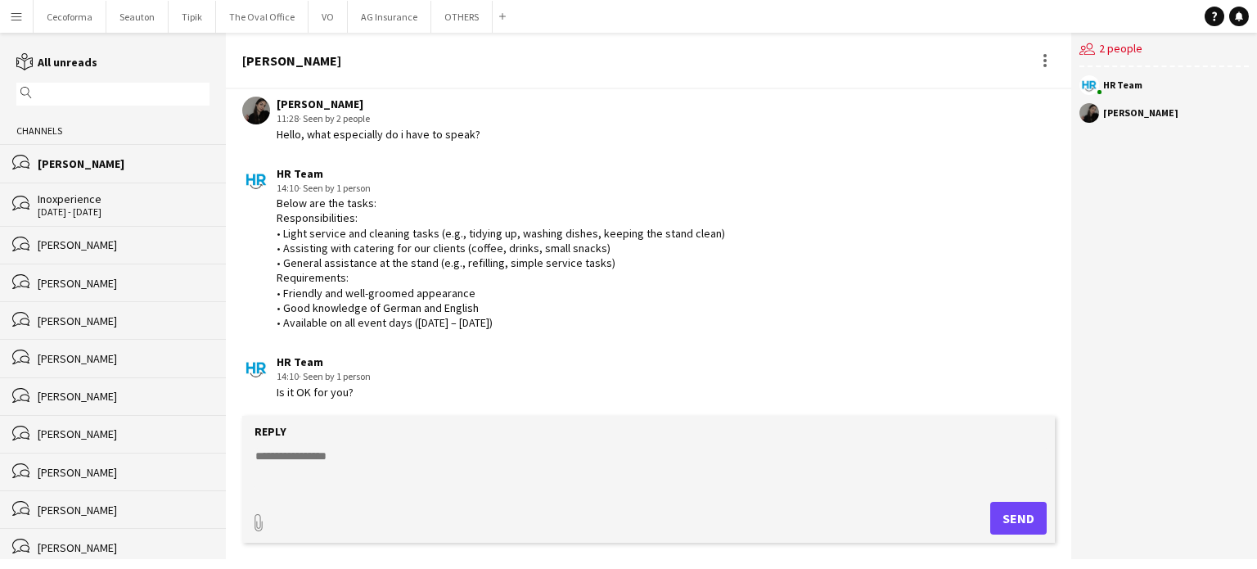
drag, startPoint x: 278, startPoint y: 214, endPoint x: 544, endPoint y: 325, distance: 288.3
click at [544, 325] on div "Below are the tasks: Responsibilities: • Light service and cleaning tasks (e.g.…" at bounding box center [501, 263] width 448 height 134
copy div "Responsibilities: • Light service and cleaning tasks (e.g., tidying up, washing…"
click at [448, 20] on button "OTHERS Close" at bounding box center [461, 17] width 61 height 32
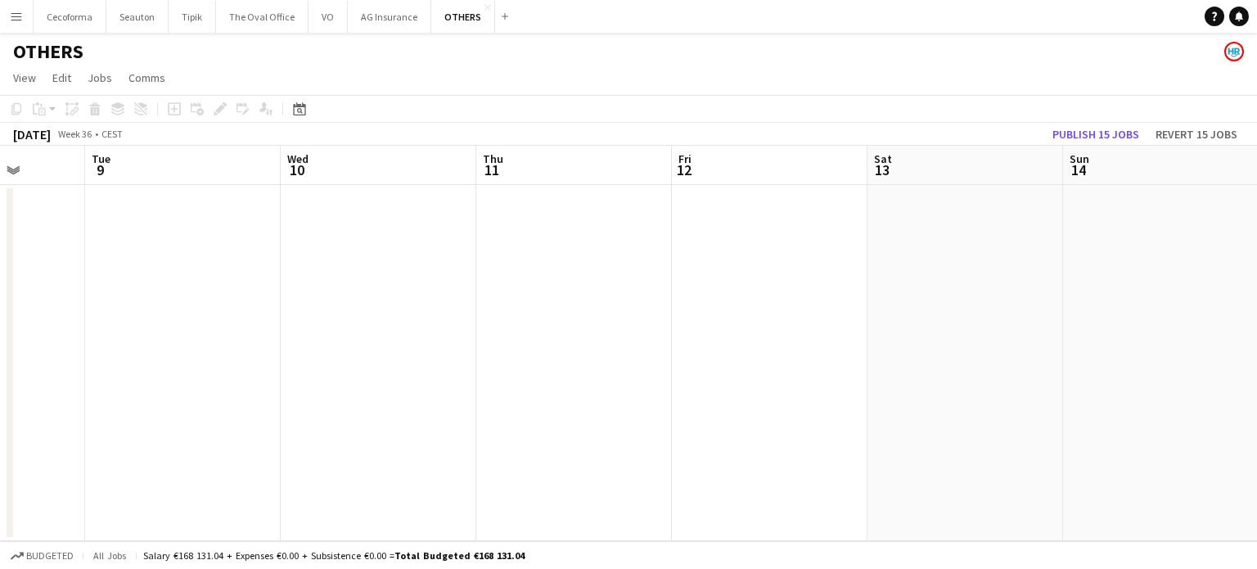
drag, startPoint x: 545, startPoint y: 380, endPoint x: 406, endPoint y: 377, distance: 139.1
click at [225, 393] on app-calendar-viewport "Fri 5 Sat 6 Sun 7 Mon 8 Tue 9 Wed 10 Thu 11 Fri 12 Sat 13 Sun 14 Mon 15 Tue 16" at bounding box center [628, 343] width 1257 height 395
click at [245, 374] on app-calendar-viewport "Fri 5 Sat 6 Sun 7 Mon 8 Tue 9 Wed 10 Thu 11 Fri 12 Sat 13 Sun 14 Mon 15 Tue 16" at bounding box center [628, 343] width 1257 height 395
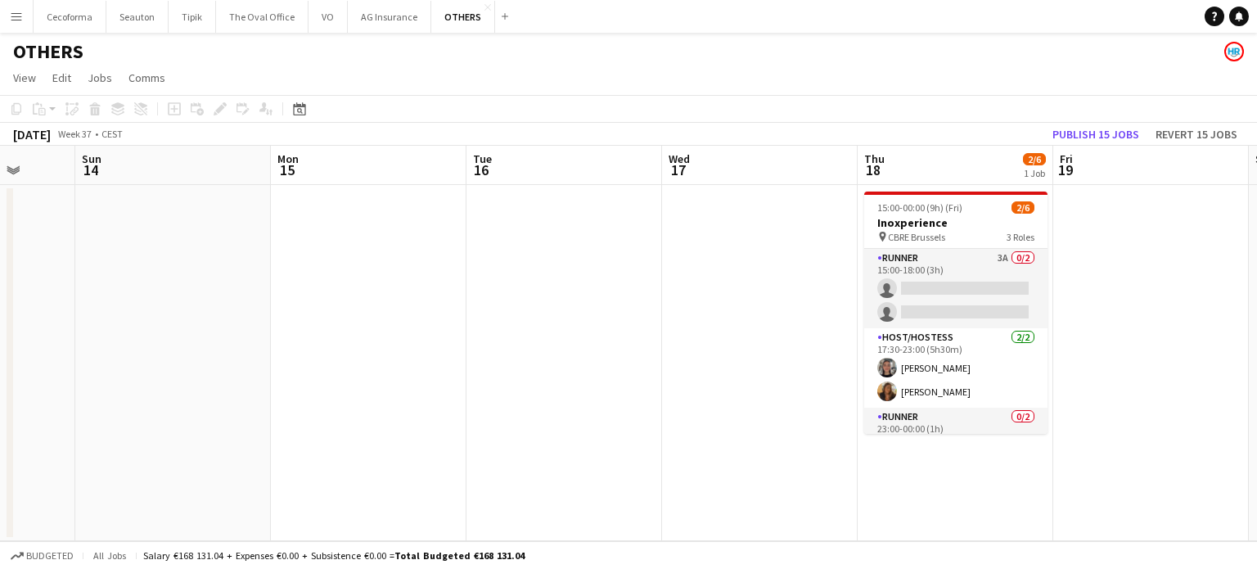
drag, startPoint x: 864, startPoint y: 438, endPoint x: 34, endPoint y: 241, distance: 853.6
click at [6, 307] on app-calendar-viewport "Wed 10 Thu 11 Fri 12 Sat 13 Sun 14 Mon 15 Tue 16 Wed 17 Thu 18 2/6 1 Job Fri 19…" at bounding box center [628, 343] width 1257 height 395
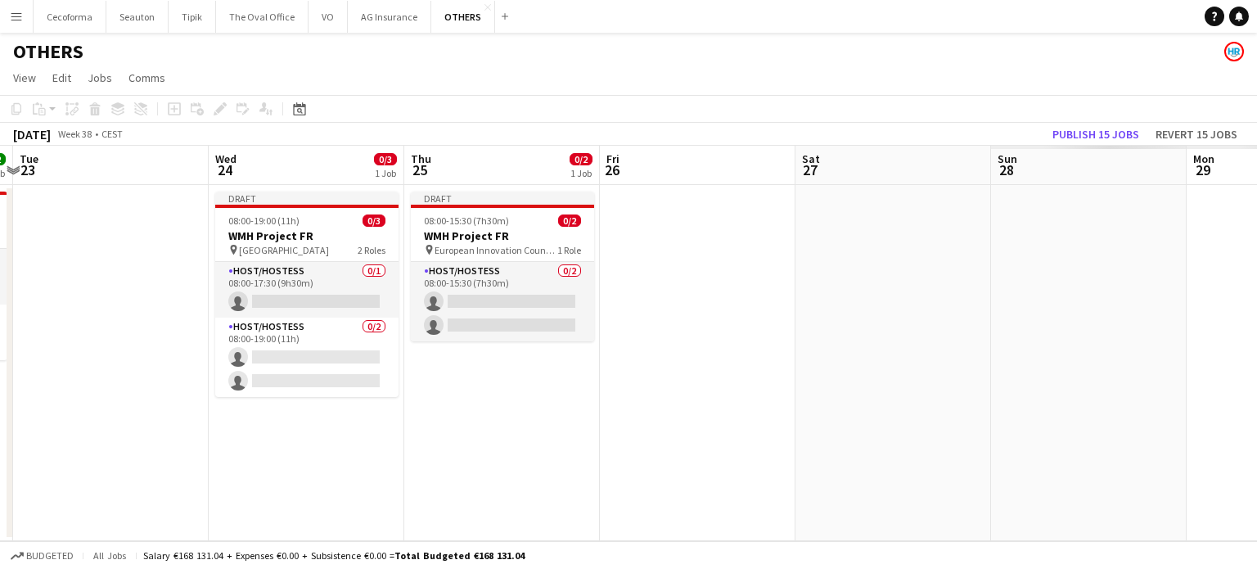
drag, startPoint x: 42, startPoint y: 319, endPoint x: 496, endPoint y: 277, distance: 456.0
click at [0, 268] on app-calendar-viewport "Fri 19 Sat 20 Sun 21 Mon 22 2/2 1 Job Tue 23 Wed 24 0/3 1 Job Thu 25 0/2 1 Job …" at bounding box center [628, 343] width 1257 height 395
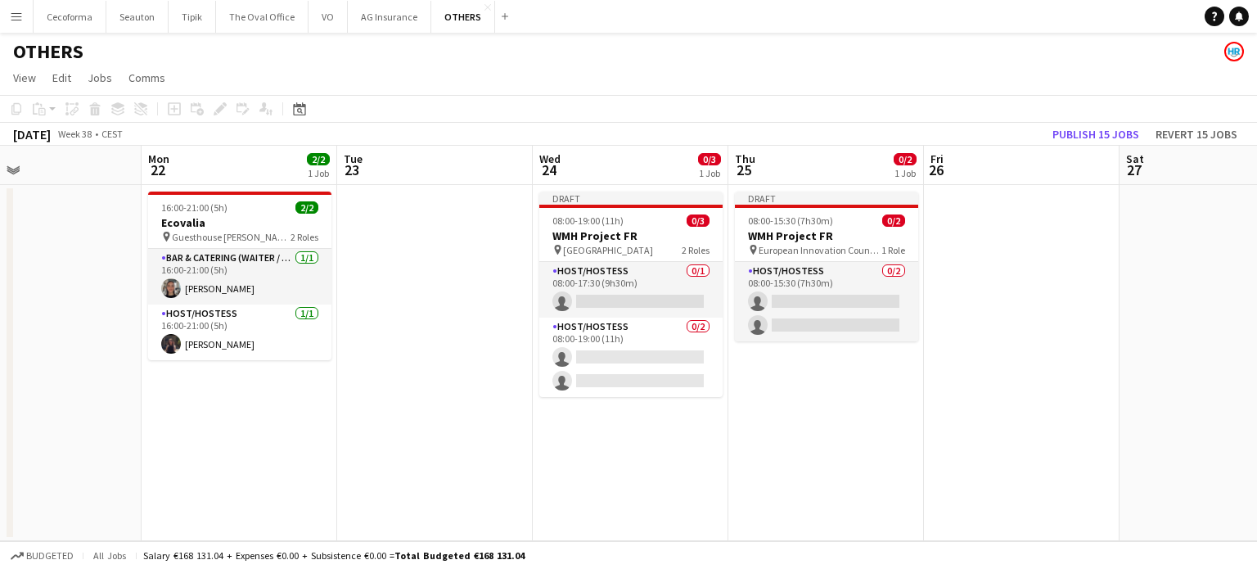
click at [207, 268] on app-calendar-viewport "Fri 19 Sat 20 Sun 21 Mon 22 2/2 1 Job Tue 23 Wed 24 0/3 1 Job Thu 25 0/2 1 Job …" at bounding box center [628, 343] width 1257 height 395
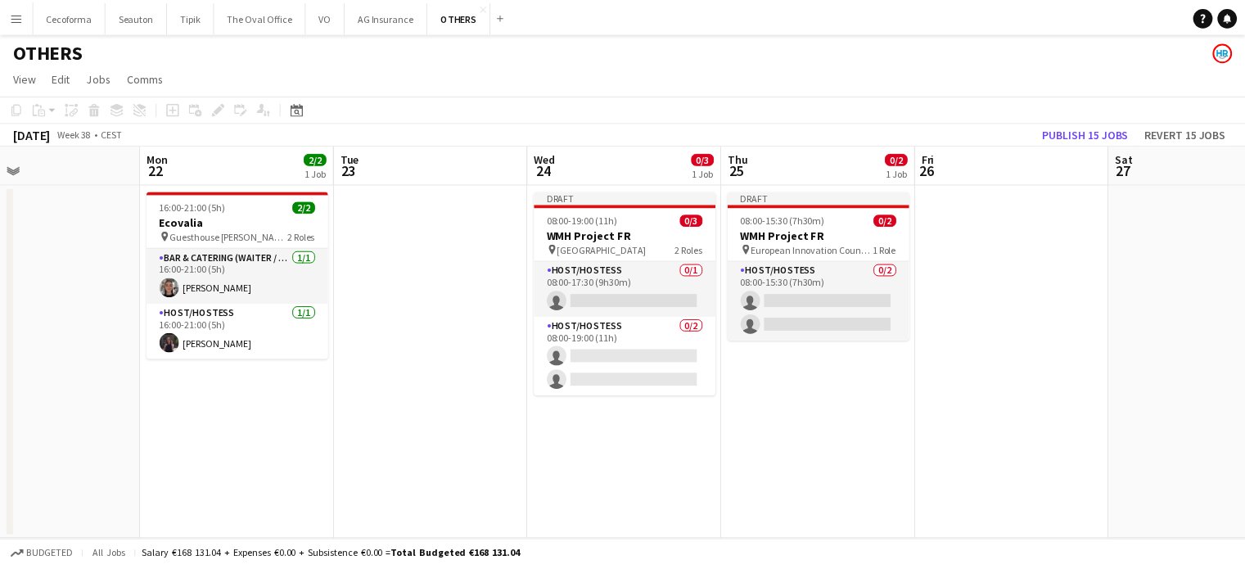
scroll to position [0, 485]
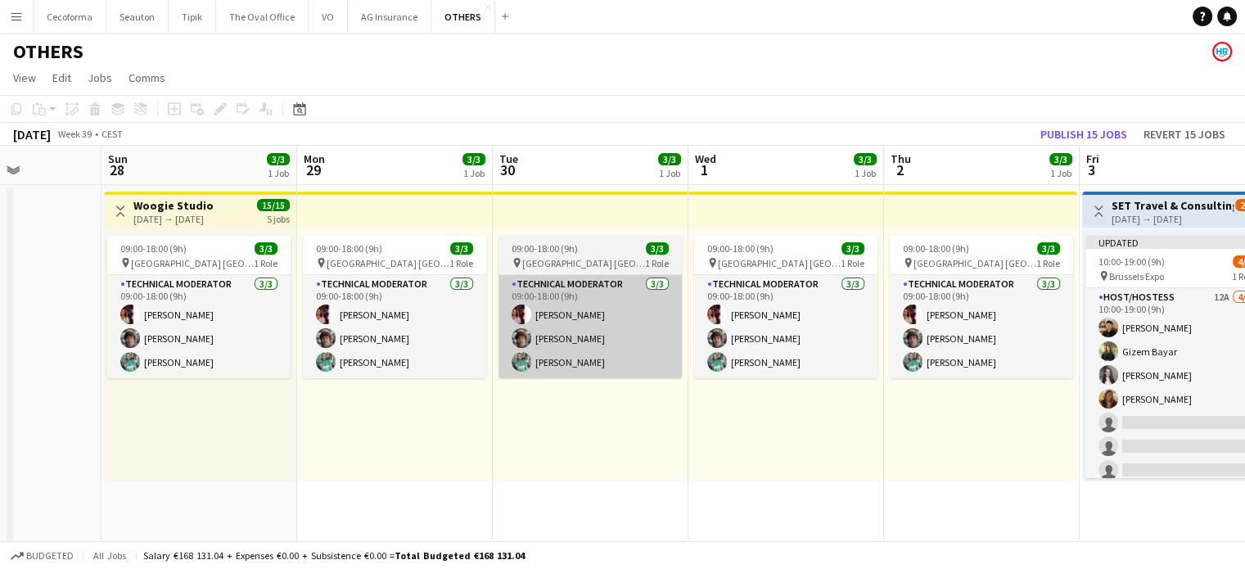
drag, startPoint x: 957, startPoint y: 436, endPoint x: 384, endPoint y: 304, distance: 588.7
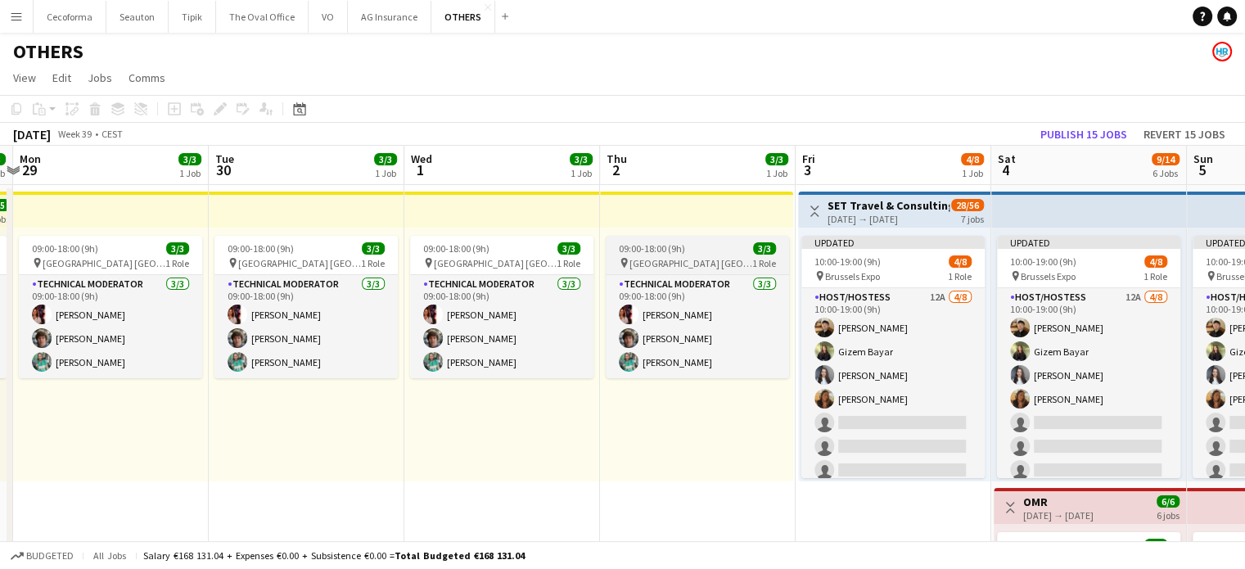
drag, startPoint x: 655, startPoint y: 418, endPoint x: 84, endPoint y: 264, distance: 590.7
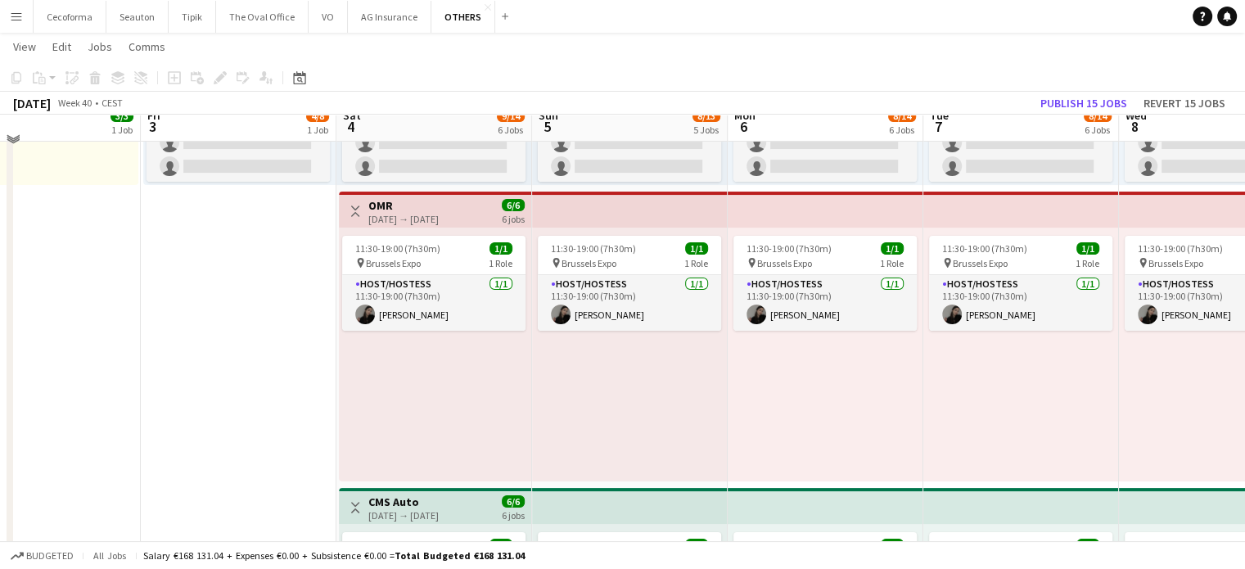
scroll to position [310, 0]
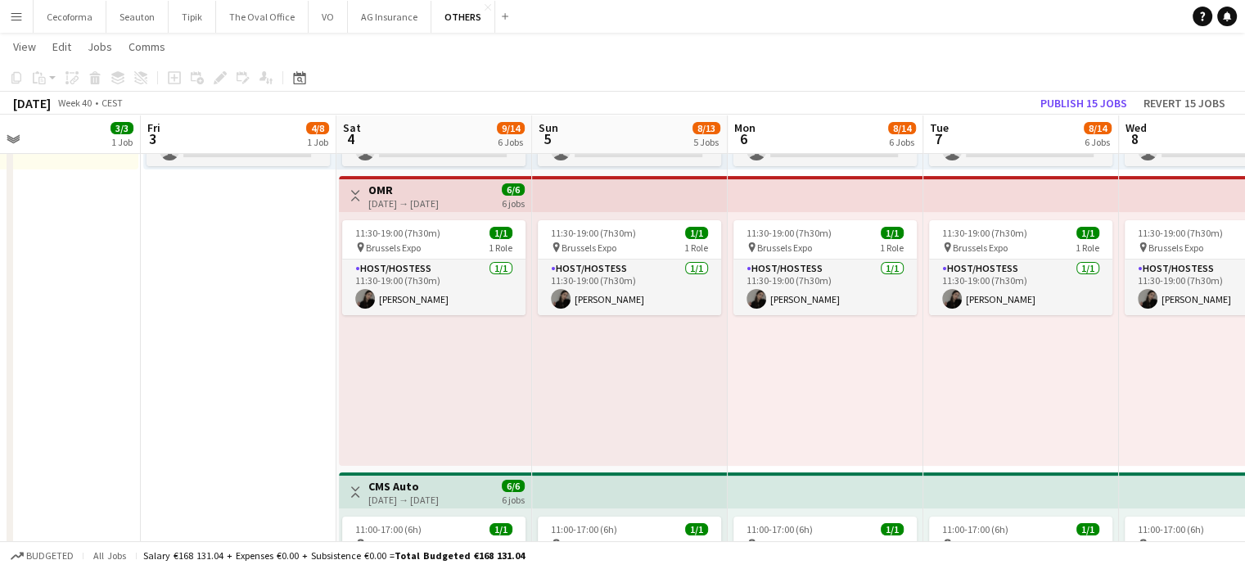
click at [404, 198] on div "[DATE] → [DATE]" at bounding box center [403, 203] width 70 height 12
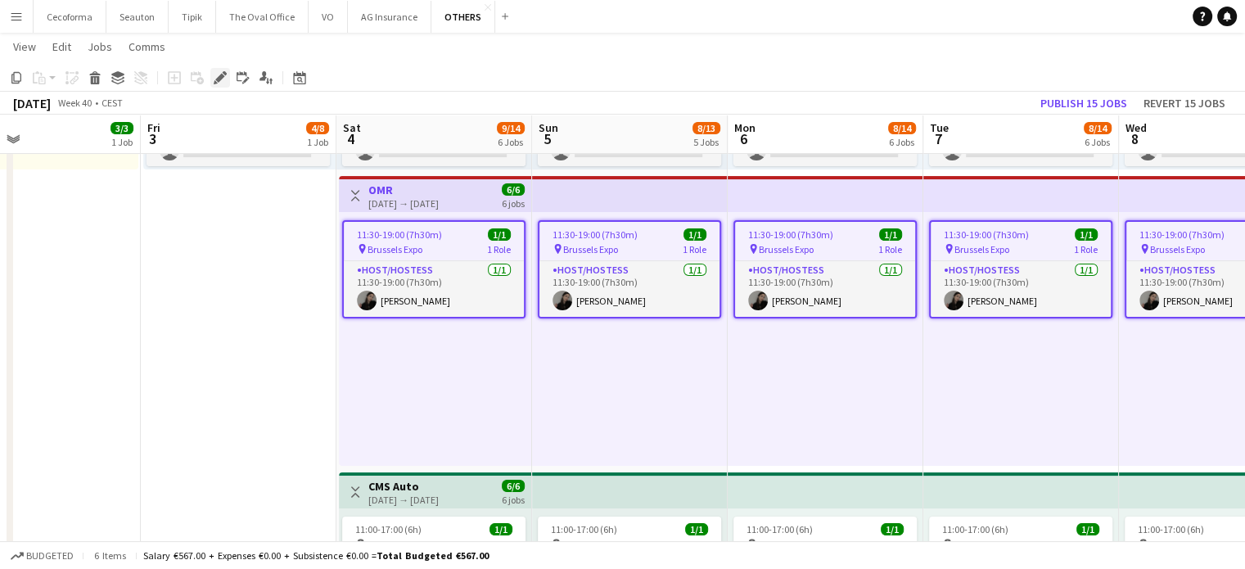
click at [218, 76] on icon at bounding box center [219, 78] width 9 height 9
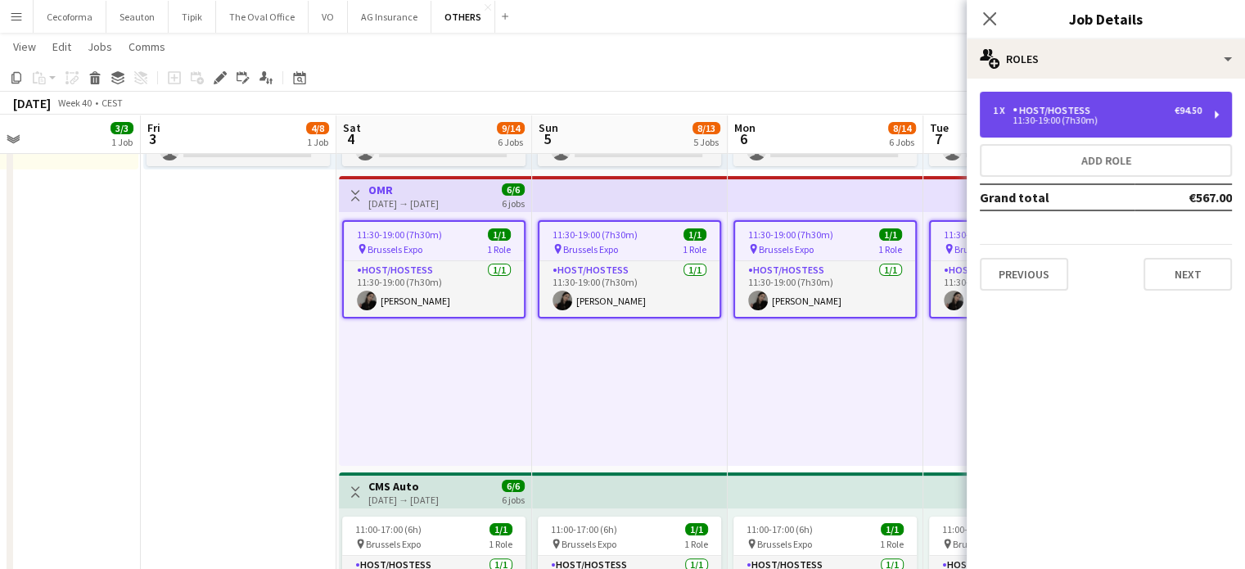
click at [1088, 111] on div "Host/Hostess" at bounding box center [1054, 110] width 84 height 11
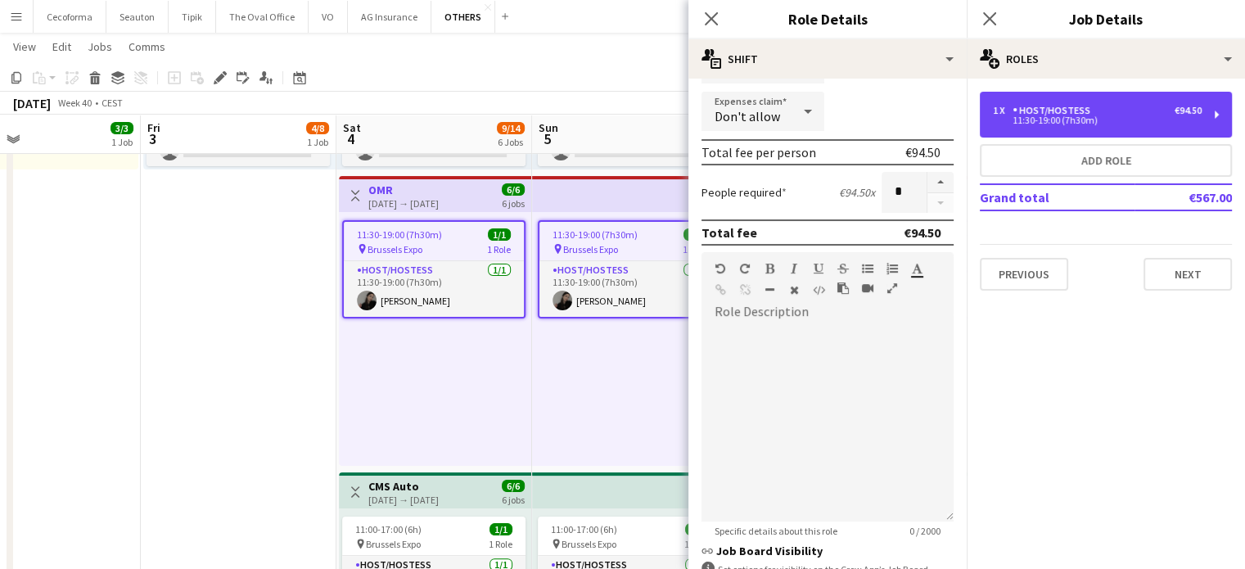
scroll to position [409, 0]
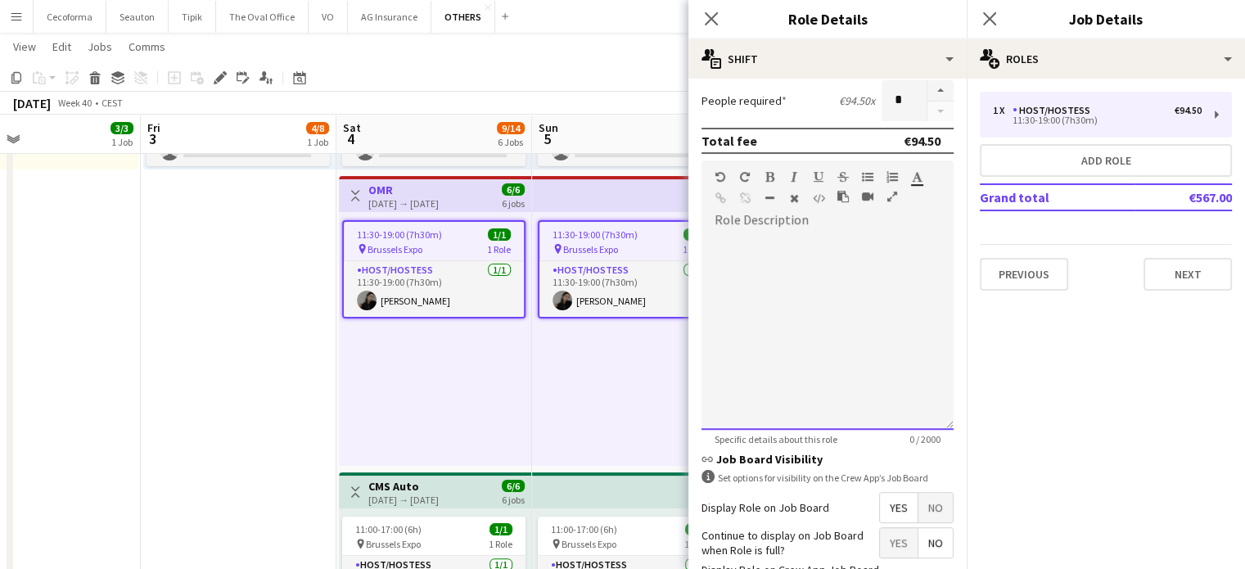
click at [738, 251] on div at bounding box center [827, 331] width 252 height 196
paste div
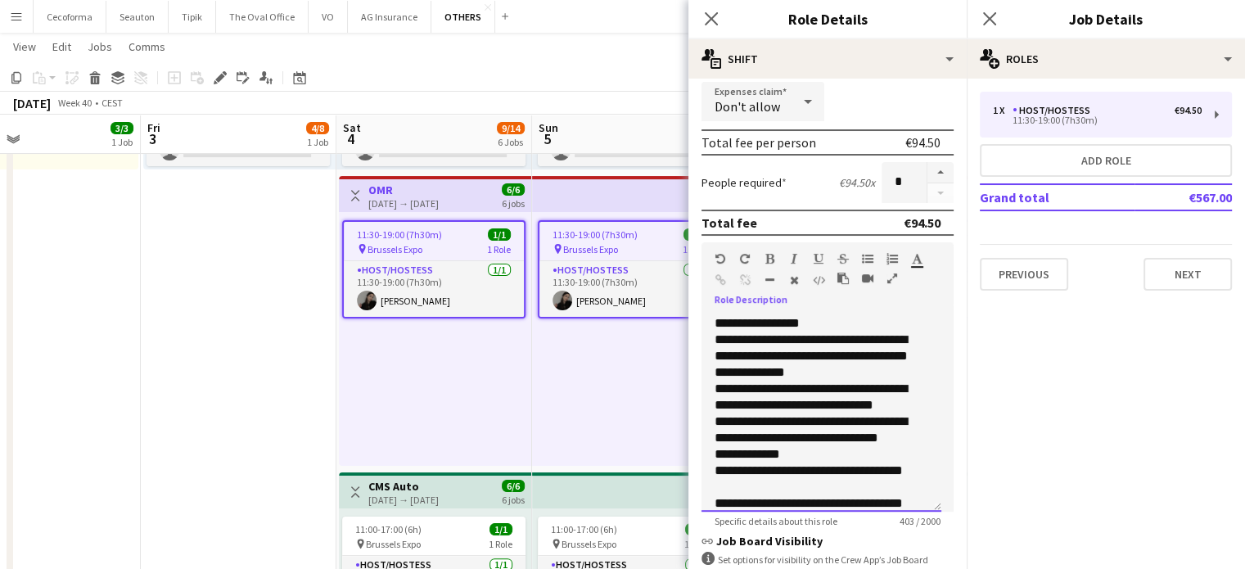
scroll to position [61, 0]
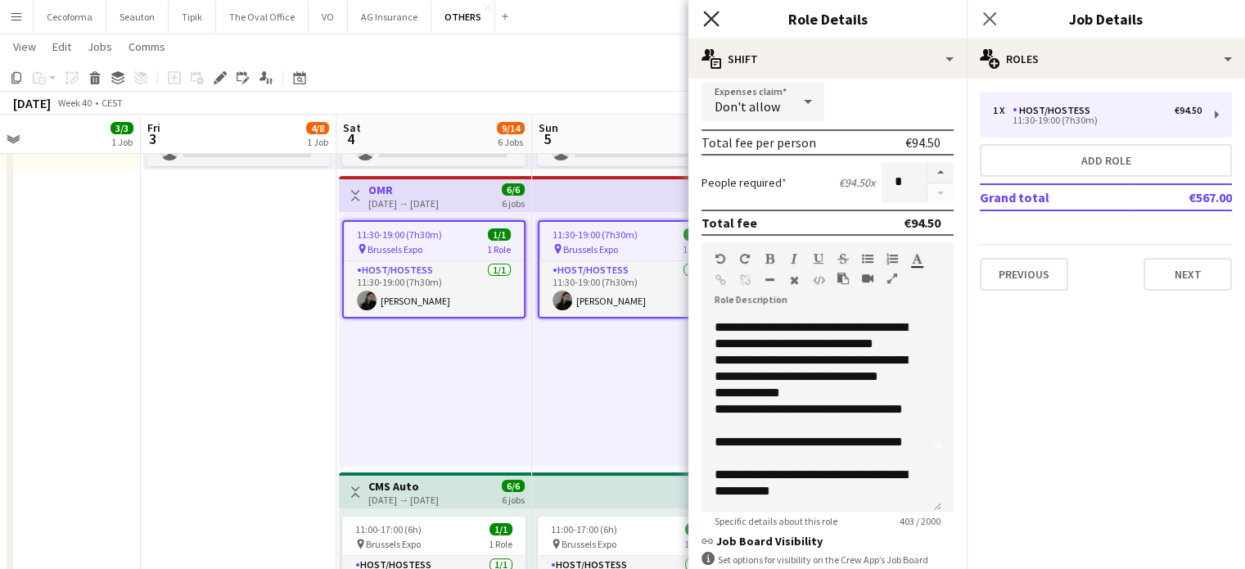
click at [705, 16] on icon "Close pop-in" at bounding box center [711, 19] width 16 height 16
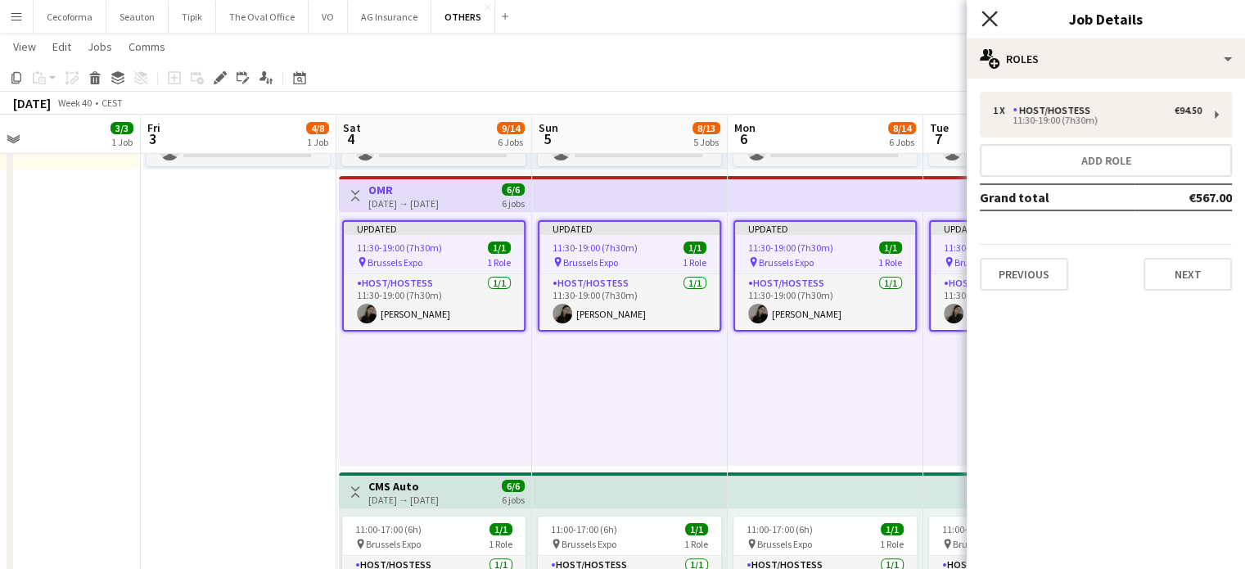
click at [992, 18] on icon "Close pop-in" at bounding box center [989, 19] width 16 height 16
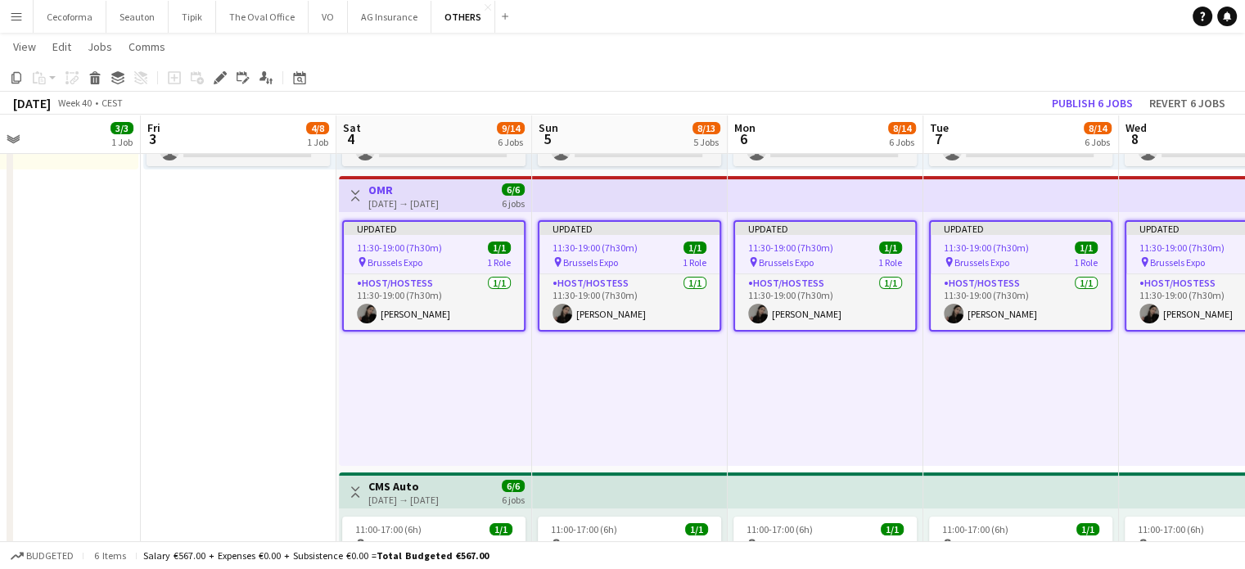
click at [862, 379] on div "Updated 11:30-19:00 (7h30m) 1/1 pin Brussels Expo 1 Role Host/Hostess [DATE] 11…" at bounding box center [825, 339] width 196 height 254
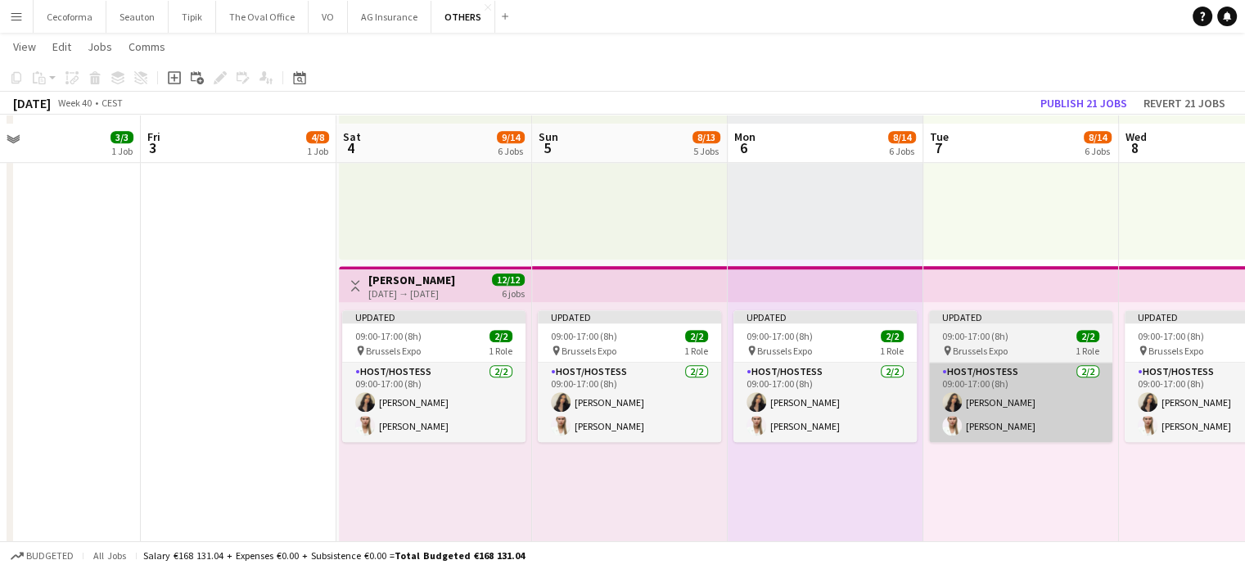
scroll to position [1128, 0]
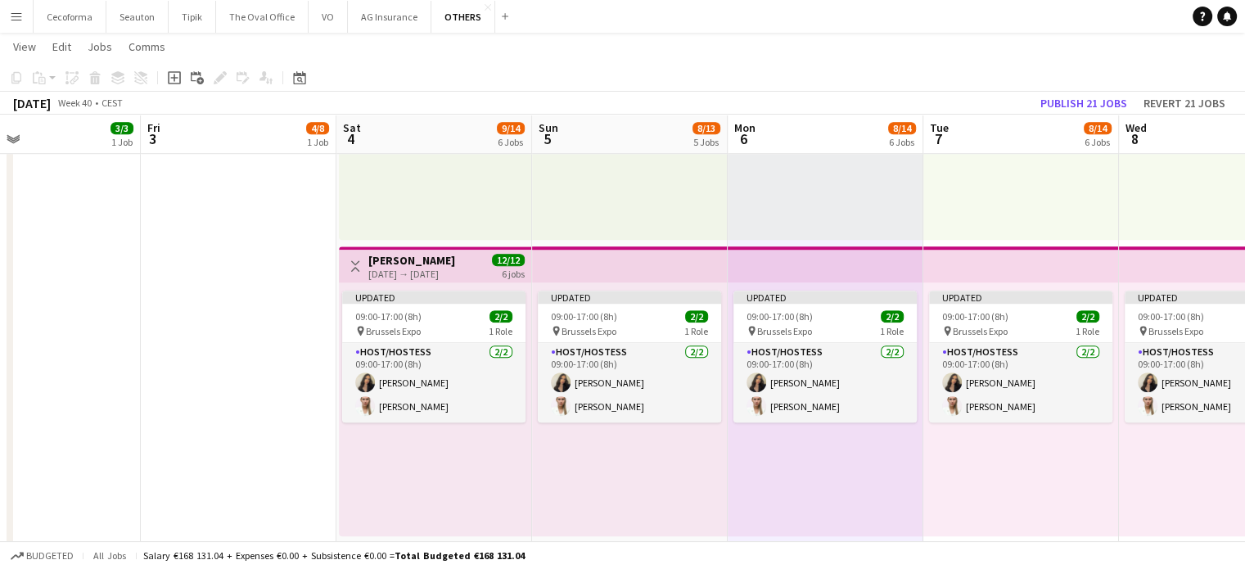
click at [393, 277] on div "[DATE] → [DATE]" at bounding box center [411, 274] width 87 height 12
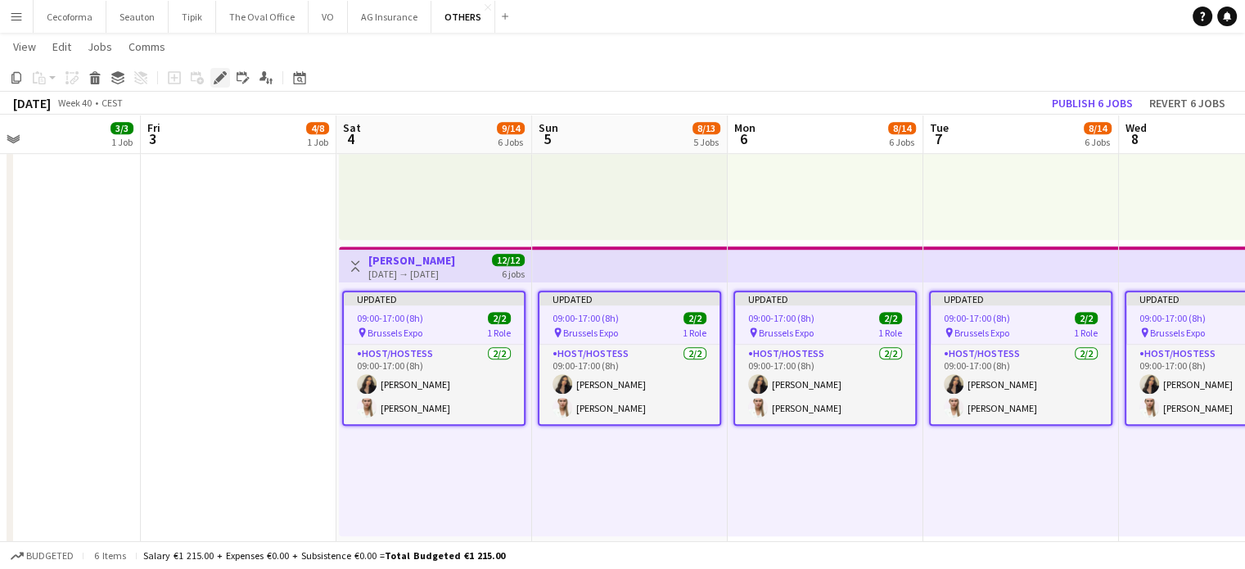
click at [216, 79] on icon at bounding box center [219, 78] width 9 height 9
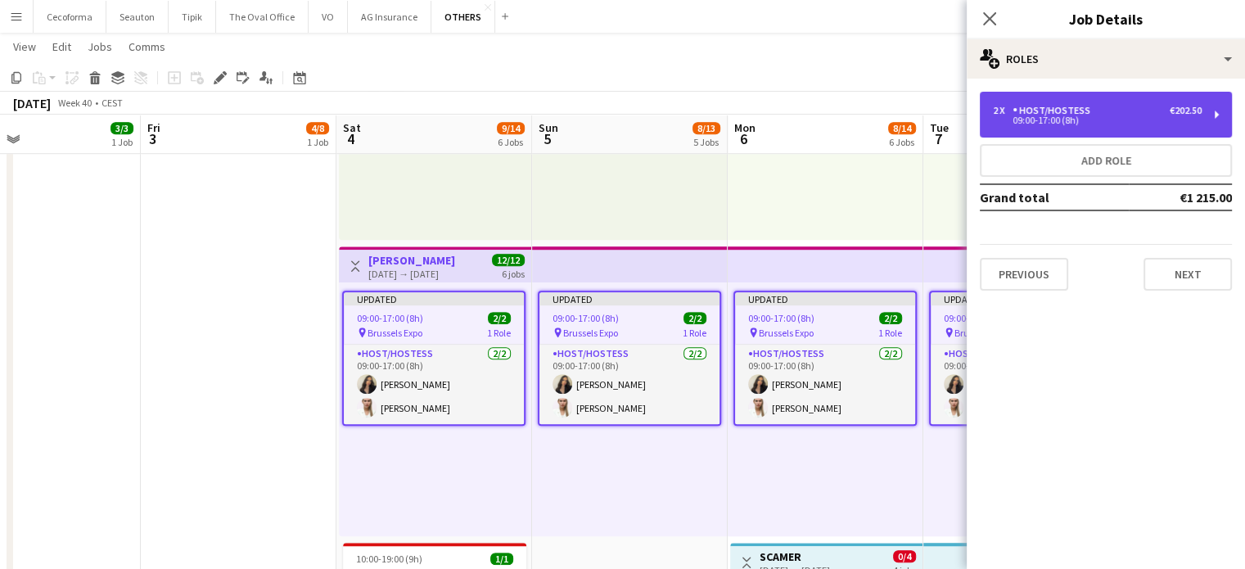
click at [1038, 117] on div "09:00-17:00 (8h)" at bounding box center [1097, 120] width 209 height 8
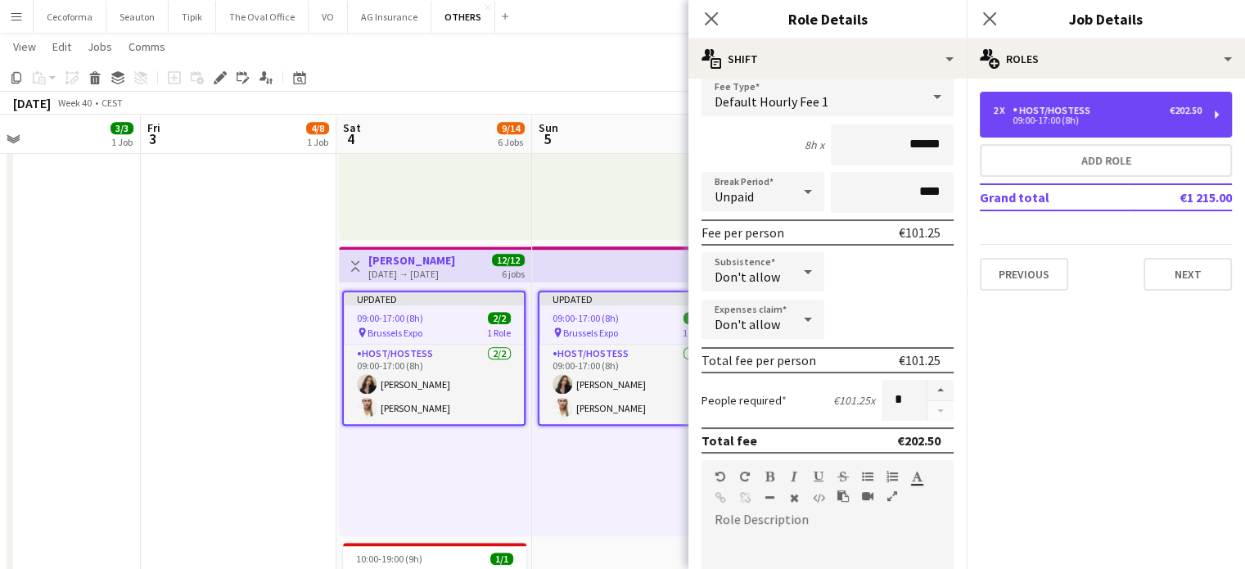
scroll to position [327, 0]
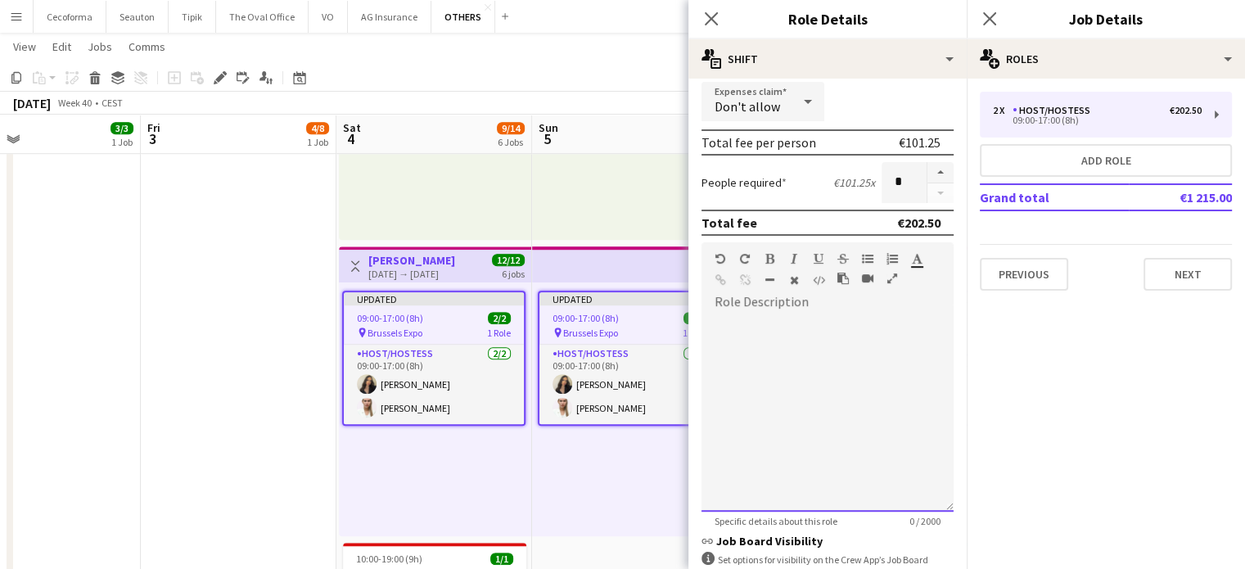
click at [749, 349] on div at bounding box center [827, 413] width 252 height 196
paste div
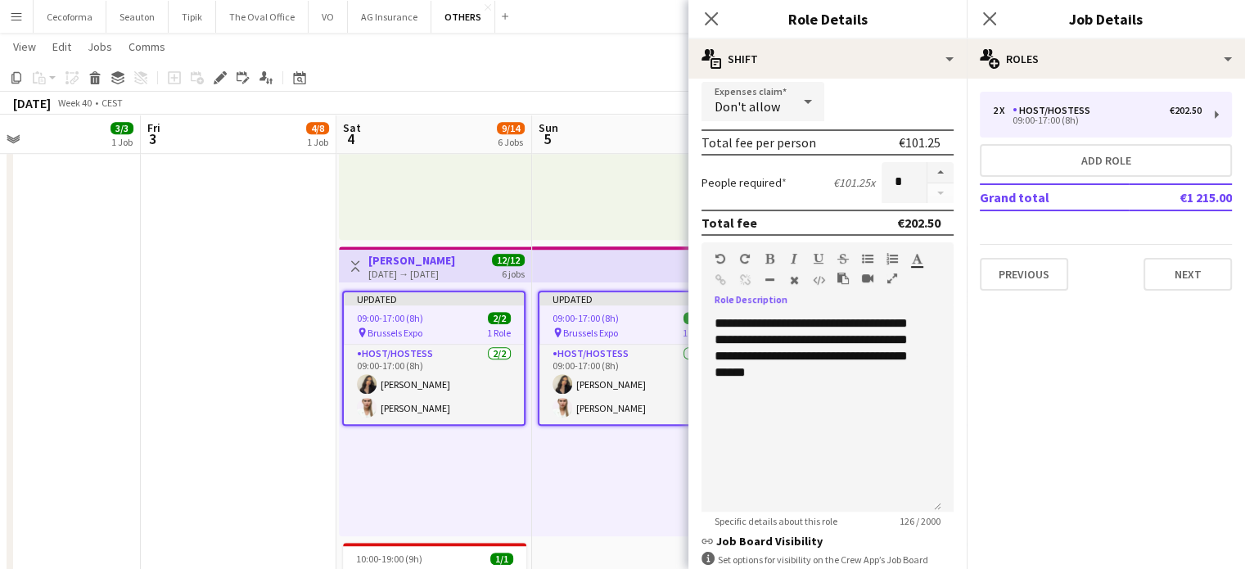
click at [714, 8] on div "Close pop-in" at bounding box center [711, 19] width 46 height 38
click at [714, 18] on icon "Close pop-in" at bounding box center [711, 19] width 16 height 16
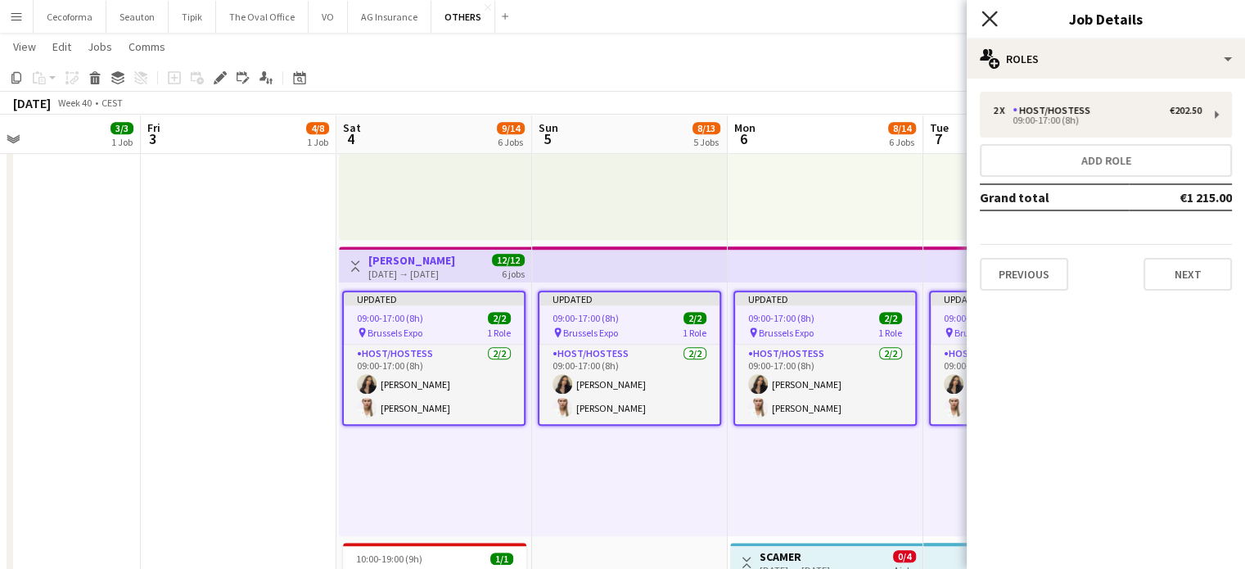
click at [989, 17] on icon at bounding box center [989, 19] width 16 height 16
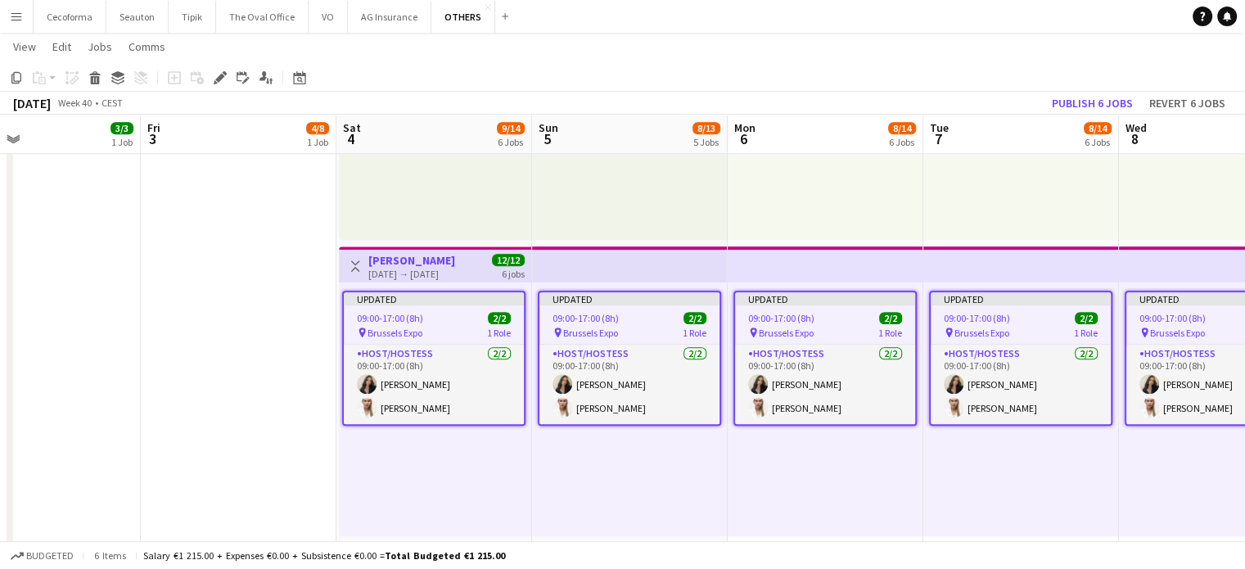
click at [277, 416] on app-date-cell "Toggle View SET Travel & Consulting GmbH [DATE] → [DATE] 28/56 7 jobs Updated 1…" at bounding box center [239, 20] width 196 height 1931
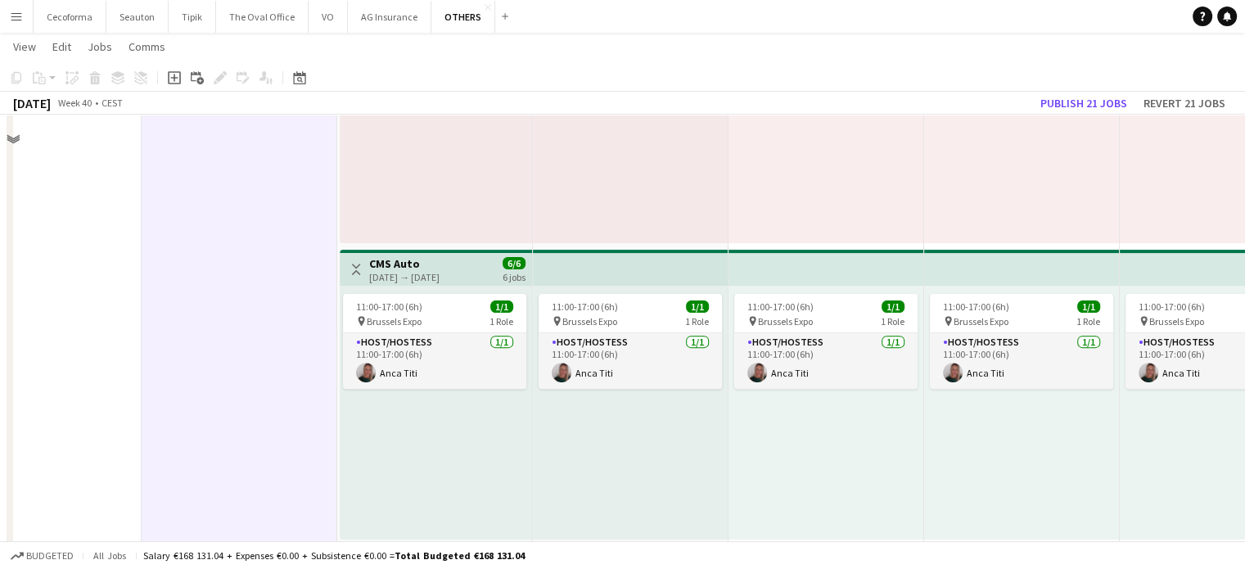
scroll to position [573, 0]
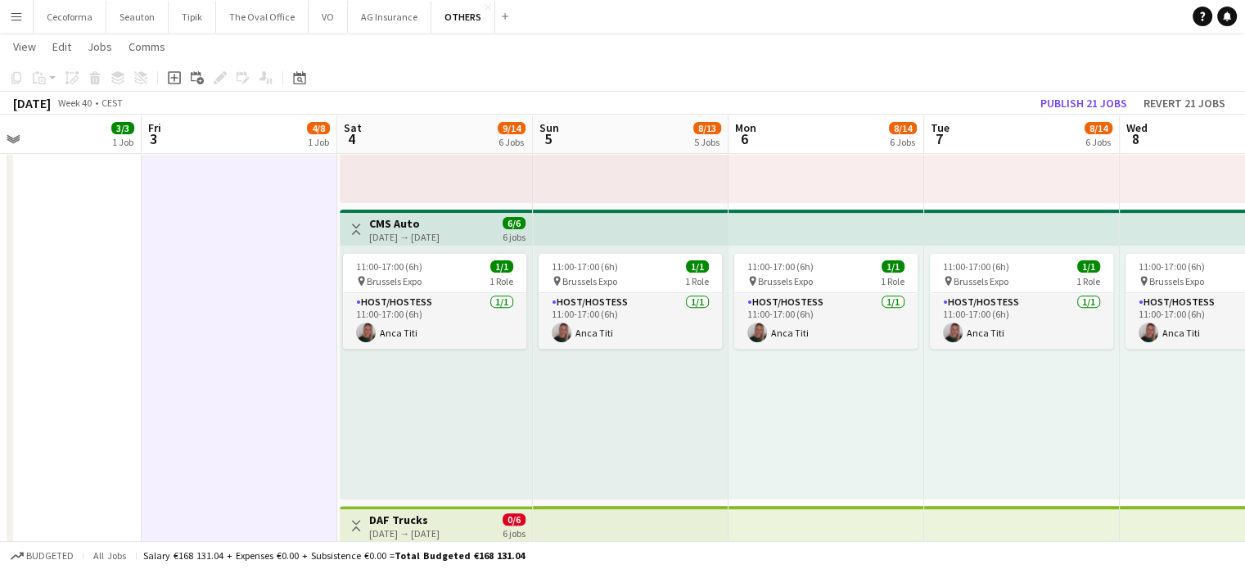
click at [389, 227] on h3 "CMS Auto" at bounding box center [404, 223] width 70 height 15
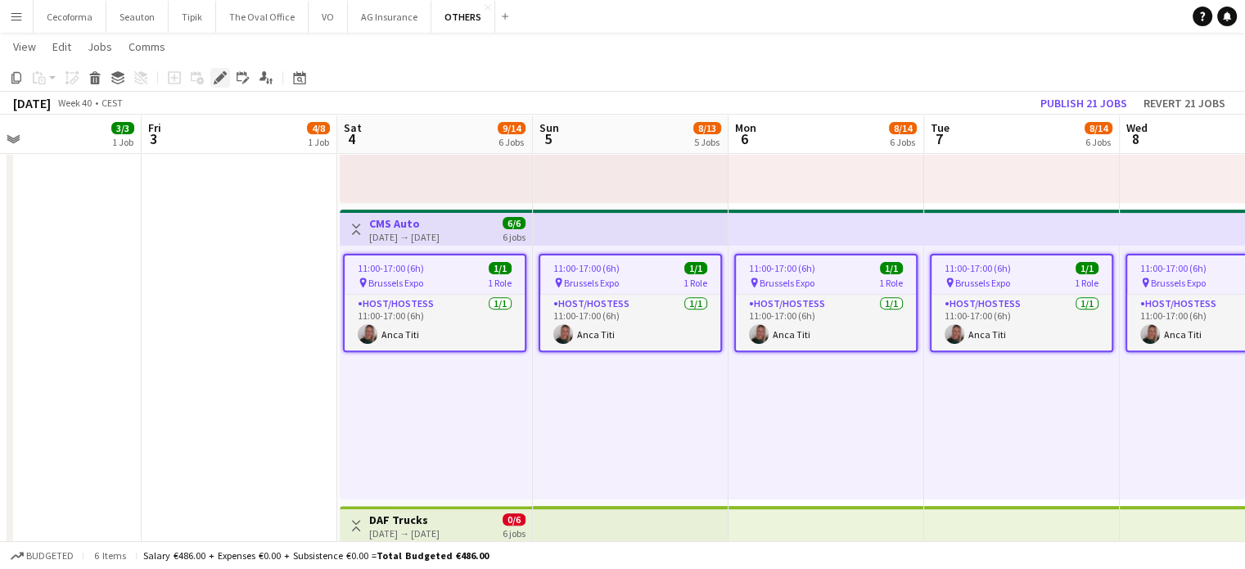
click at [218, 74] on icon "Edit" at bounding box center [220, 77] width 13 height 13
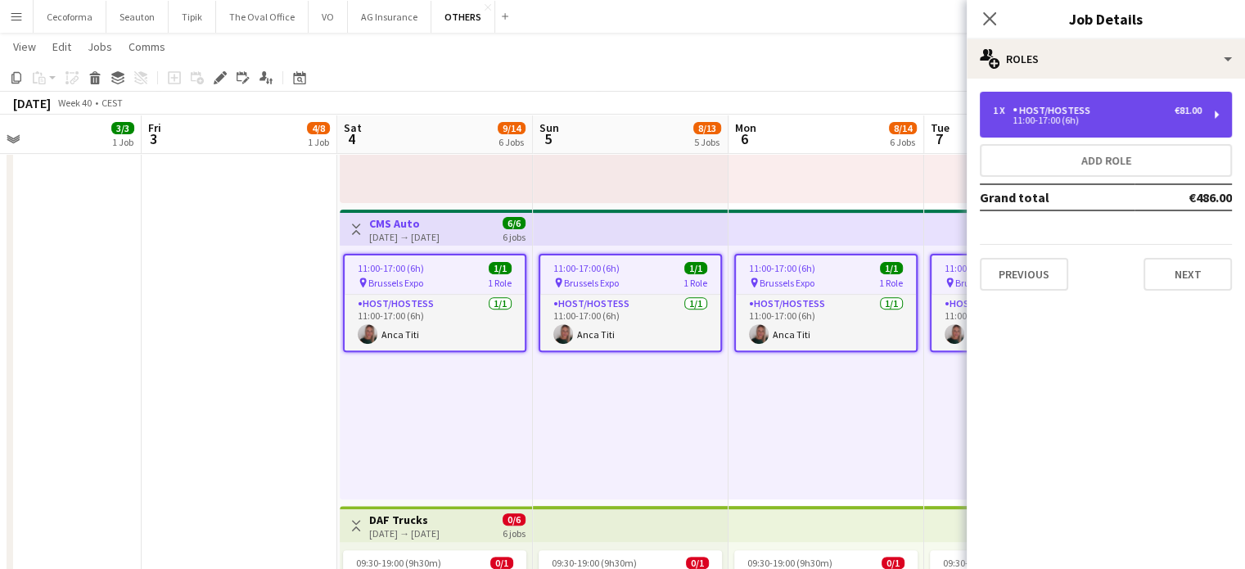
click at [1070, 114] on div "Host/Hostess" at bounding box center [1054, 110] width 84 height 11
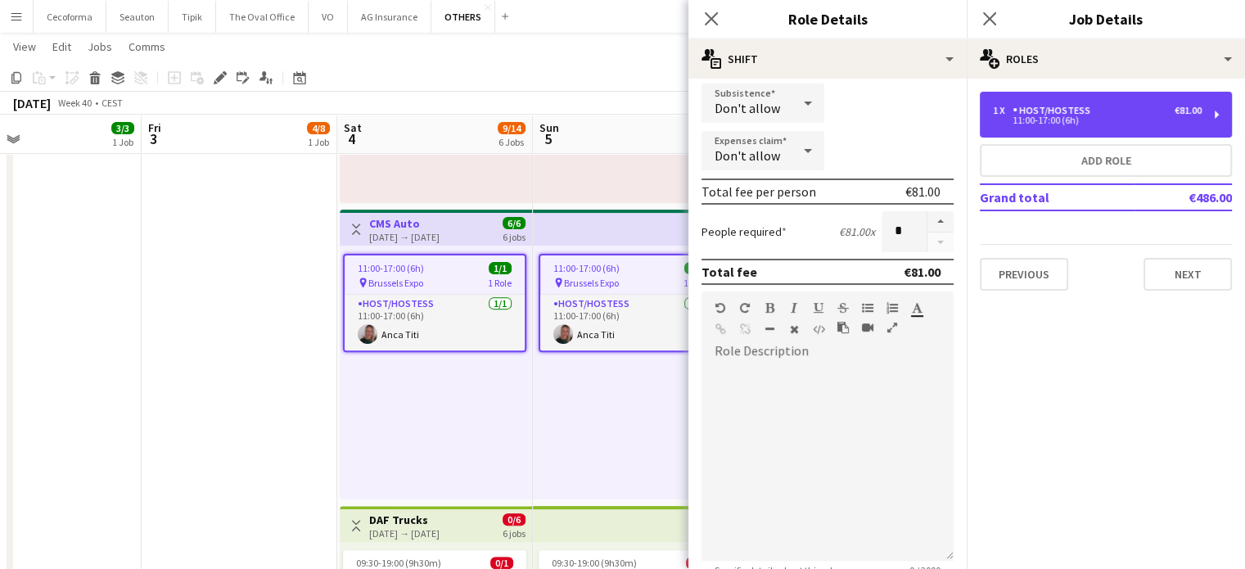
scroll to position [327, 0]
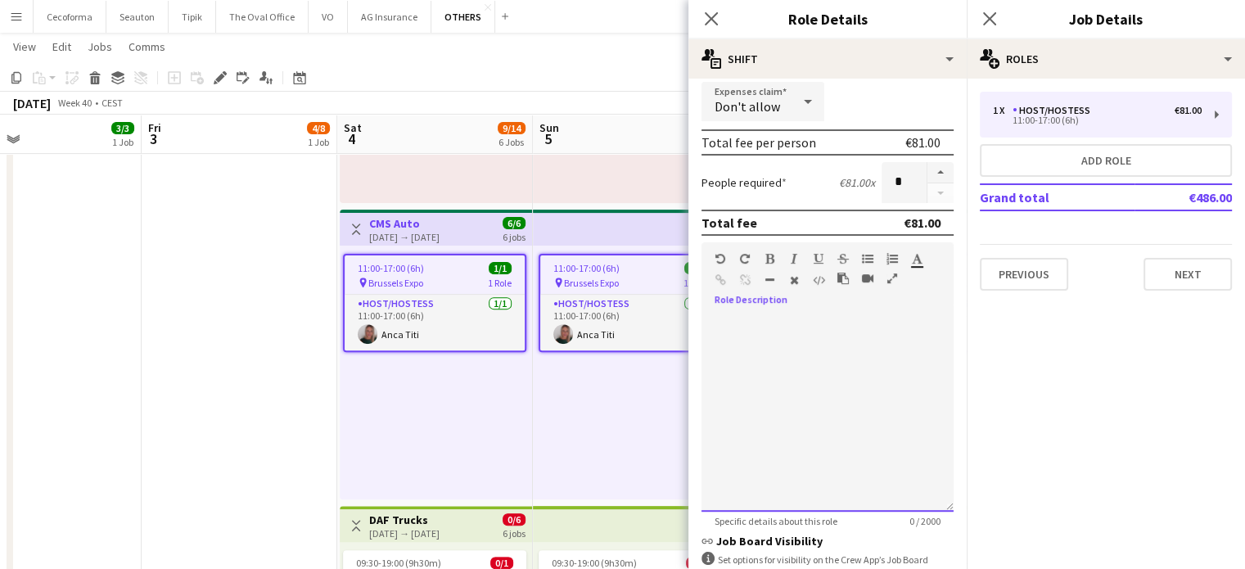
click at [704, 334] on div at bounding box center [827, 413] width 252 height 196
paste div
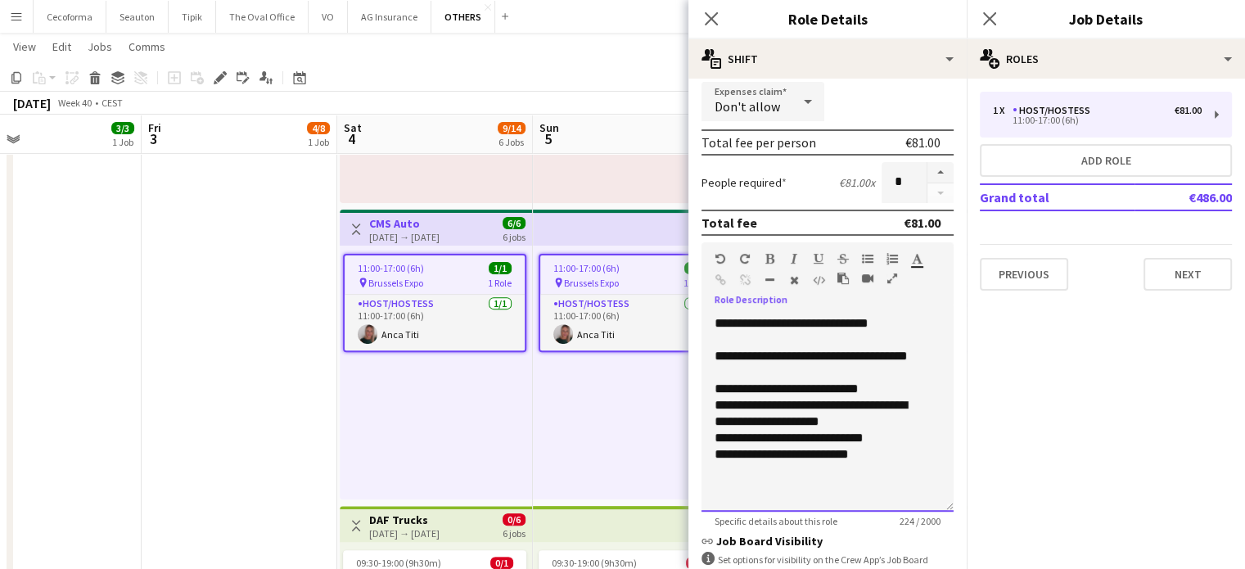
click at [737, 340] on div at bounding box center [827, 339] width 226 height 16
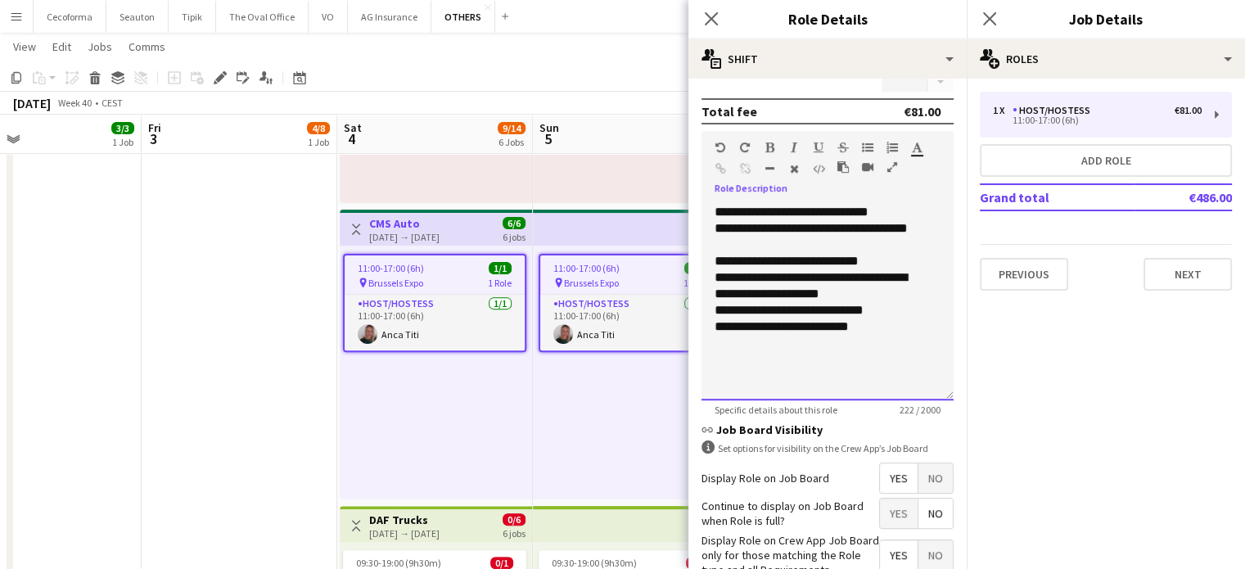
scroll to position [535, 0]
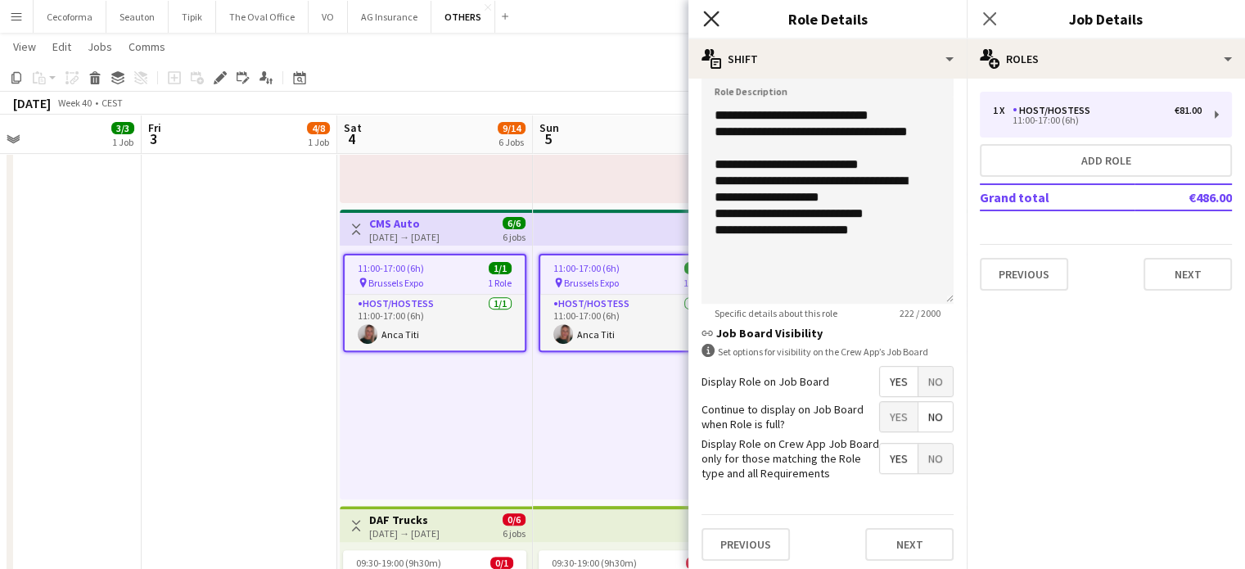
click at [717, 16] on icon "Close pop-in" at bounding box center [711, 19] width 16 height 16
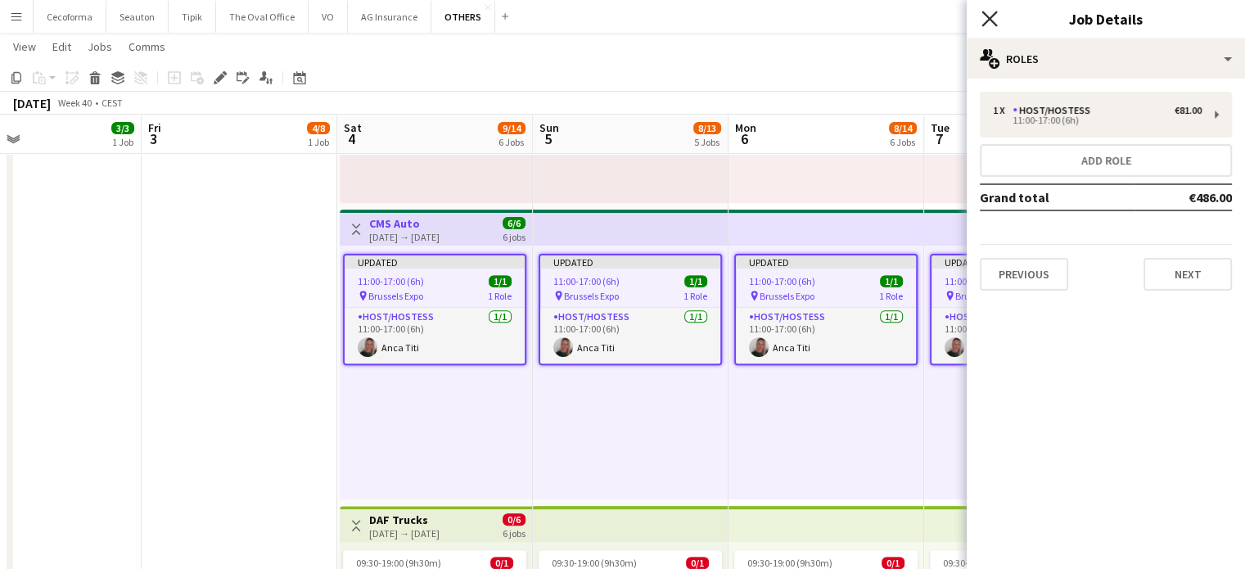
click at [992, 16] on icon at bounding box center [989, 19] width 16 height 16
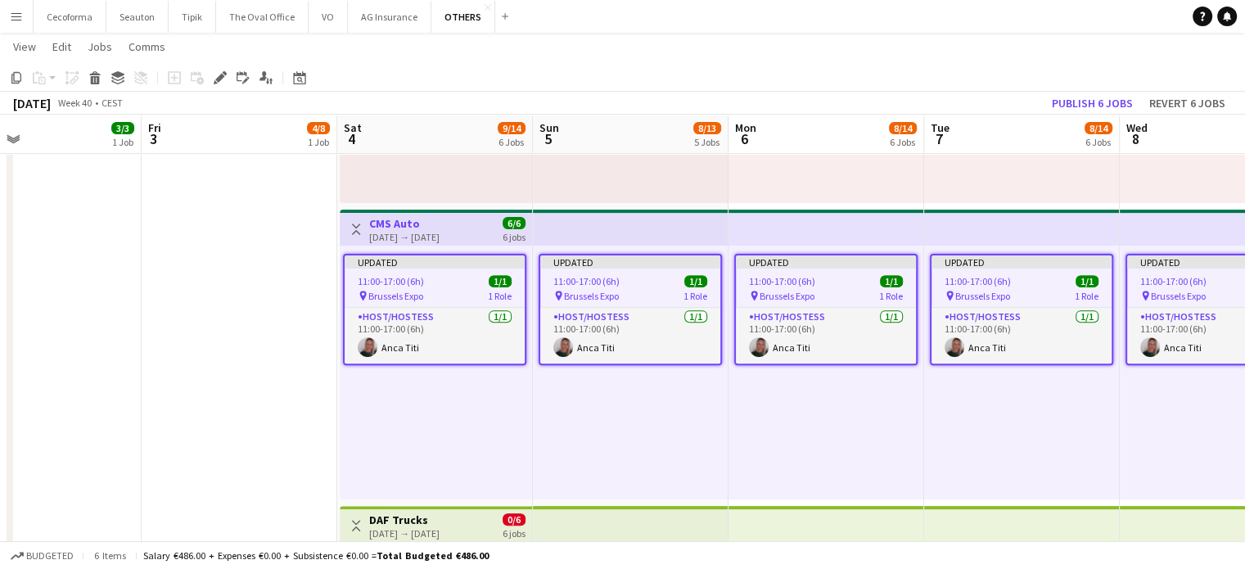
click at [565, 457] on div "Updated 11:00-17:00 (6h) 1/1 pin Brussels Expo 1 Role Host/Hostess [DATE] 11:00…" at bounding box center [631, 372] width 196 height 254
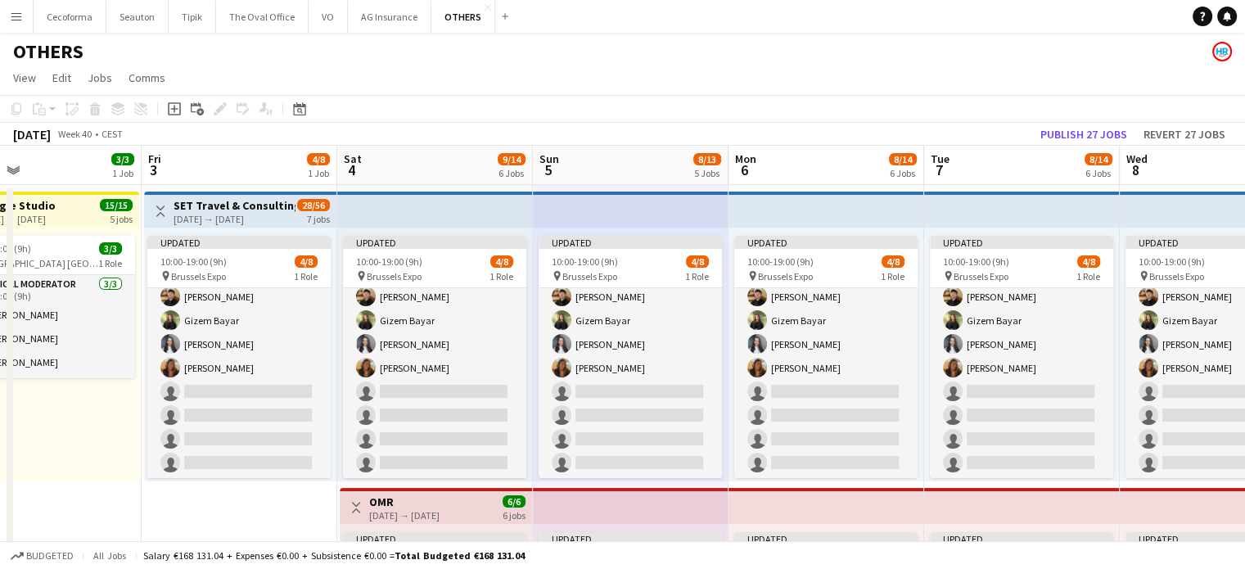
scroll to position [0, 0]
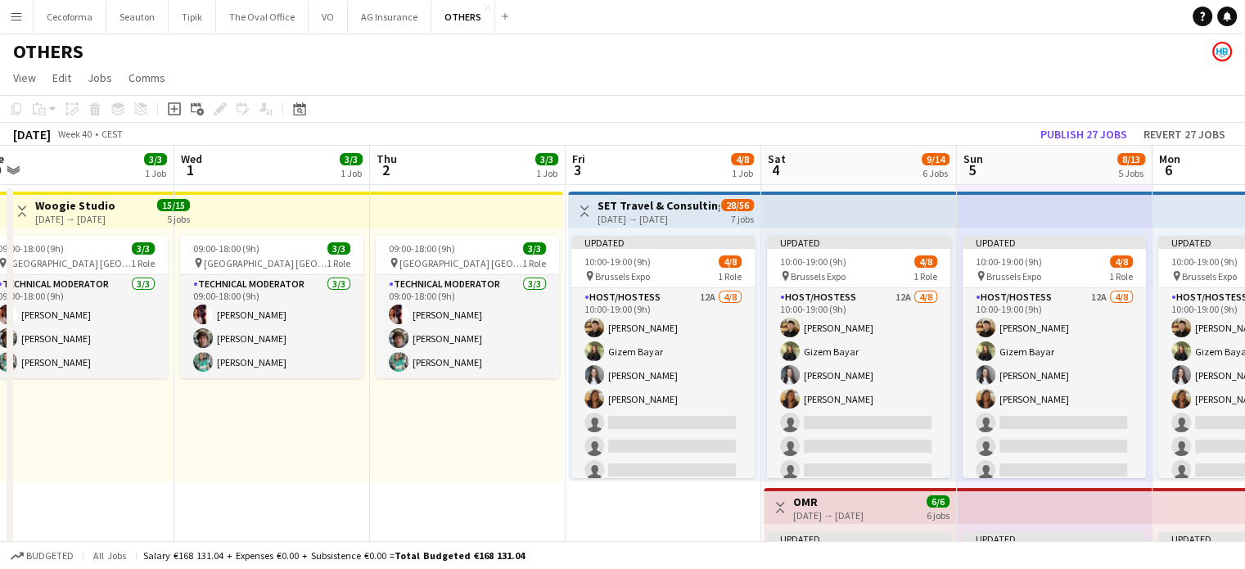
drag, startPoint x: 642, startPoint y: 500, endPoint x: 600, endPoint y: 497, distance: 41.8
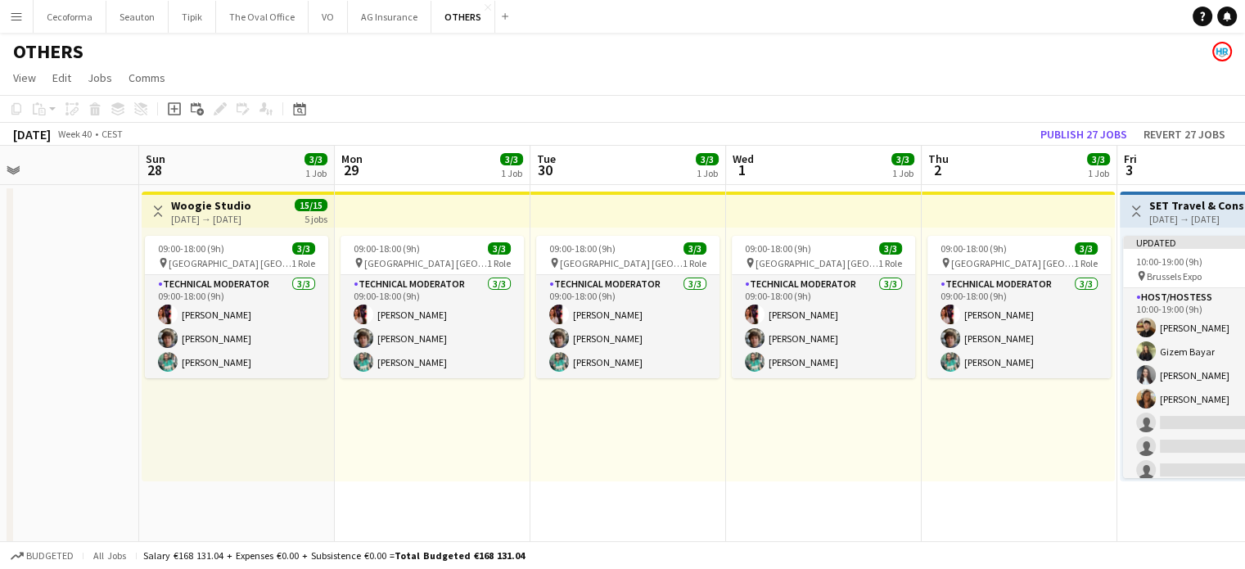
drag, startPoint x: 787, startPoint y: 462, endPoint x: 825, endPoint y: 484, distance: 43.2
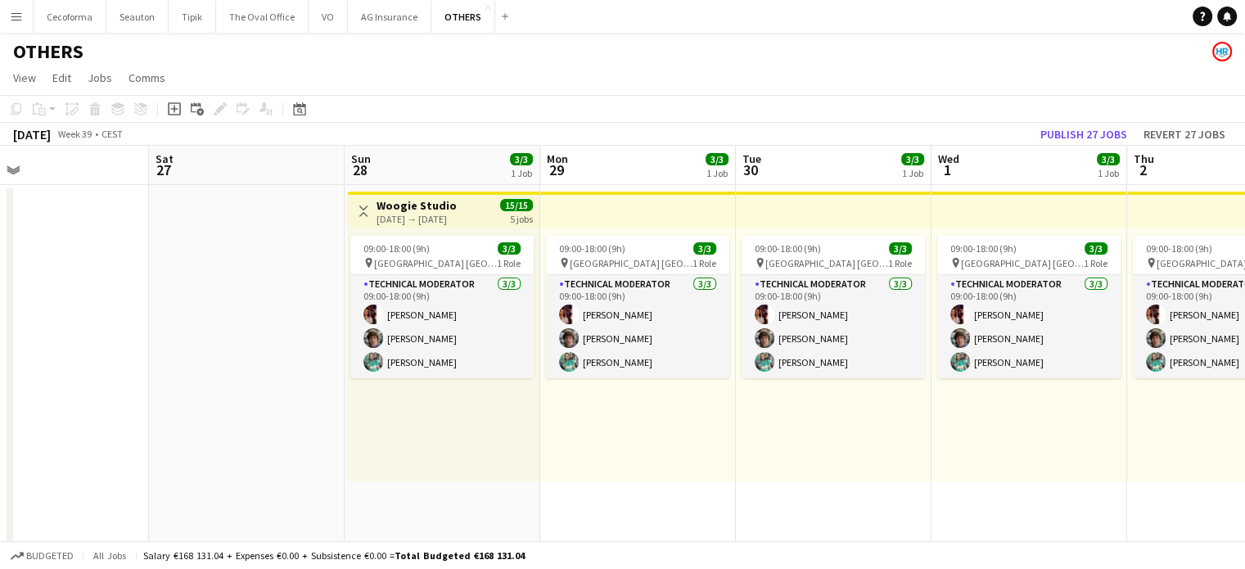
drag, startPoint x: 583, startPoint y: 451, endPoint x: 946, endPoint y: 455, distance: 363.3
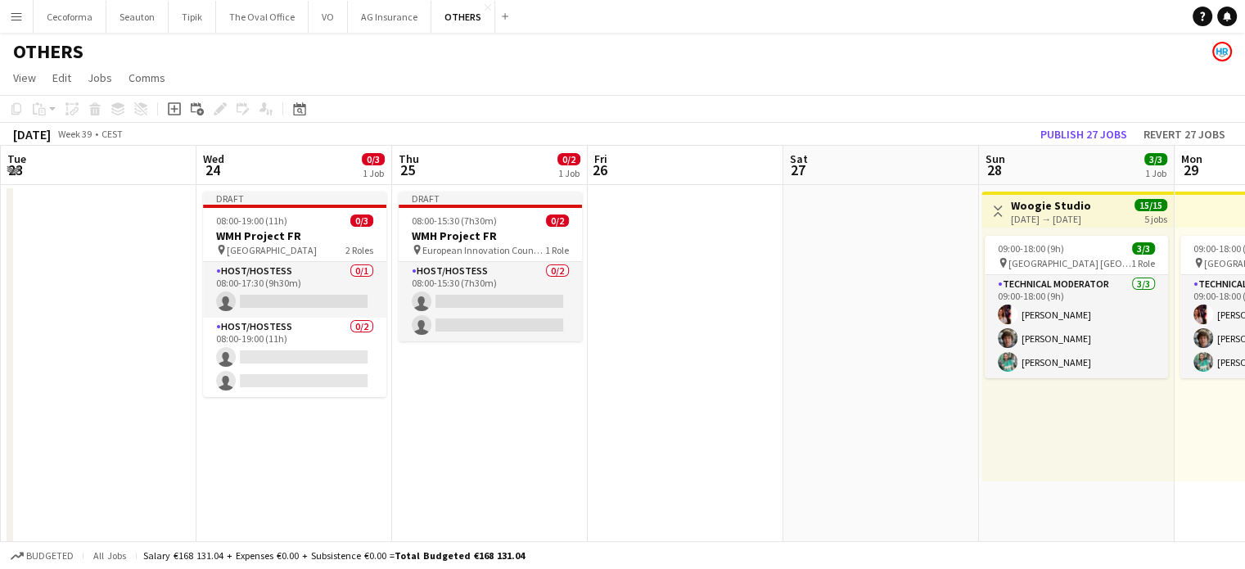
drag, startPoint x: 502, startPoint y: 435, endPoint x: 826, endPoint y: 430, distance: 324.1
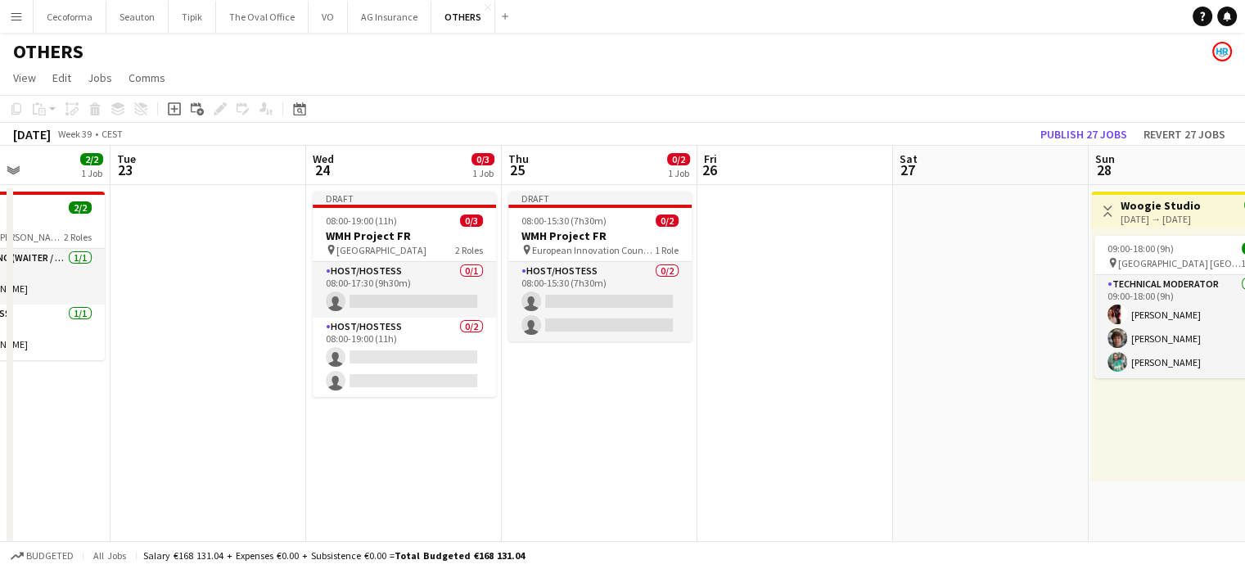
drag, startPoint x: 504, startPoint y: 439, endPoint x: 1015, endPoint y: 444, distance: 510.6
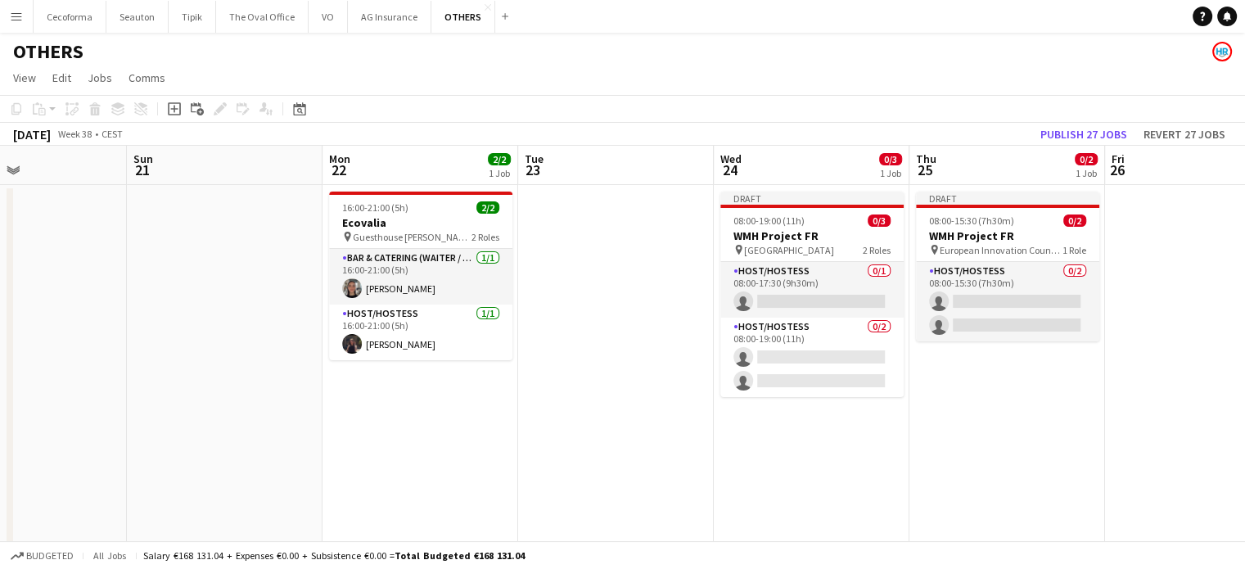
drag, startPoint x: 1151, startPoint y: 458, endPoint x: 846, endPoint y: 459, distance: 305.2
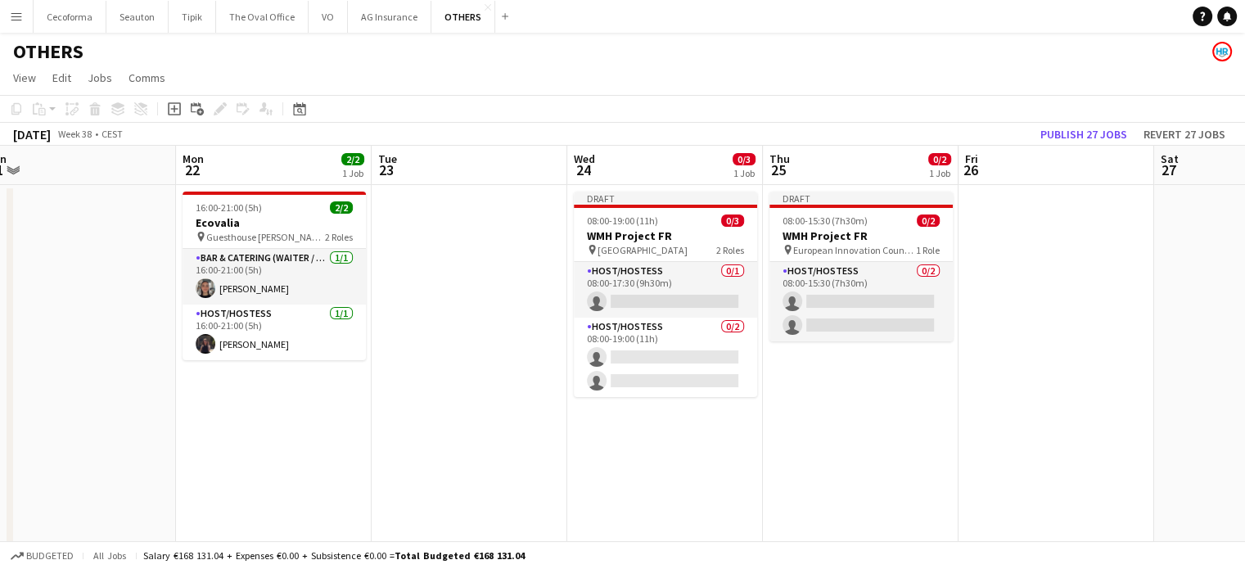
scroll to position [0, 439]
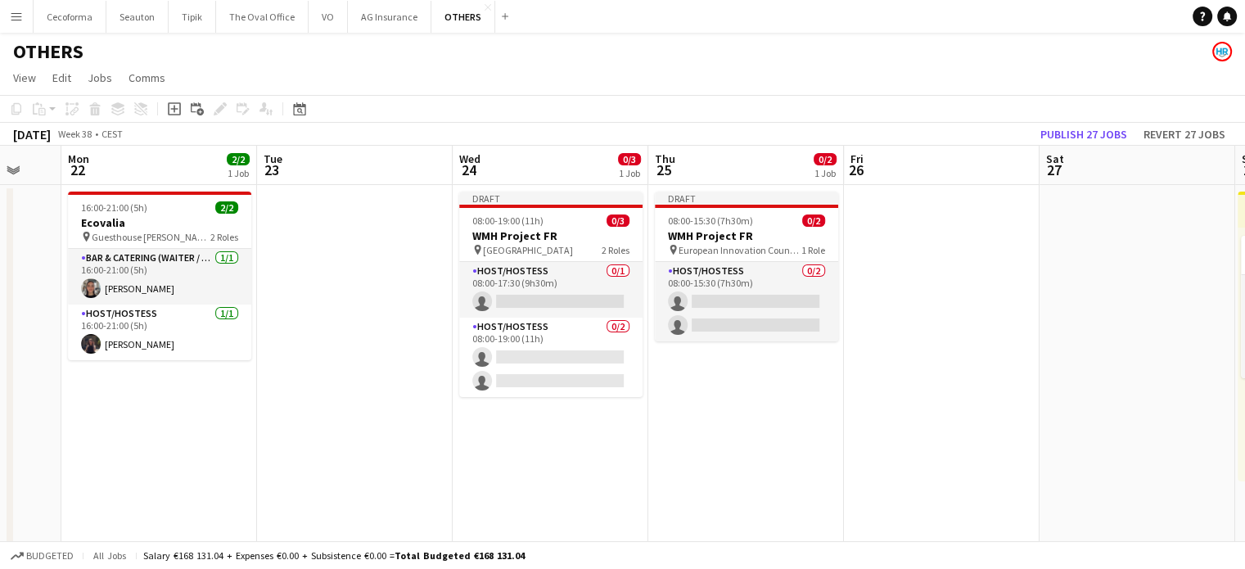
drag, startPoint x: 1130, startPoint y: 460, endPoint x: 729, endPoint y: 432, distance: 401.9
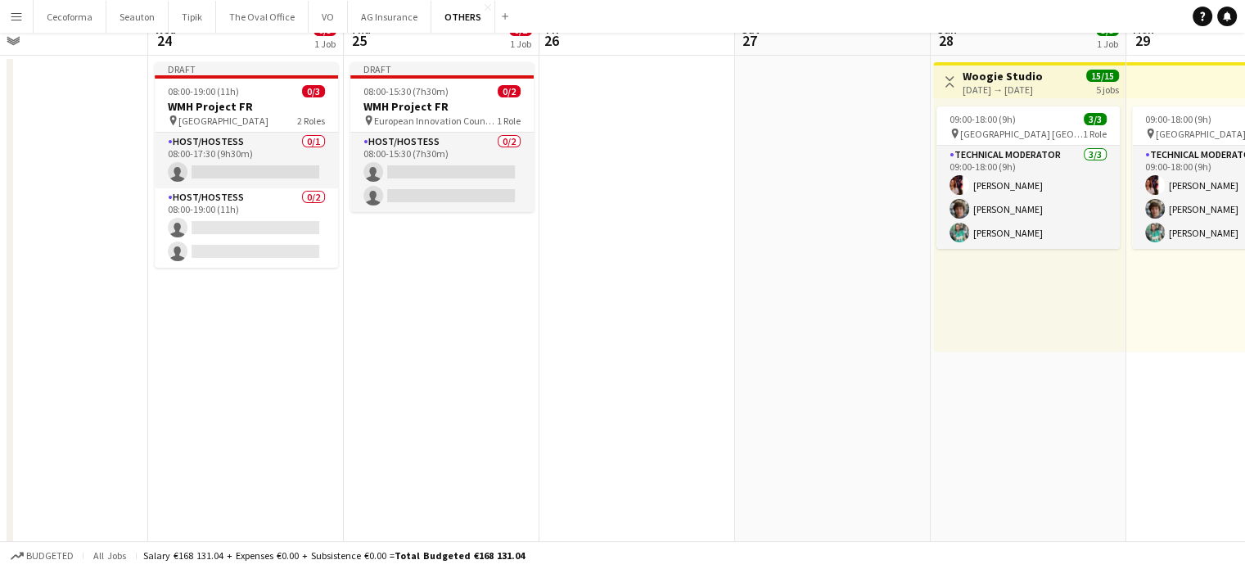
scroll to position [0, 0]
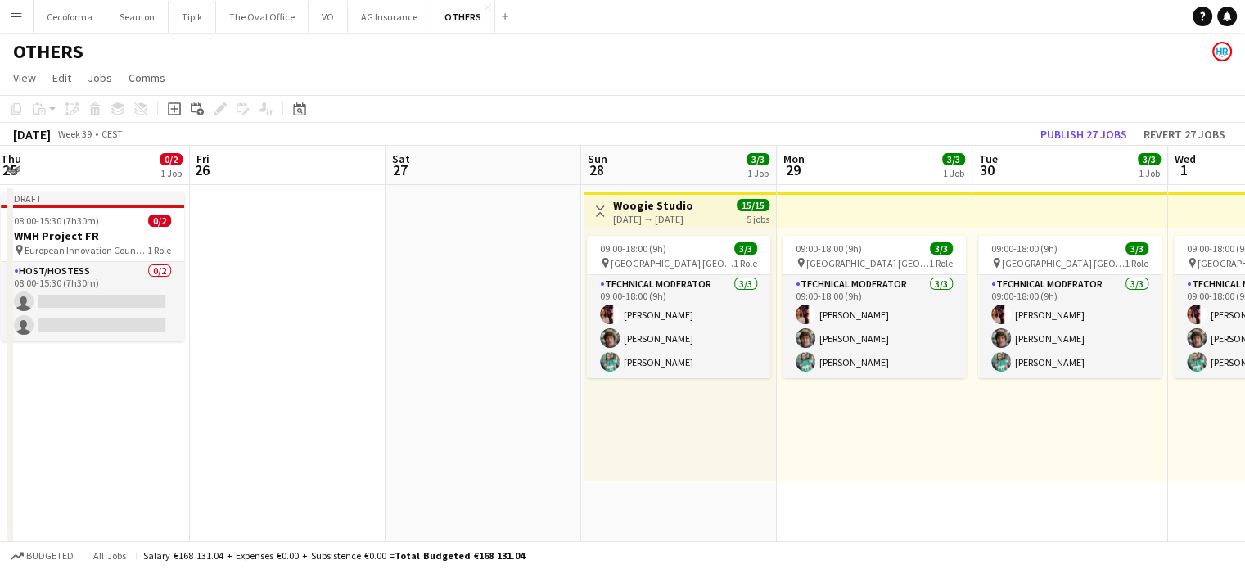
drag, startPoint x: 900, startPoint y: 506, endPoint x: 155, endPoint y: 389, distance: 753.7
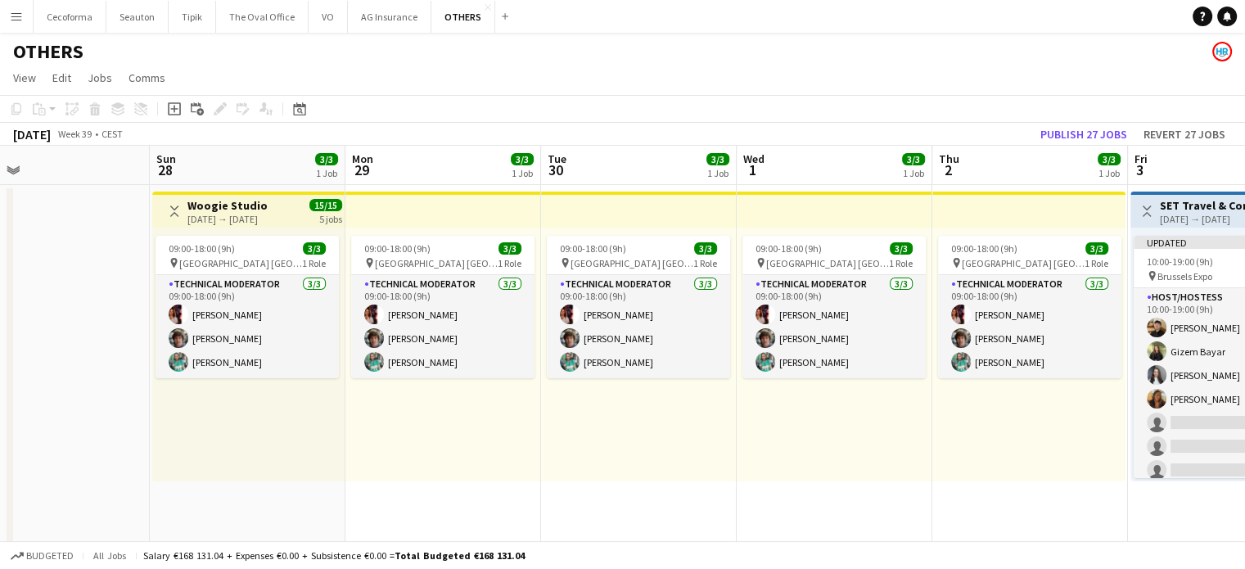
drag, startPoint x: 482, startPoint y: 457, endPoint x: 183, endPoint y: 402, distance: 303.7
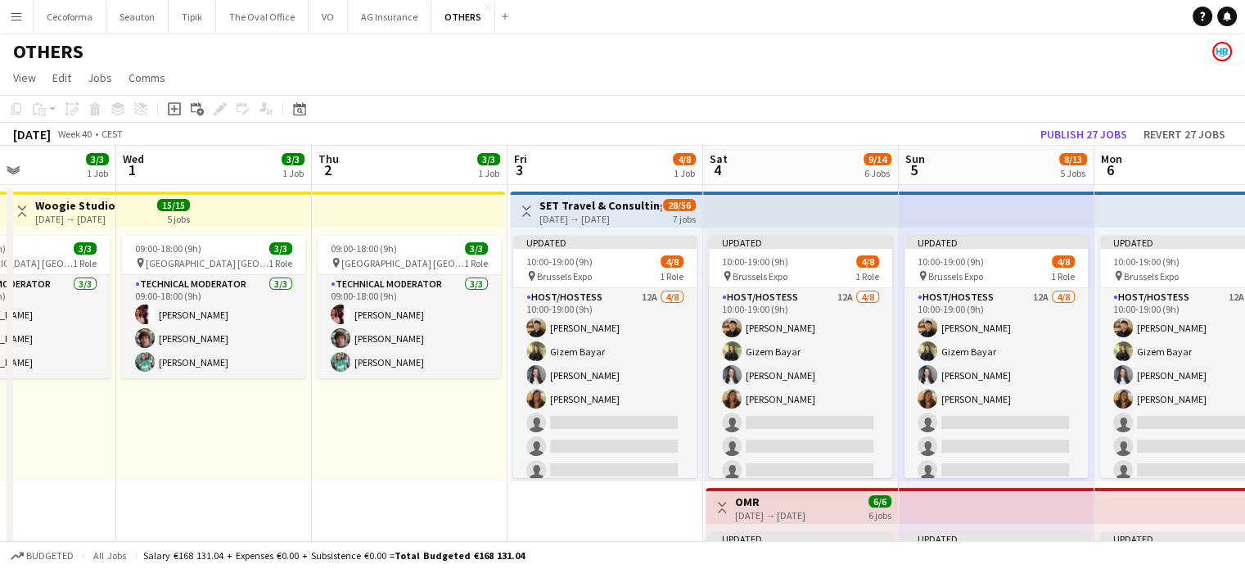
drag, startPoint x: 684, startPoint y: 516, endPoint x: 505, endPoint y: 509, distance: 179.3
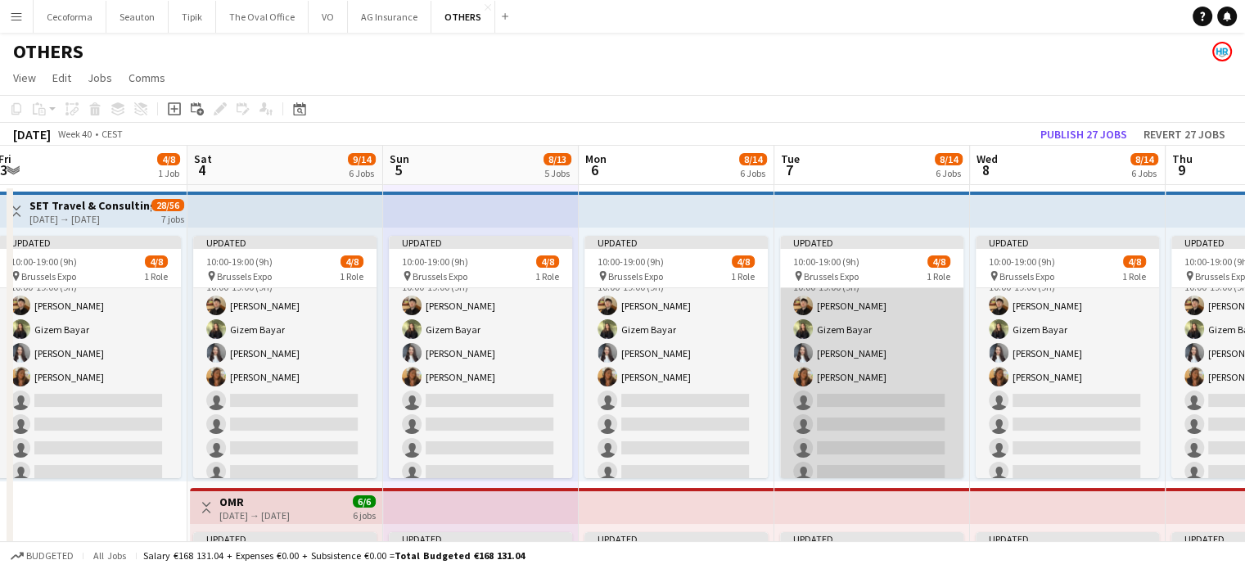
scroll to position [31, 0]
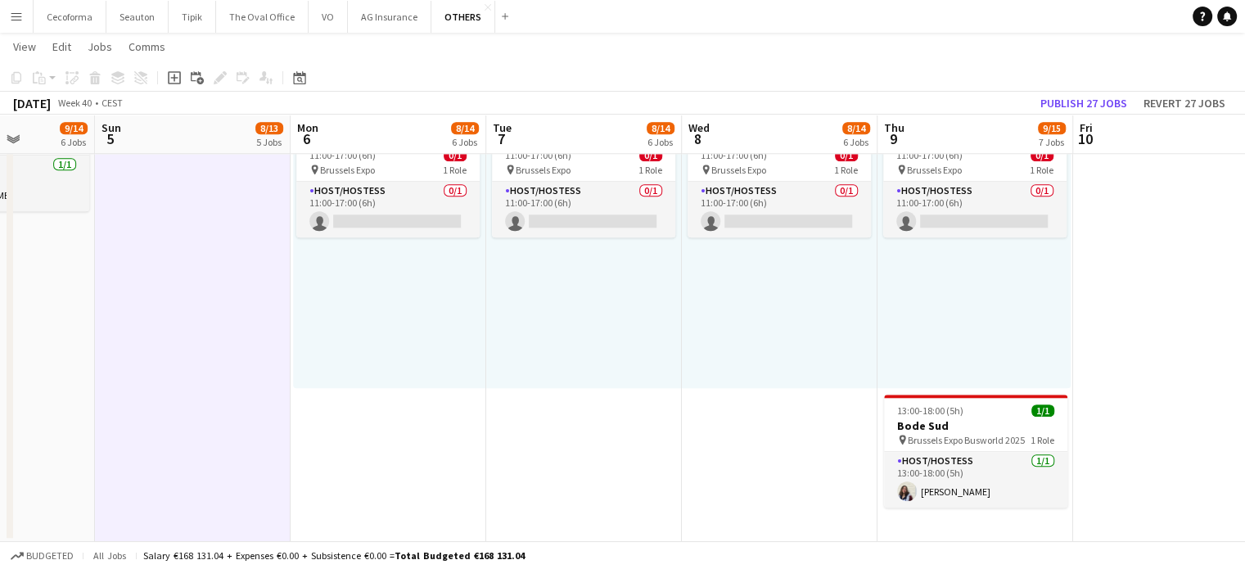
drag, startPoint x: 1021, startPoint y: 471, endPoint x: 506, endPoint y: 448, distance: 515.2
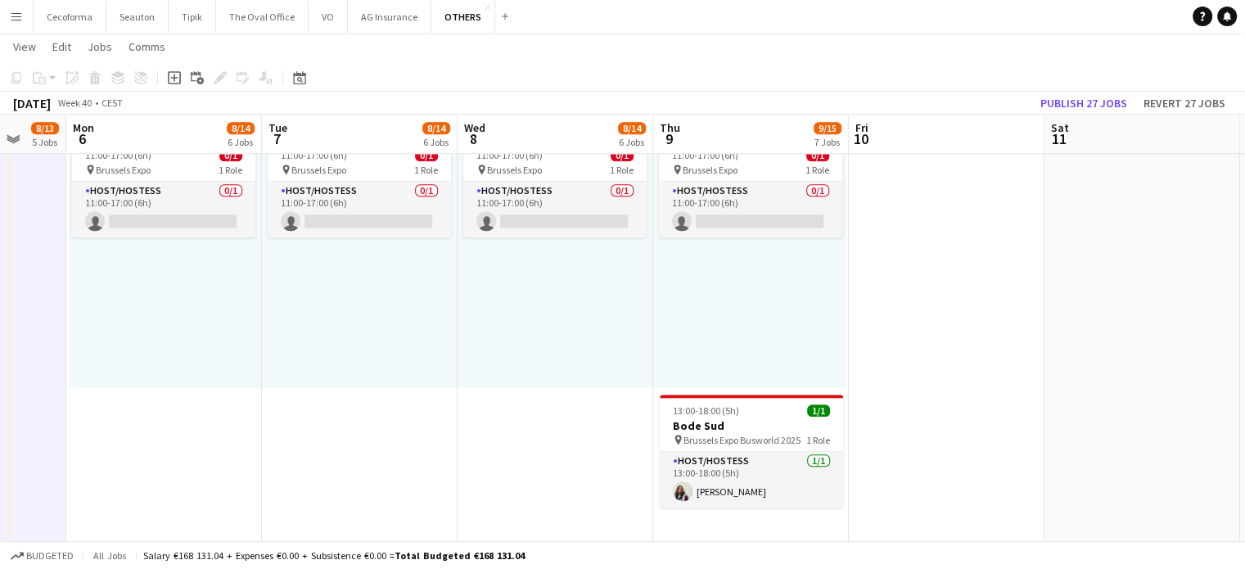
drag, startPoint x: 506, startPoint y: 447, endPoint x: 965, endPoint y: 448, distance: 459.0
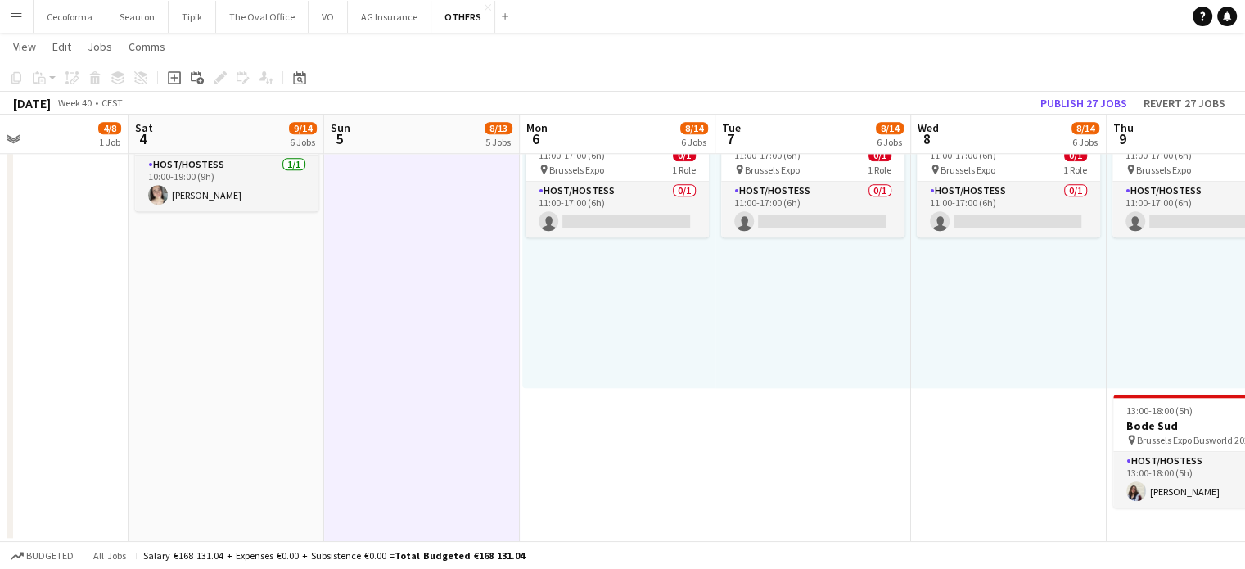
drag, startPoint x: 786, startPoint y: 446, endPoint x: 1060, endPoint y: 454, distance: 274.2
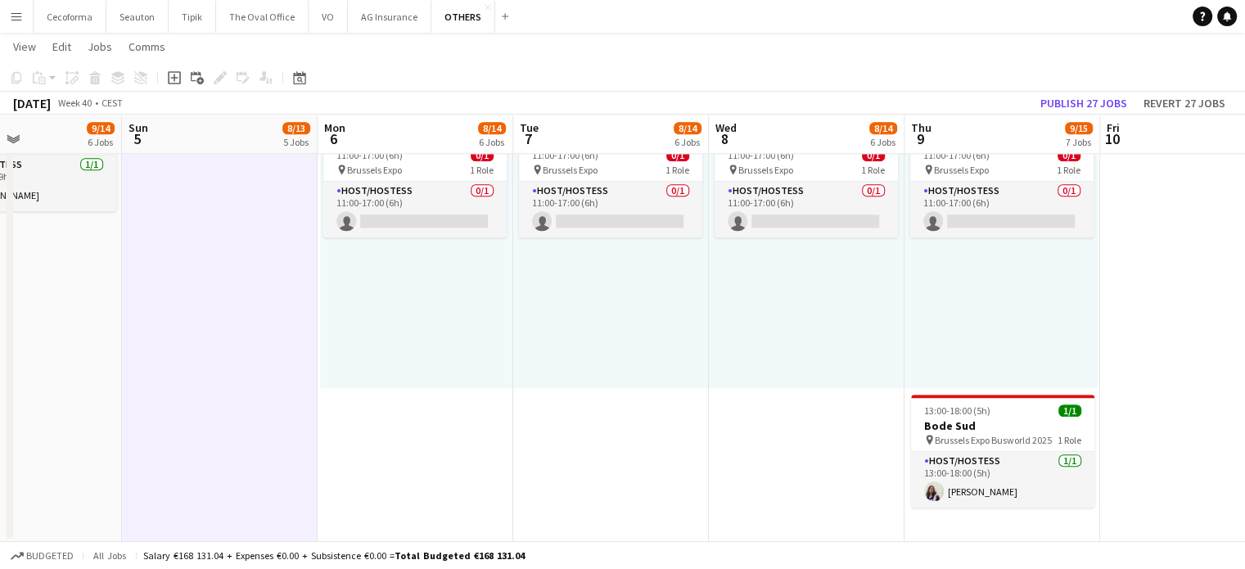
drag, startPoint x: 671, startPoint y: 443, endPoint x: 654, endPoint y: 443, distance: 17.2
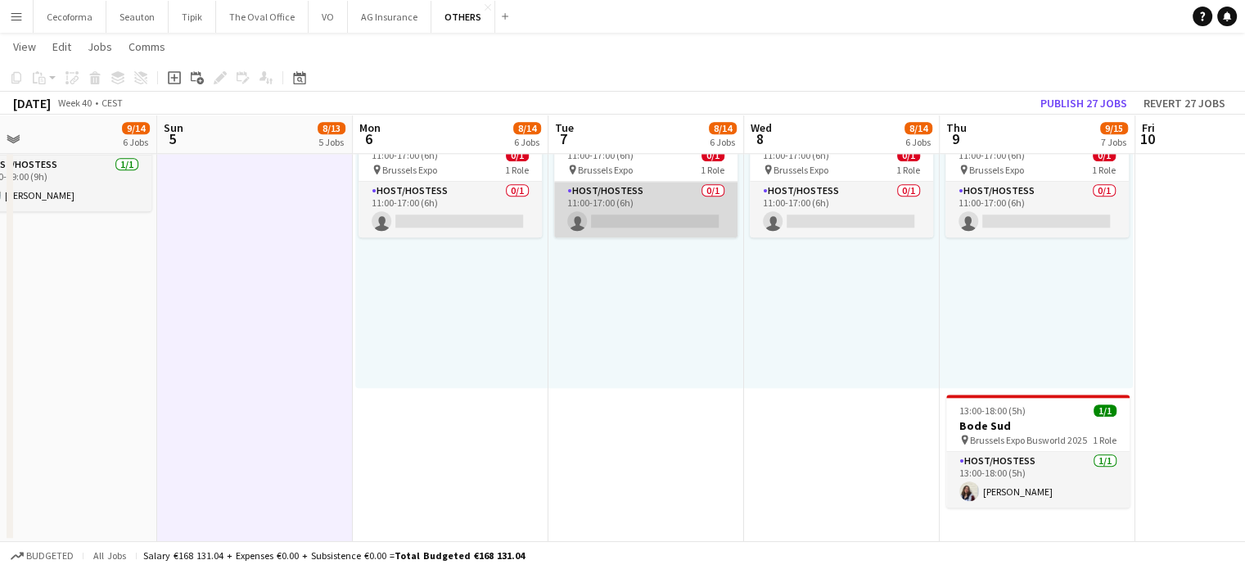
click at [666, 219] on app-card-role "Host/Hostess 0/1 11:00-17:00 (6h) single-neutral-actions" at bounding box center [645, 210] width 183 height 56
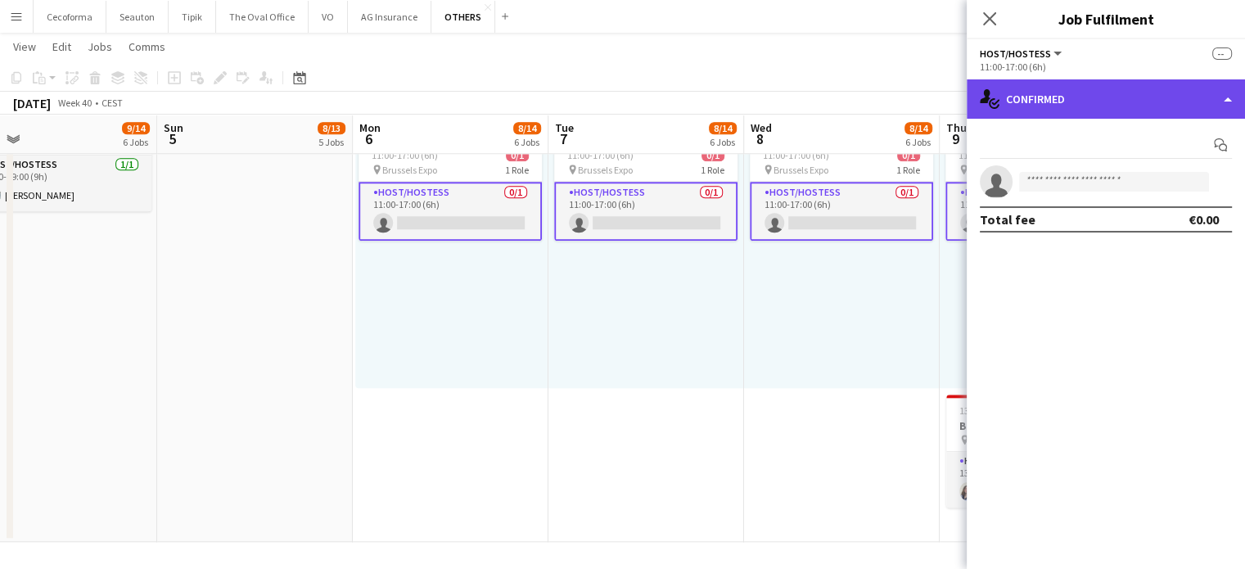
click at [1225, 98] on div "single-neutral-actions-check-2 Confirmed" at bounding box center [1105, 98] width 278 height 39
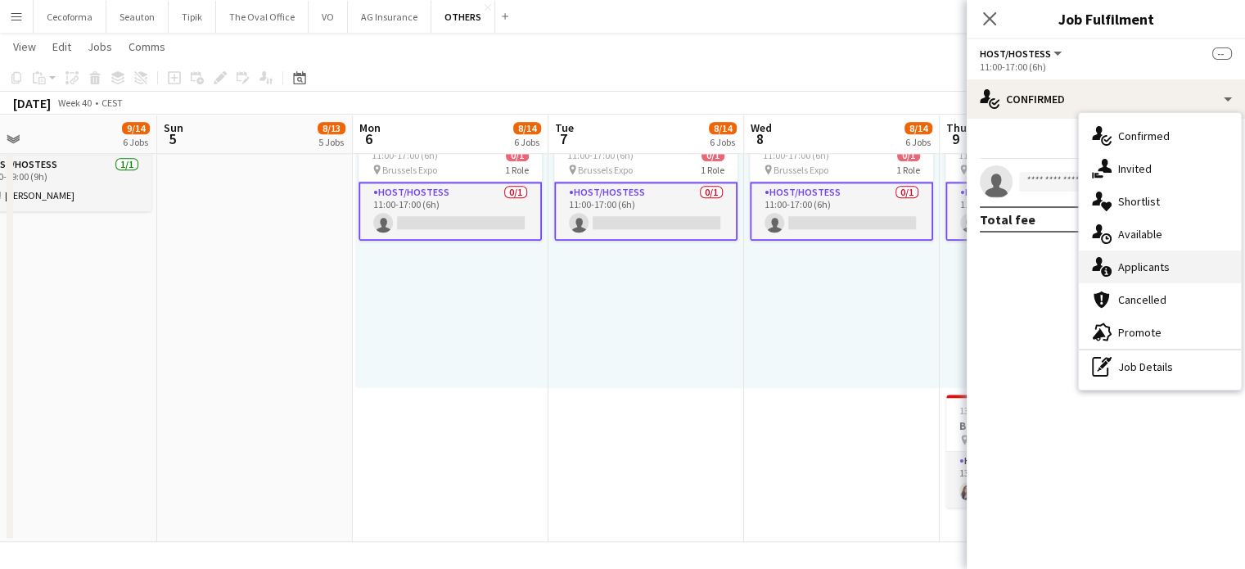
click at [1142, 265] on span "Applicants" at bounding box center [1144, 266] width 52 height 15
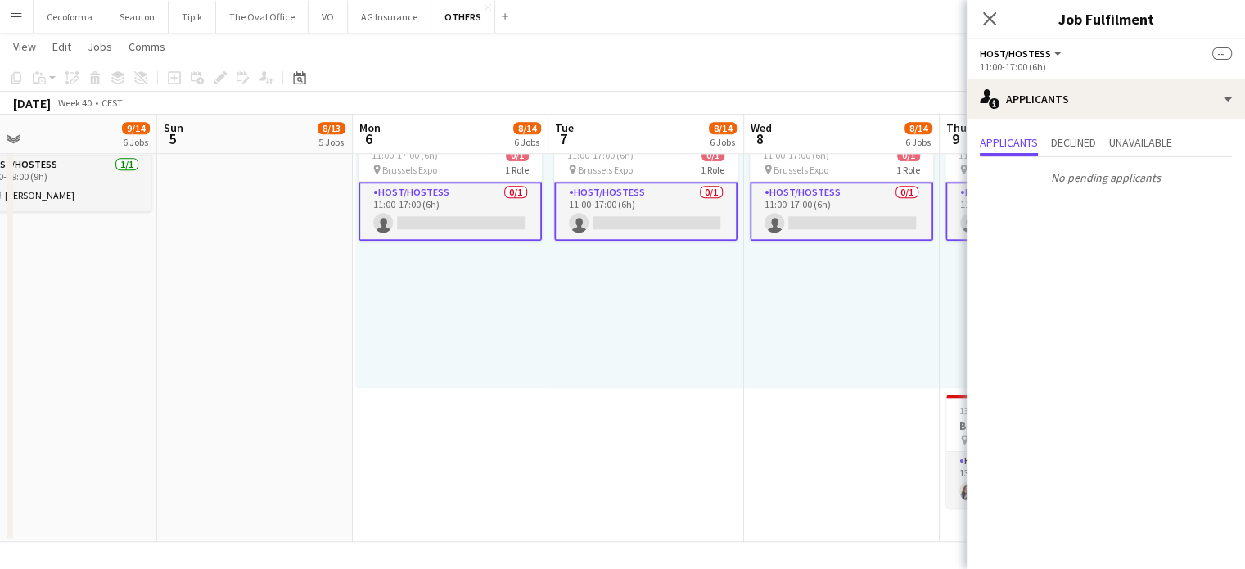
click at [799, 358] on div "11:00-17:00 (6h) 0/1 pin Brussels Expo 1 Role Host/Hostess 0/1 11:00-17:00 (6h)…" at bounding box center [842, 261] width 196 height 254
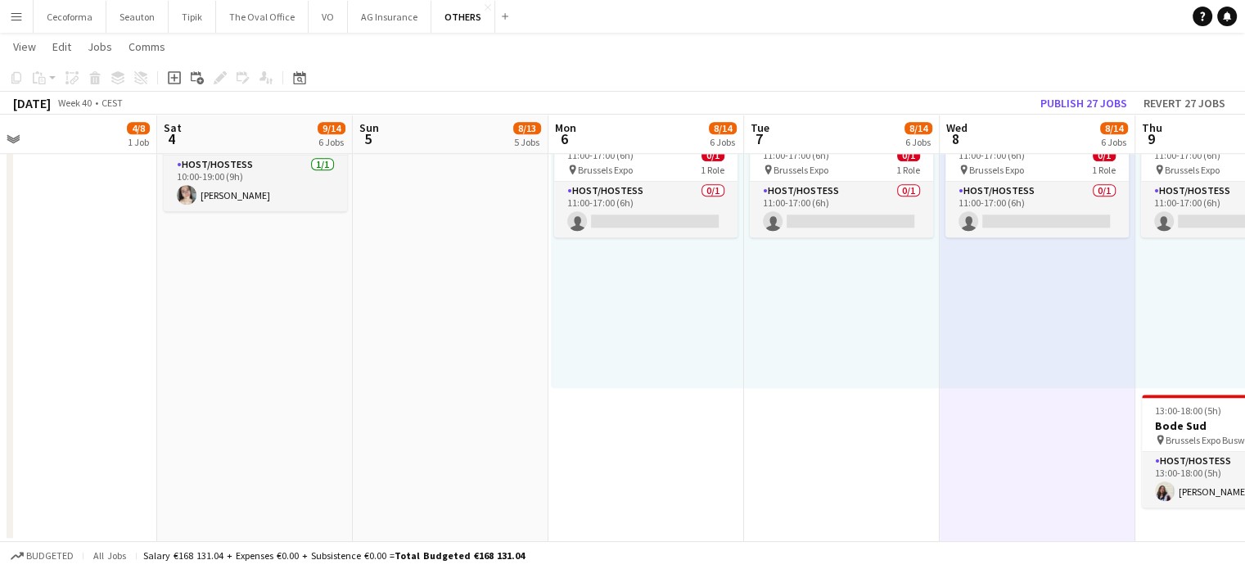
drag, startPoint x: 588, startPoint y: 506, endPoint x: 782, endPoint y: 514, distance: 194.9
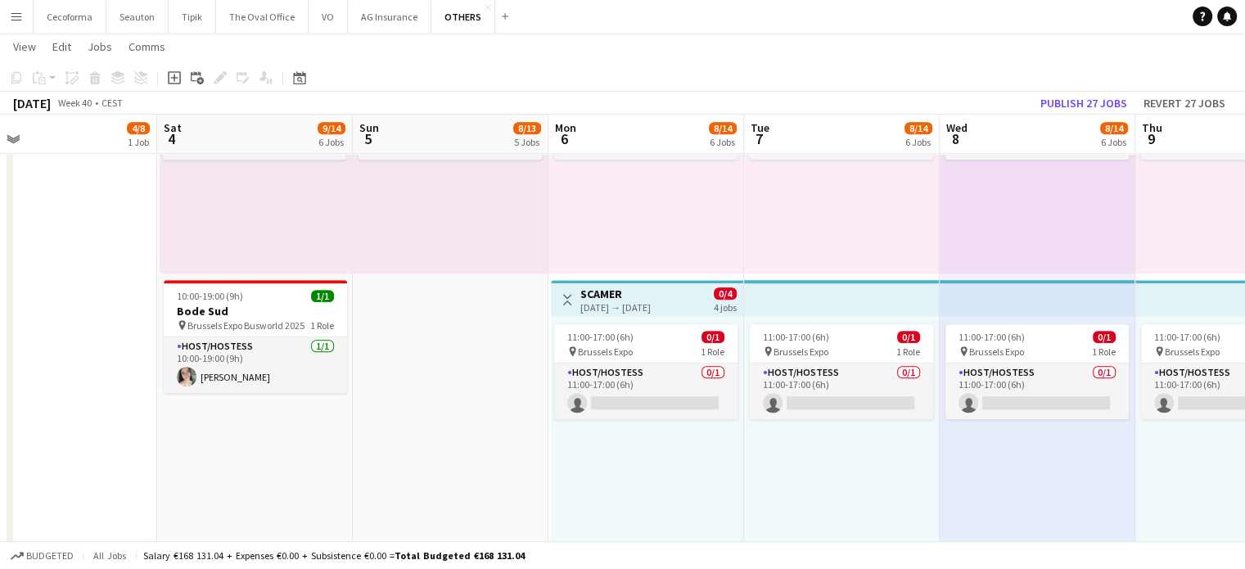
click at [678, 500] on div "11:00-17:00 (6h) 0/1 pin Brussels Expo 1 Role Host/Hostess 0/1 11:00-17:00 (6h)…" at bounding box center [647, 443] width 192 height 254
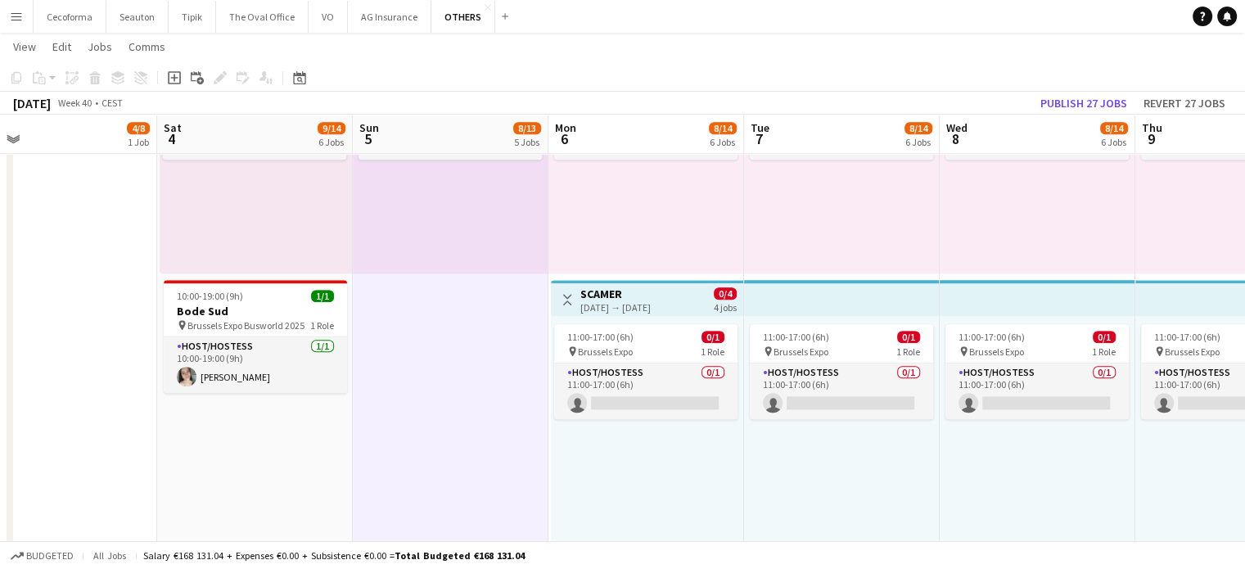
click at [837, 494] on div "11:00-17:00 (6h) 0/1 pin Brussels Expo 1 Role Host/Hostess 0/1 11:00-17:00 (6h)…" at bounding box center [842, 443] width 196 height 254
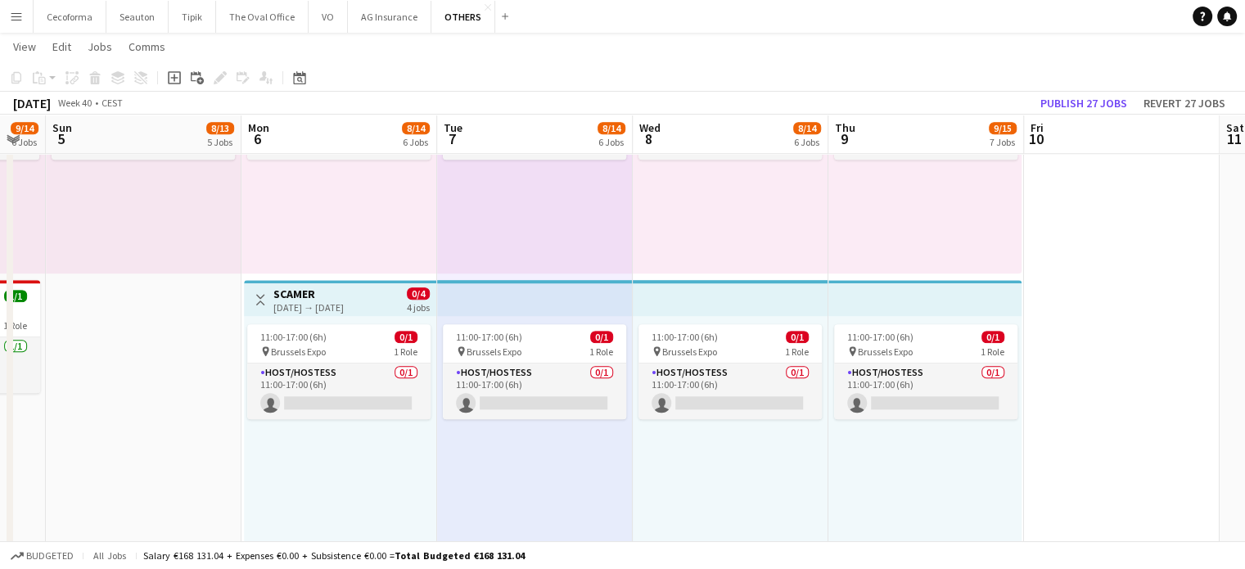
drag, startPoint x: 697, startPoint y: 512, endPoint x: 677, endPoint y: 502, distance: 23.1
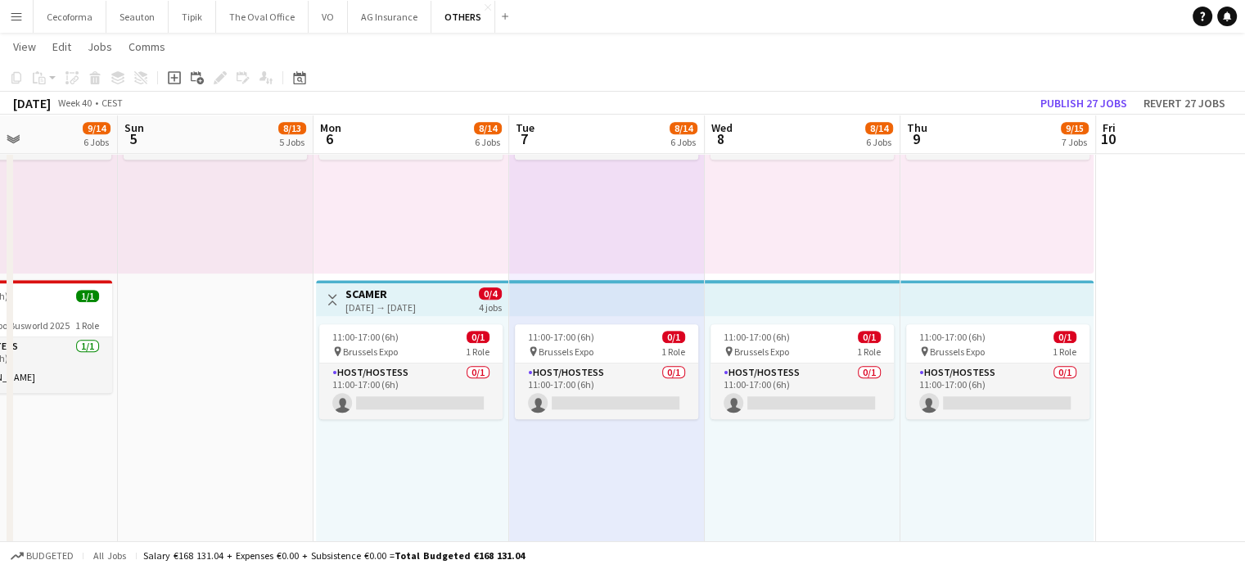
drag, startPoint x: 693, startPoint y: 501, endPoint x: 921, endPoint y: 499, distance: 228.3
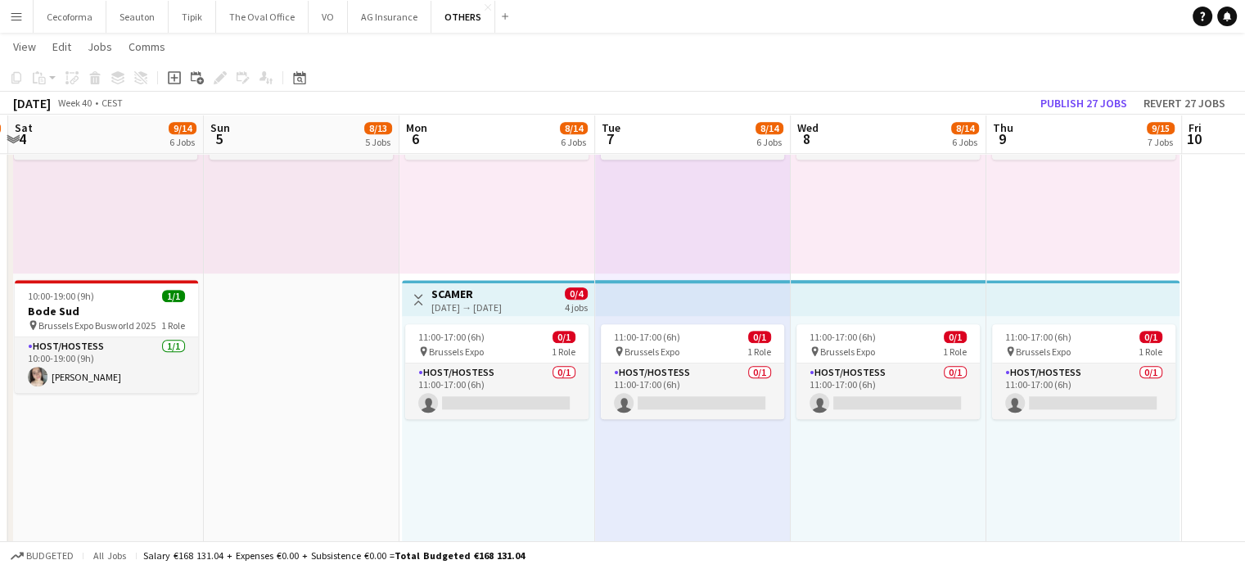
drag, startPoint x: 281, startPoint y: 484, endPoint x: 642, endPoint y: 500, distance: 362.0
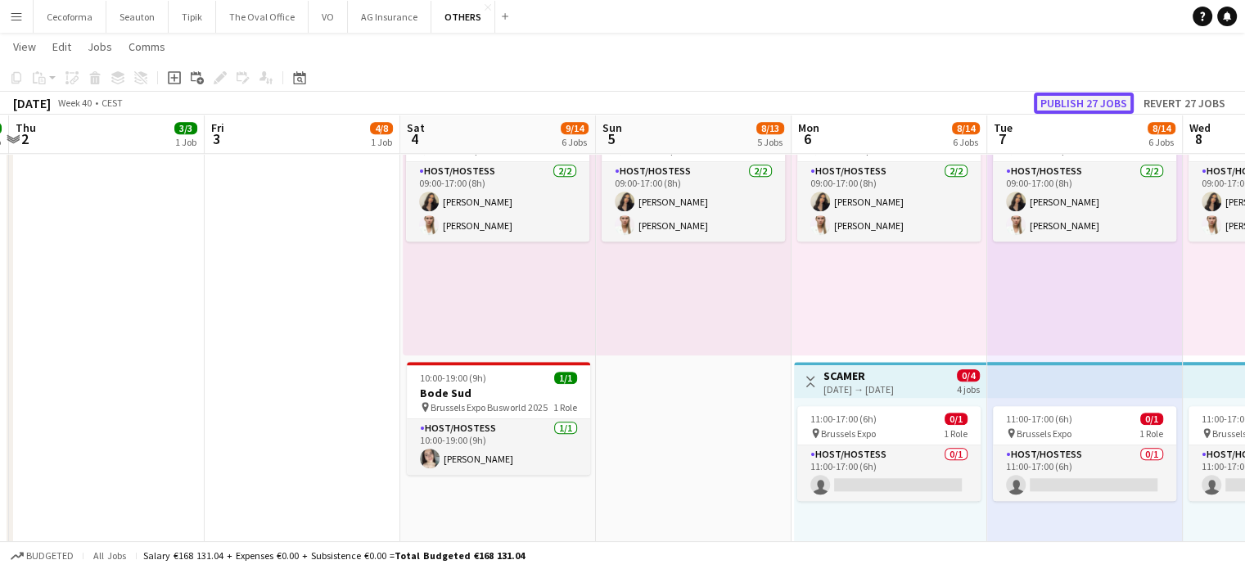
click at [1078, 102] on button "Publish 27 jobs" at bounding box center [1083, 102] width 100 height 21
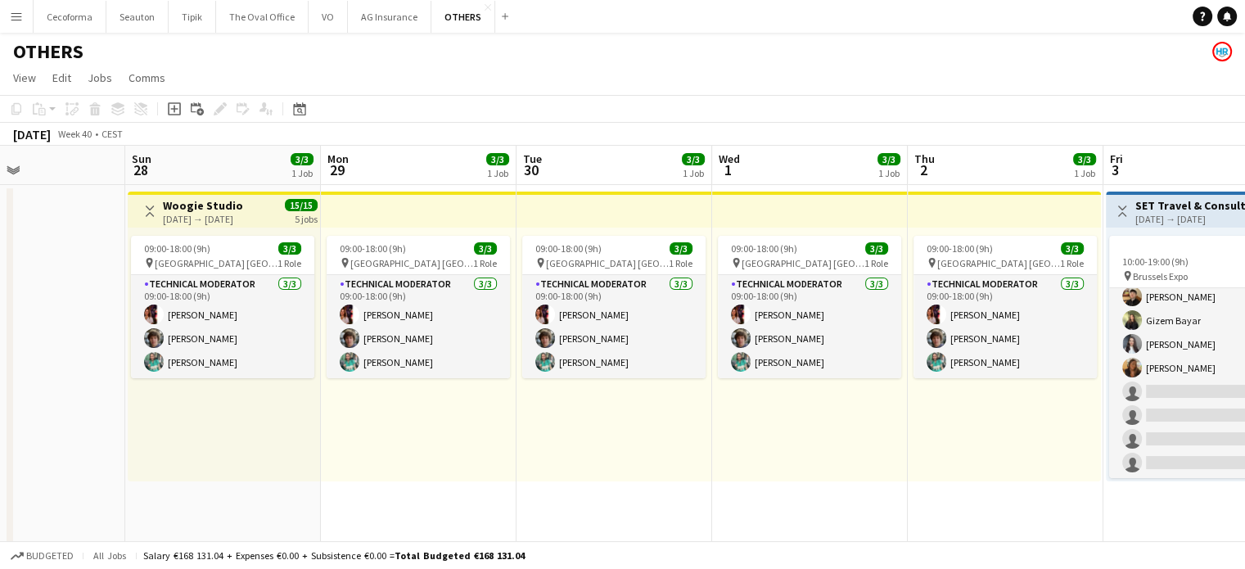
drag, startPoint x: 314, startPoint y: 509, endPoint x: 943, endPoint y: 516, distance: 629.3
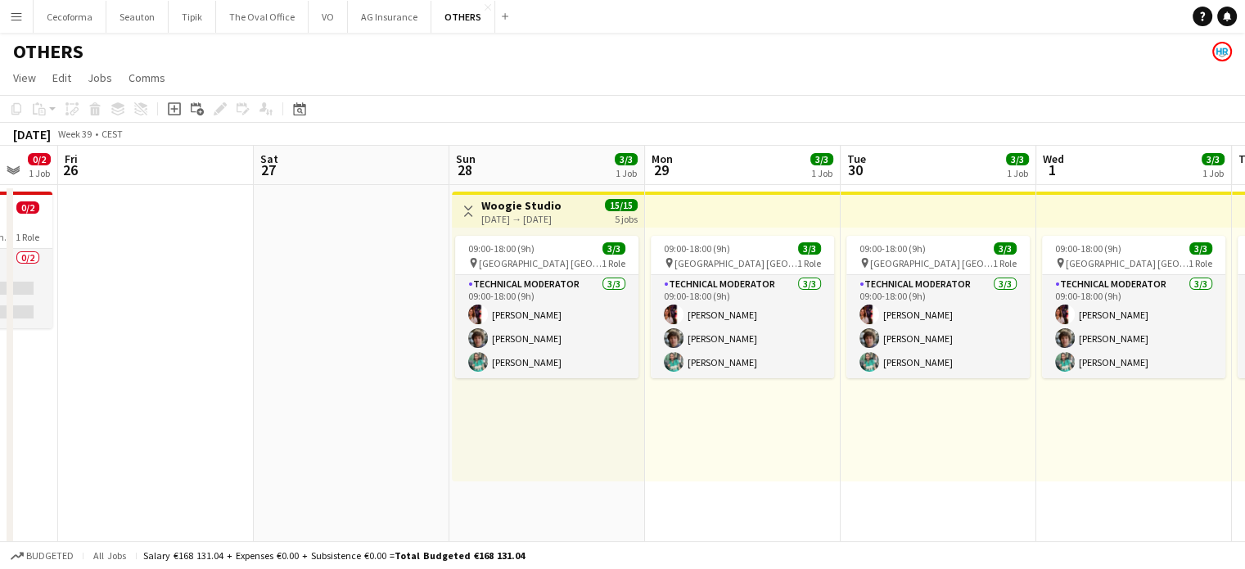
drag, startPoint x: 1212, startPoint y: 452, endPoint x: 820, endPoint y: 518, distance: 397.4
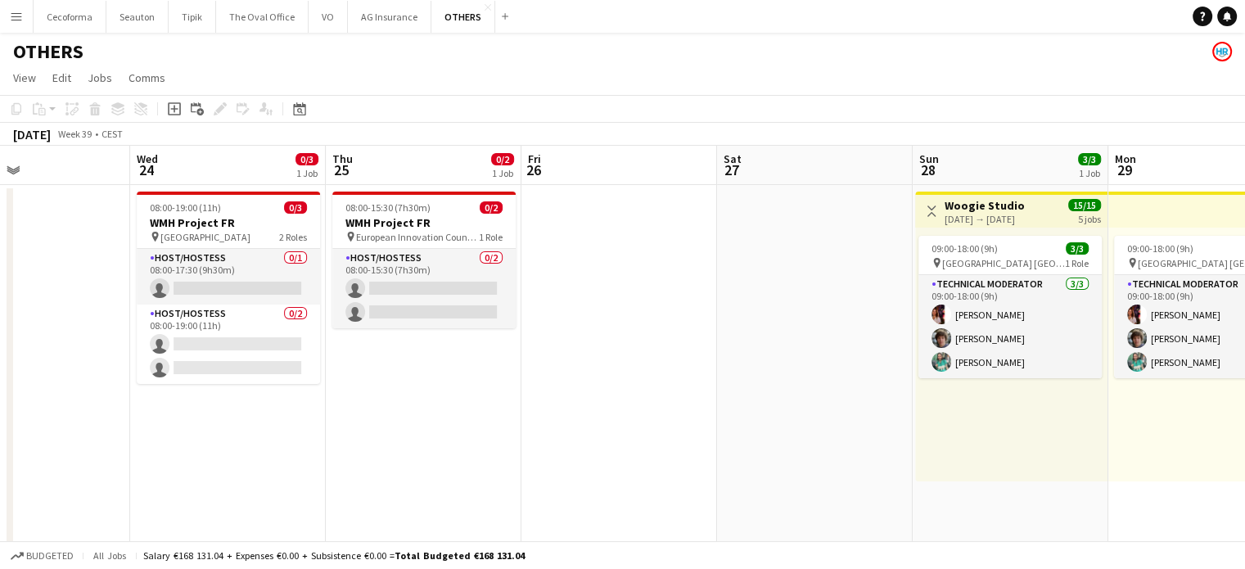
drag, startPoint x: 576, startPoint y: 492, endPoint x: 799, endPoint y: 471, distance: 224.3
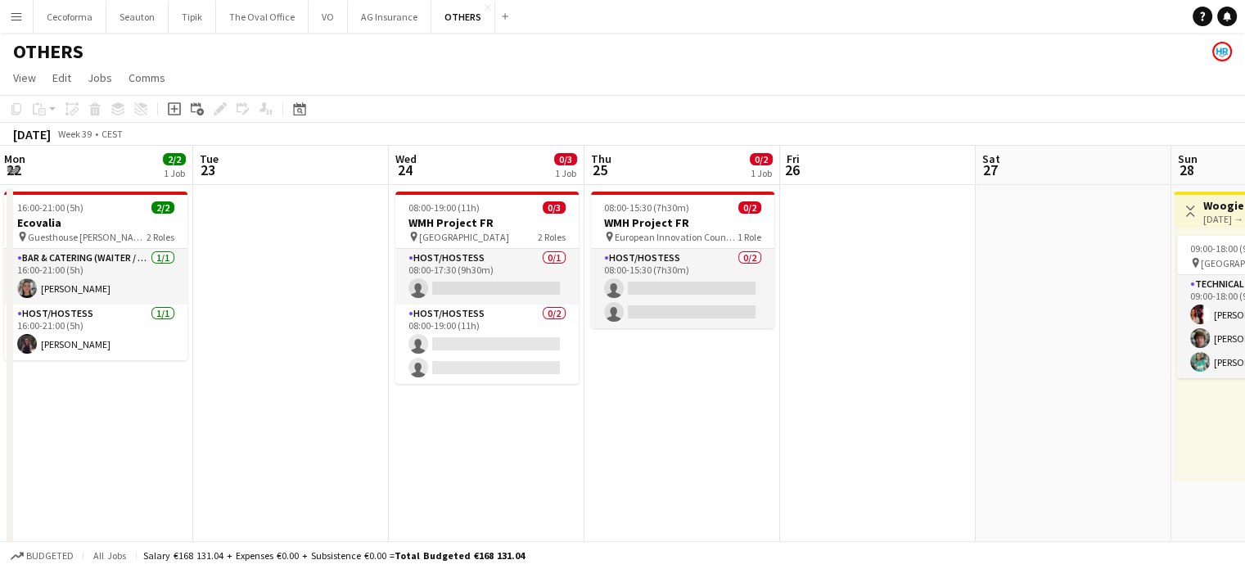
drag, startPoint x: 767, startPoint y: 489, endPoint x: 858, endPoint y: 489, distance: 90.8
